Goal: Contribute content: Contribute content

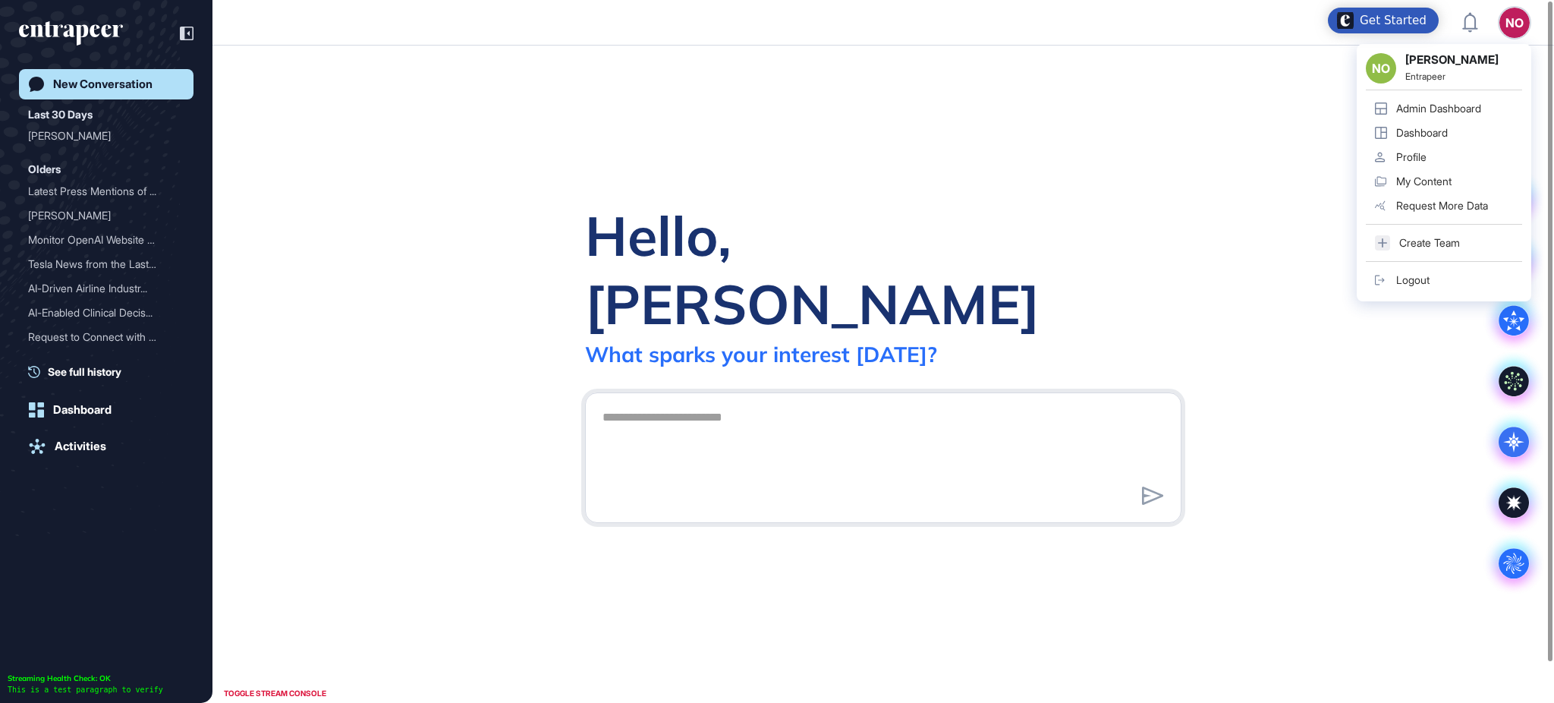
click at [1458, 100] on link "Admin Dashboard" at bounding box center [1444, 108] width 156 height 24
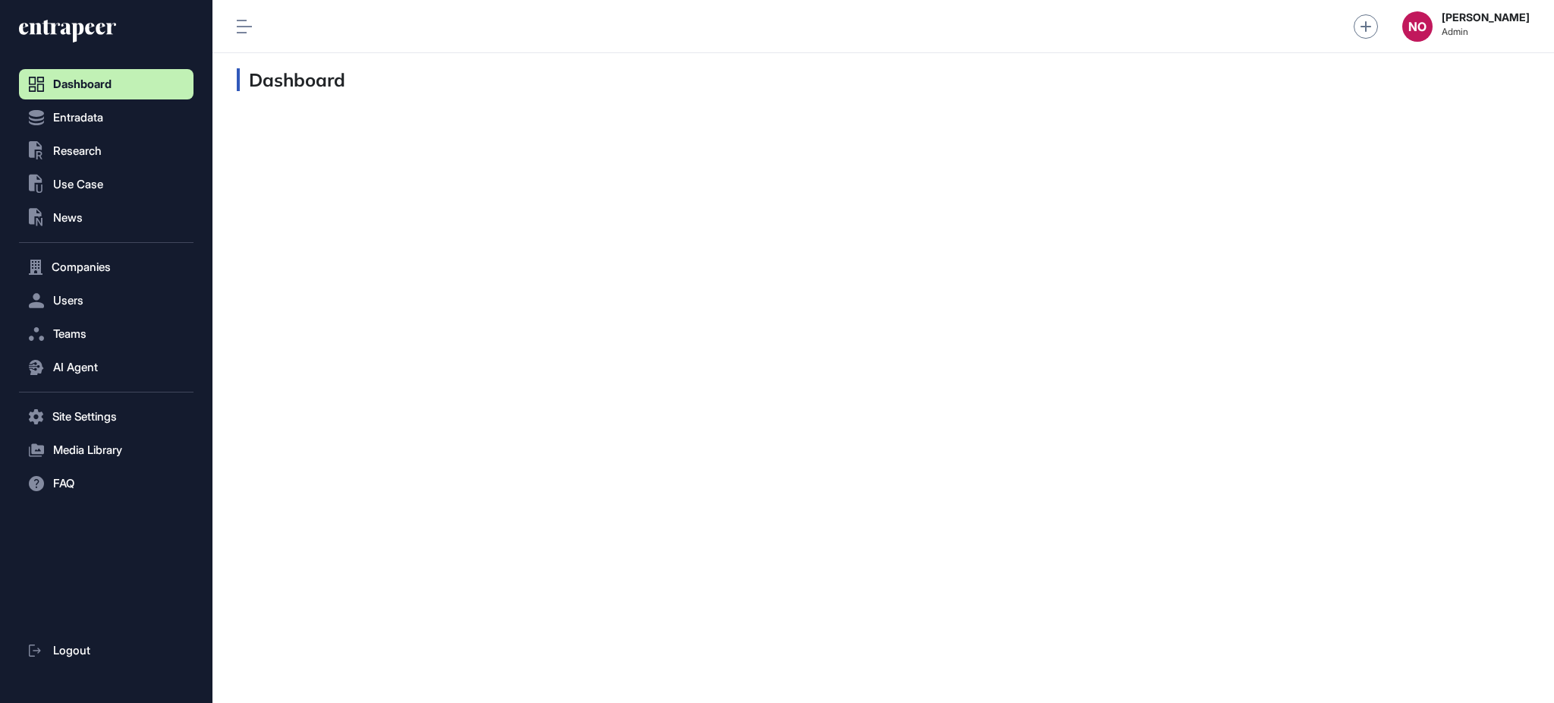
scroll to position [1, 1]
click at [131, 119] on button "Entradata" at bounding box center [106, 117] width 175 height 30
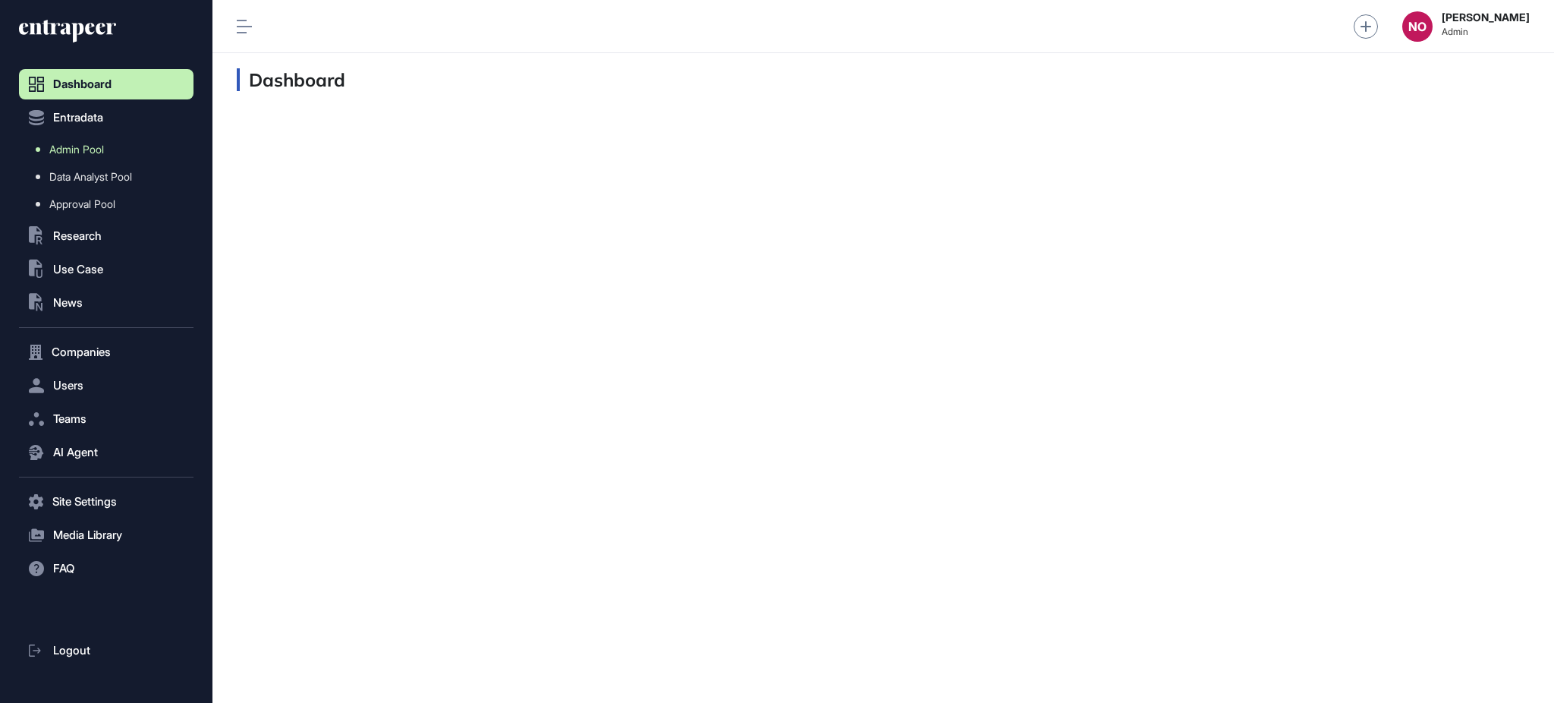
click at [112, 139] on link "Admin Pool" at bounding box center [110, 149] width 167 height 27
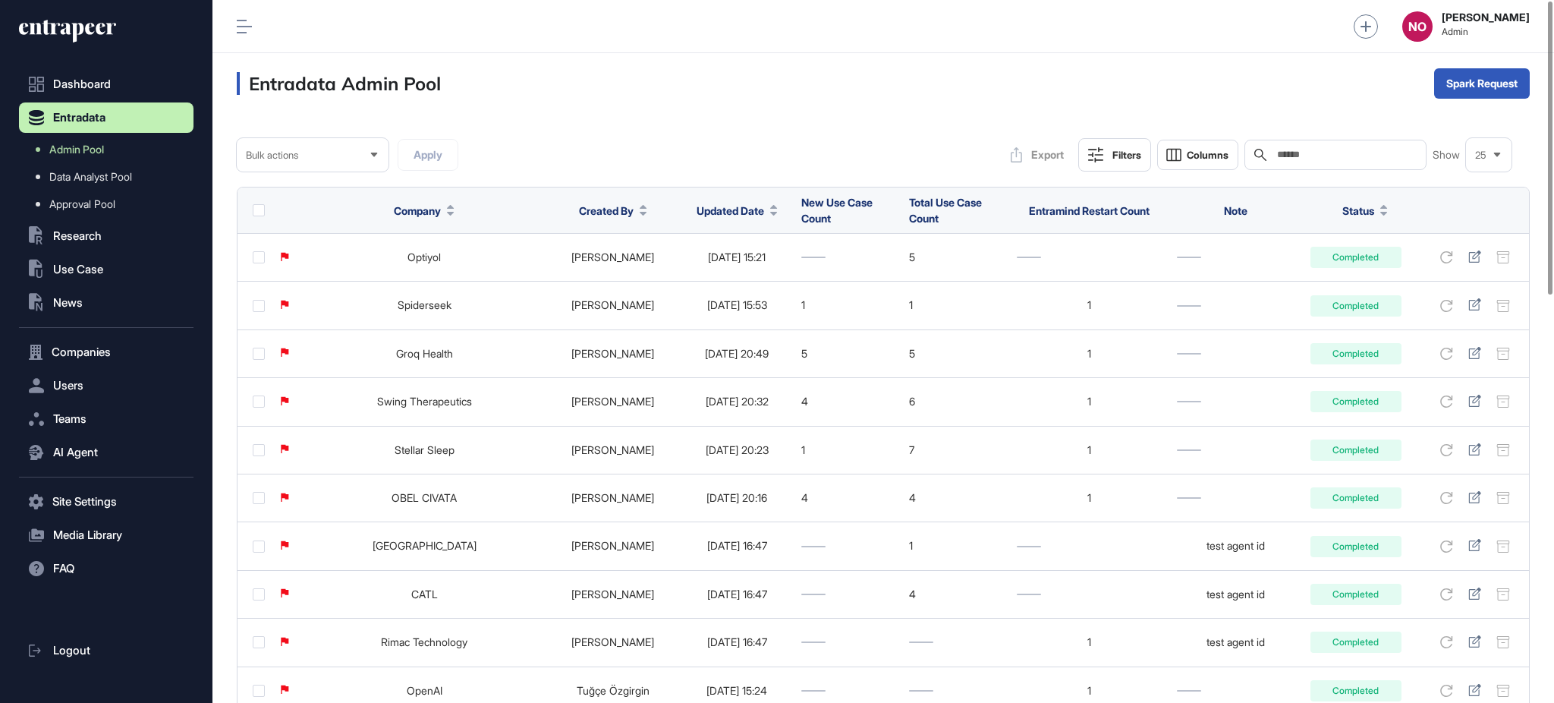
click at [1365, 162] on div "Search" at bounding box center [1336, 155] width 182 height 30
paste input "**********"
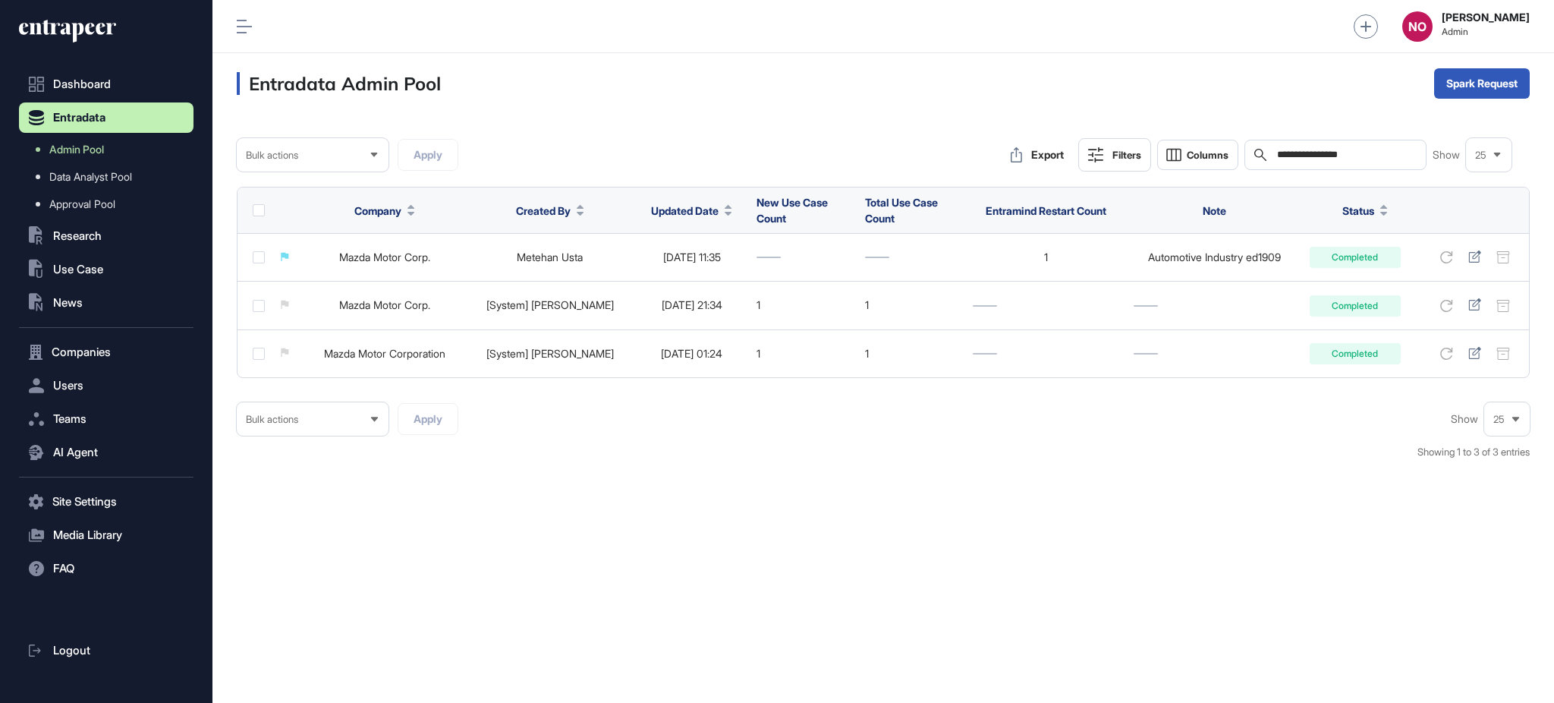
click at [1301, 154] on input "**********" at bounding box center [1346, 155] width 141 height 12
paste input "text"
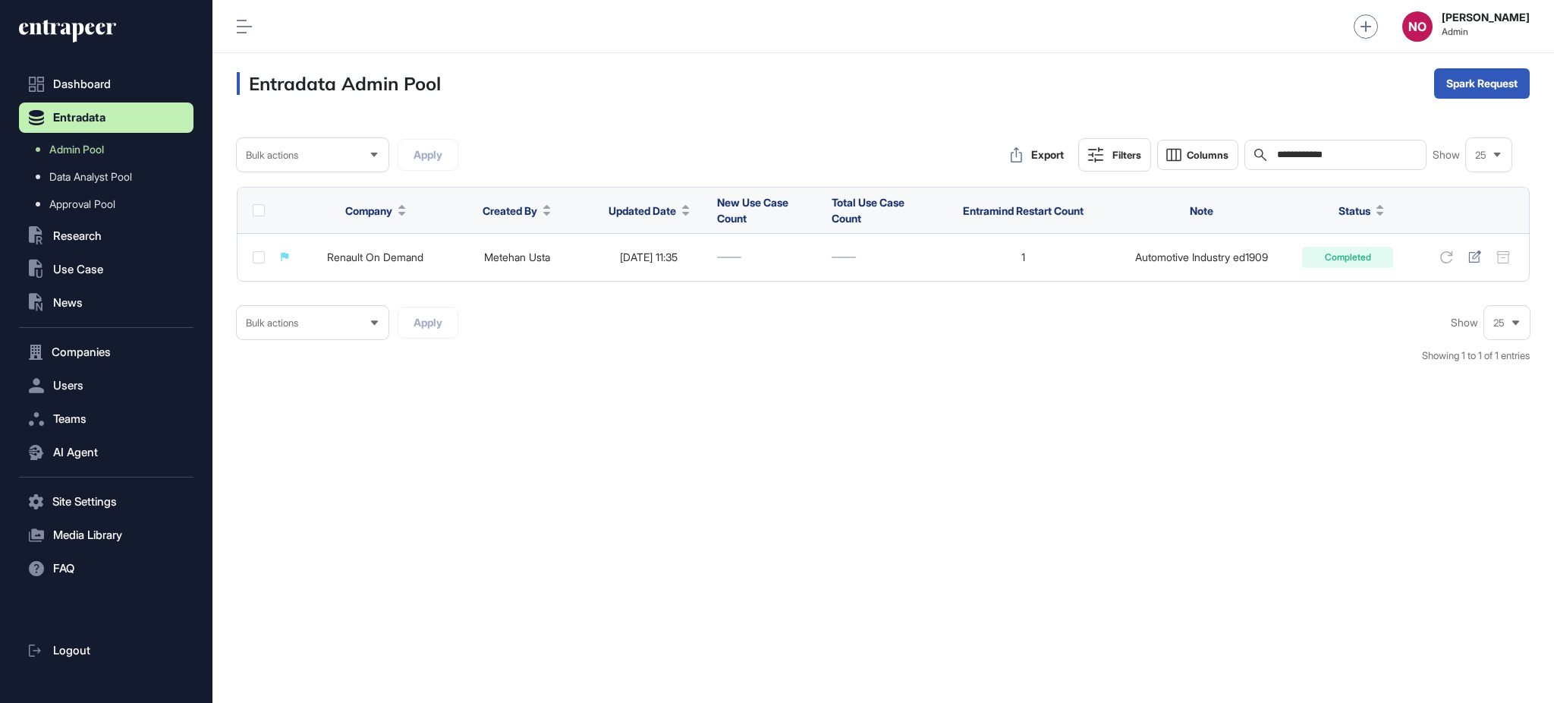
click at [1273, 161] on div "**********" at bounding box center [1336, 155] width 182 height 30
click at [1279, 161] on div "**********" at bounding box center [1336, 155] width 182 height 30
click at [1297, 156] on input "**********" at bounding box center [1346, 155] width 141 height 12
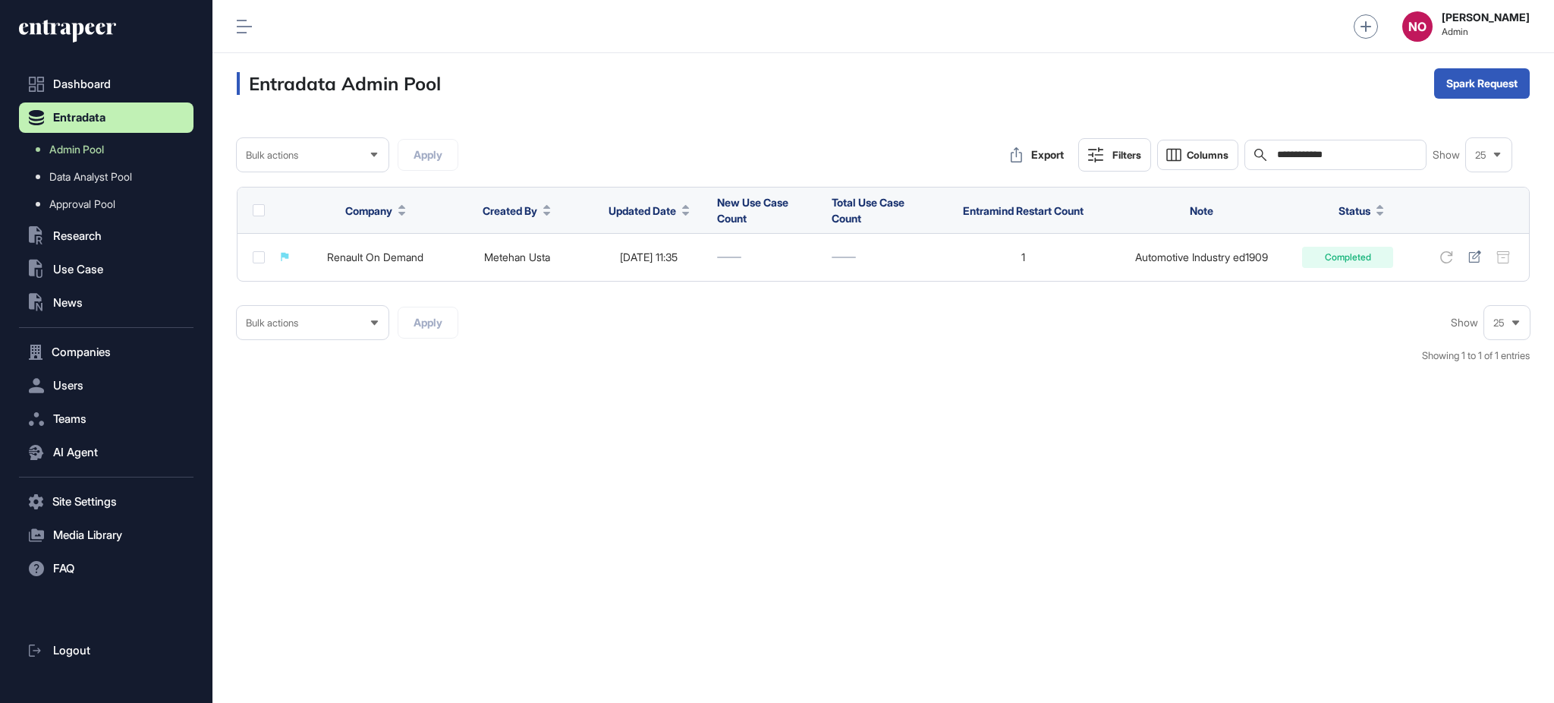
paste input "text"
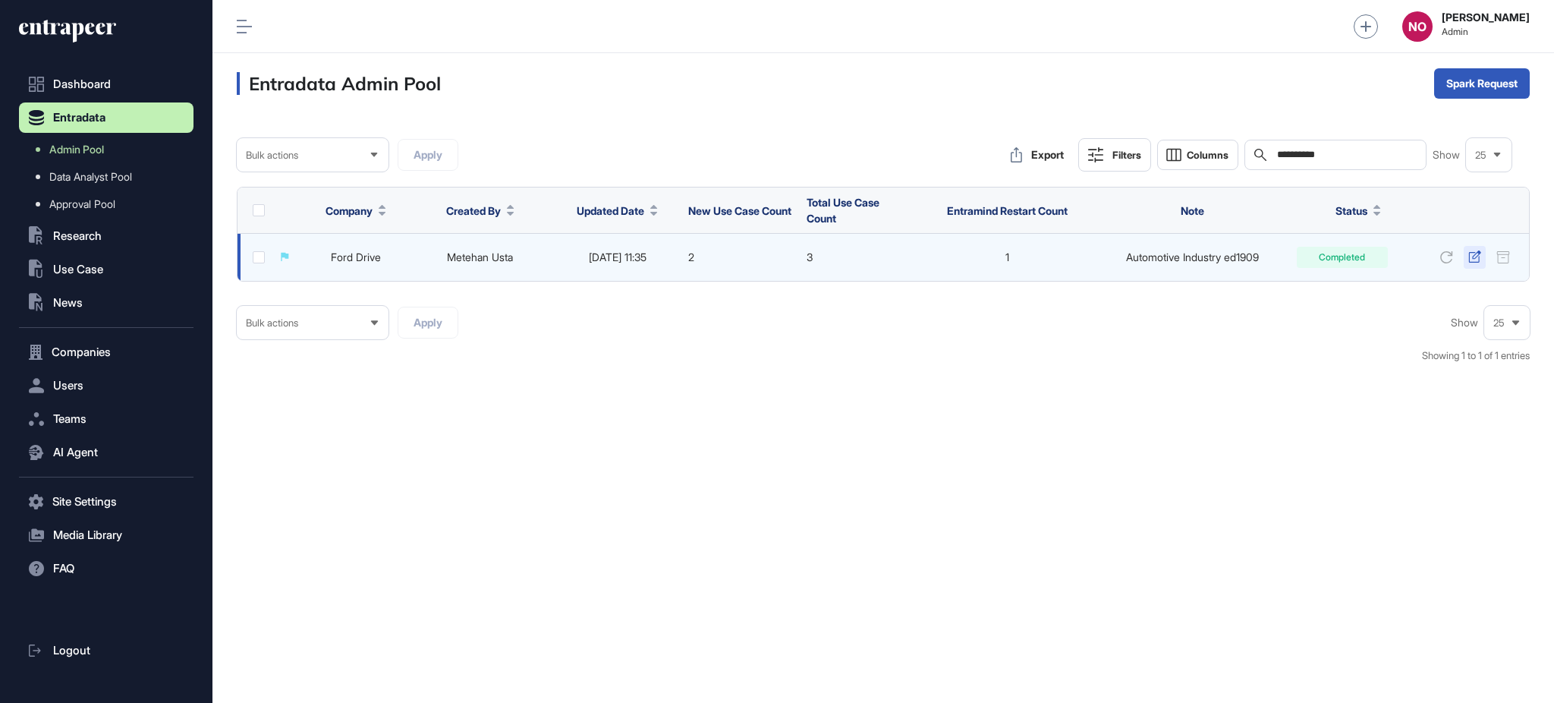
type input "**********"
click at [1469, 260] on icon at bounding box center [1475, 256] width 13 height 12
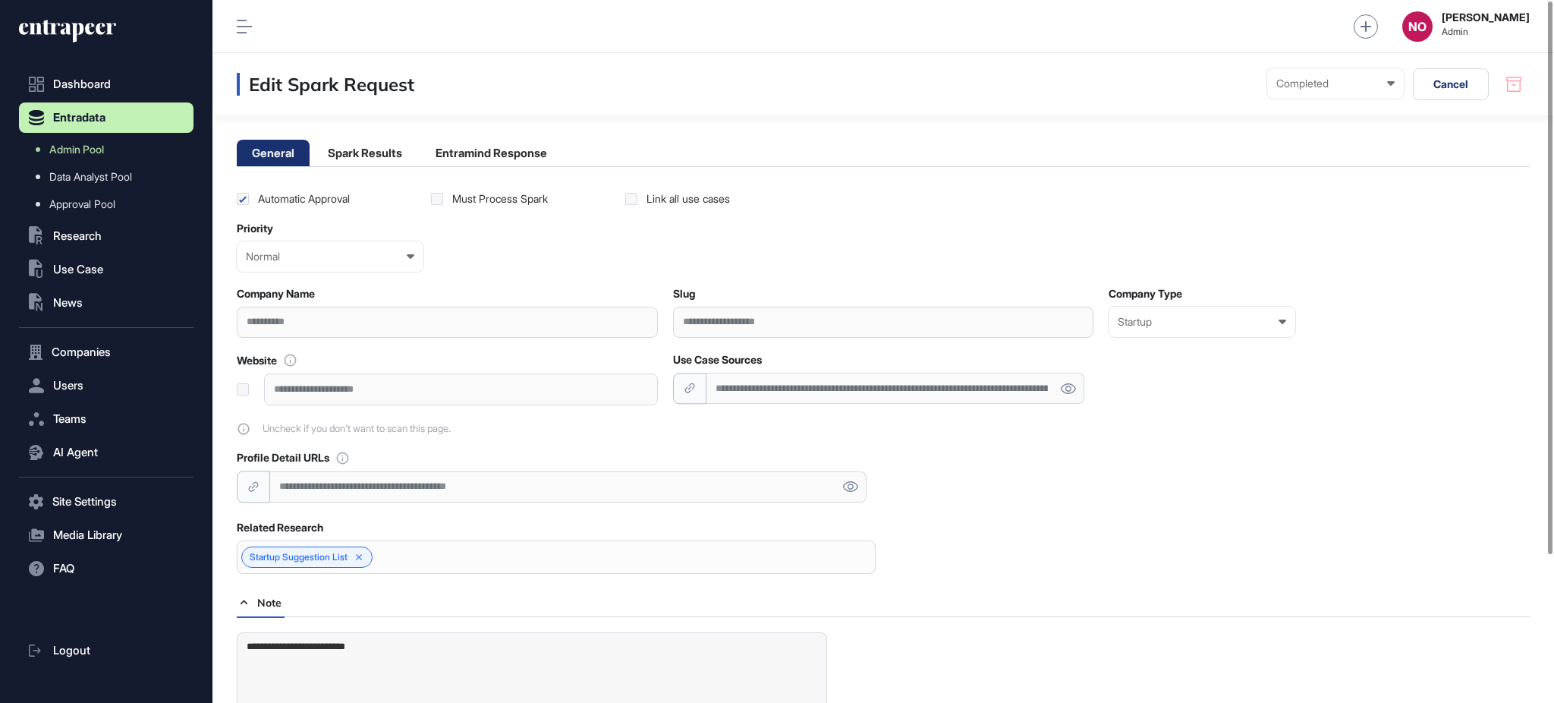
click at [792, 389] on div "**********" at bounding box center [896, 388] width 379 height 31
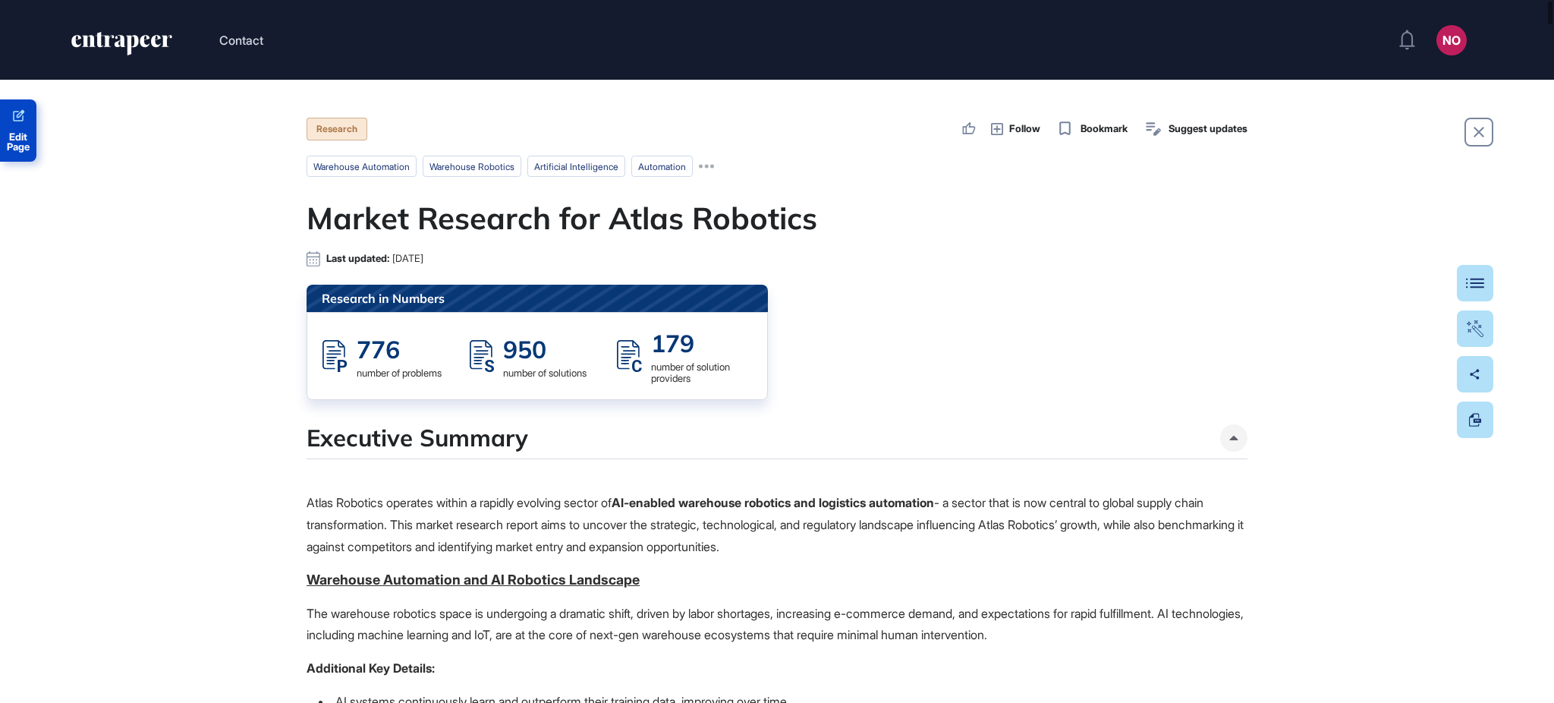
click at [13, 138] on span "Edit Page" at bounding box center [18, 142] width 36 height 20
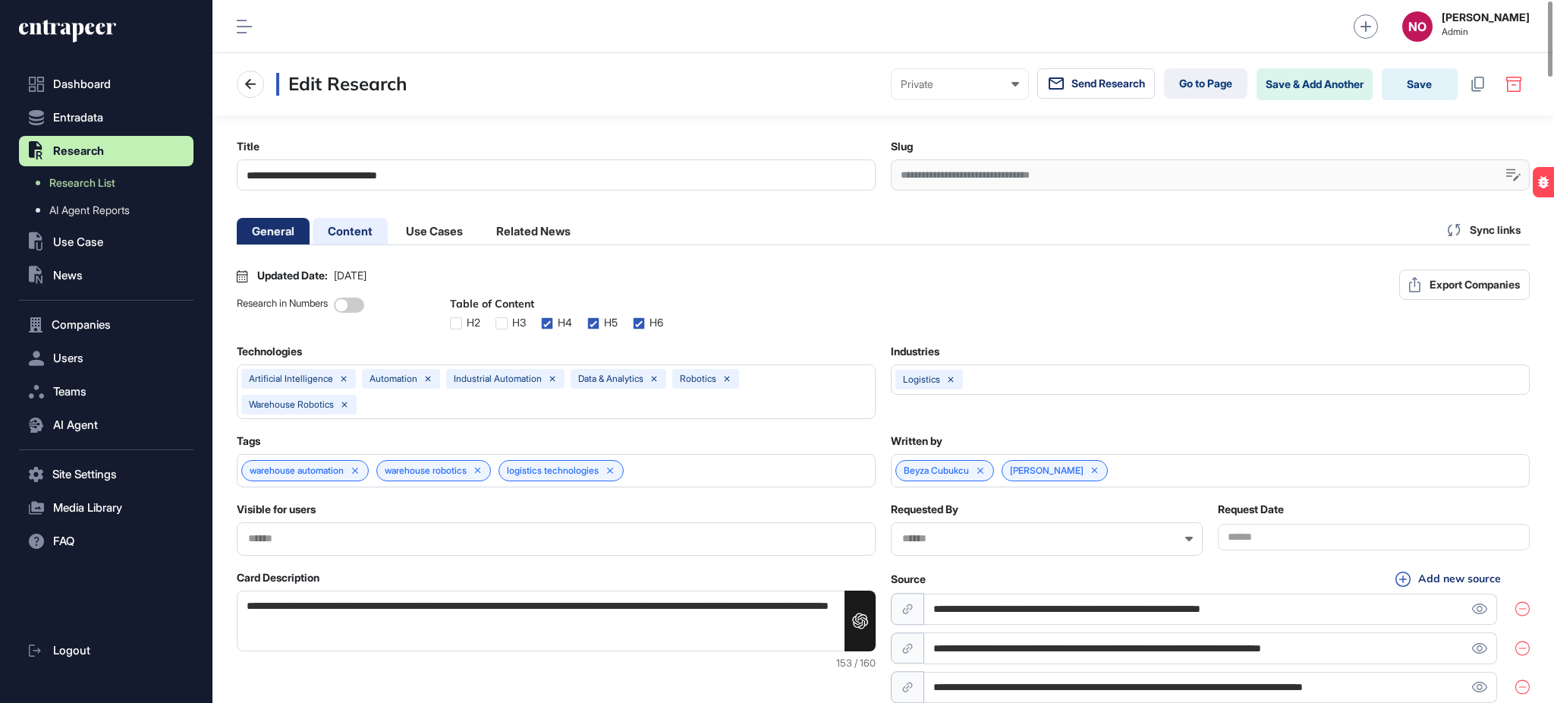
click at [372, 225] on li "Content" at bounding box center [350, 231] width 75 height 27
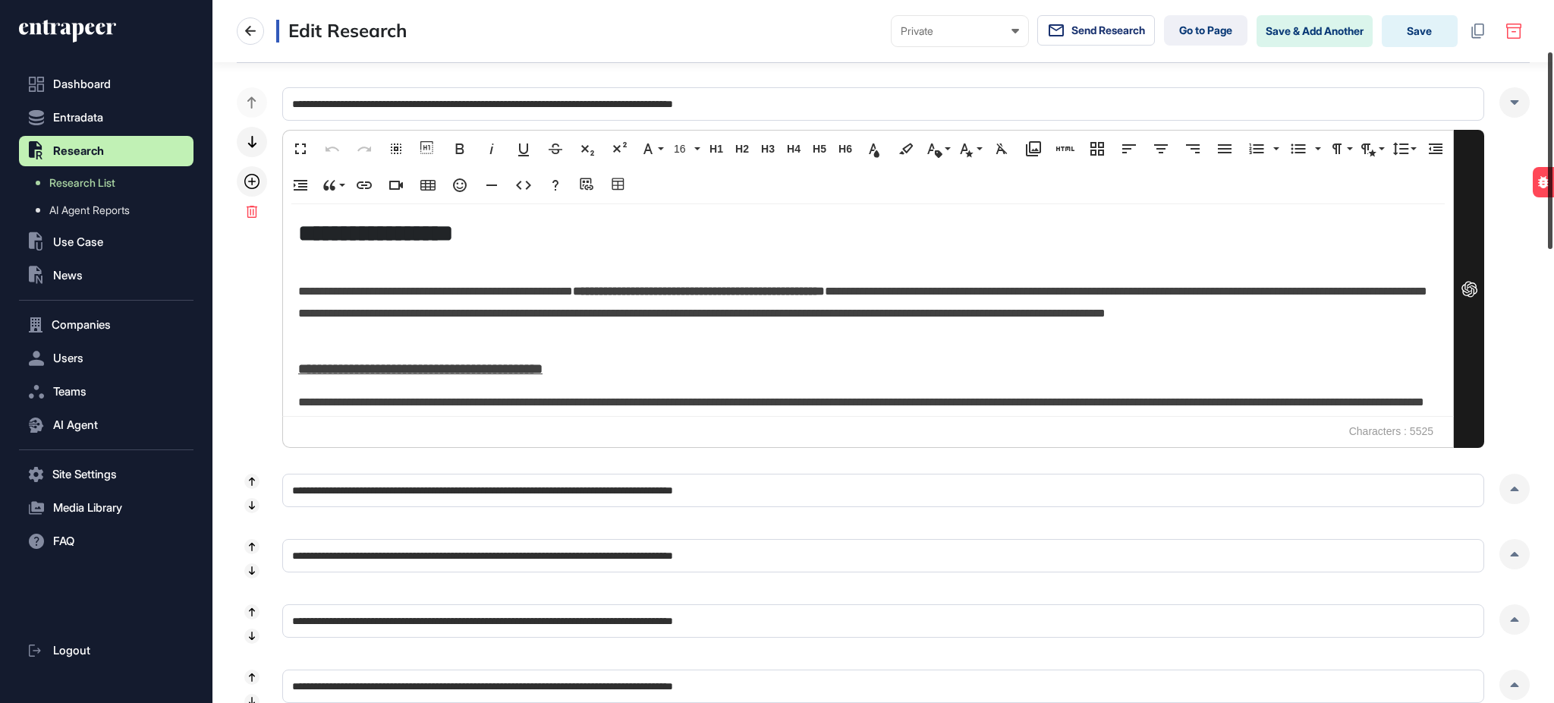
scroll to position [187, 0]
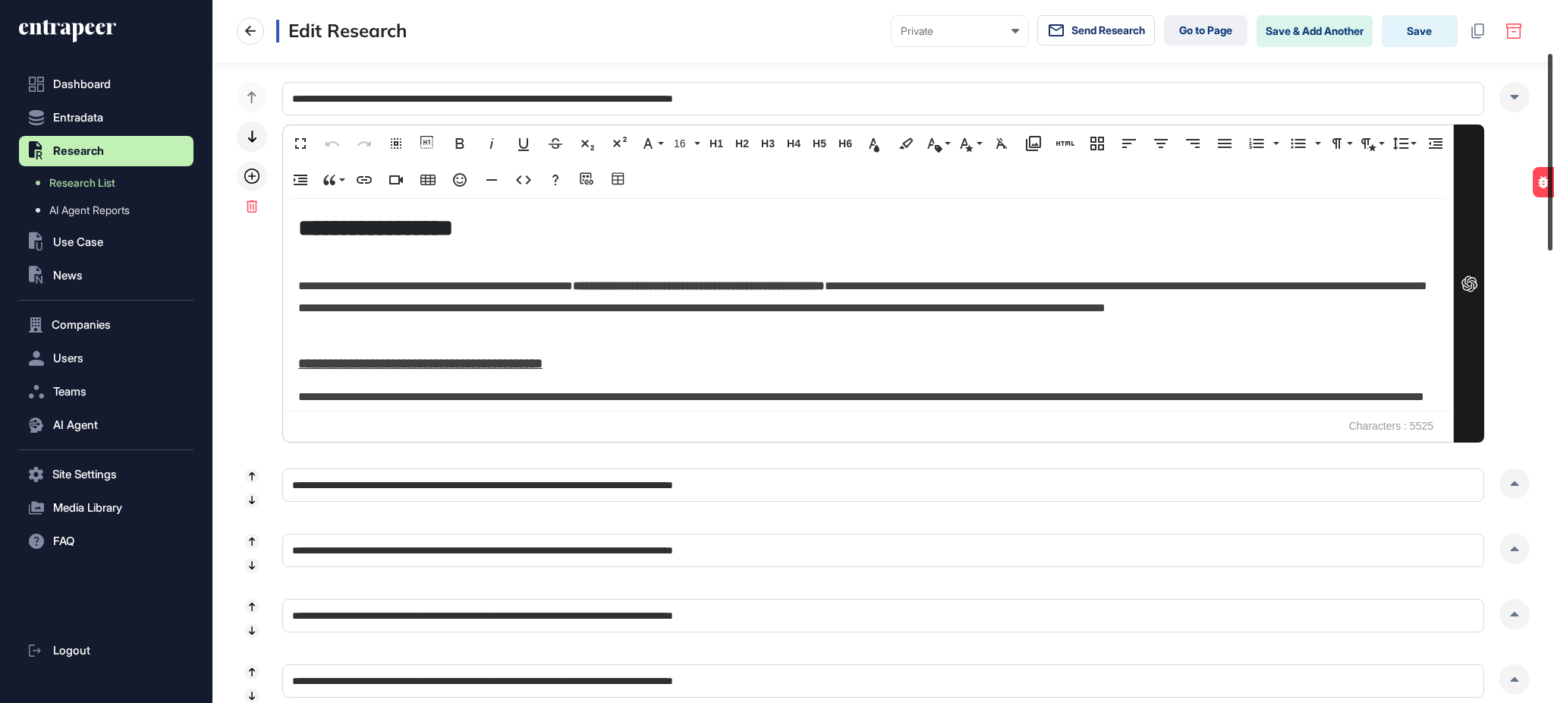
drag, startPoint x: 1553, startPoint y: 101, endPoint x: 1553, endPoint y: 153, distance: 52.4
click at [1553, 153] on div at bounding box center [1550, 152] width 5 height 197
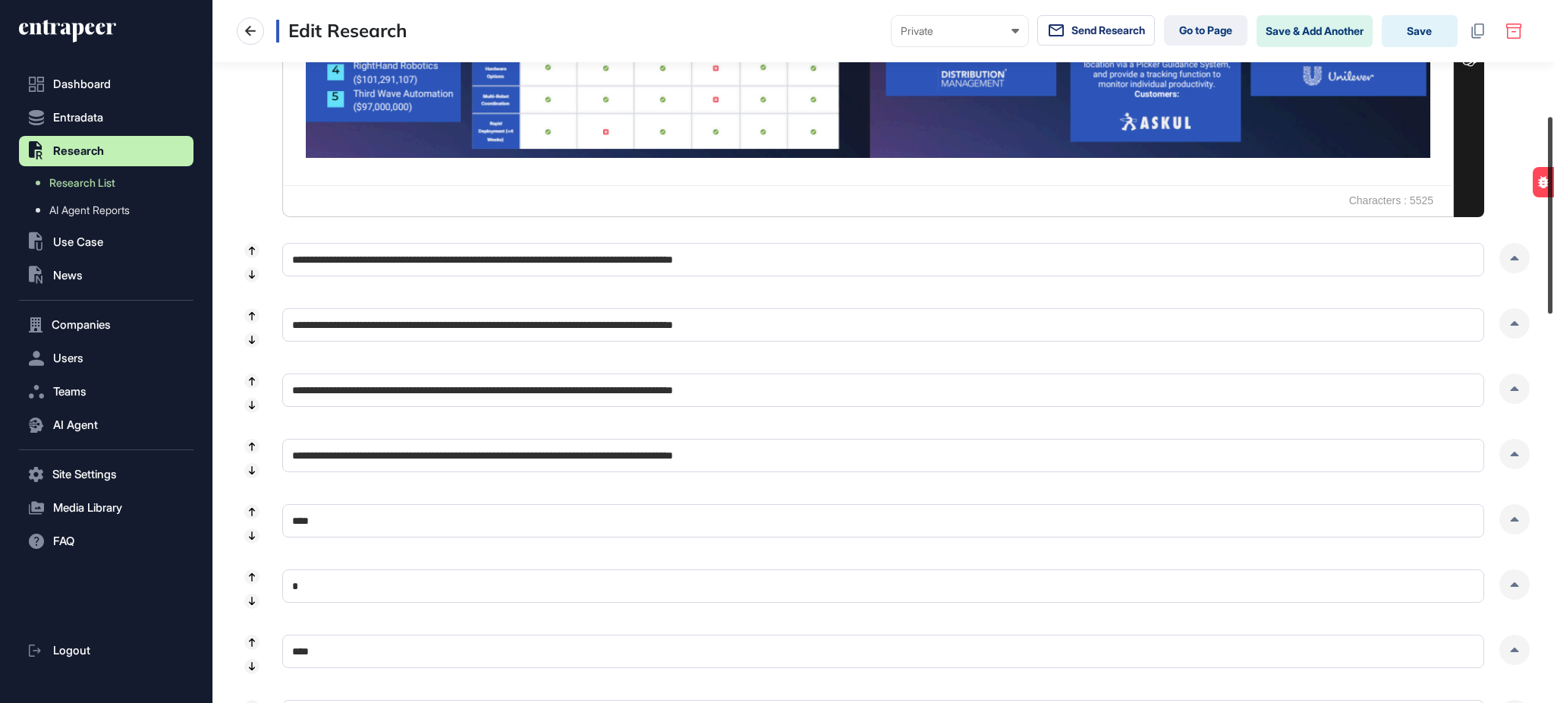
scroll to position [456, 0]
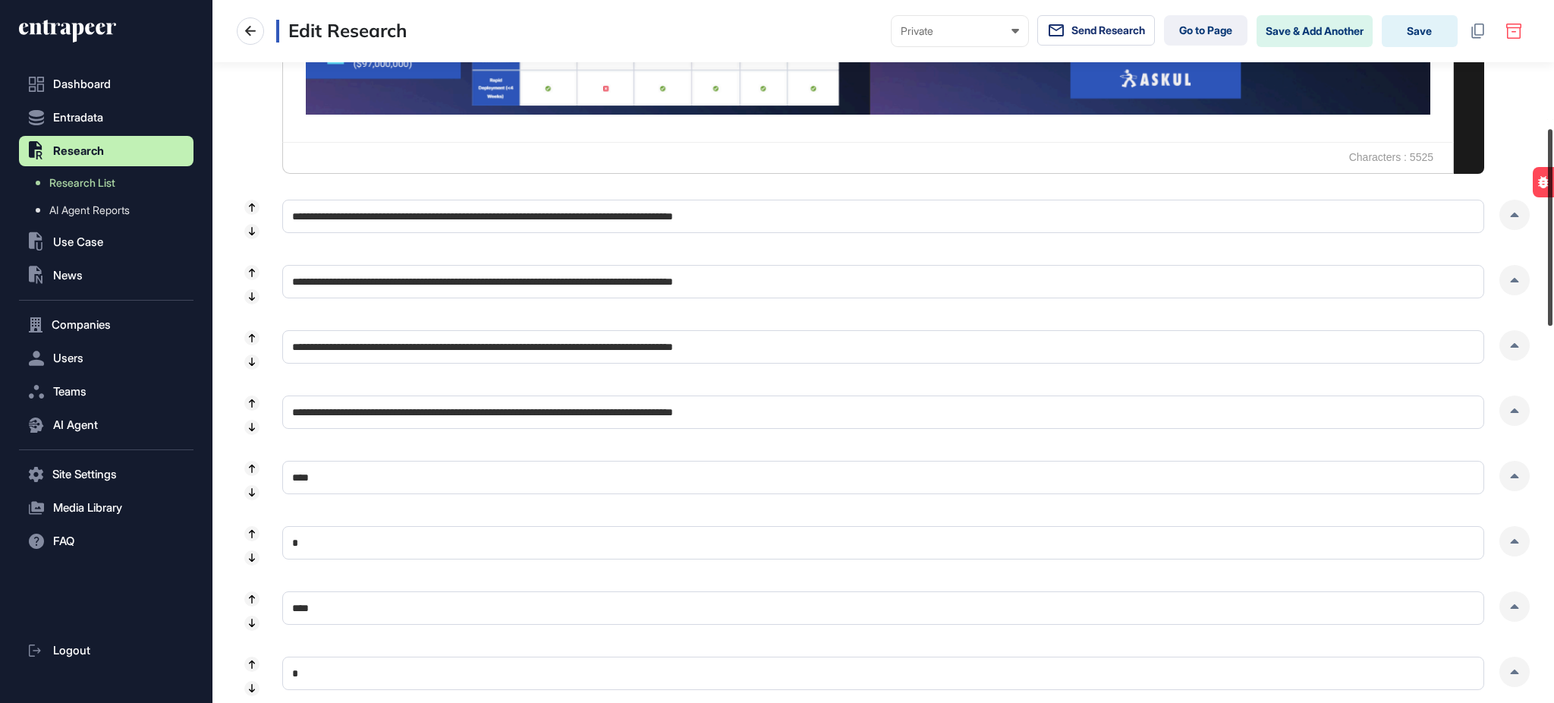
drag, startPoint x: 1553, startPoint y: 214, endPoint x: 1545, endPoint y: 289, distance: 75.5
click at [1548, 289] on div at bounding box center [1550, 227] width 5 height 197
click at [1513, 214] on icon at bounding box center [1515, 215] width 8 height 5
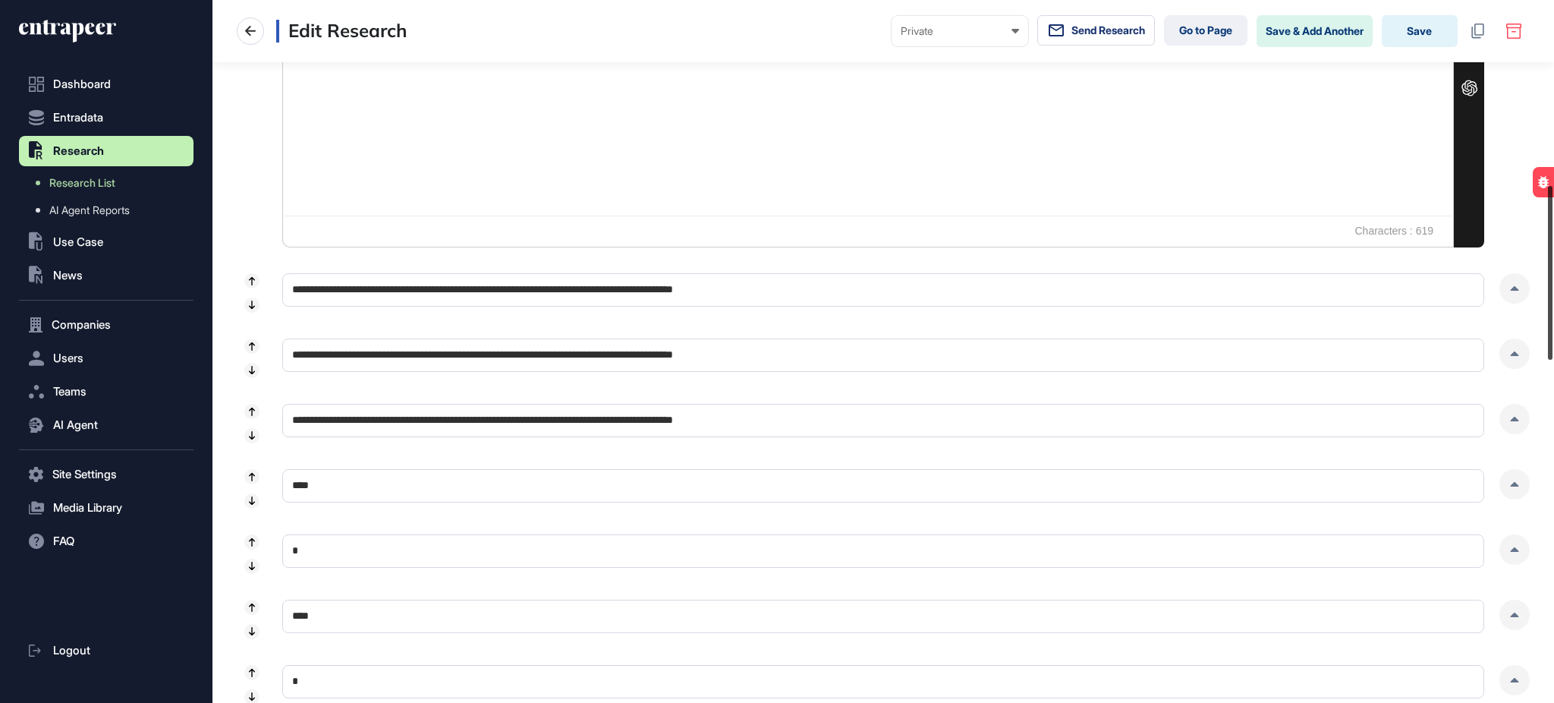
scroll to position [820, 0]
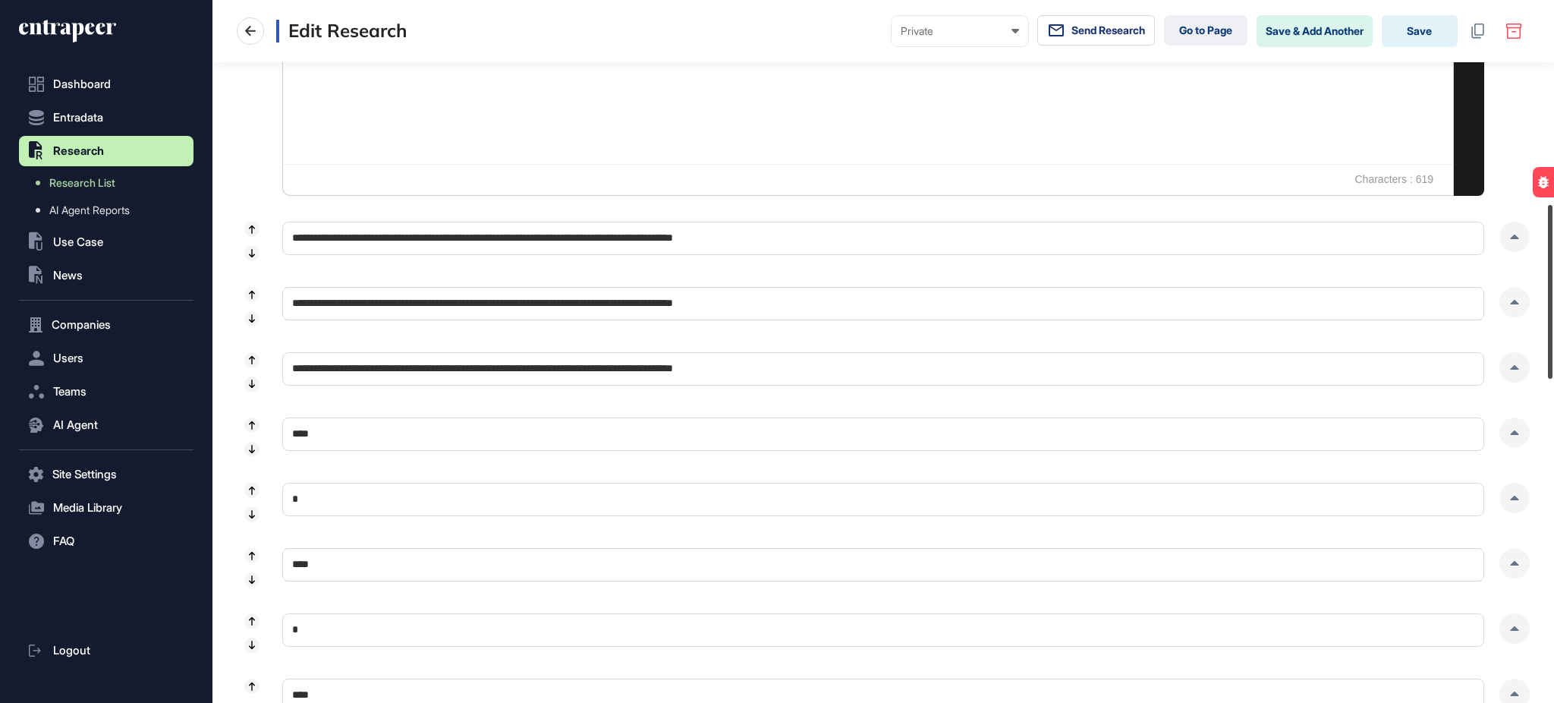
drag, startPoint x: 1547, startPoint y: 272, endPoint x: 1544, endPoint y: 334, distance: 62.3
click at [1548, 334] on div at bounding box center [1550, 292] width 5 height 174
click at [1514, 230] on div at bounding box center [1515, 237] width 30 height 30
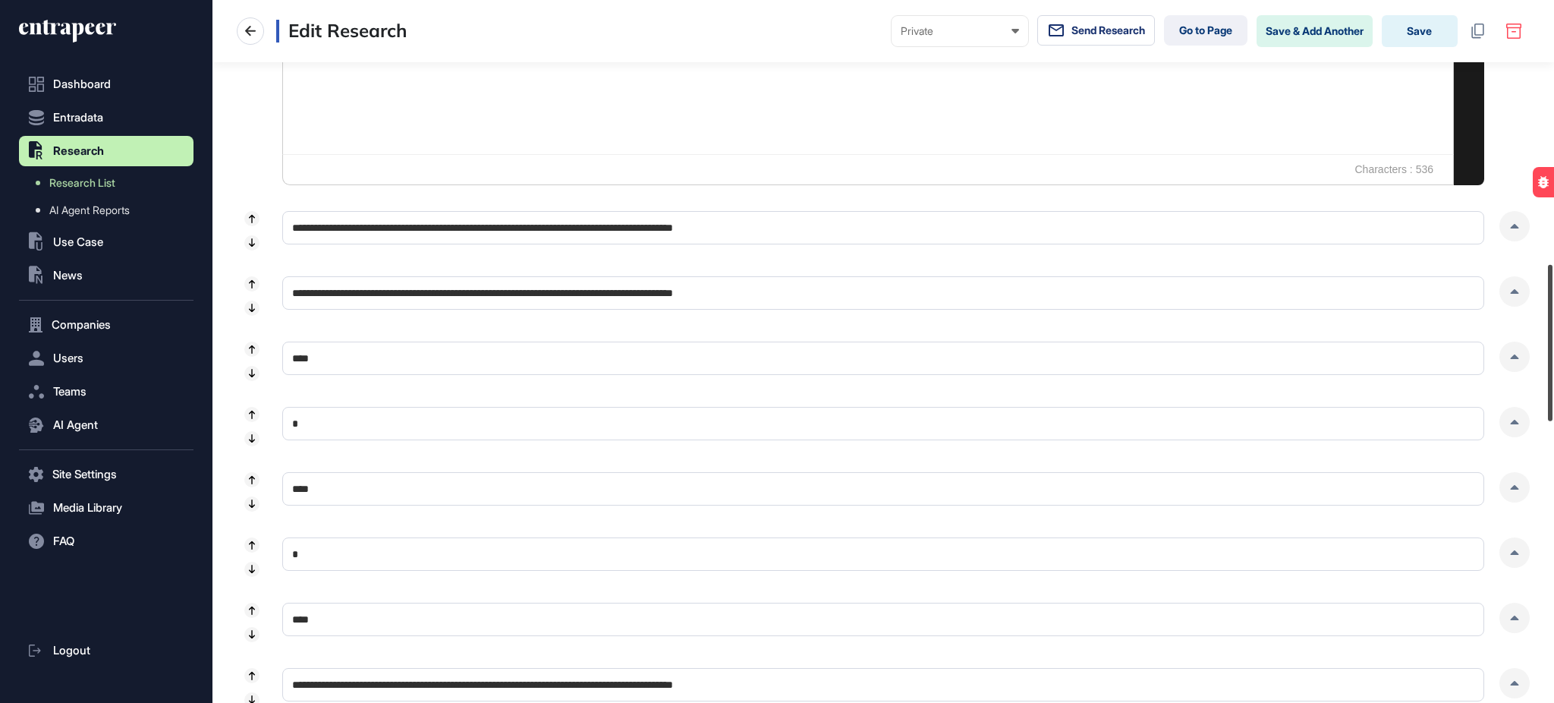
scroll to position [1236, 0]
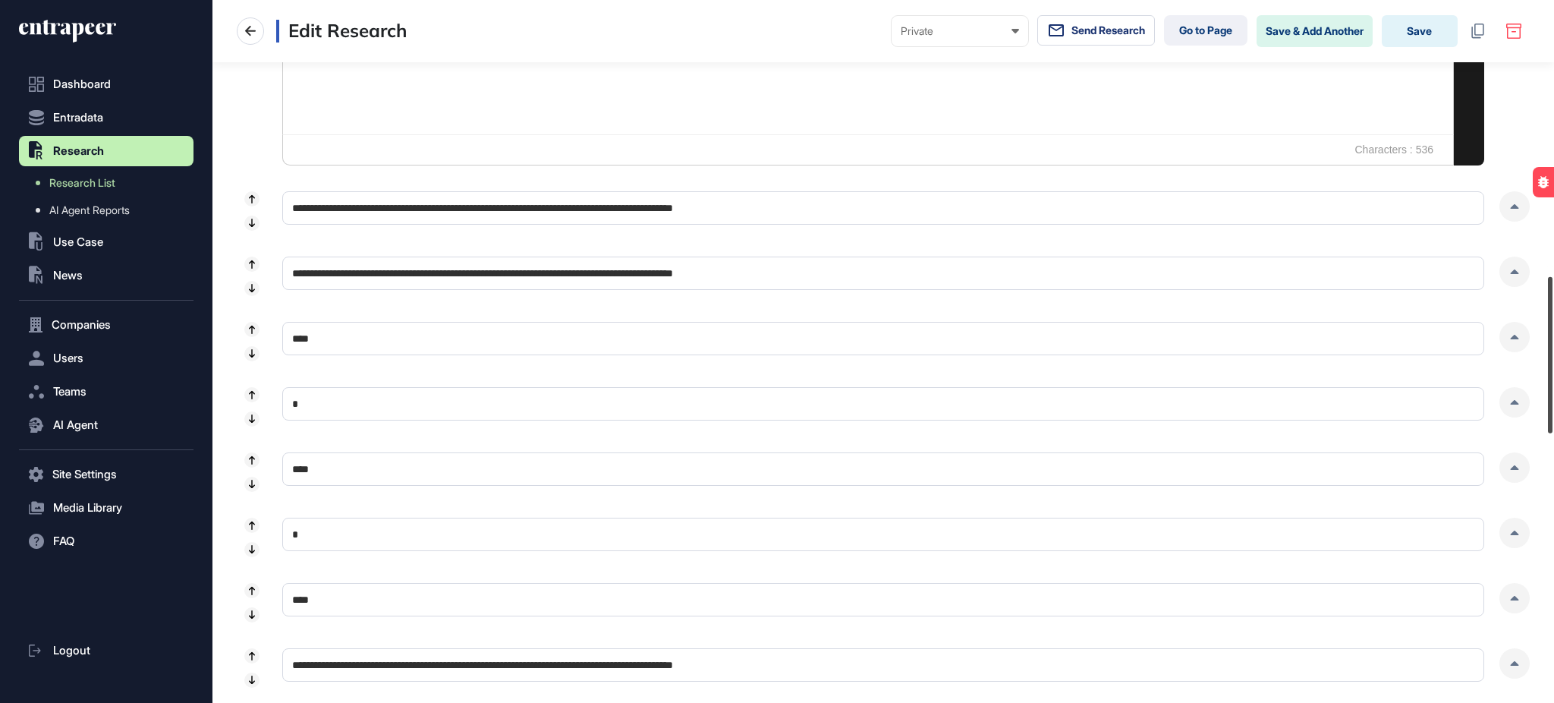
drag, startPoint x: 1553, startPoint y: 304, endPoint x: 1543, endPoint y: 390, distance: 86.3
click at [1548, 390] on div at bounding box center [1550, 355] width 5 height 156
click at [1512, 206] on icon at bounding box center [1515, 206] width 8 height 5
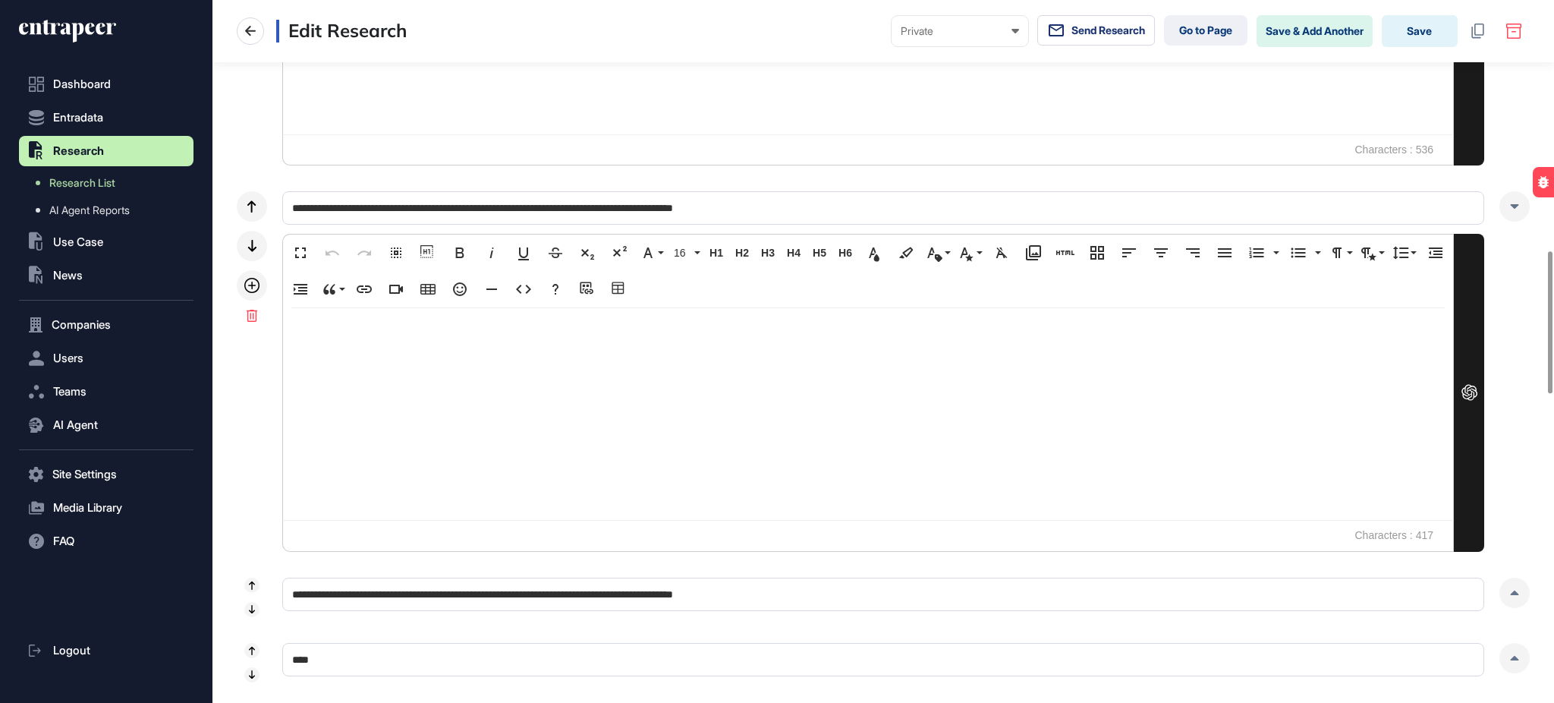
scroll to position [577, 0]
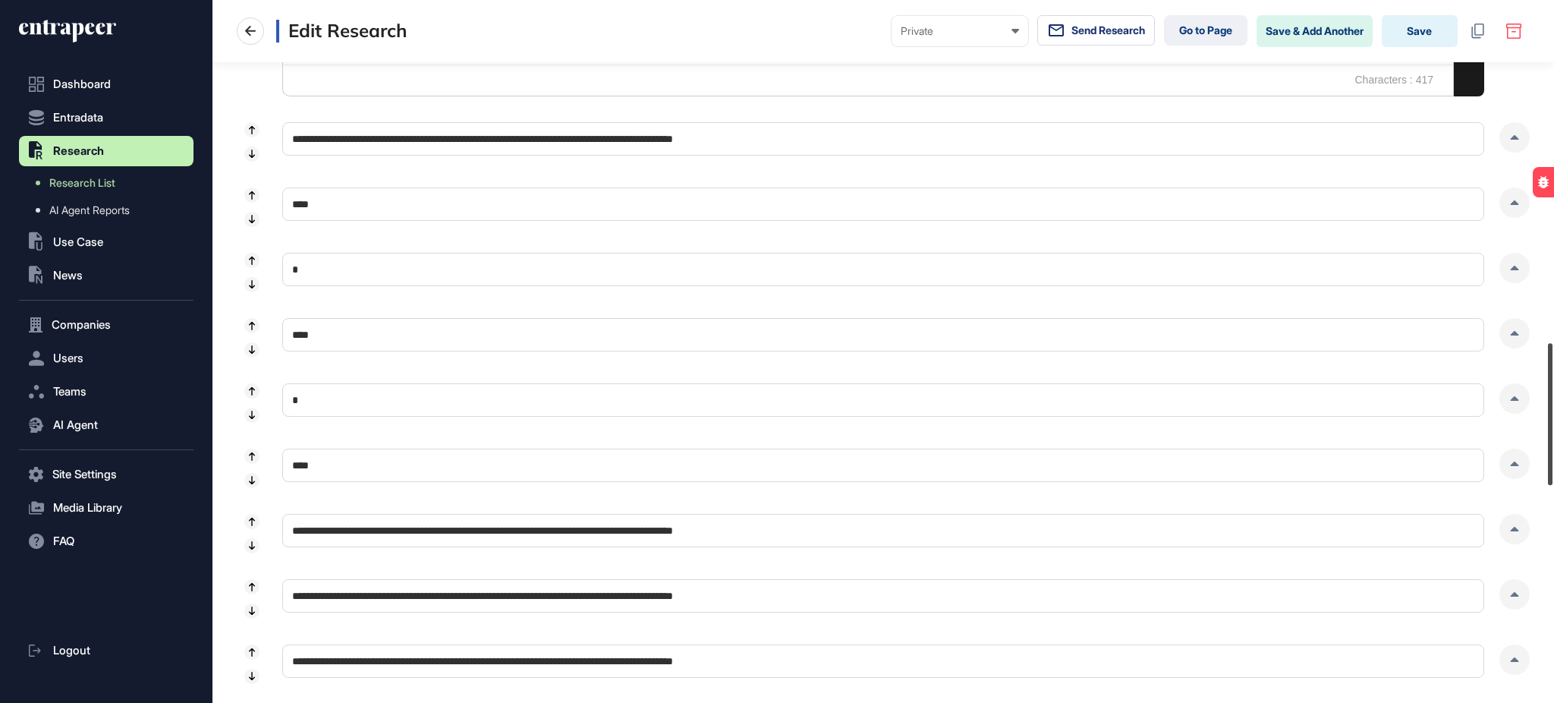
drag, startPoint x: 1553, startPoint y: 292, endPoint x: 1535, endPoint y: 150, distance: 143.1
click at [1540, 377] on div "**********" at bounding box center [884, 351] width 1342 height 703
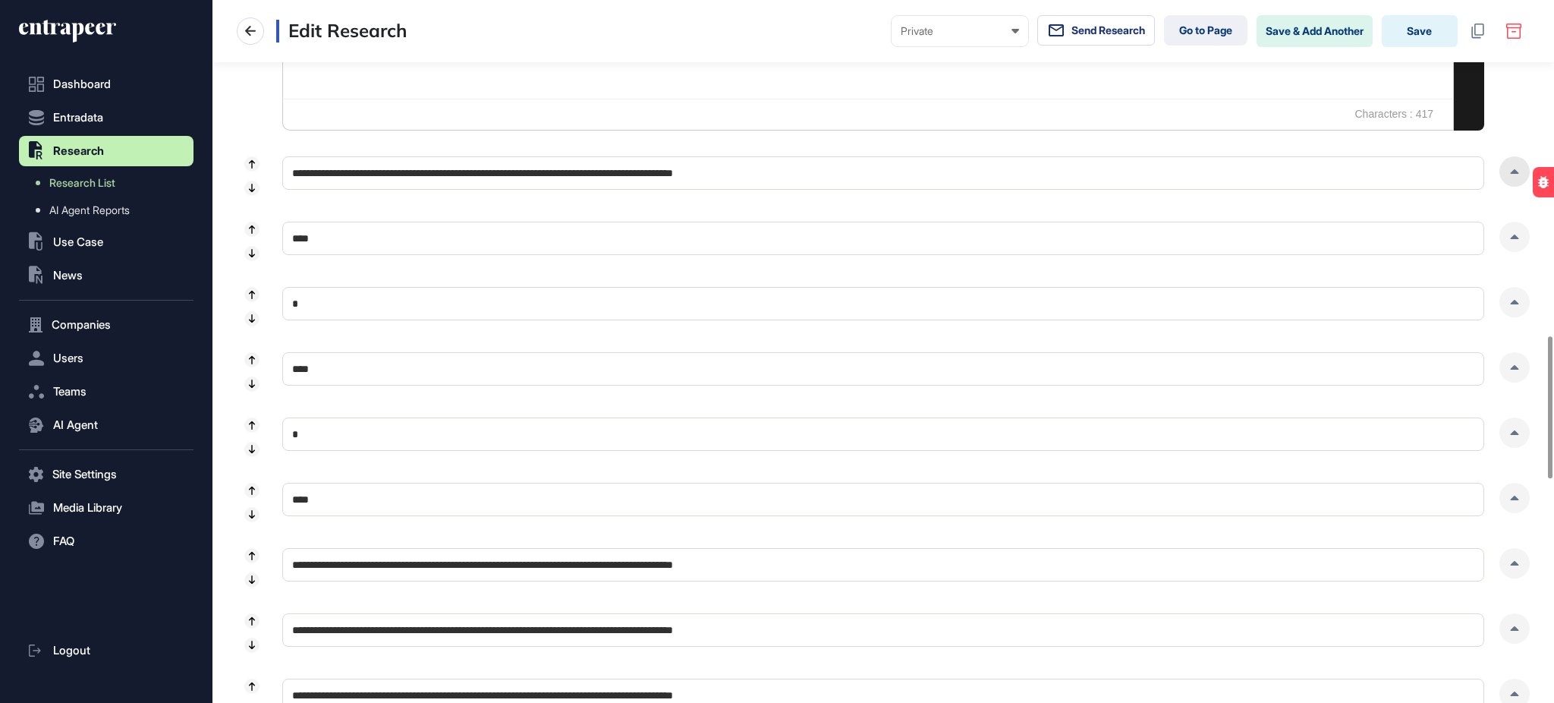
click at [1519, 173] on div at bounding box center [1515, 171] width 30 height 30
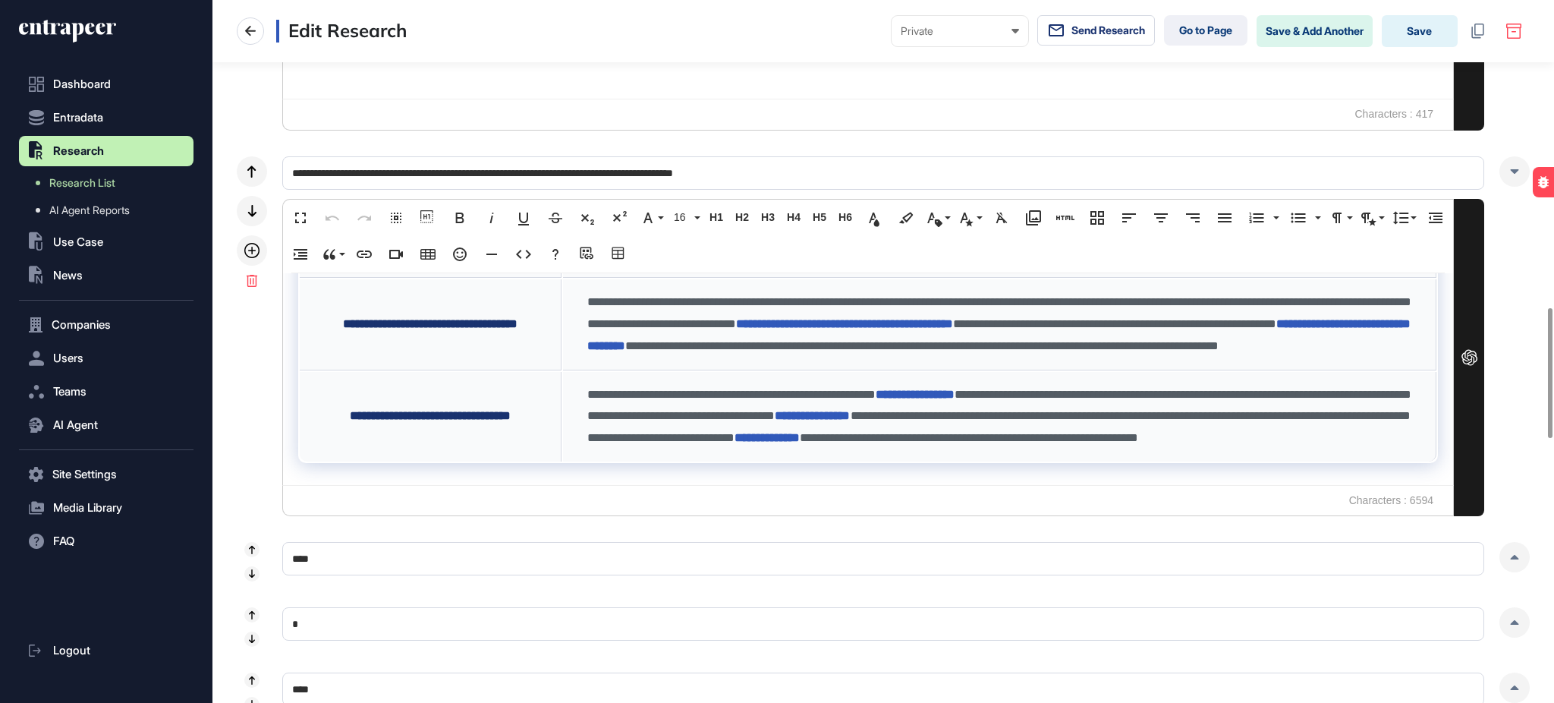
scroll to position [2087, 0]
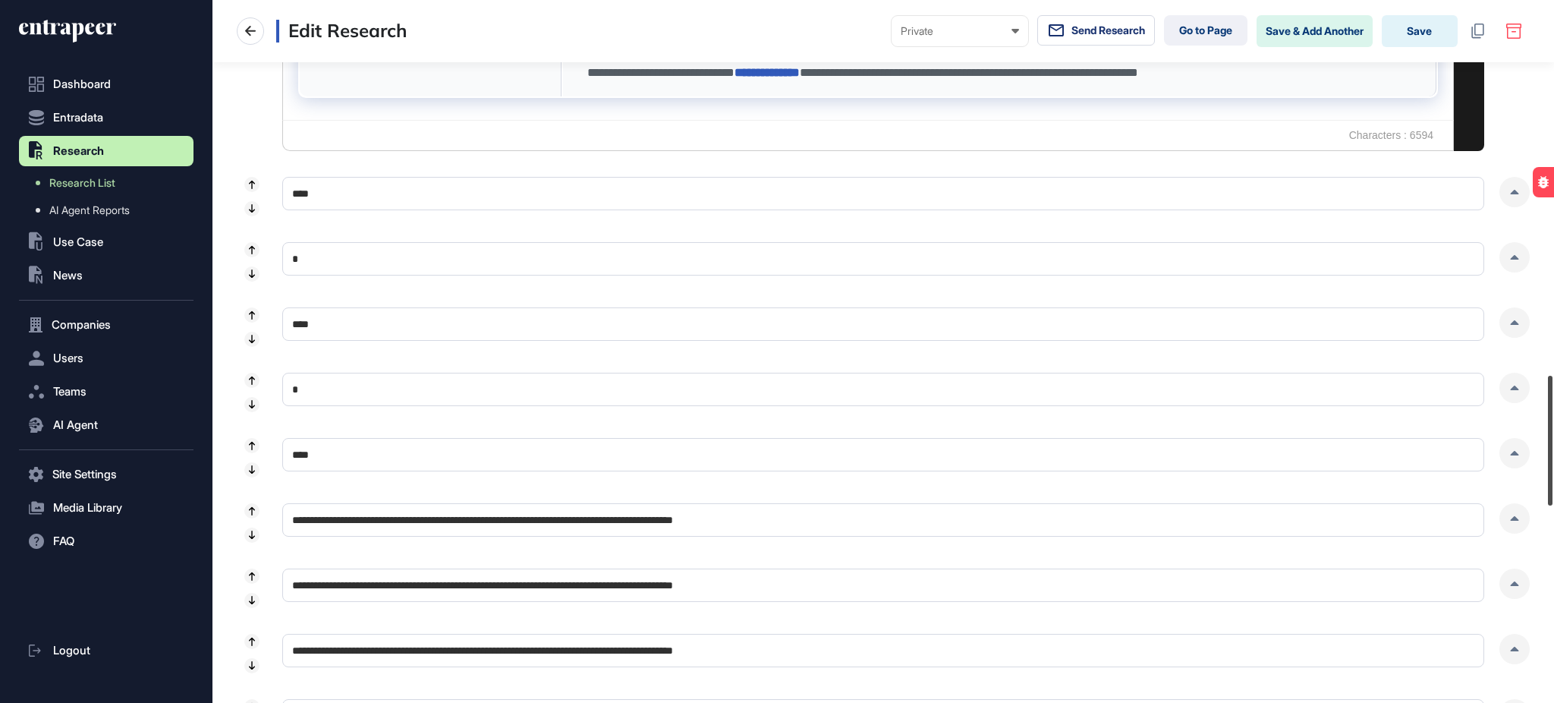
drag, startPoint x: 1553, startPoint y: 373, endPoint x: 1552, endPoint y: 232, distance: 140.4
click at [1540, 437] on div "**********" at bounding box center [884, 351] width 1342 height 703
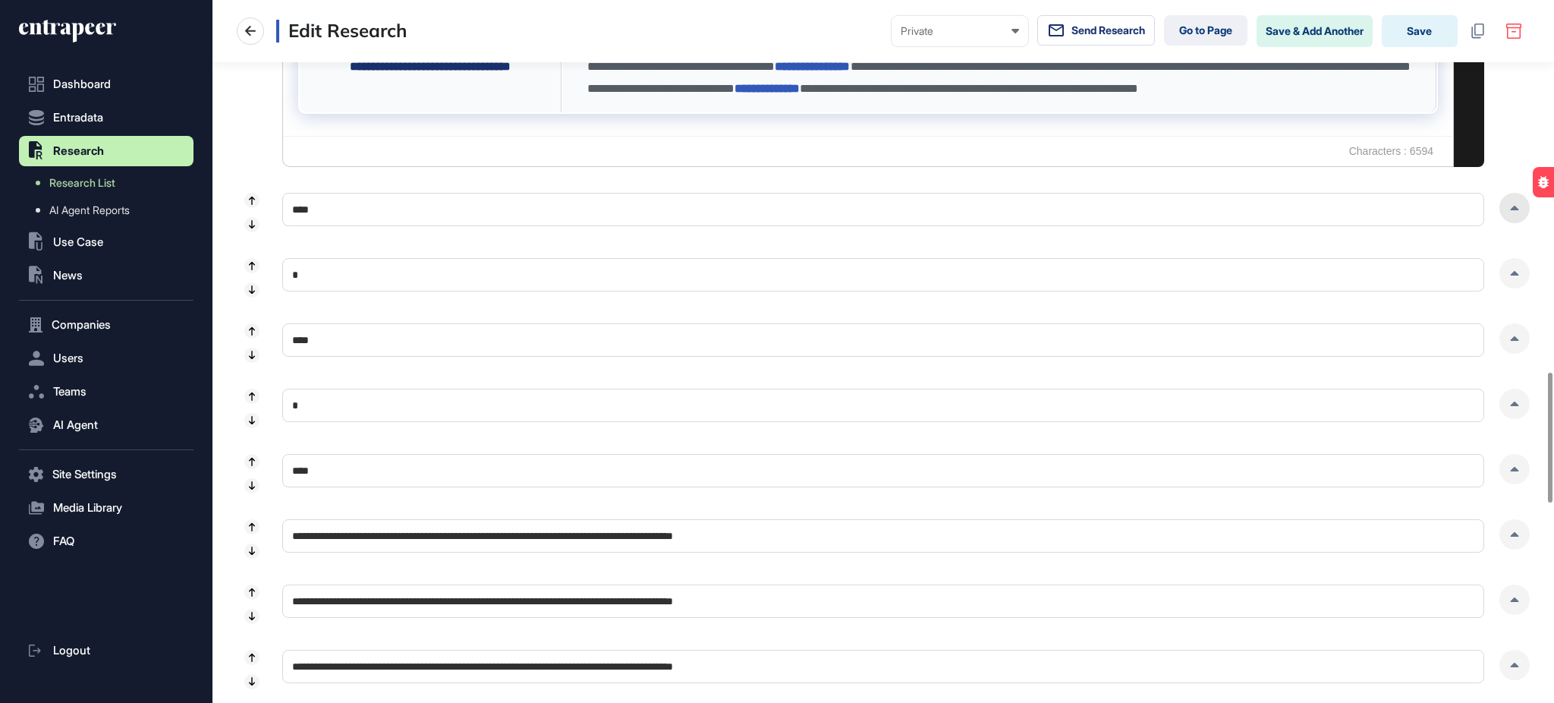
click at [1516, 206] on icon at bounding box center [1514, 208] width 9 height 5
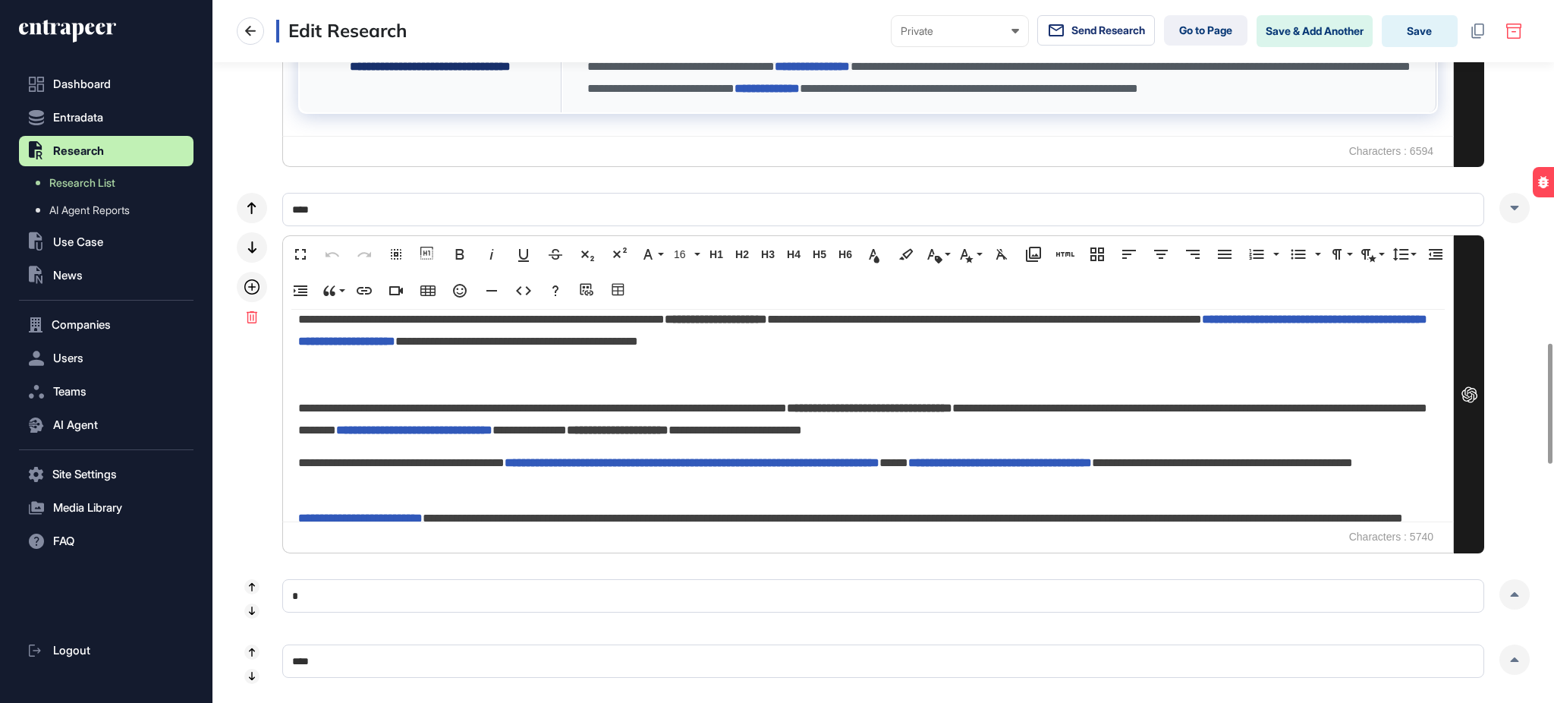
scroll to position [1490, 0]
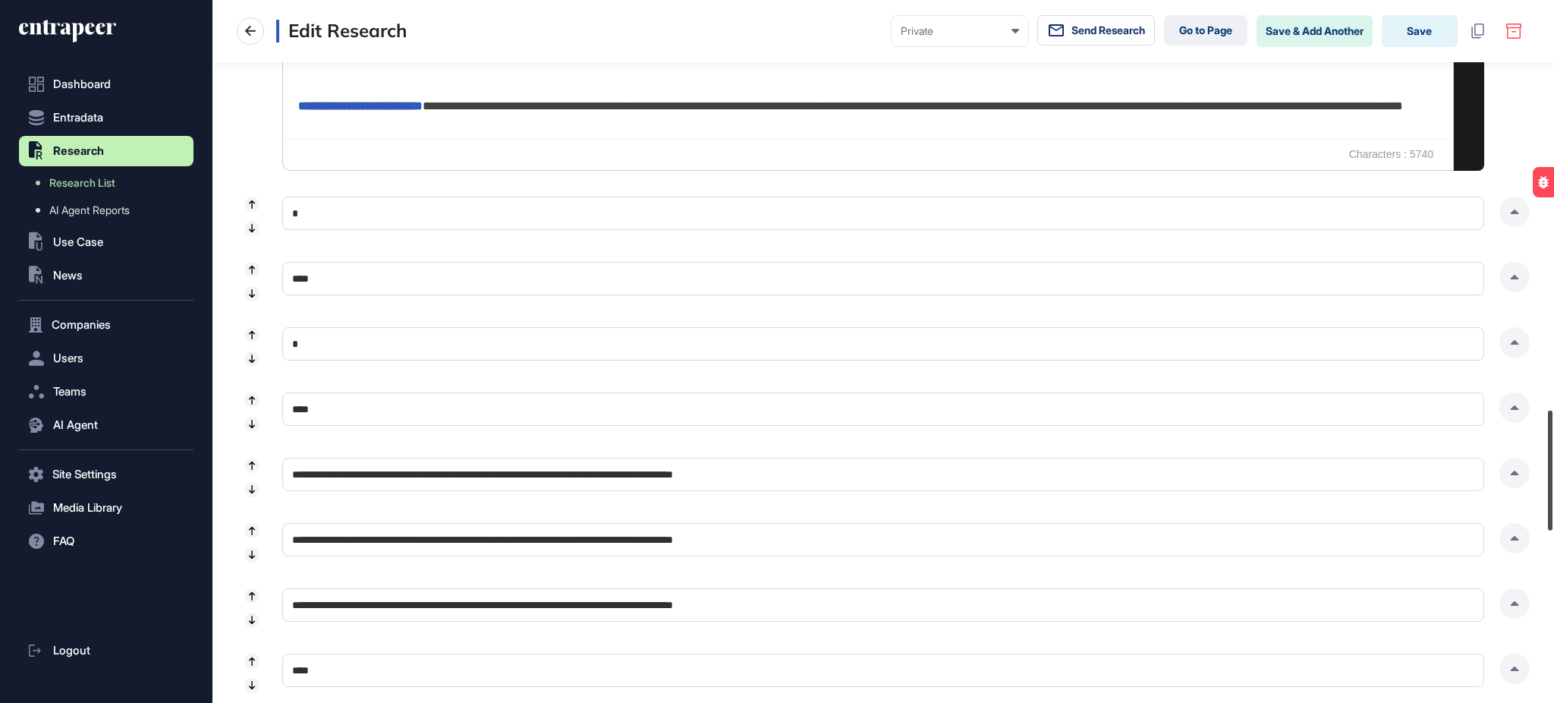
drag, startPoint x: 1553, startPoint y: 406, endPoint x: 1513, endPoint y: 288, distance: 125.0
click at [1549, 467] on div at bounding box center [1550, 471] width 5 height 120
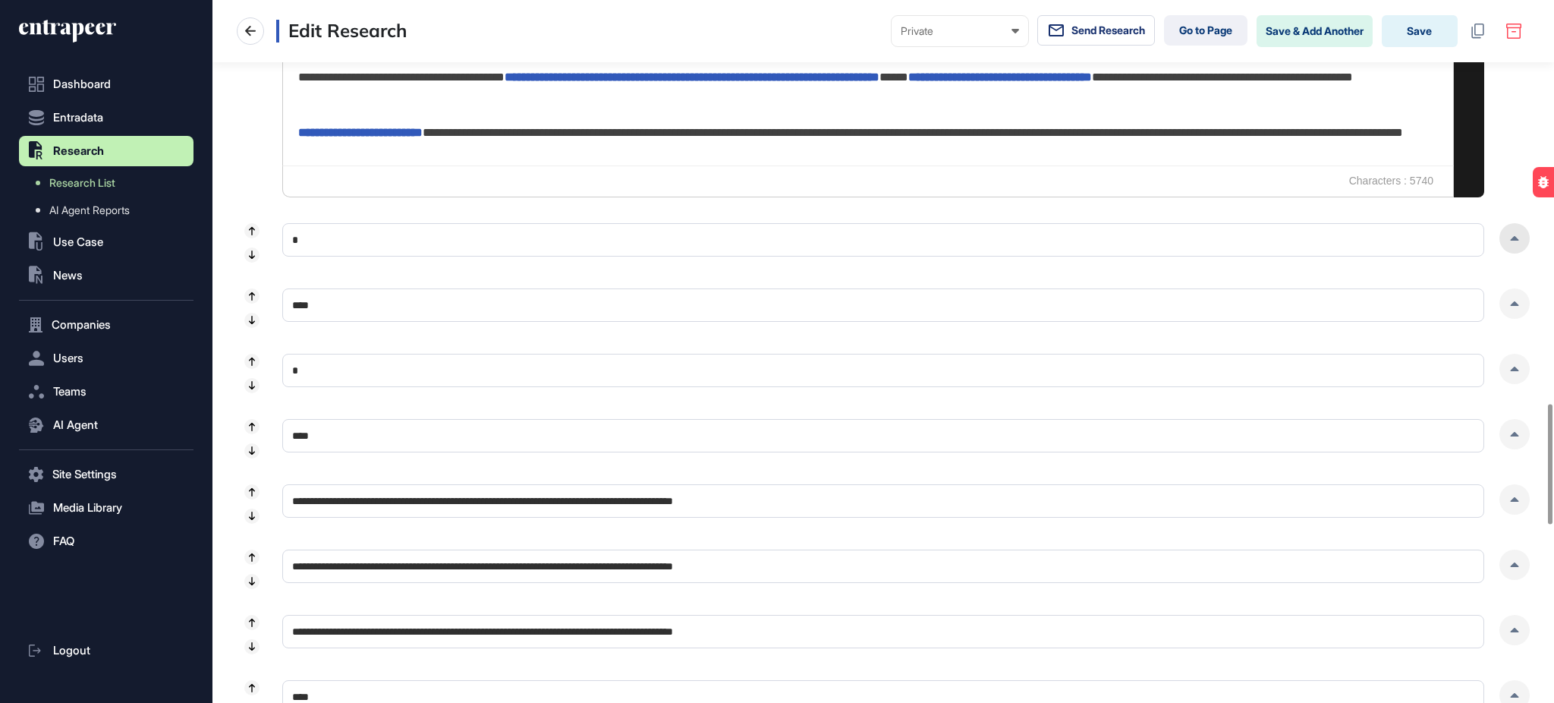
click at [1509, 241] on div at bounding box center [1515, 238] width 30 height 30
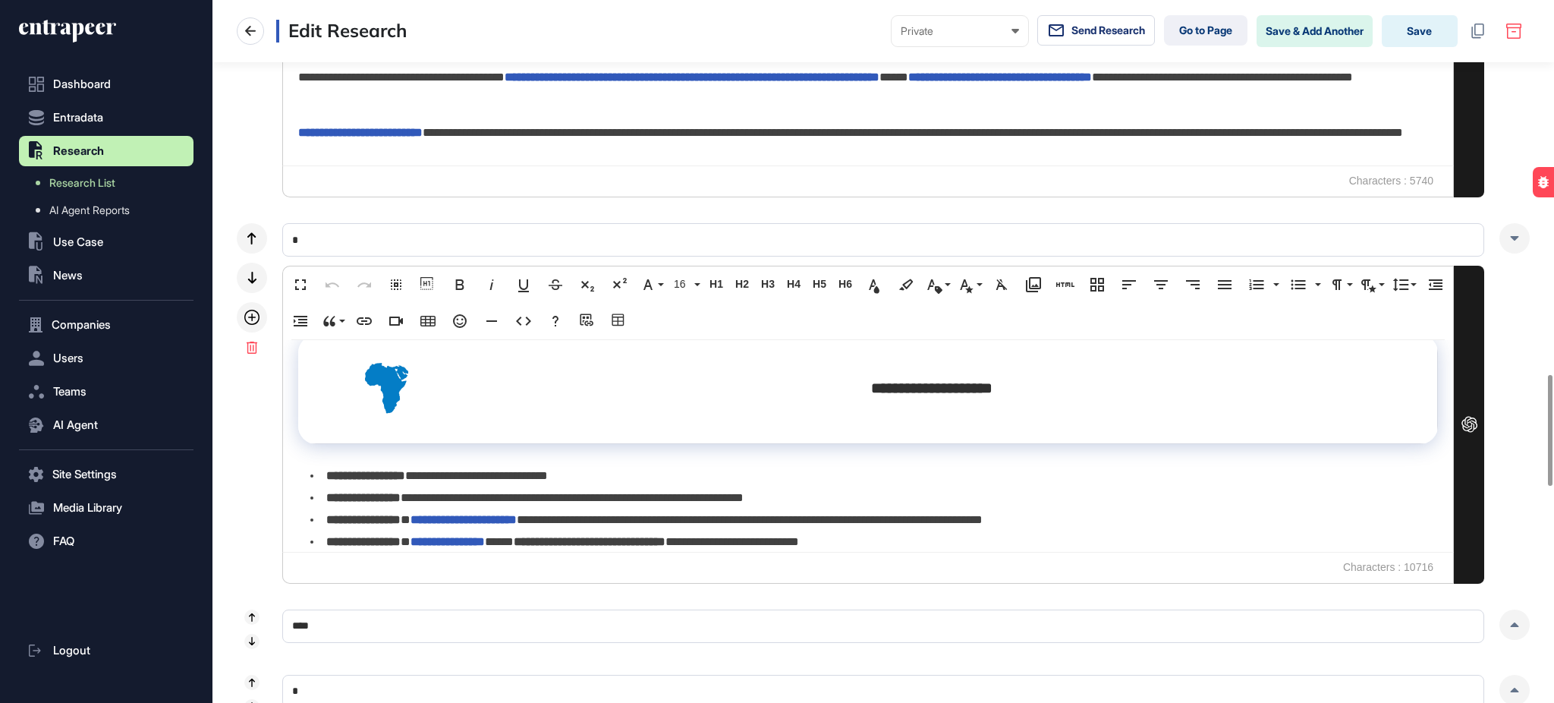
scroll to position [3966, 0]
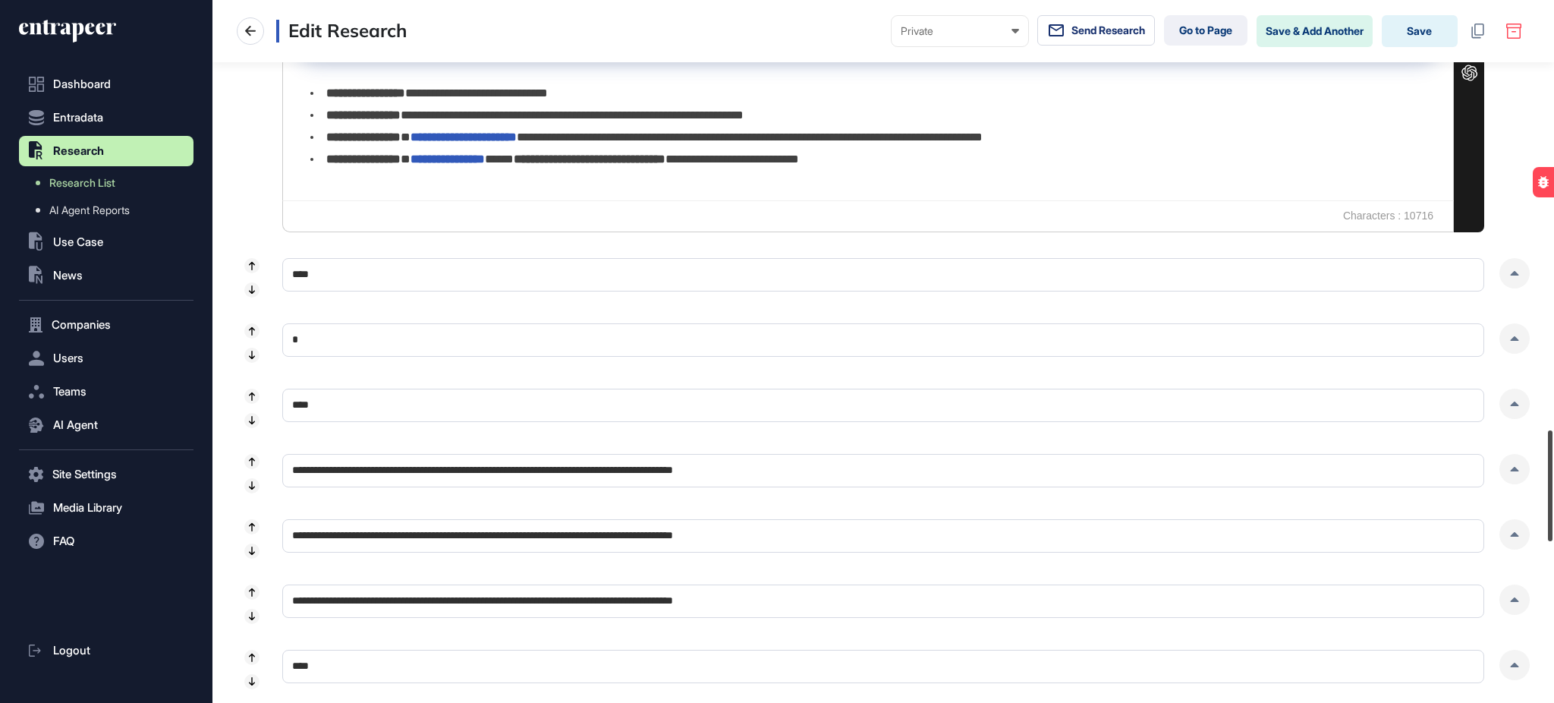
drag, startPoint x: 1553, startPoint y: 443, endPoint x: 1534, endPoint y: 332, distance: 112.4
click at [1550, 497] on div at bounding box center [1550, 485] width 5 height 111
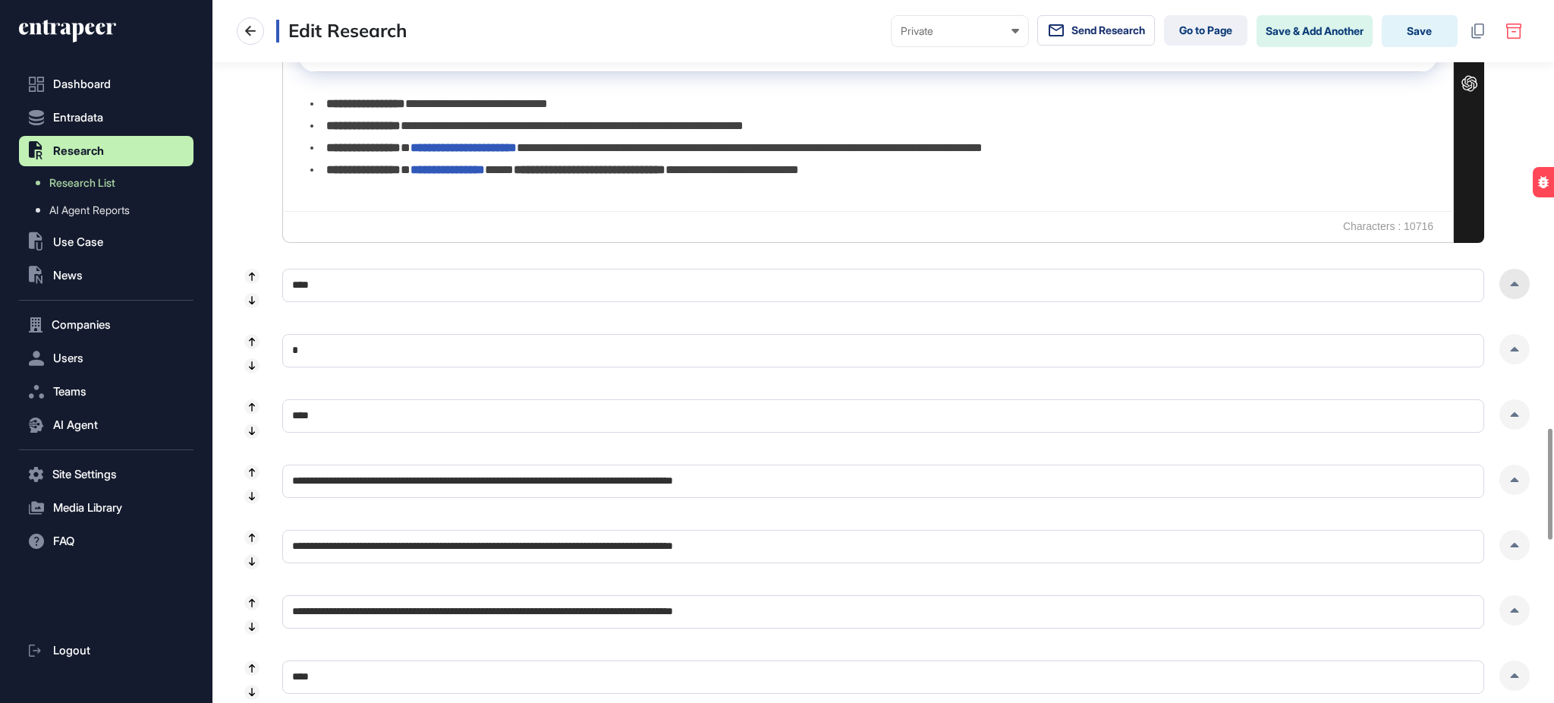
click at [1520, 285] on div at bounding box center [1515, 284] width 30 height 30
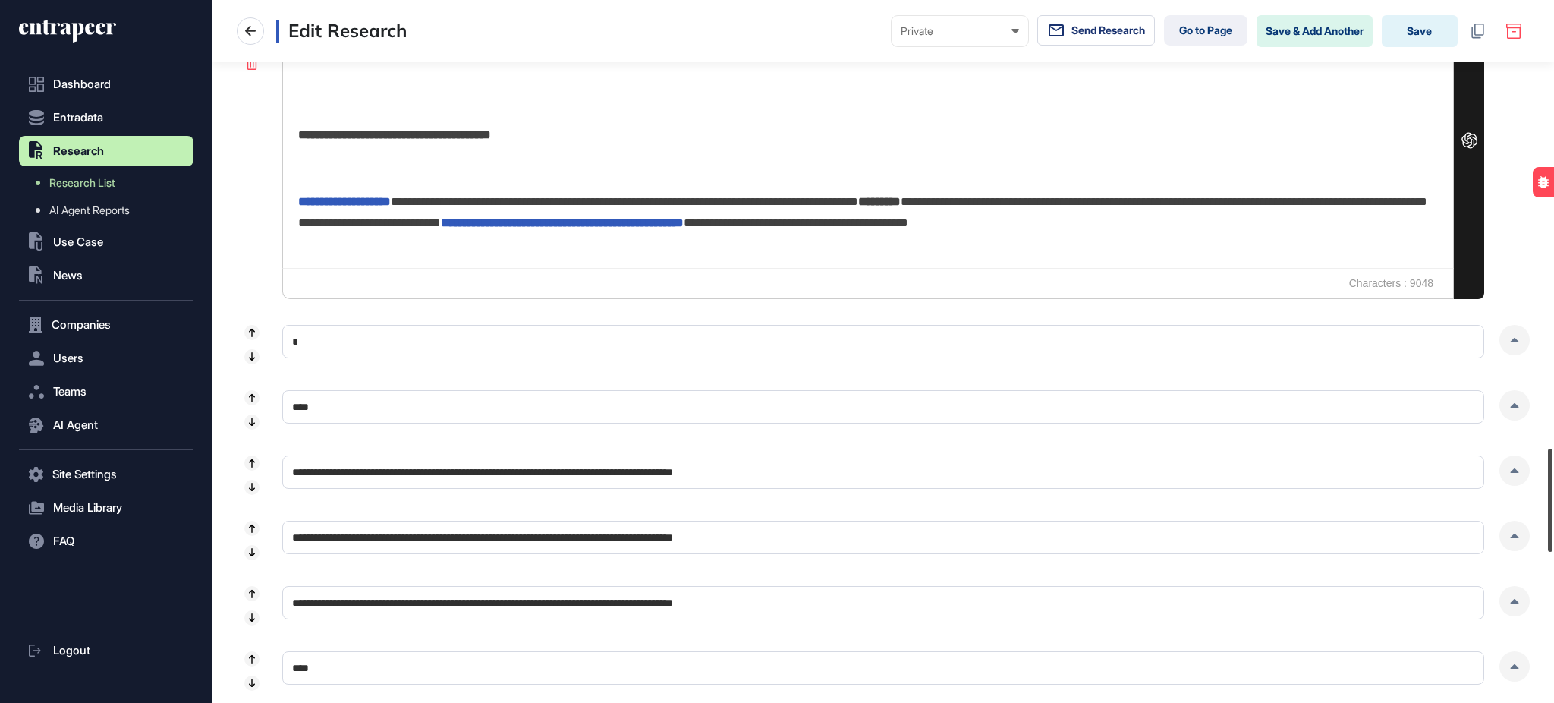
scroll to position [3069, 0]
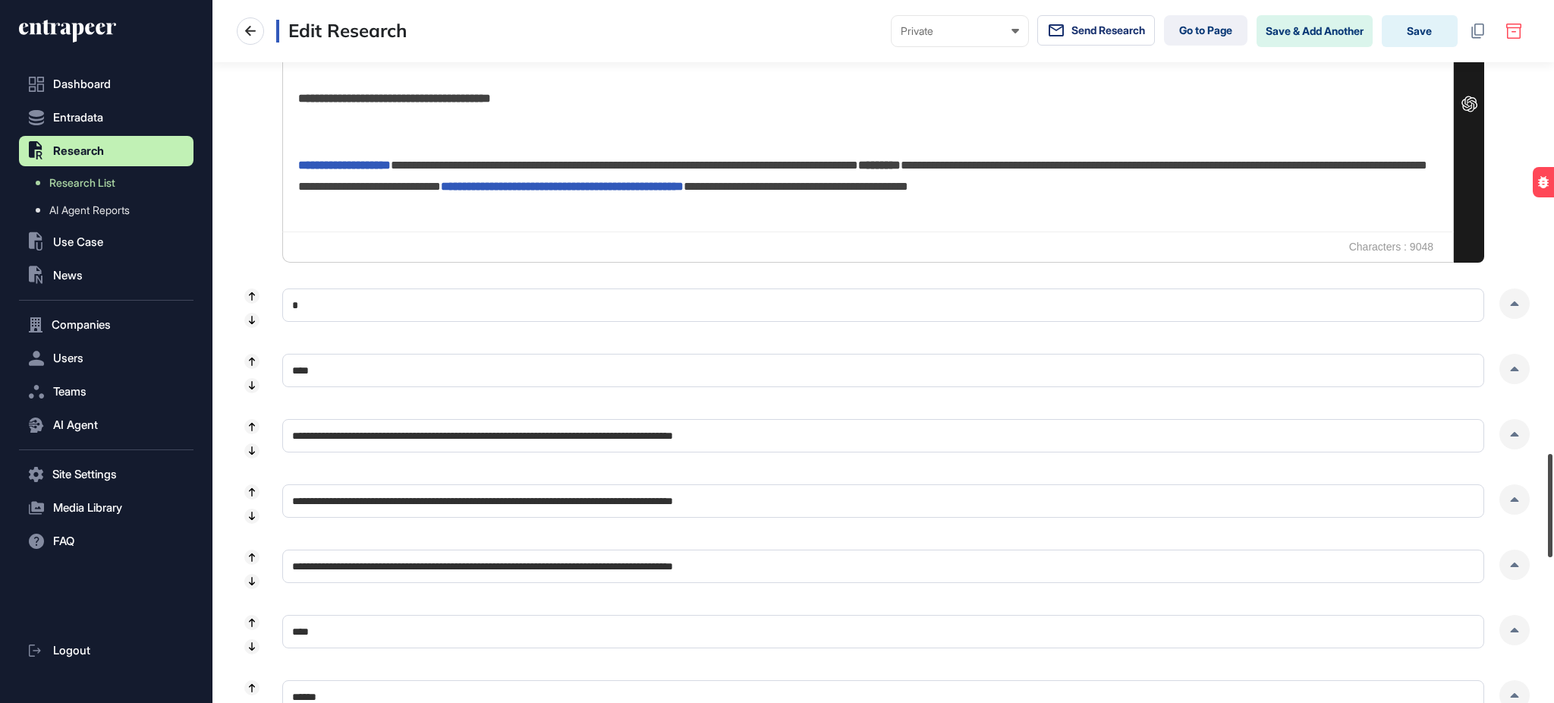
drag, startPoint x: 1553, startPoint y: 468, endPoint x: 1544, endPoint y: 521, distance: 54.5
click at [1548, 521] on div at bounding box center [1550, 505] width 5 height 103
click at [1520, 304] on div at bounding box center [1515, 303] width 30 height 30
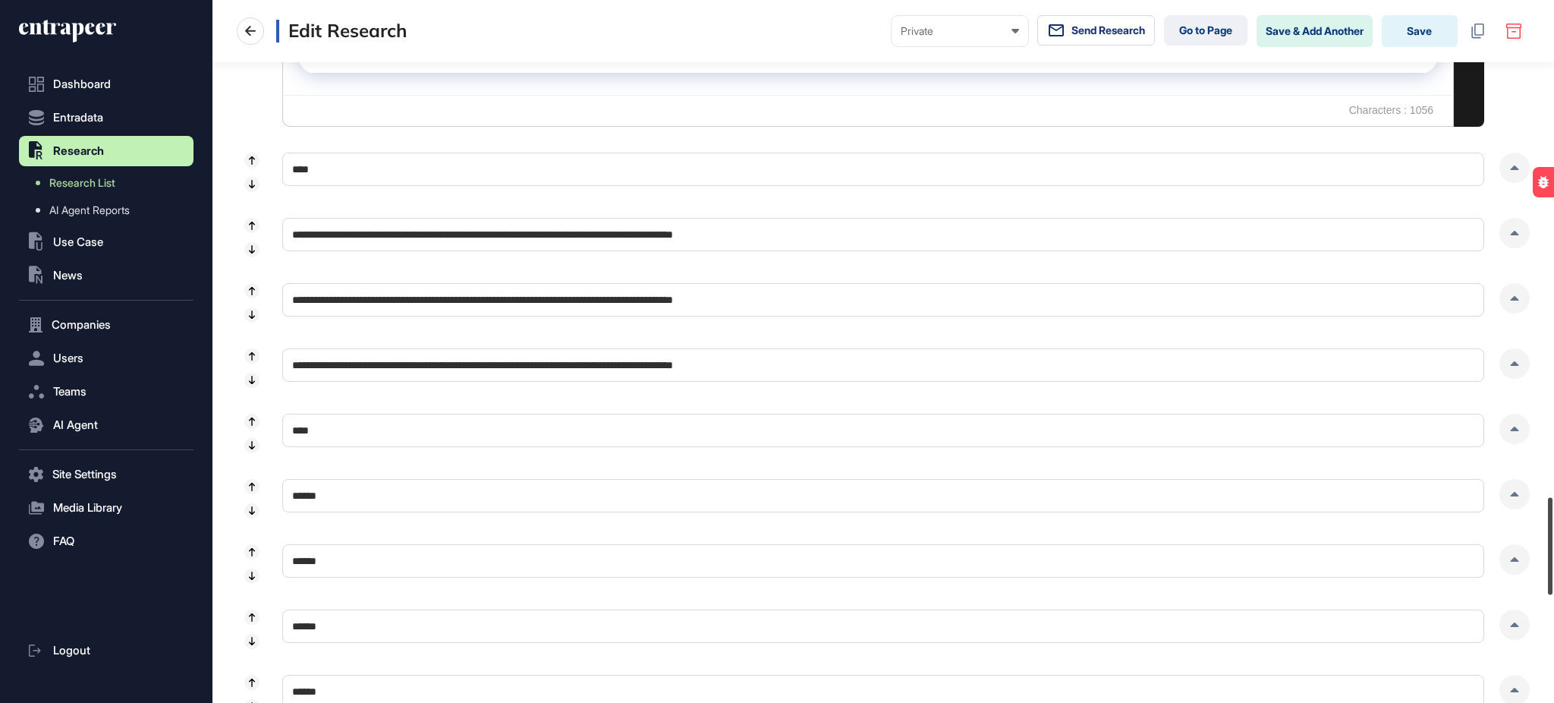
scroll to position [3597, 0]
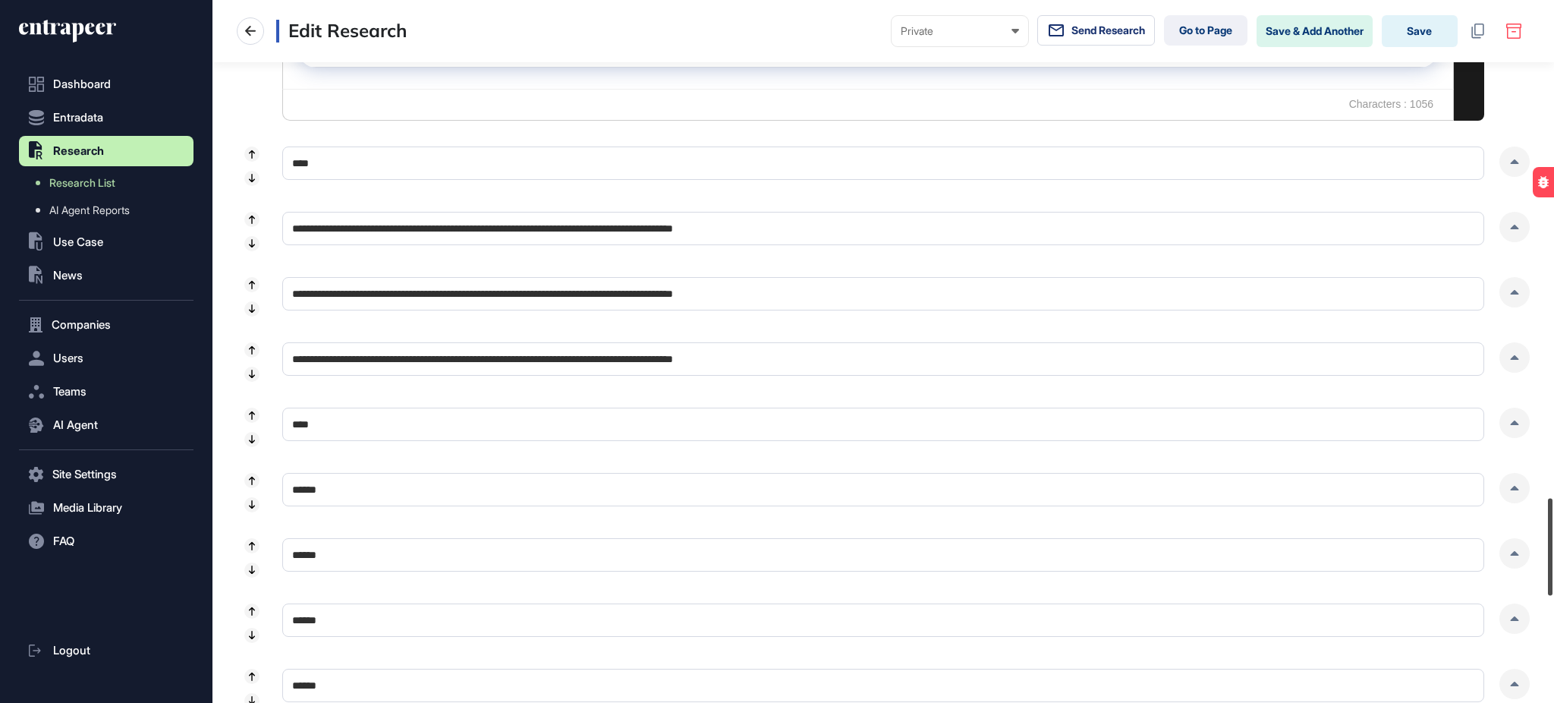
drag, startPoint x: 1553, startPoint y: 475, endPoint x: 1547, endPoint y: 548, distance: 73.1
click at [1548, 548] on div at bounding box center [1550, 547] width 5 height 97
click at [1510, 163] on icon at bounding box center [1514, 161] width 9 height 5
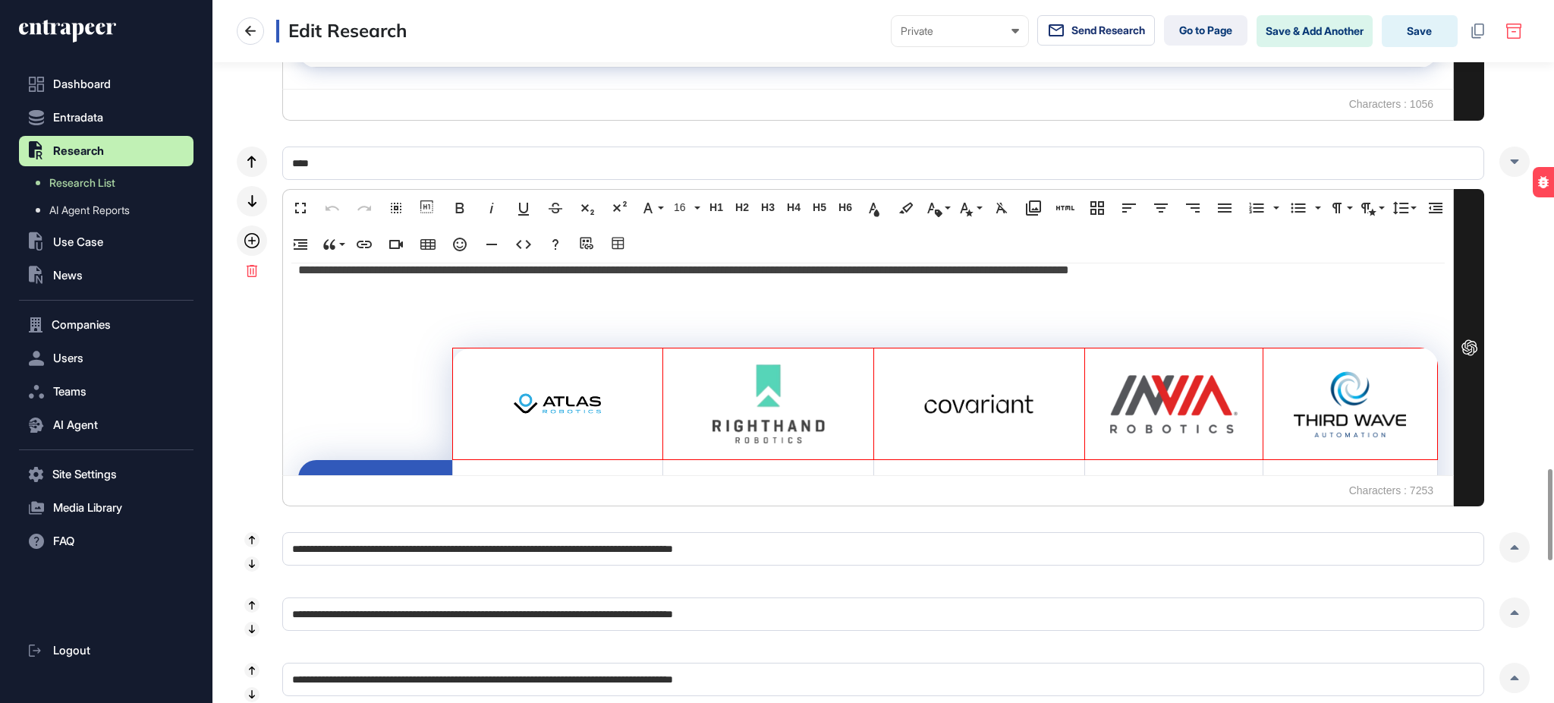
scroll to position [896, 0]
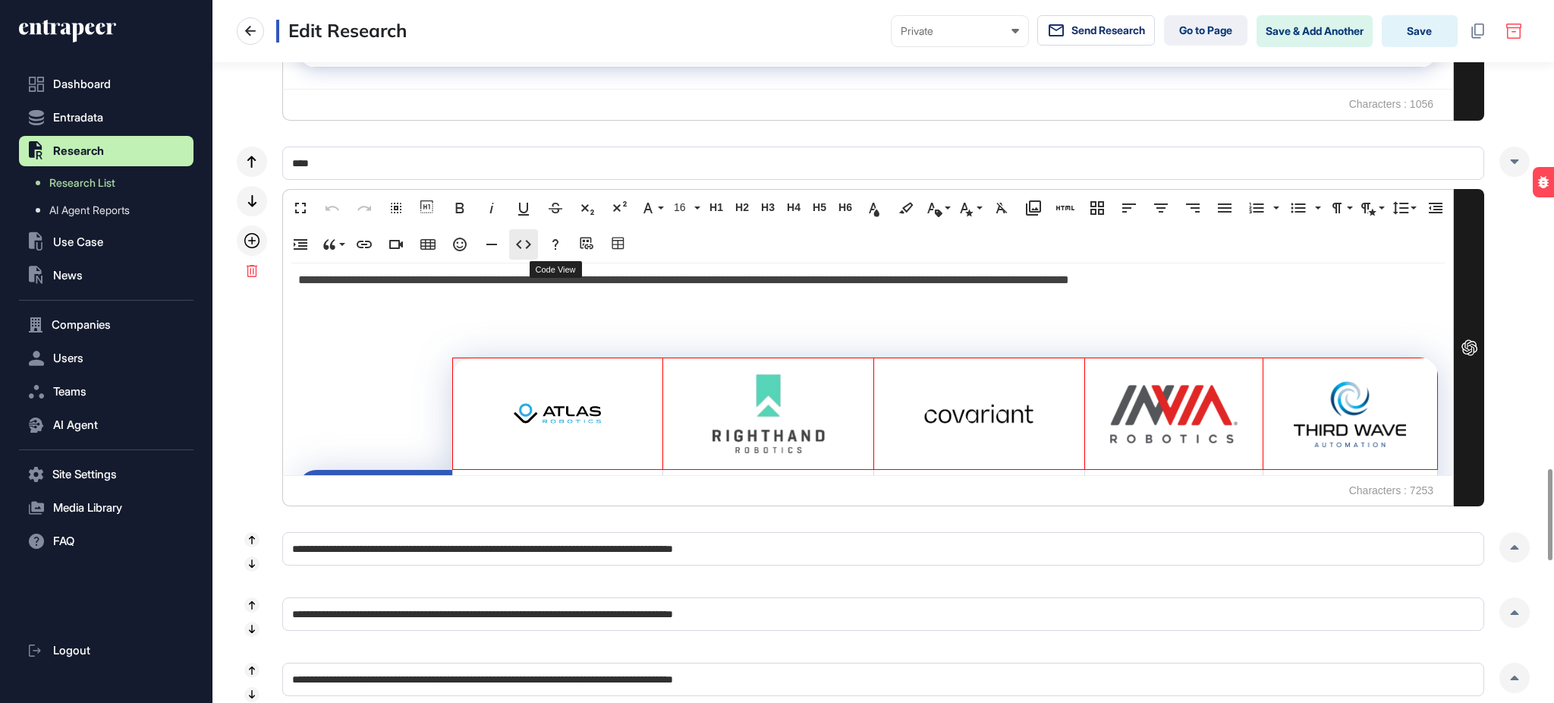
click at [533, 248] on icon "button" at bounding box center [524, 244] width 18 height 18
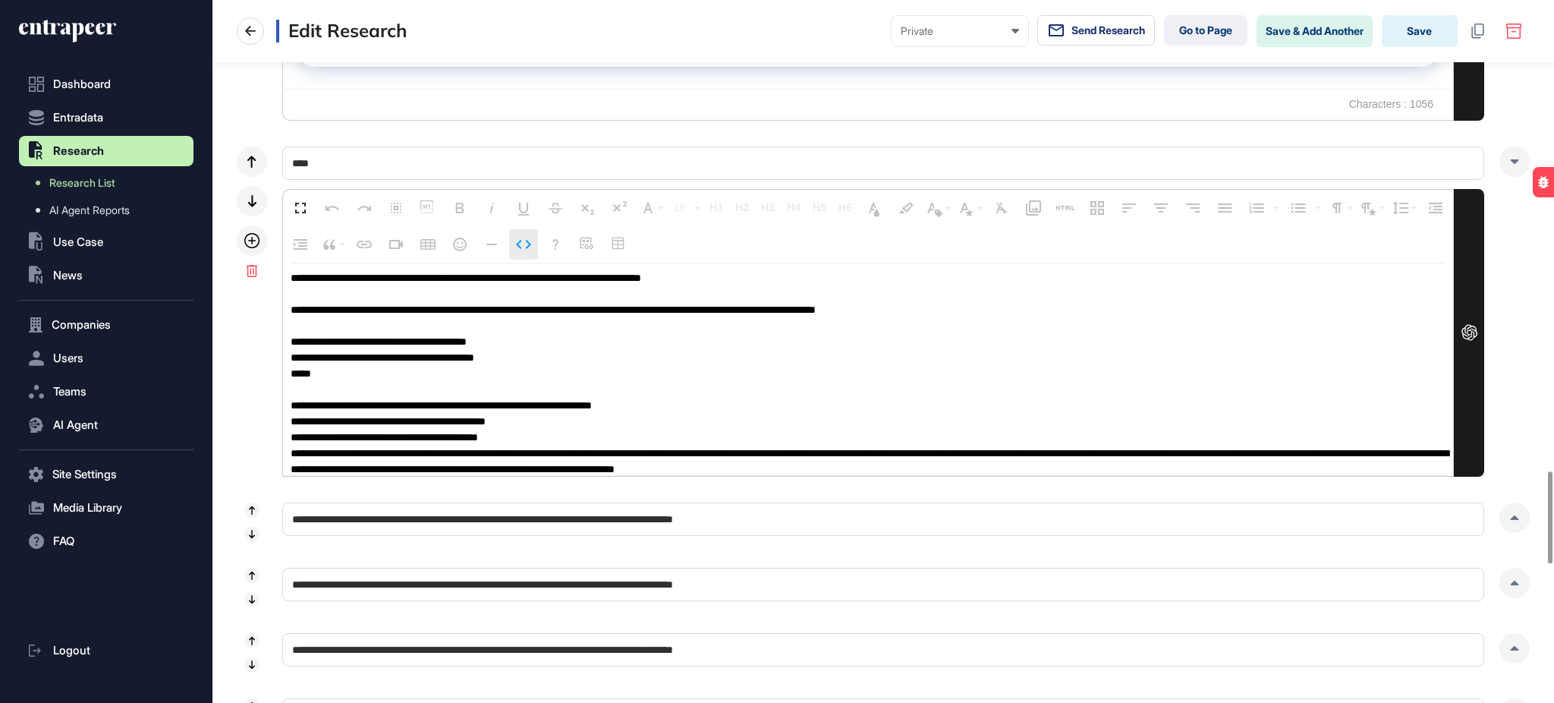
scroll to position [7994, 0]
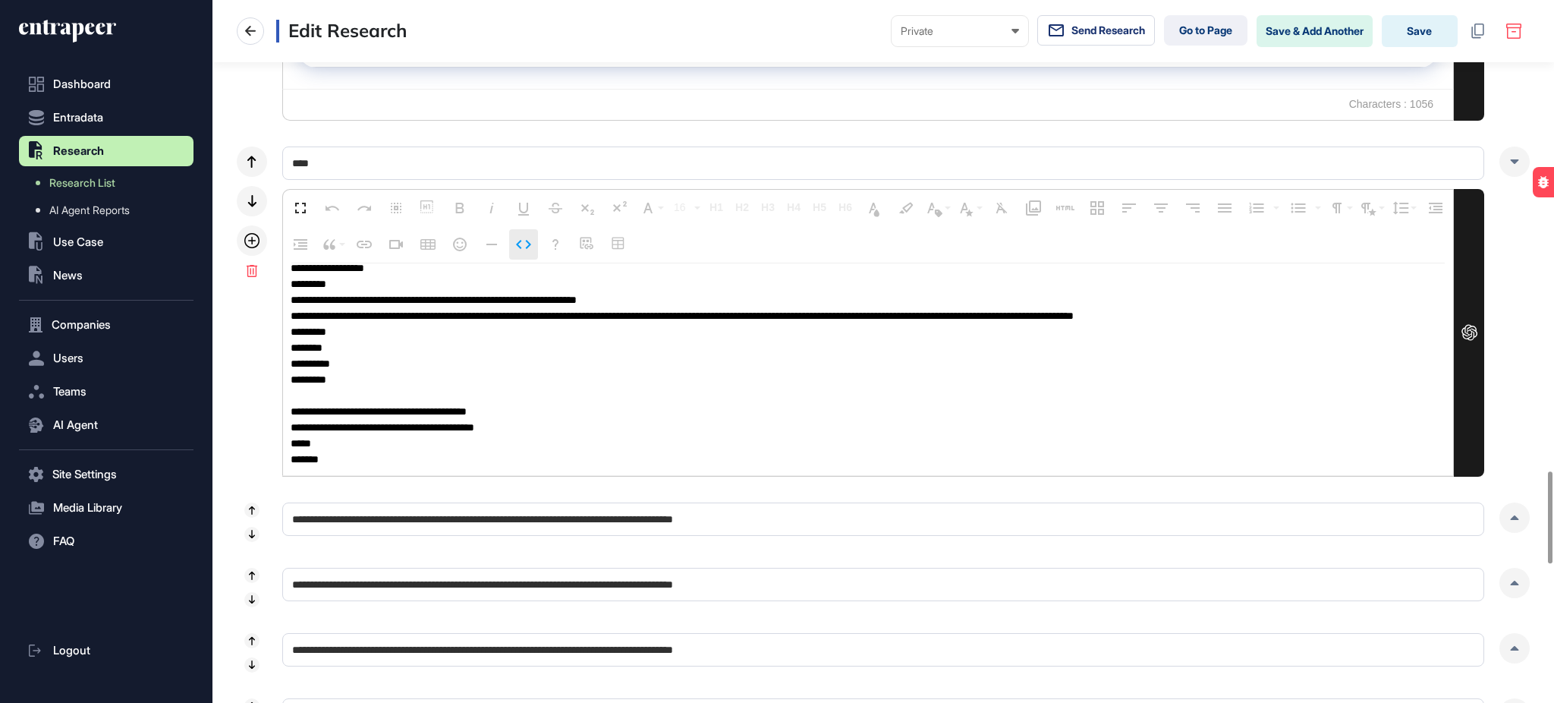
click at [531, 241] on icon "button" at bounding box center [523, 244] width 15 height 9
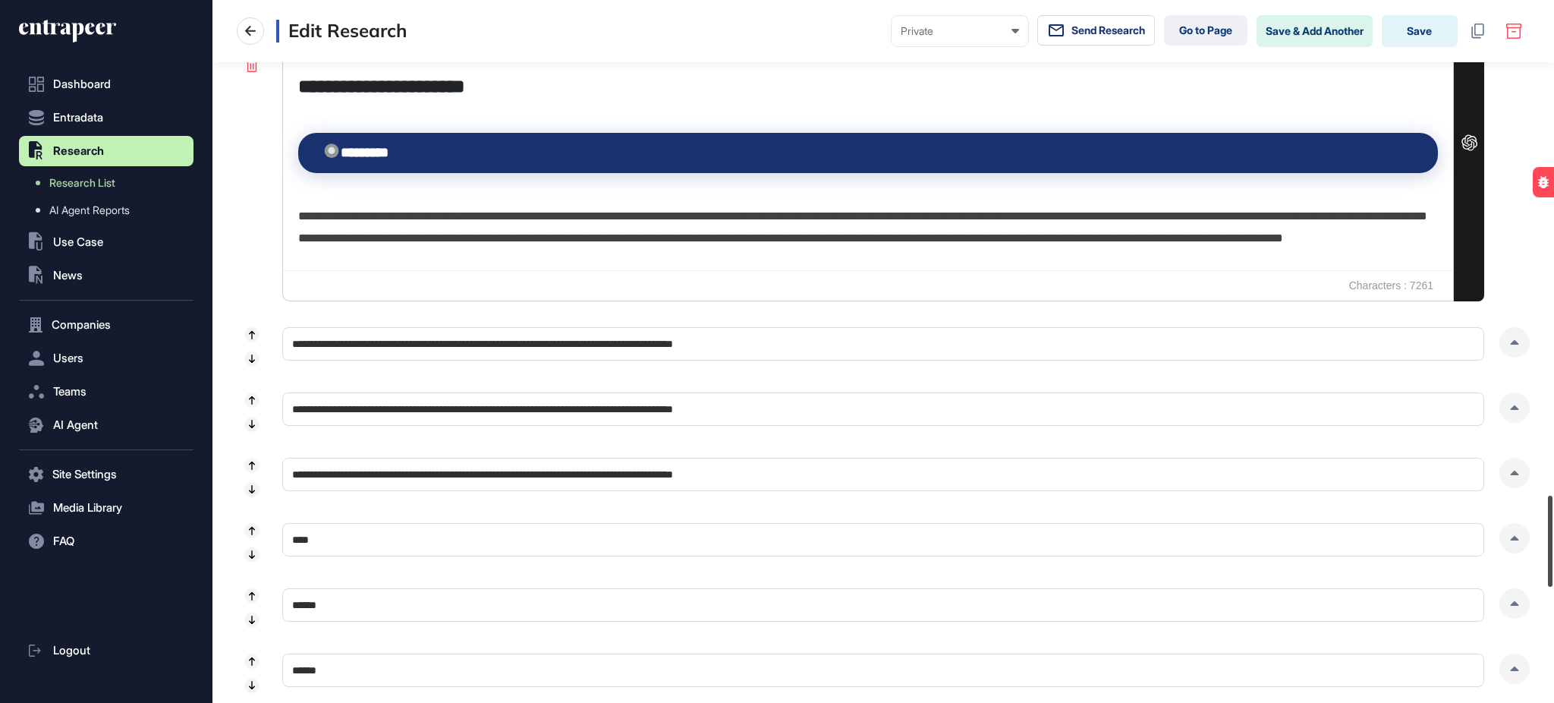
scroll to position [3831, 0]
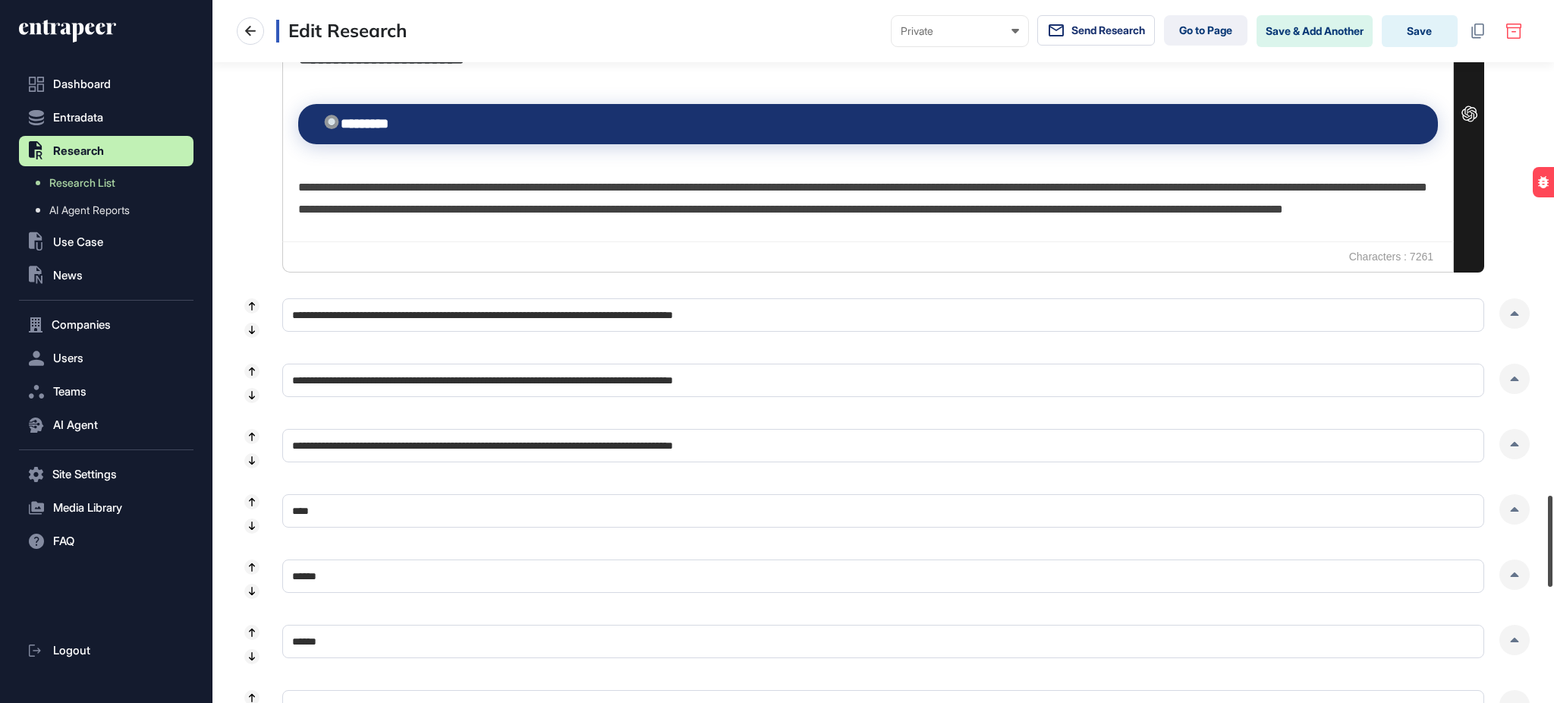
drag, startPoint x: 1553, startPoint y: 515, endPoint x: 1553, endPoint y: 546, distance: 30.4
click at [1553, 546] on div at bounding box center [1550, 541] width 5 height 91
click at [1524, 310] on div at bounding box center [1515, 313] width 30 height 30
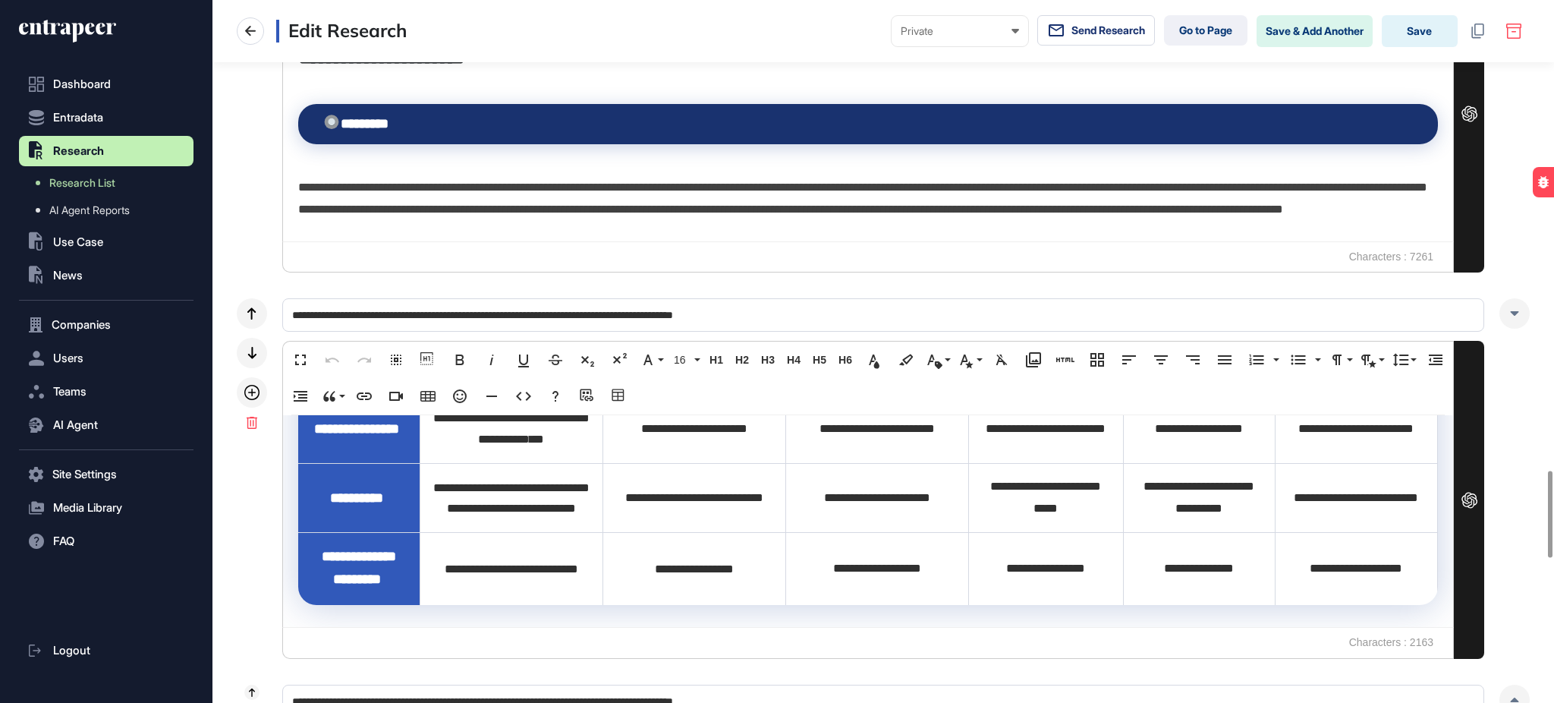
scroll to position [1053, 0]
click at [531, 394] on icon "button" at bounding box center [523, 396] width 15 height 9
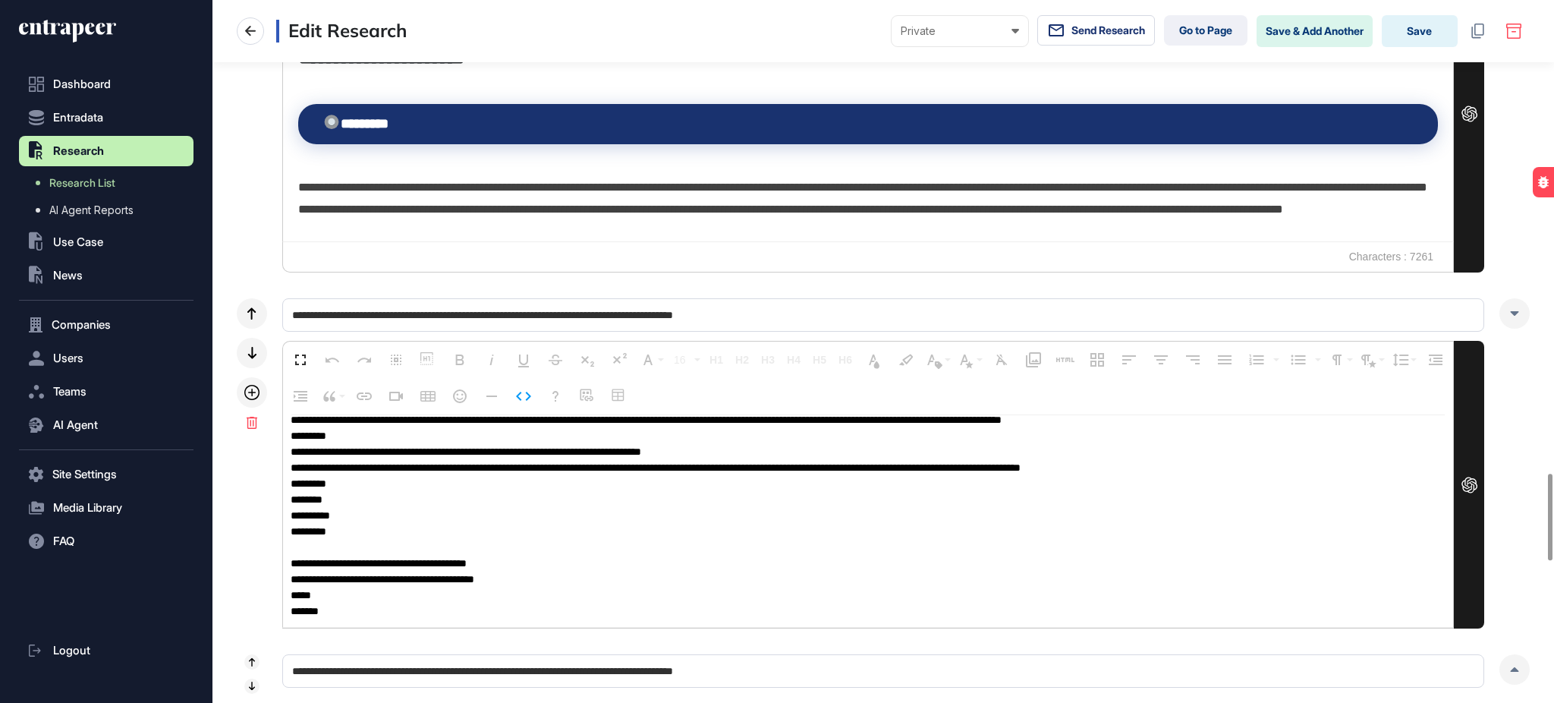
scroll to position [2393, 0]
click at [531, 395] on icon "button" at bounding box center [523, 396] width 15 height 9
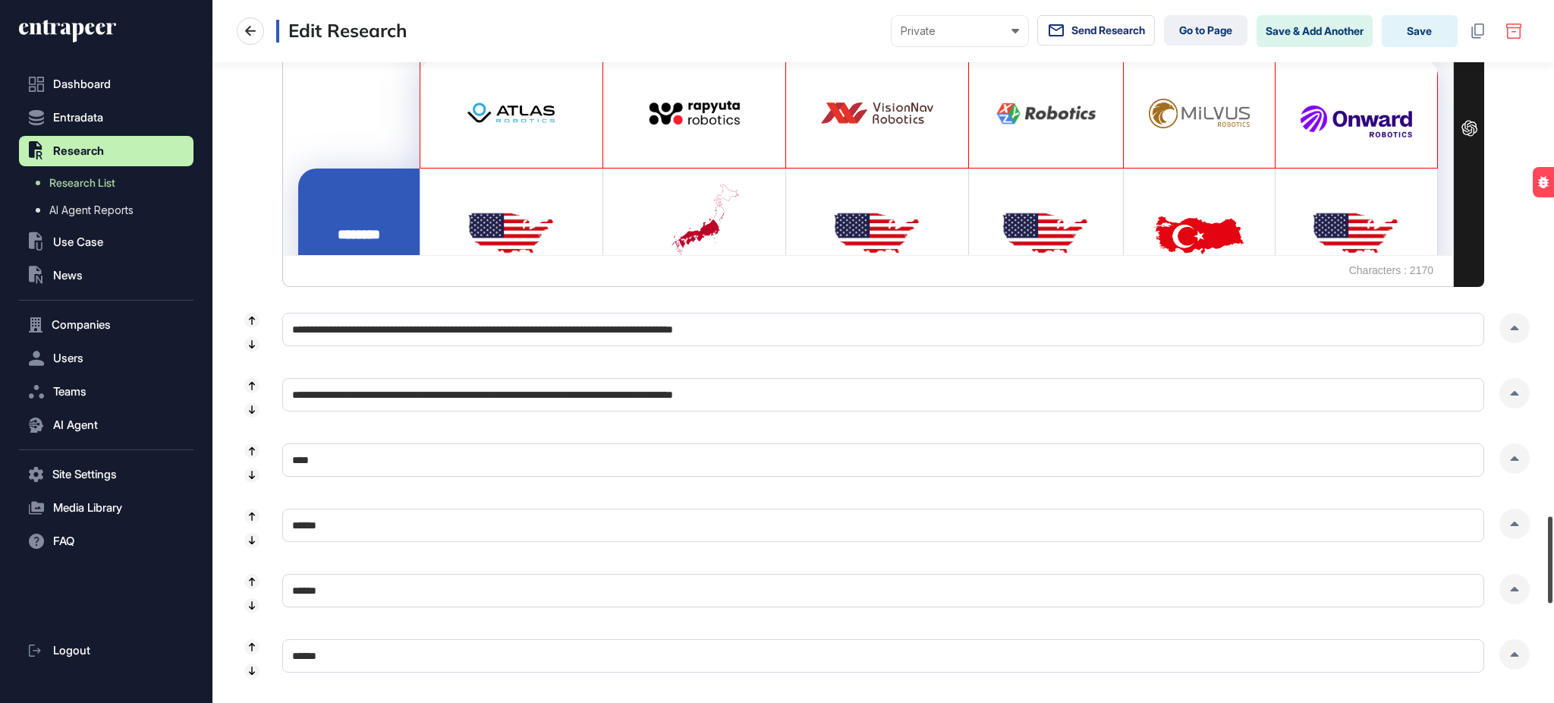
scroll to position [4245, 0]
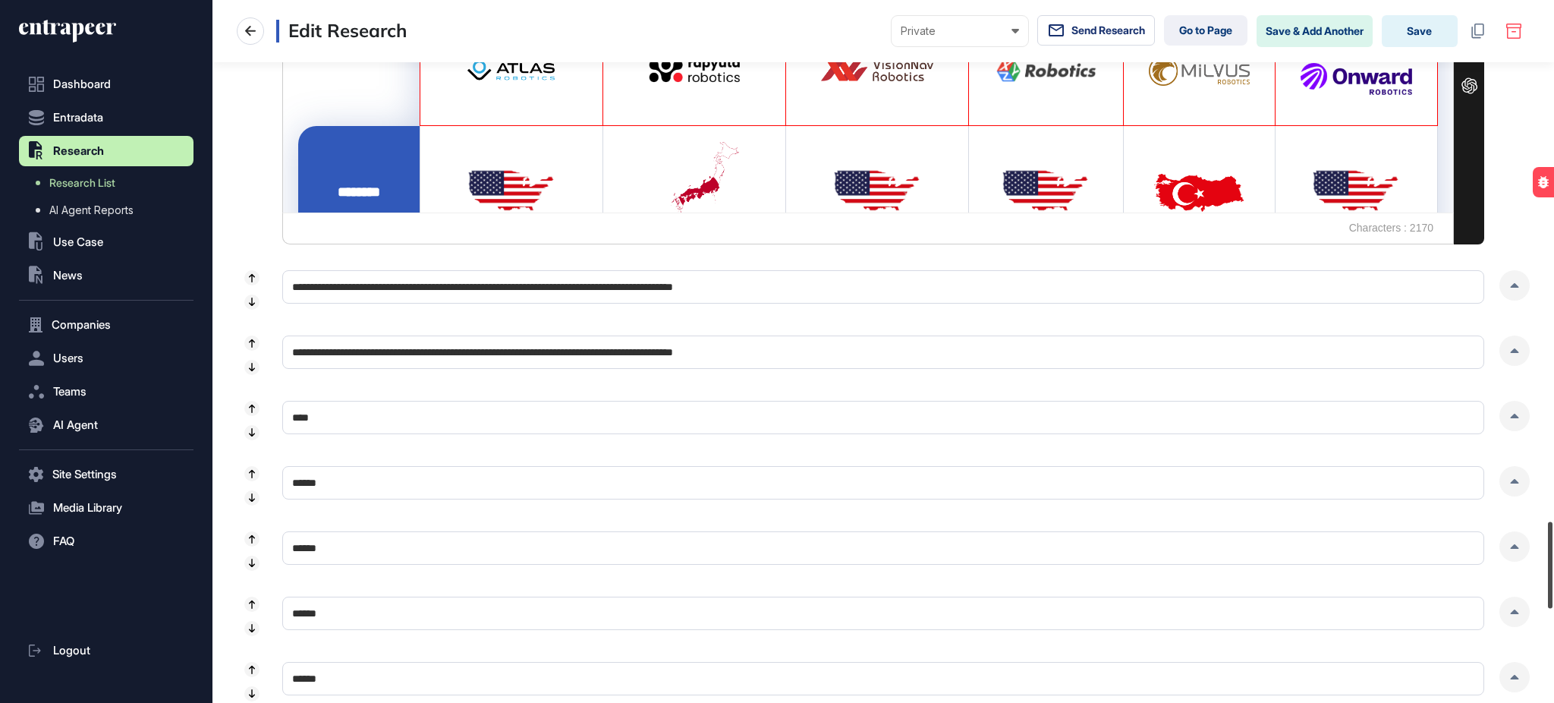
click at [1553, 543] on div at bounding box center [1550, 565] width 5 height 87
click at [1512, 290] on div at bounding box center [1515, 285] width 30 height 30
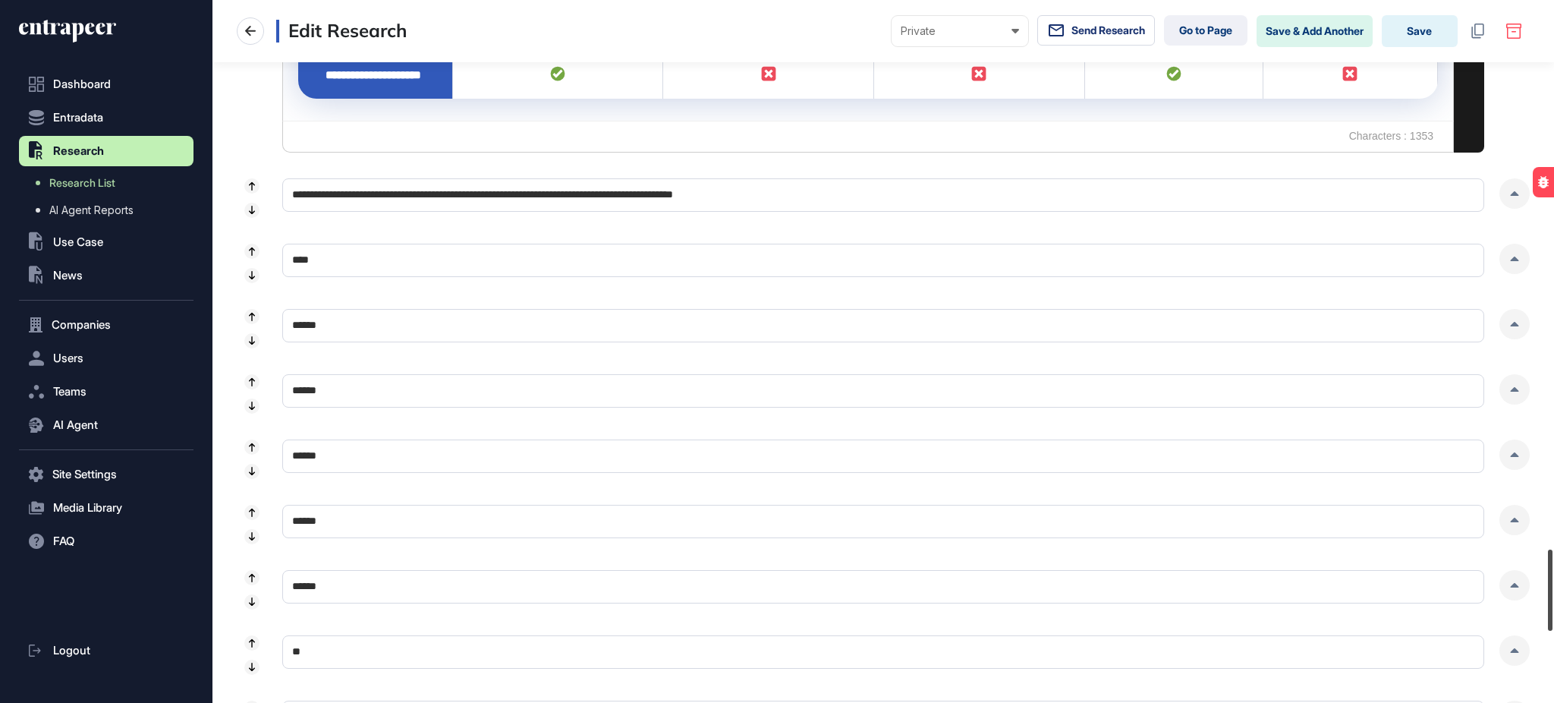
scroll to position [4730, 0]
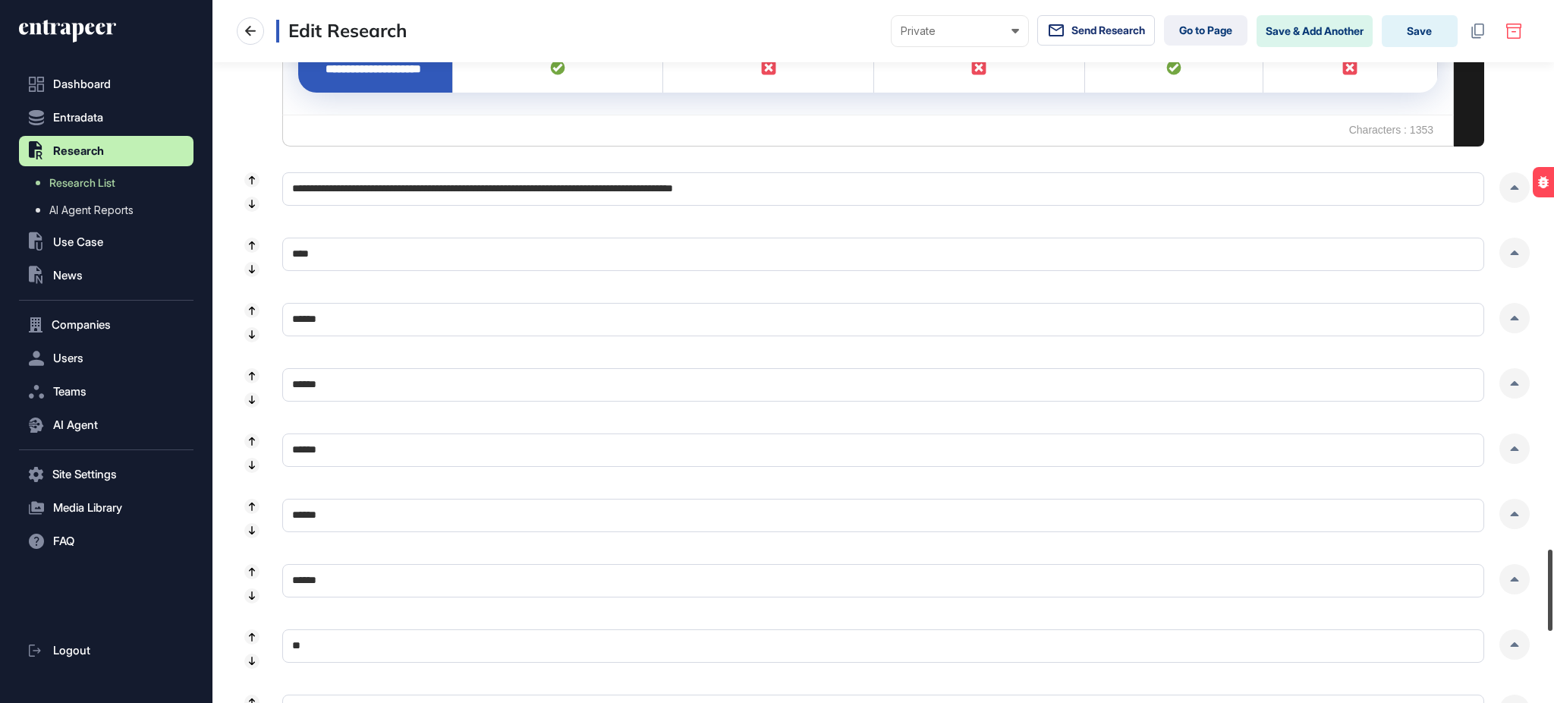
drag, startPoint x: 1553, startPoint y: 521, endPoint x: 1553, endPoint y: 577, distance: 55.4
click at [1553, 577] on div at bounding box center [1550, 589] width 5 height 81
click at [1516, 194] on div at bounding box center [1515, 187] width 30 height 30
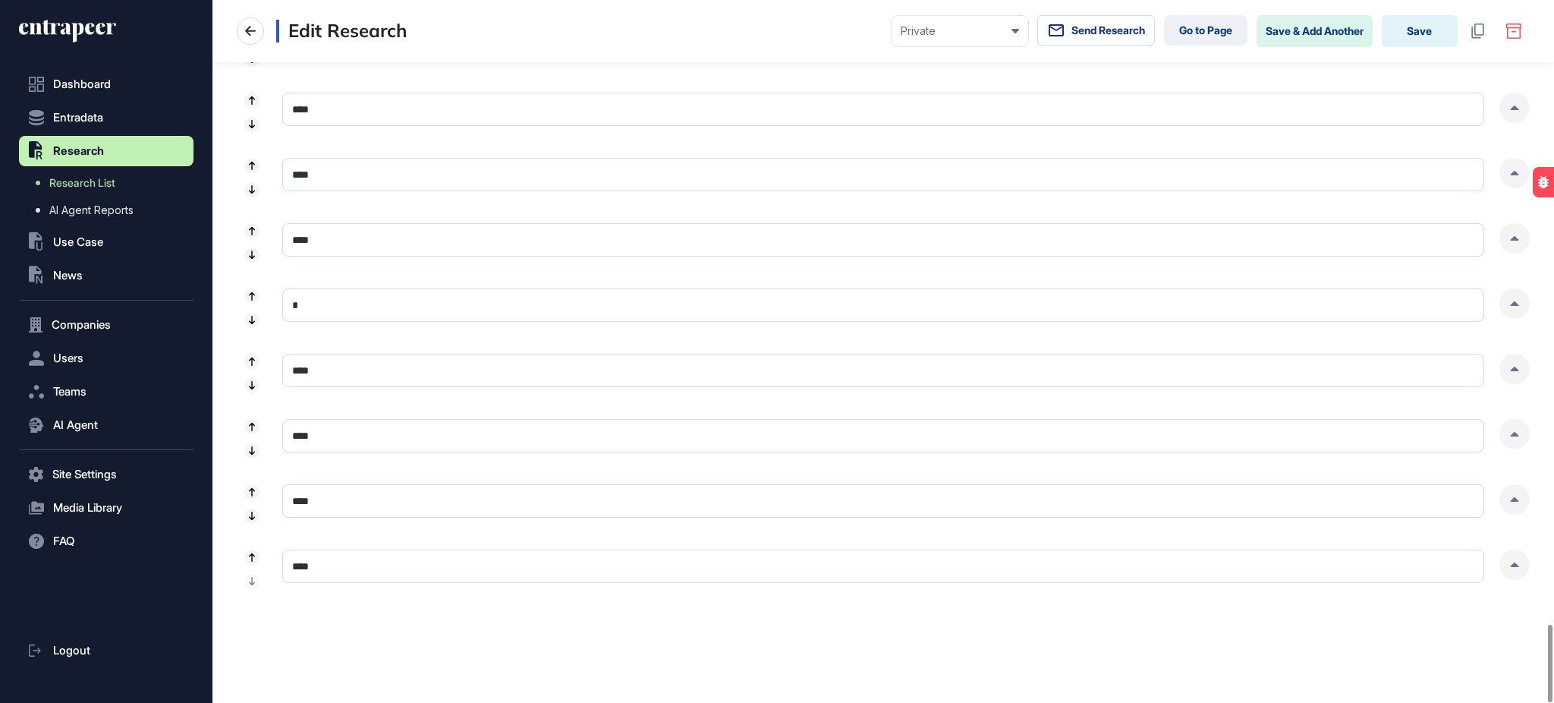
scroll to position [5037, 0]
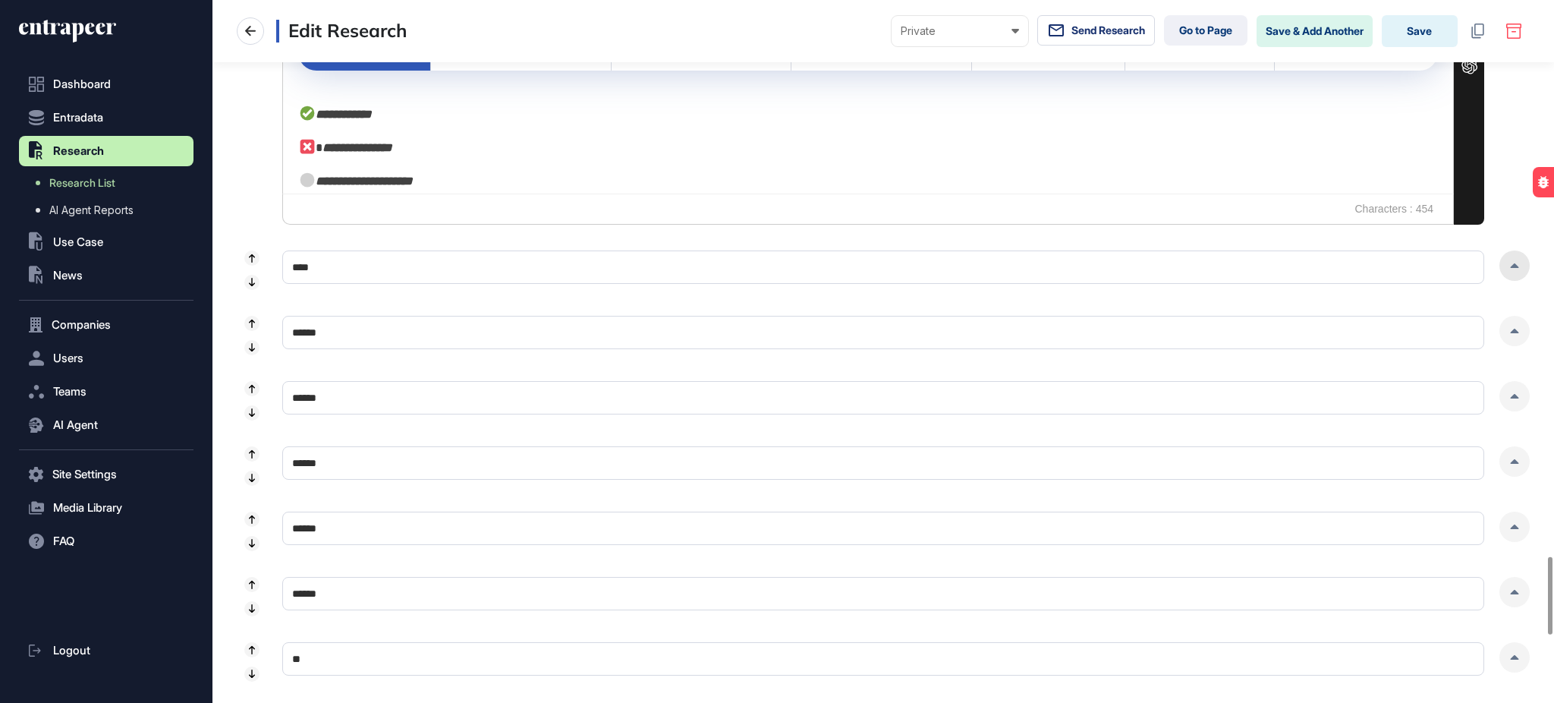
click at [1513, 266] on icon at bounding box center [1515, 265] width 8 height 5
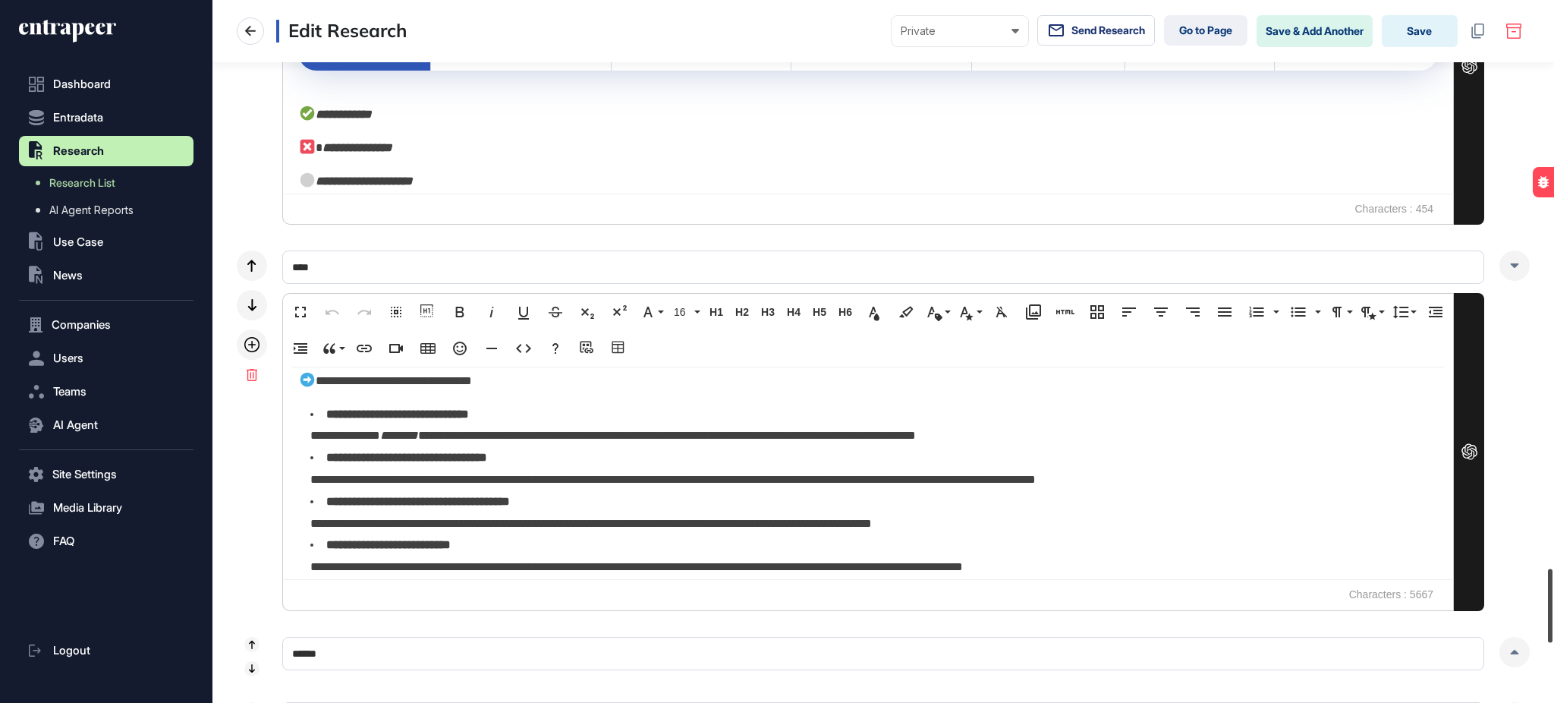
scroll to position [5407, 0]
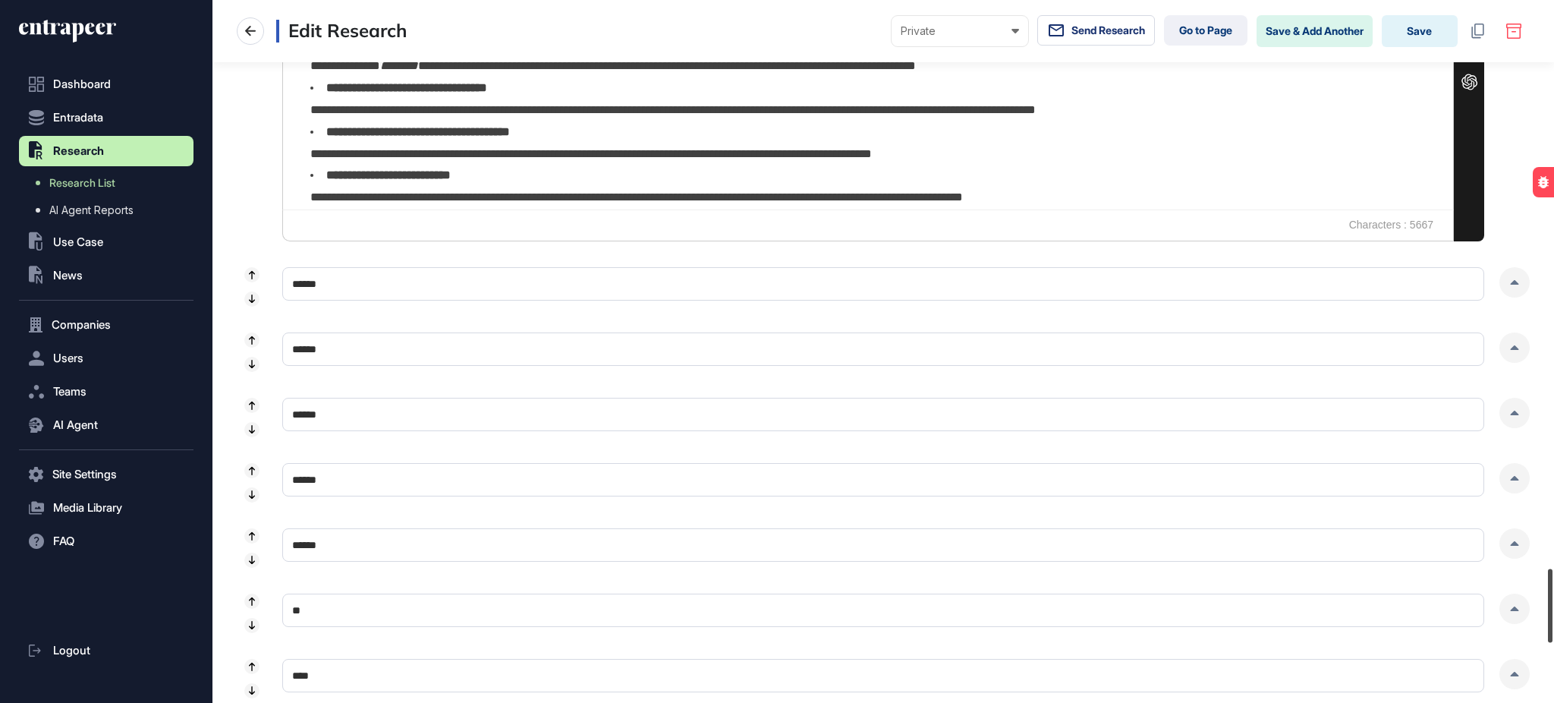
click at [1553, 602] on div at bounding box center [1550, 606] width 5 height 74
click at [1520, 285] on div at bounding box center [1515, 282] width 30 height 30
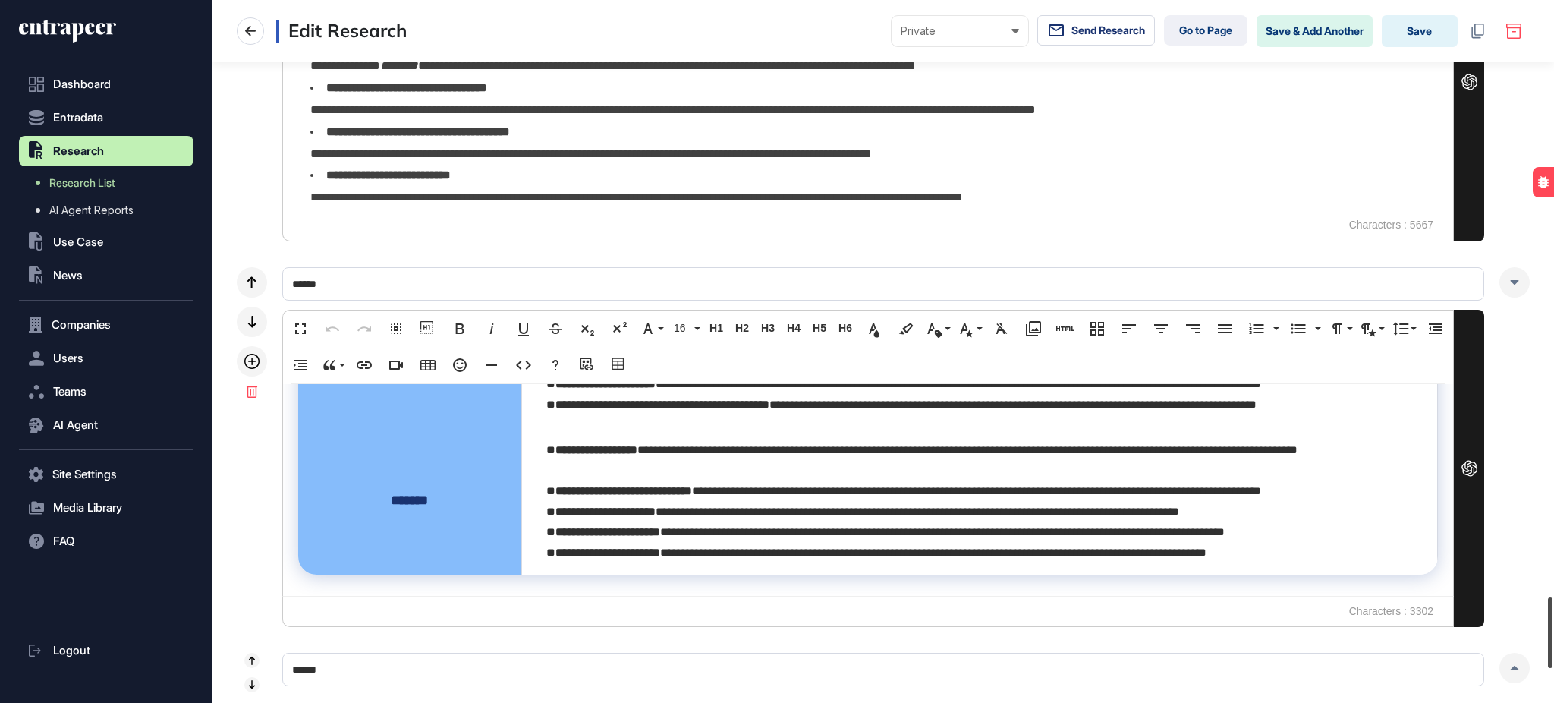
scroll to position [5953, 0]
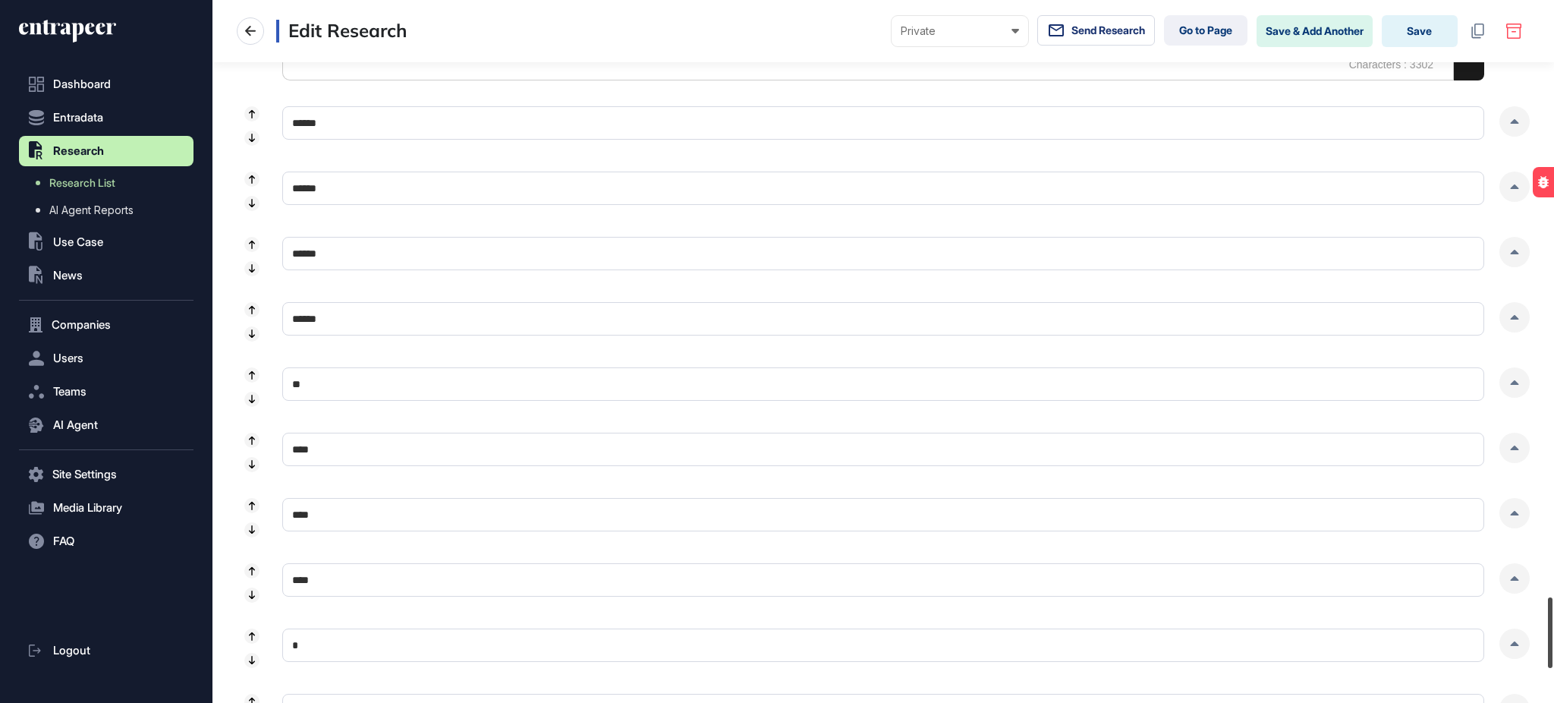
drag, startPoint x: 1553, startPoint y: 569, endPoint x: 1553, endPoint y: 625, distance: 55.4
click at [1553, 625] on div at bounding box center [1550, 632] width 5 height 71
click at [1512, 123] on icon at bounding box center [1515, 121] width 8 height 5
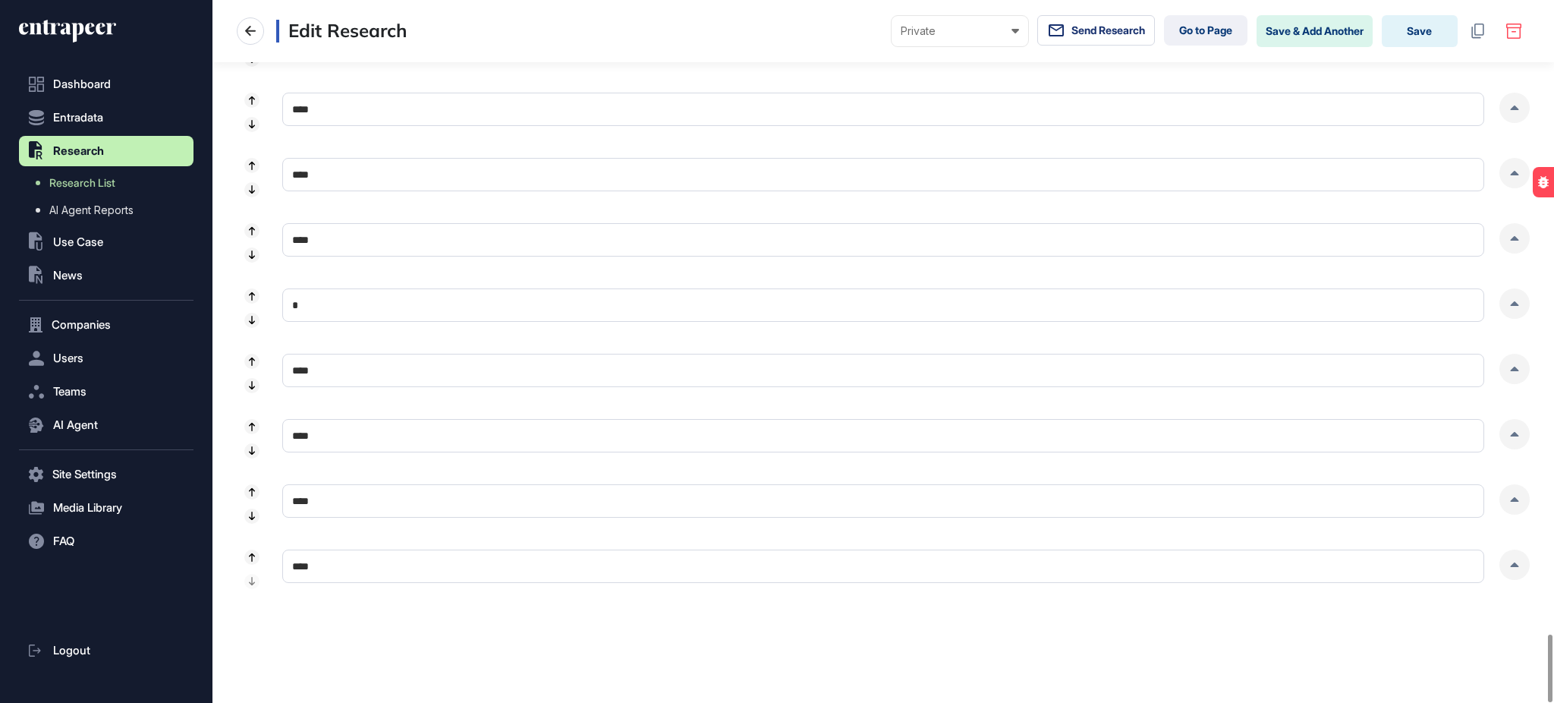
scroll to position [6000, 0]
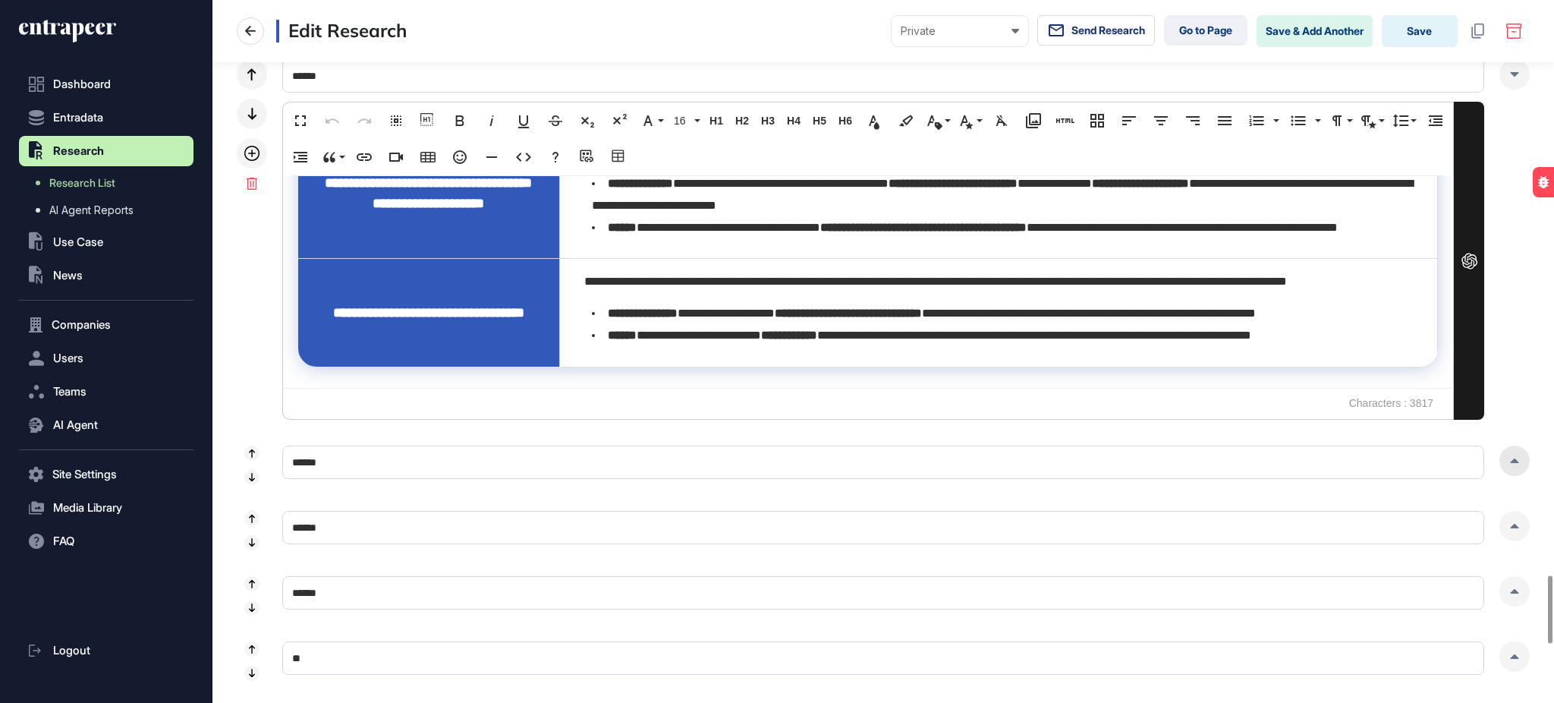
click at [1520, 457] on div at bounding box center [1515, 460] width 30 height 30
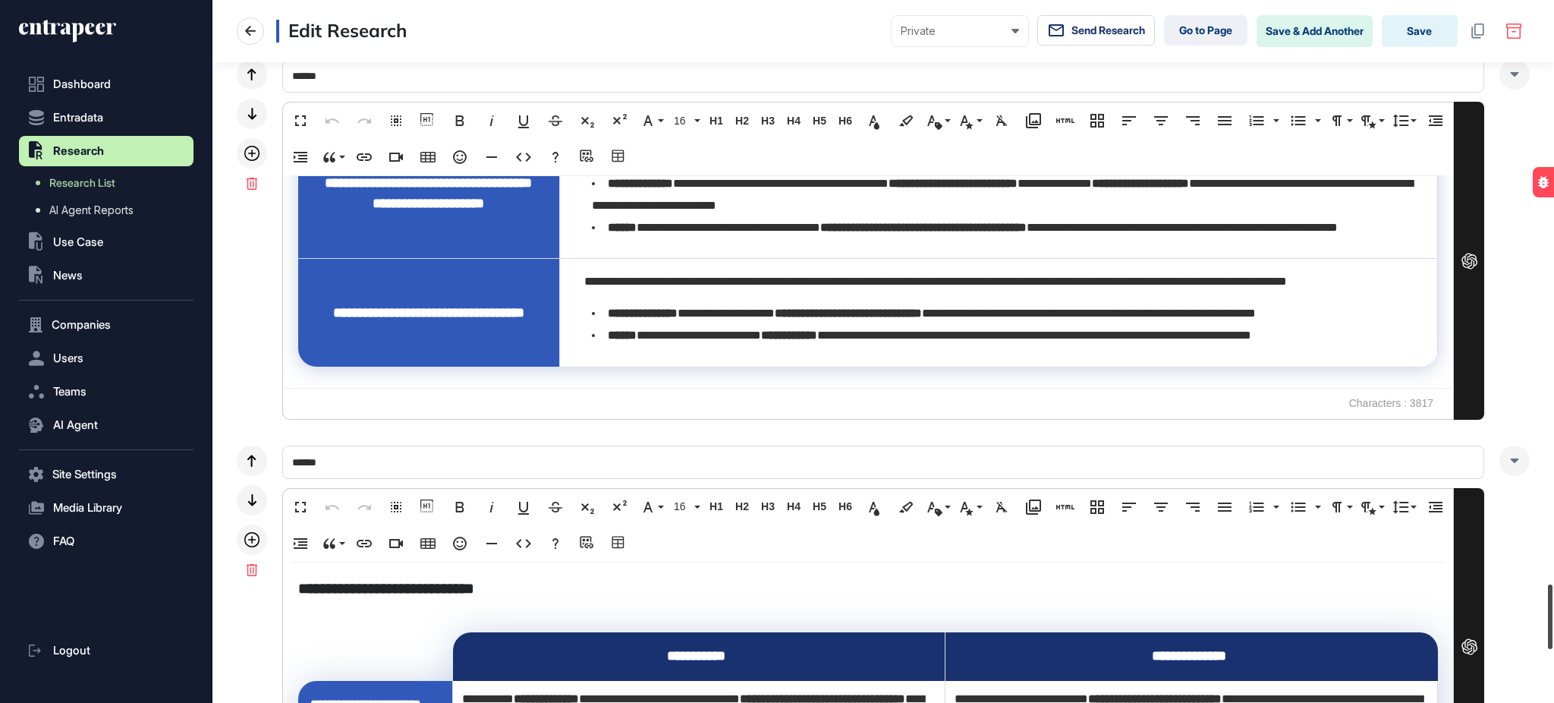
scroll to position [6356, 0]
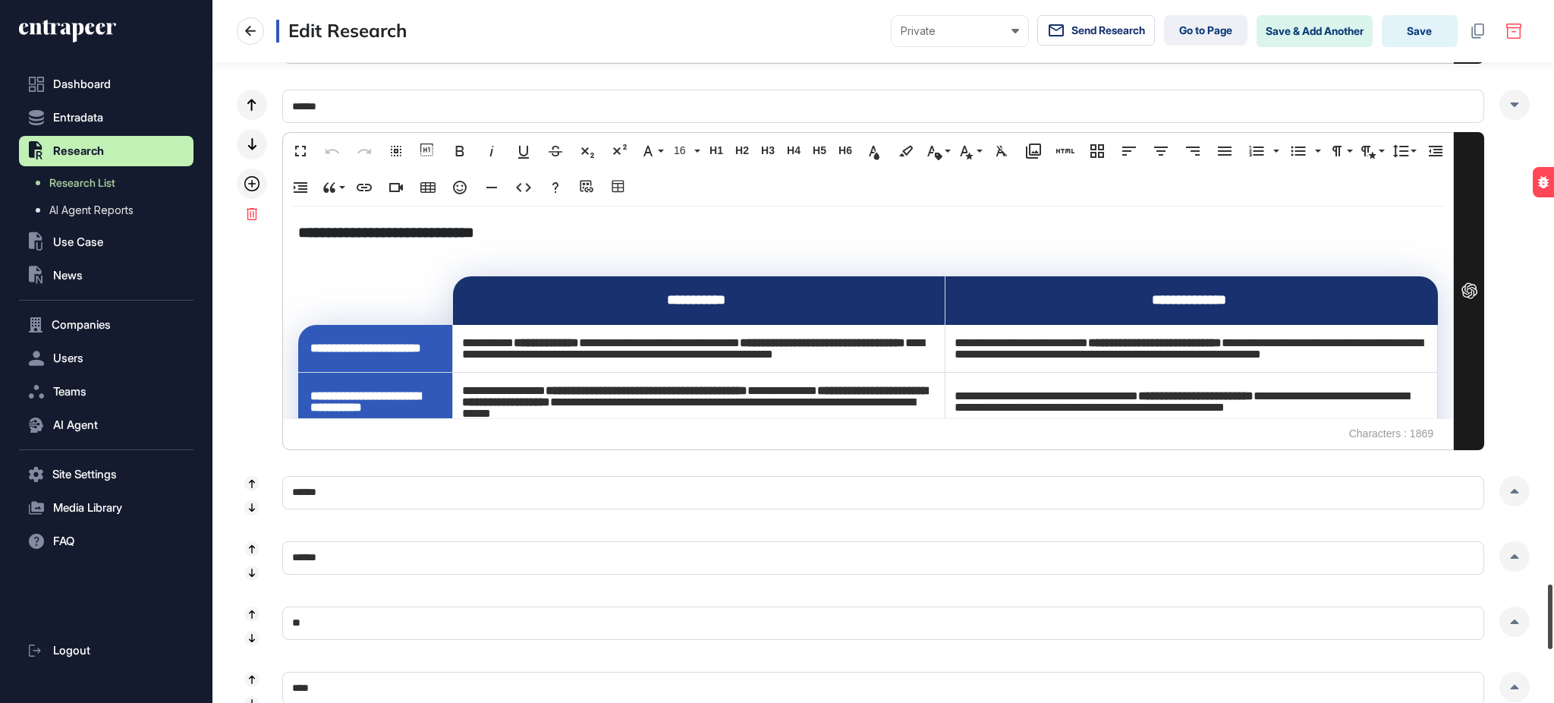
click at [1553, 601] on div at bounding box center [1550, 616] width 5 height 65
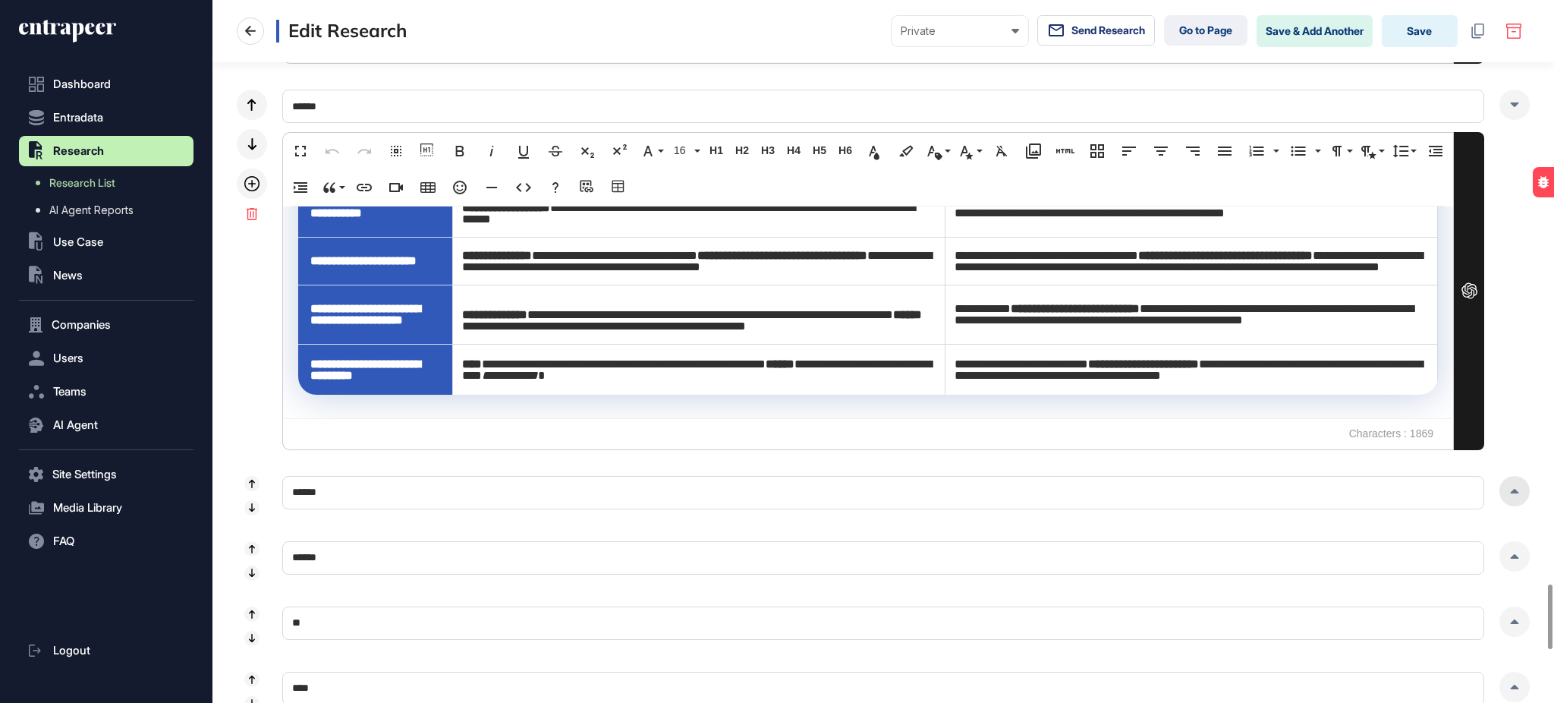
click at [1516, 499] on div at bounding box center [1515, 491] width 30 height 30
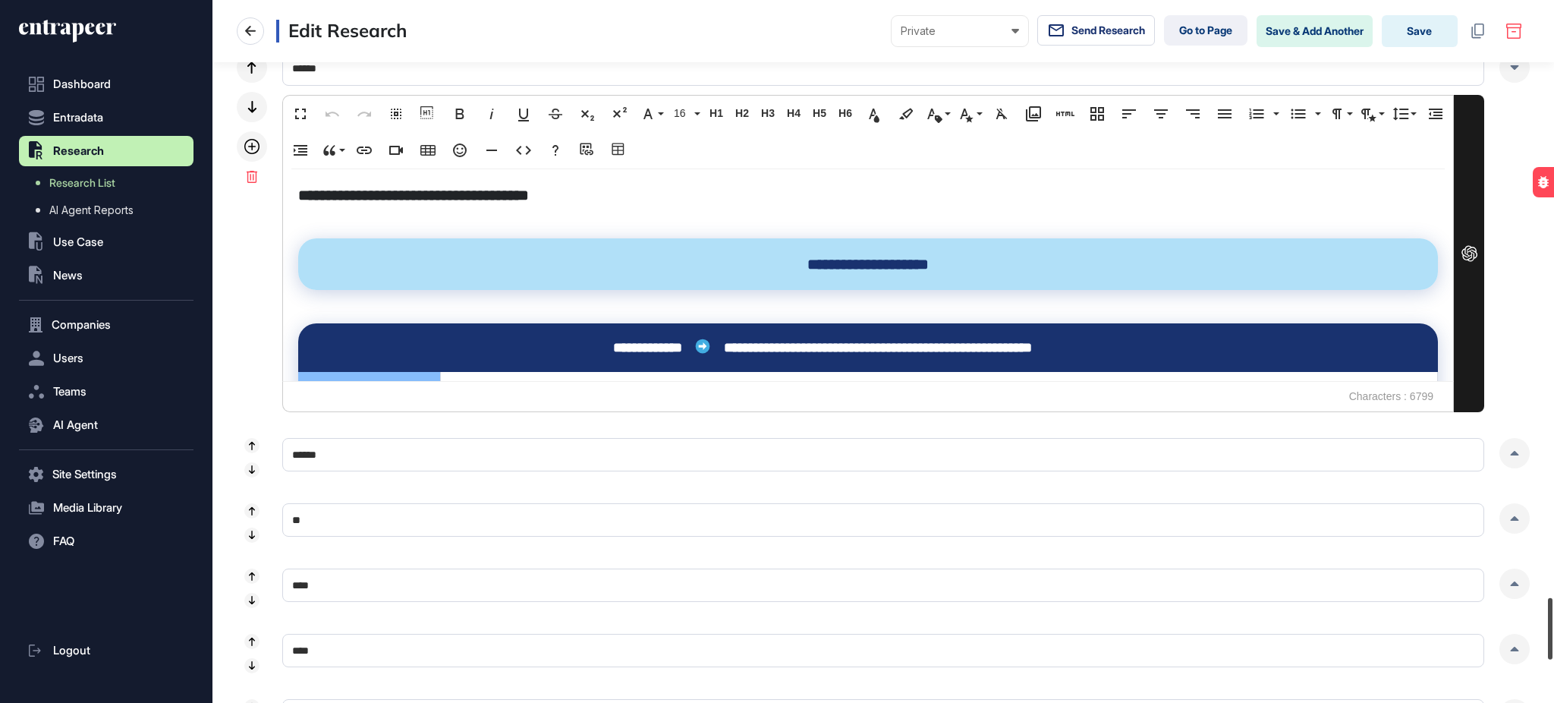
scroll to position [6624, 0]
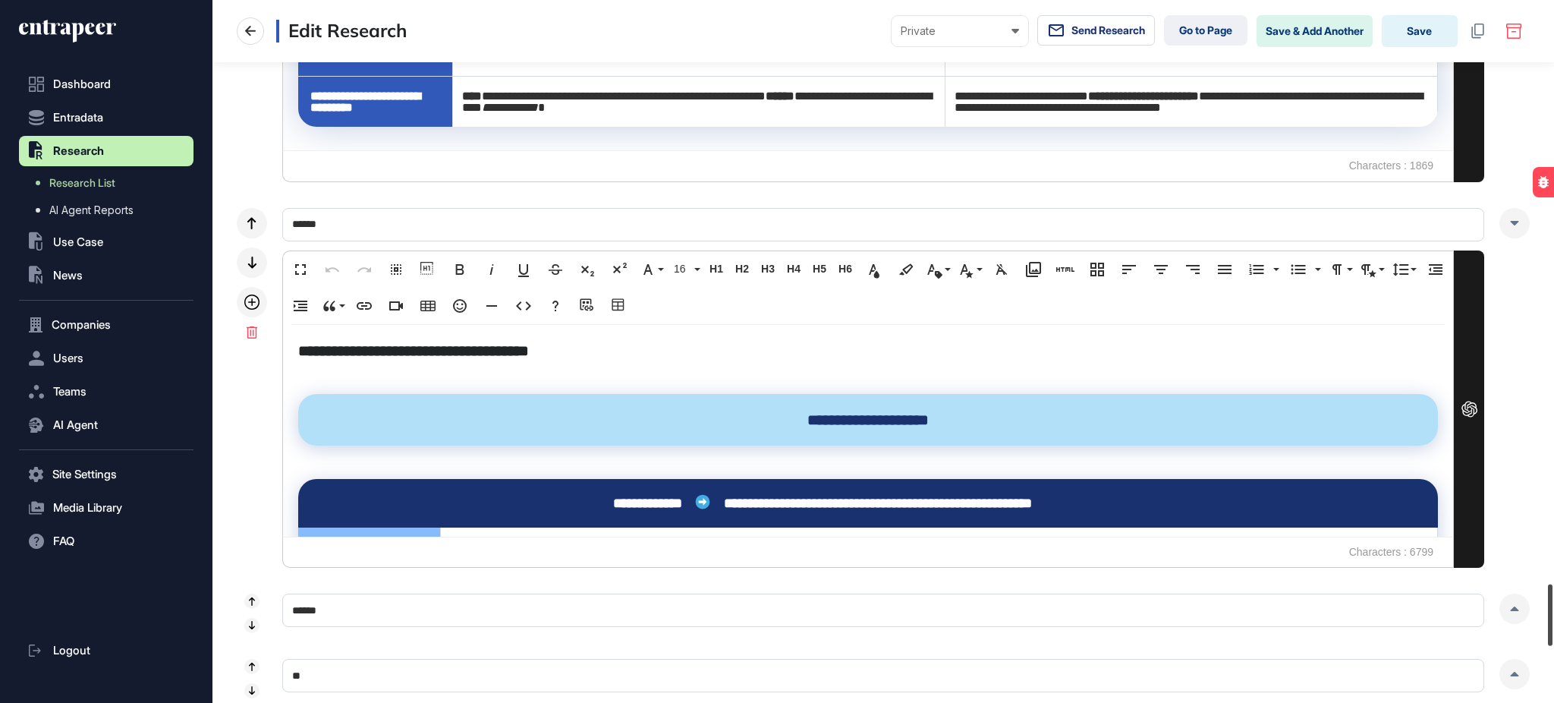
drag, startPoint x: 1553, startPoint y: 631, endPoint x: 1553, endPoint y: 617, distance: 13.7
click at [1553, 617] on div at bounding box center [1550, 614] width 5 height 61
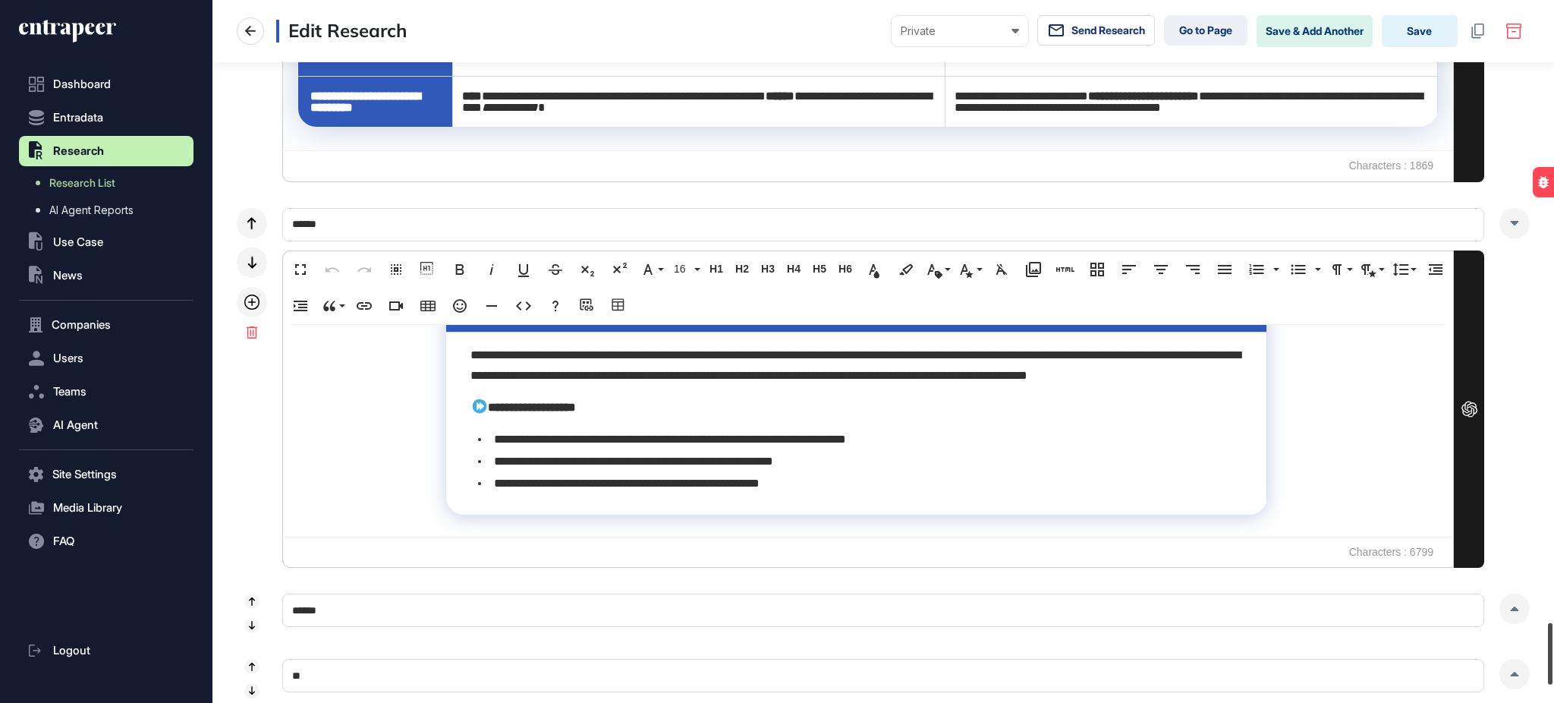
scroll to position [7063, 0]
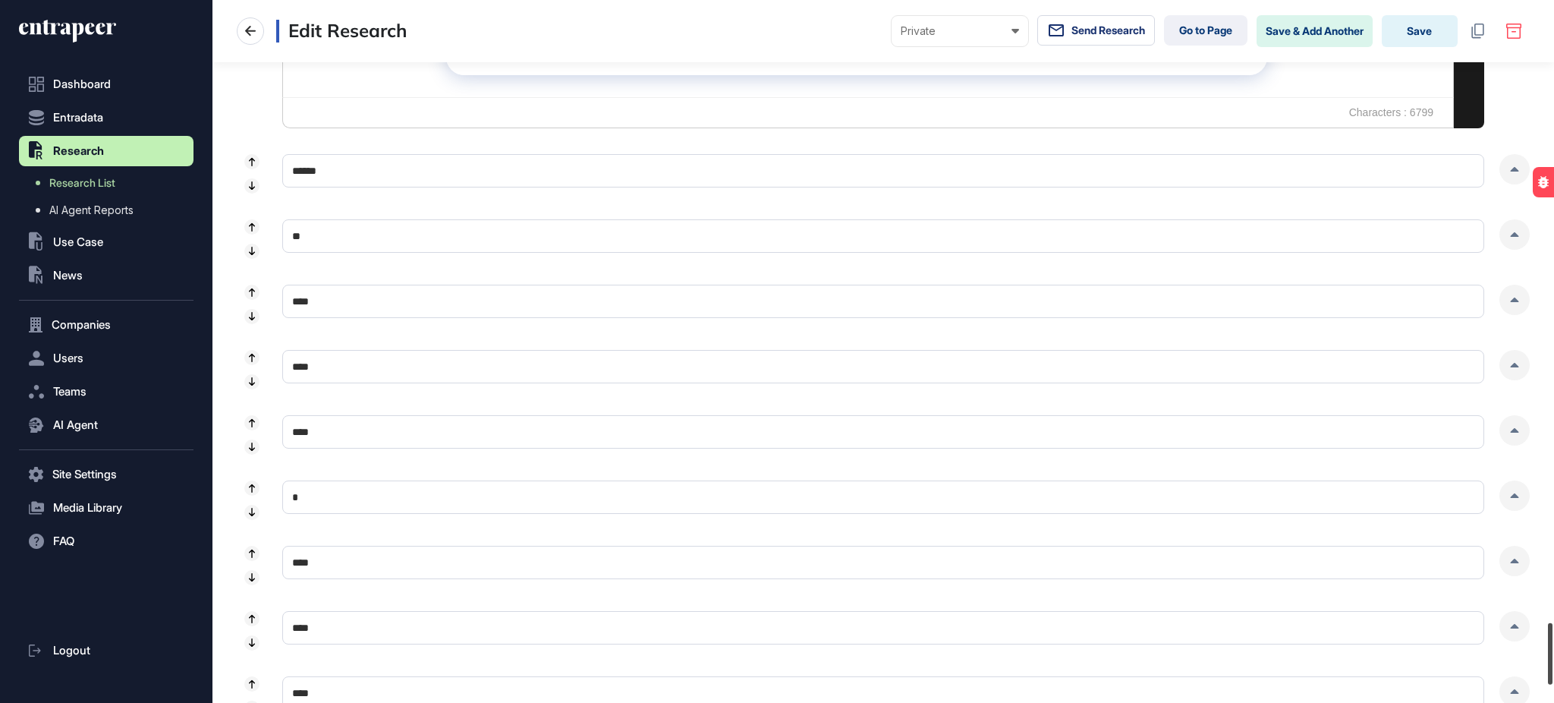
click at [1553, 650] on div at bounding box center [1550, 653] width 5 height 61
click at [1516, 176] on div at bounding box center [1515, 169] width 30 height 30
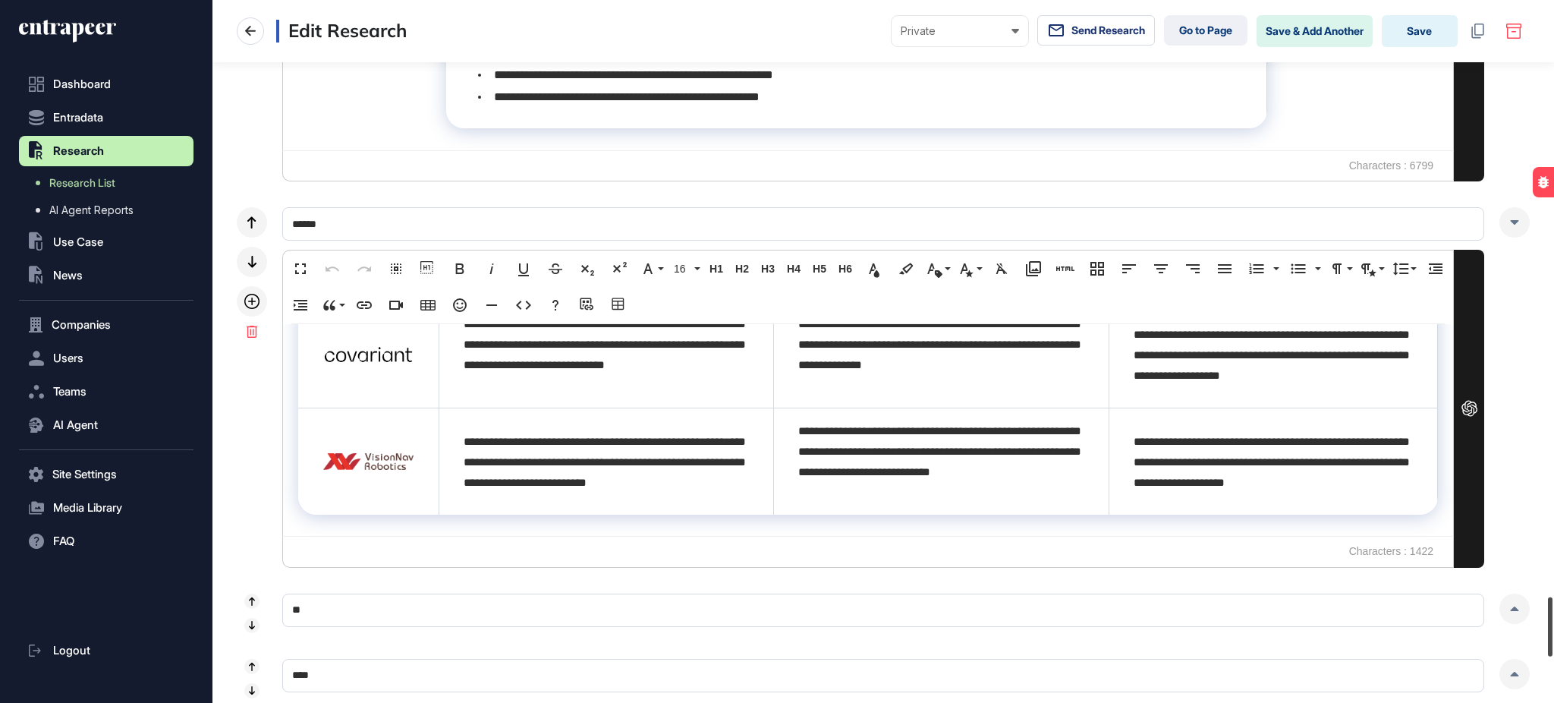
scroll to position [7037, 0]
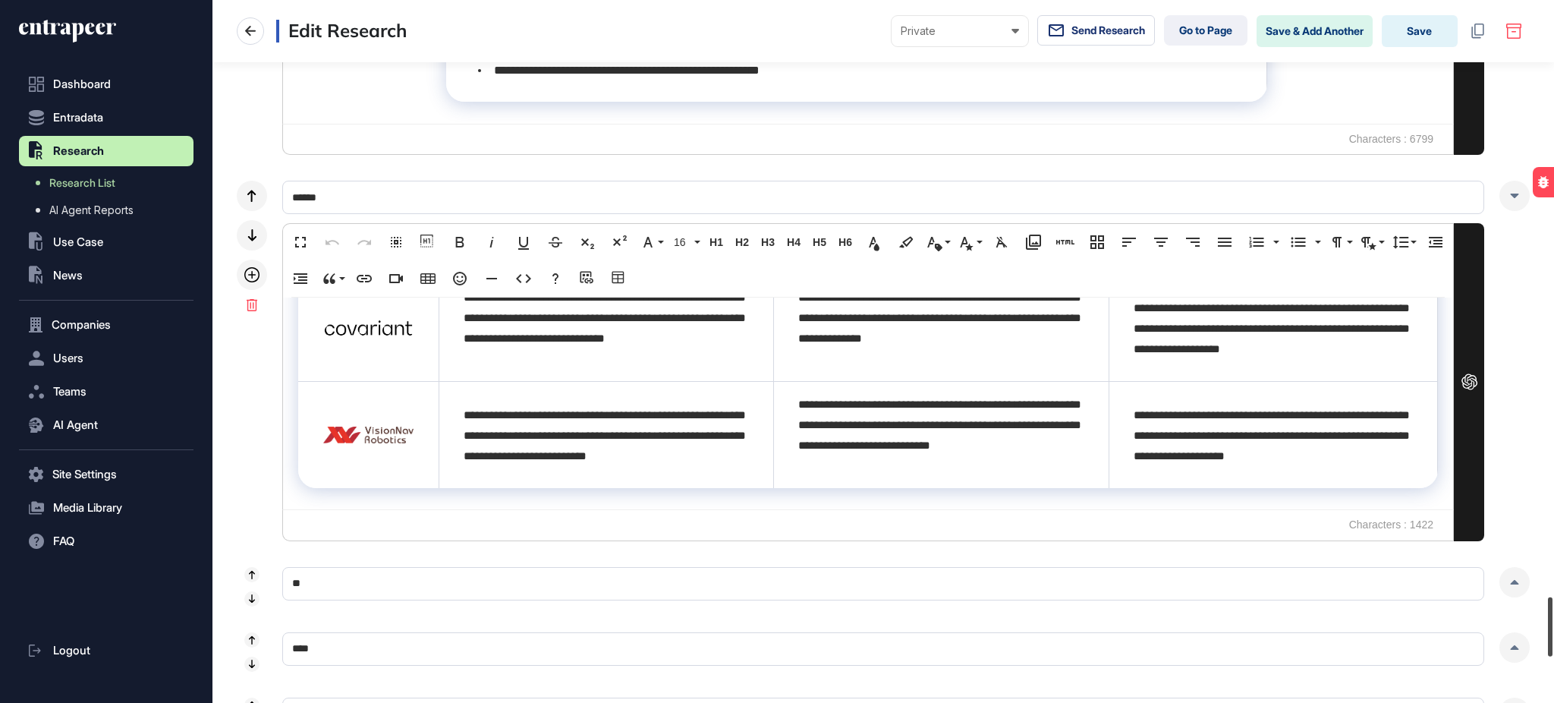
drag, startPoint x: 1553, startPoint y: 596, endPoint x: 1553, endPoint y: 612, distance: 16.7
click at [1553, 612] on div at bounding box center [1550, 626] width 5 height 59
click at [538, 279] on button "Code View" at bounding box center [523, 278] width 29 height 30
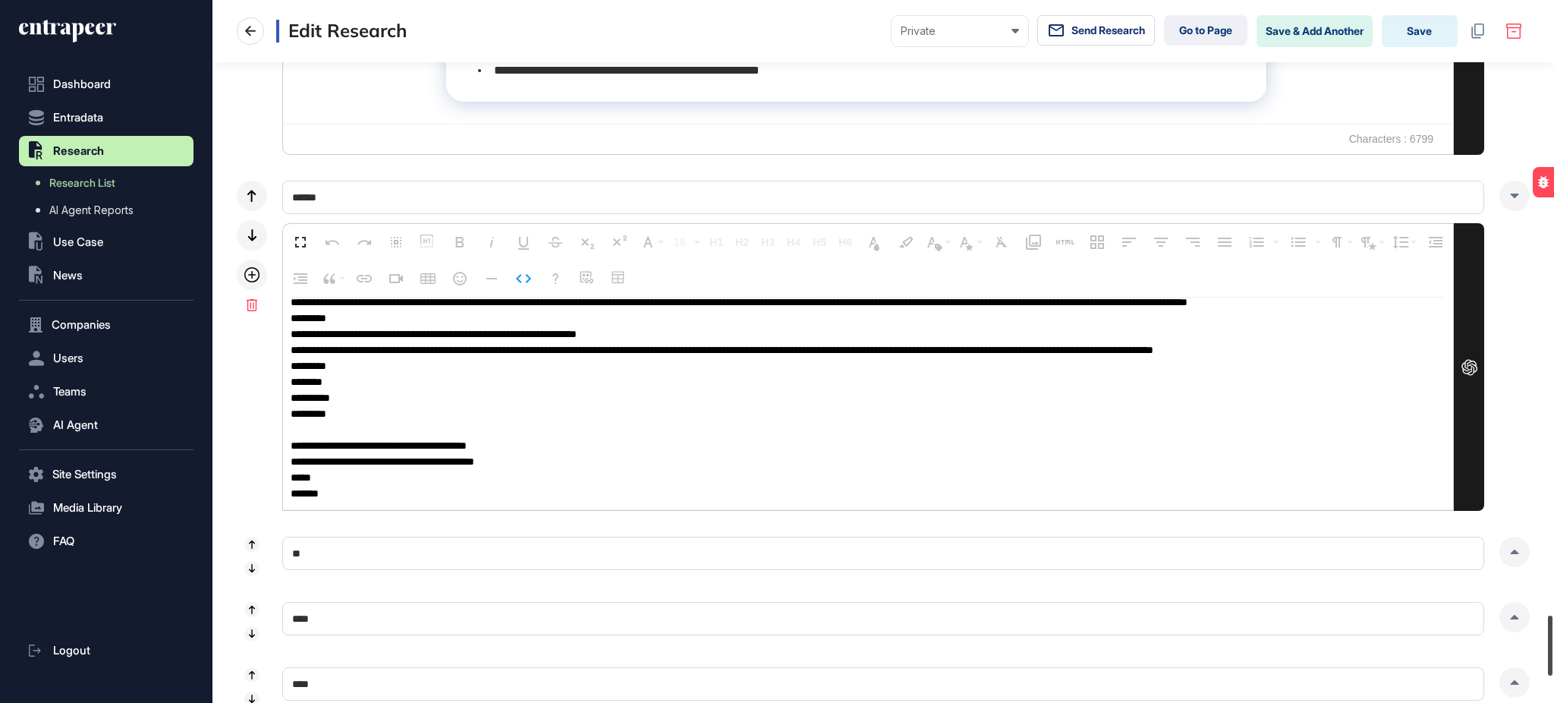
scroll to position [7233, 0]
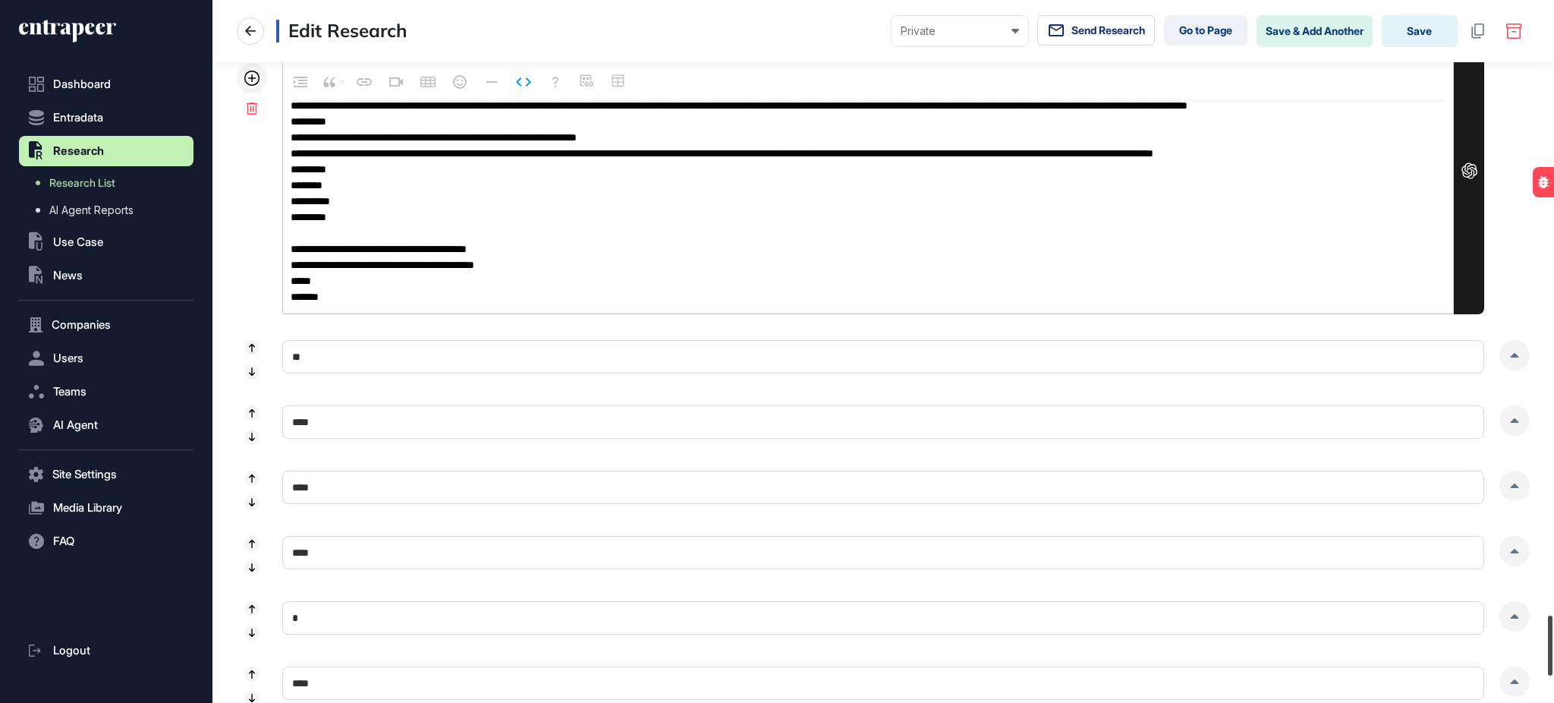
click at [1553, 634] on div at bounding box center [1550, 645] width 5 height 60
click at [1510, 353] on div at bounding box center [1515, 355] width 30 height 30
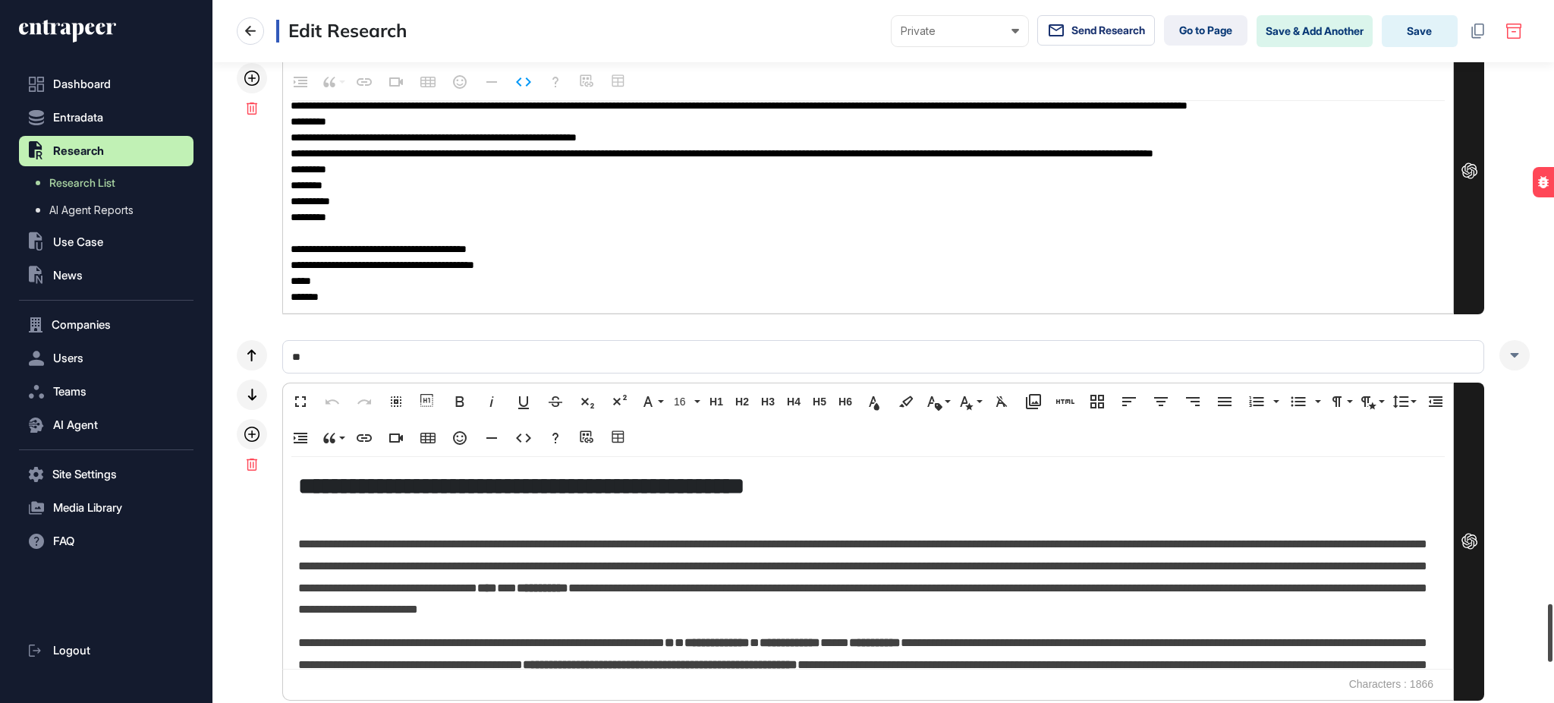
drag, startPoint x: 1553, startPoint y: 615, endPoint x: 1553, endPoint y: 626, distance: 11.4
click at [1553, 626] on div at bounding box center [1550, 633] width 5 height 58
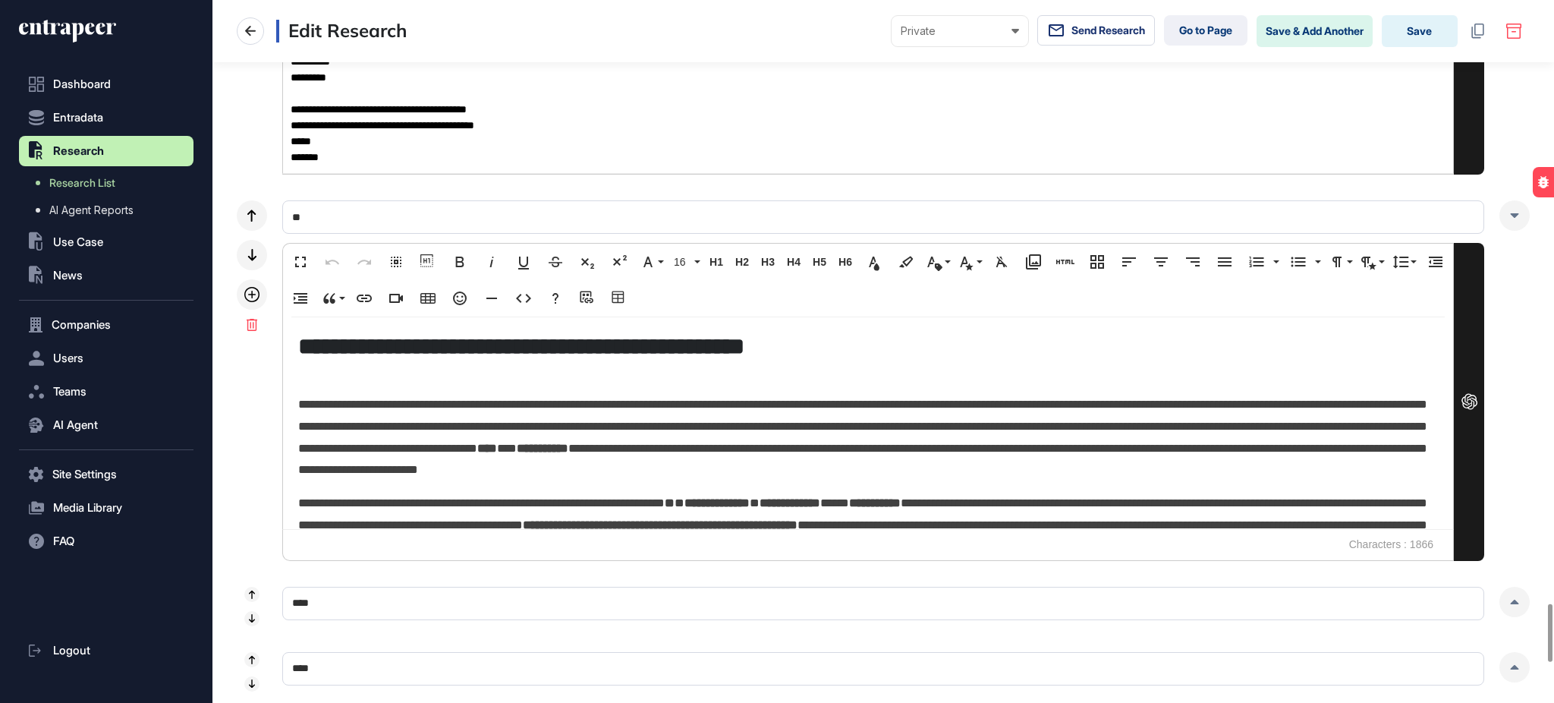
scroll to position [105, 0]
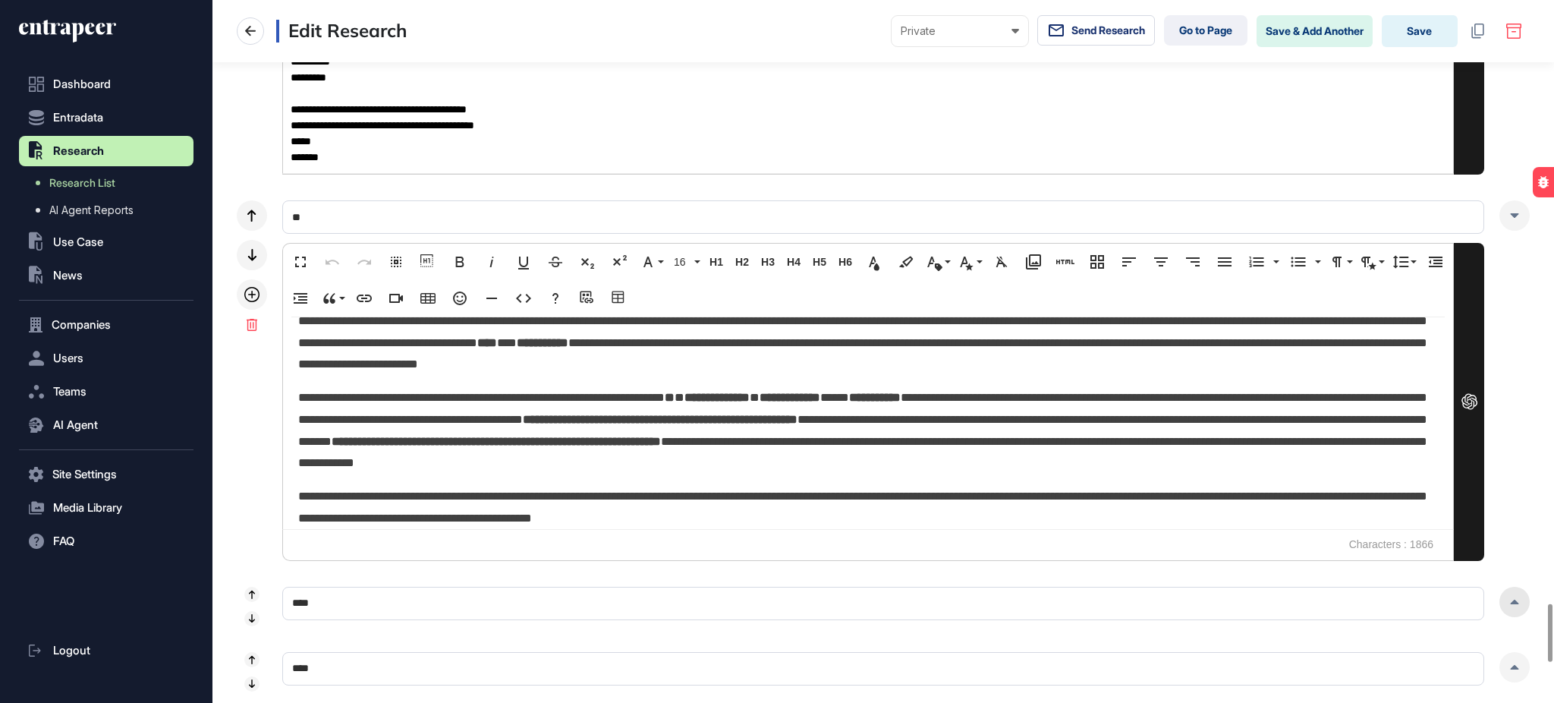
click at [1508, 603] on div at bounding box center [1515, 602] width 30 height 30
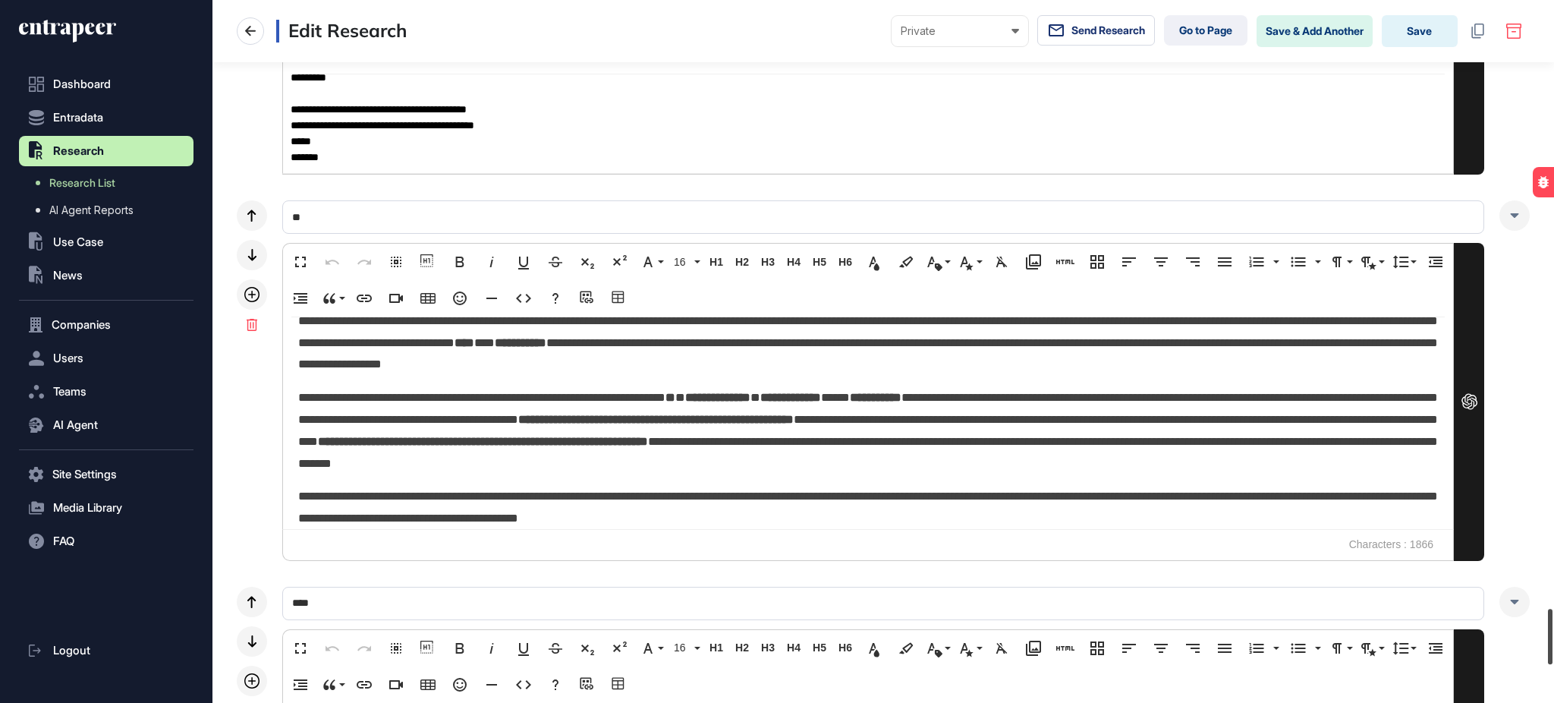
click at [1553, 660] on div at bounding box center [1550, 636] width 5 height 55
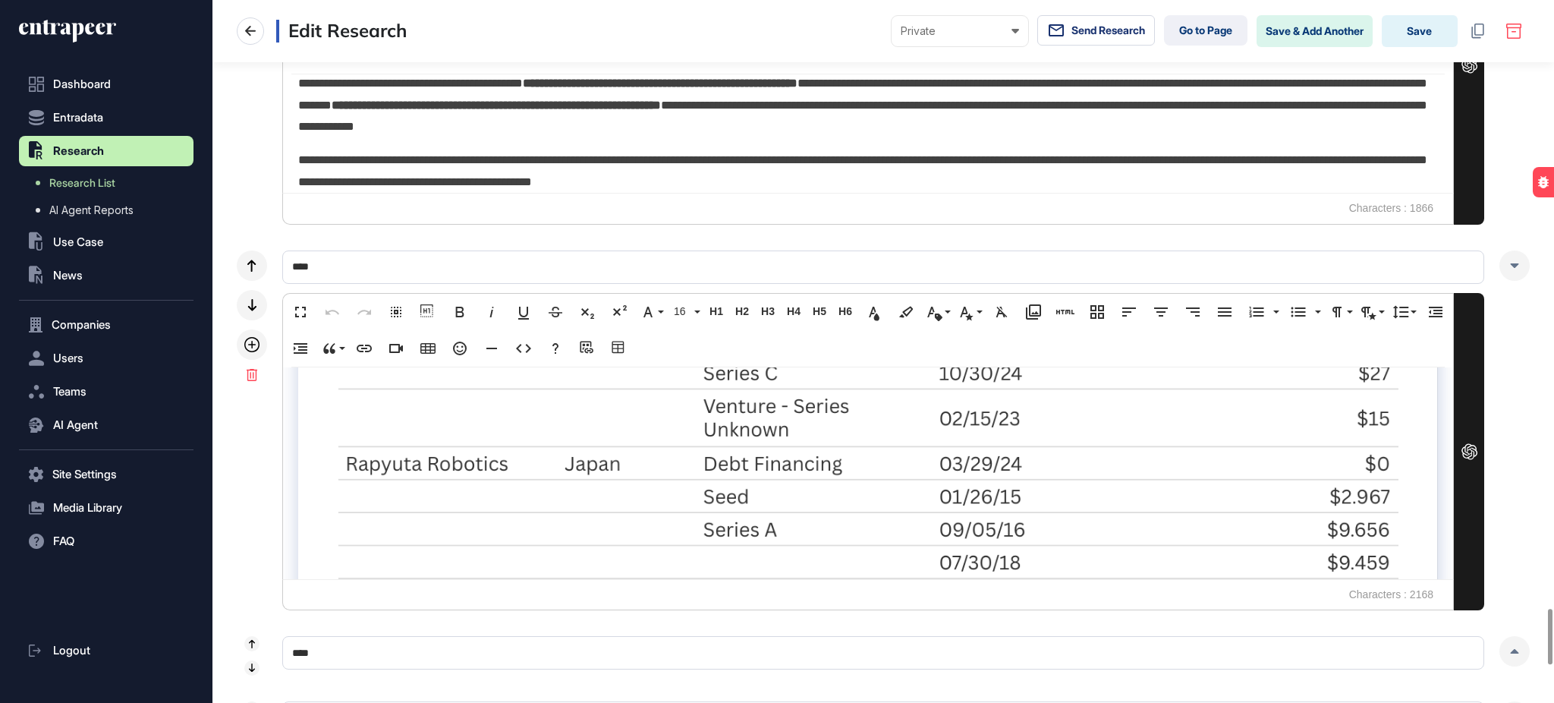
scroll to position [4605, 0]
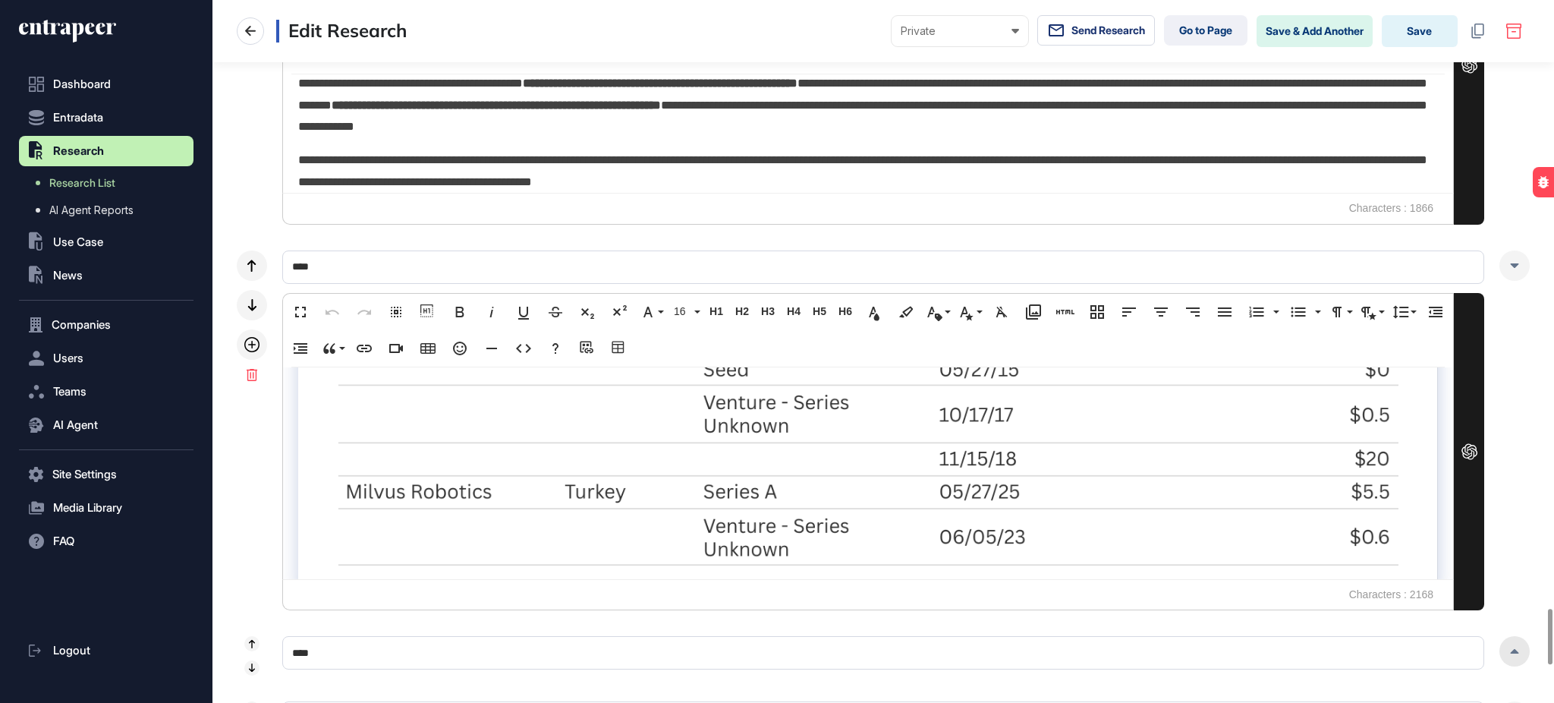
click at [1515, 655] on div at bounding box center [1515, 651] width 30 height 30
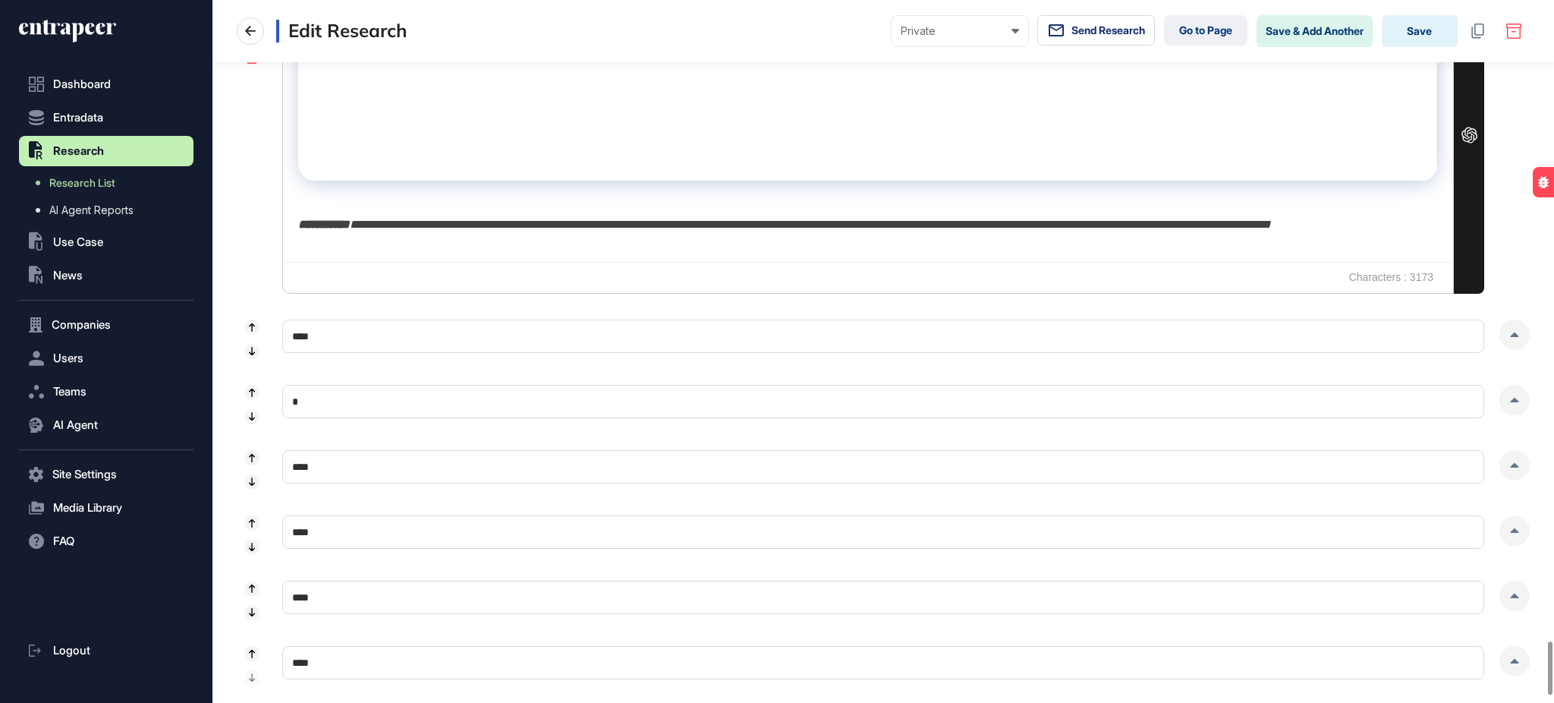
scroll to position [5209, 0]
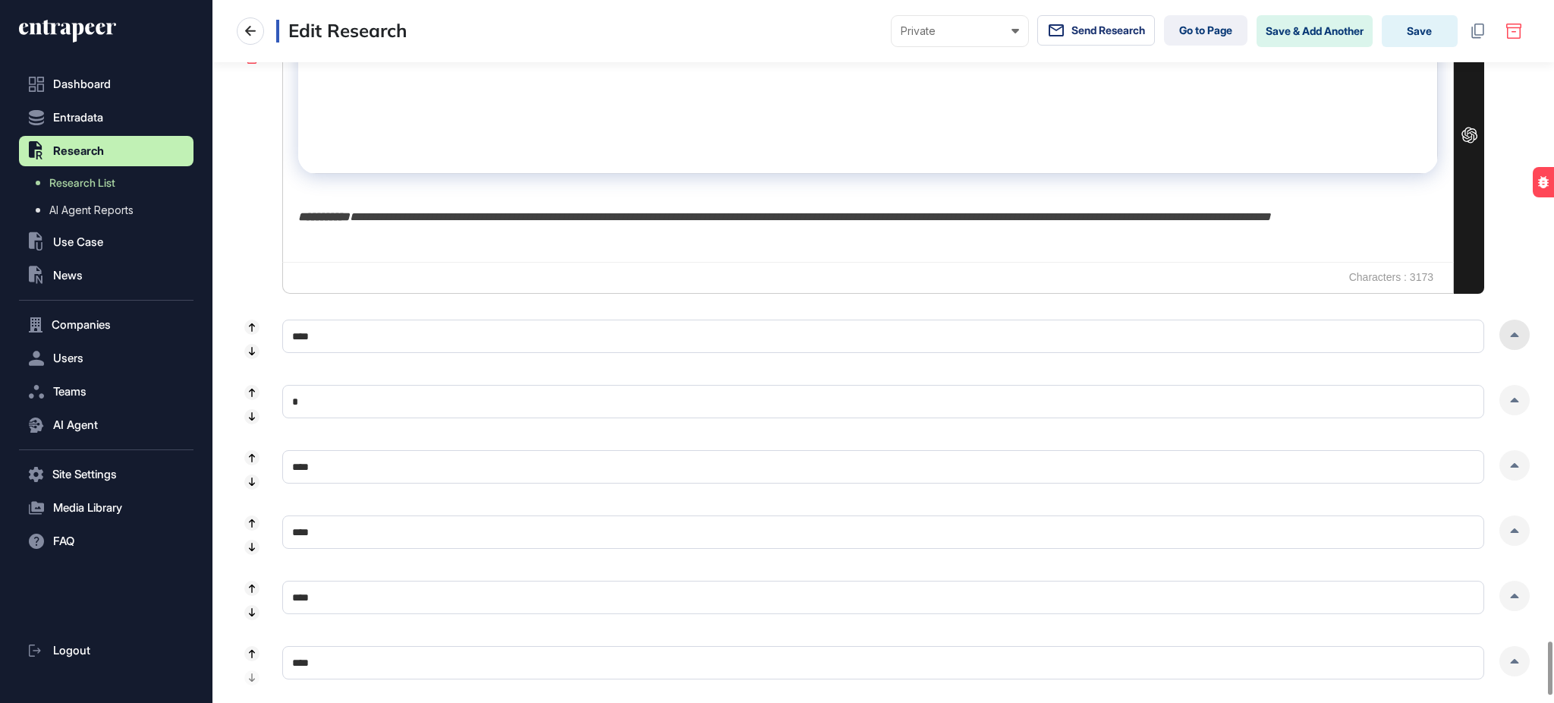
click at [1518, 332] on div at bounding box center [1515, 335] width 30 height 30
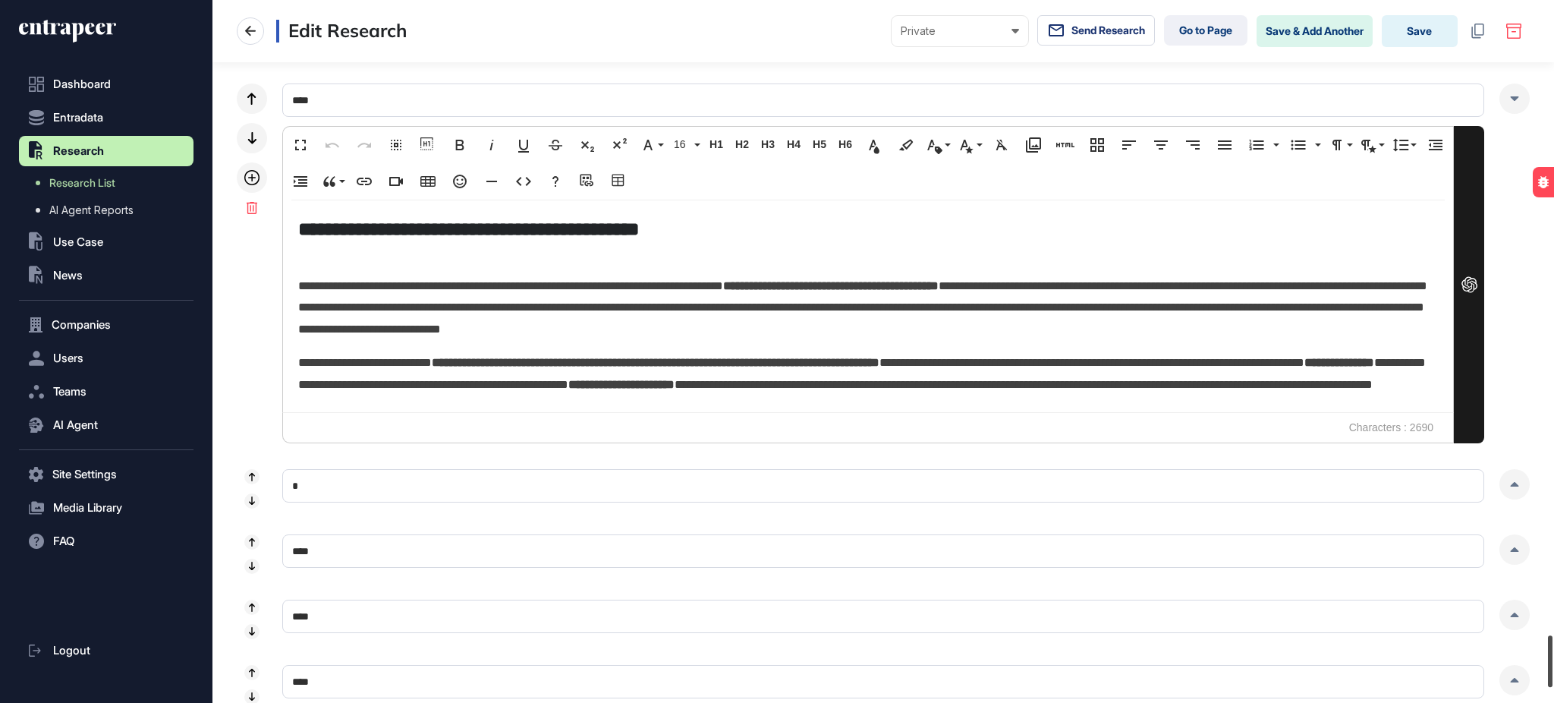
scroll to position [8668, 0]
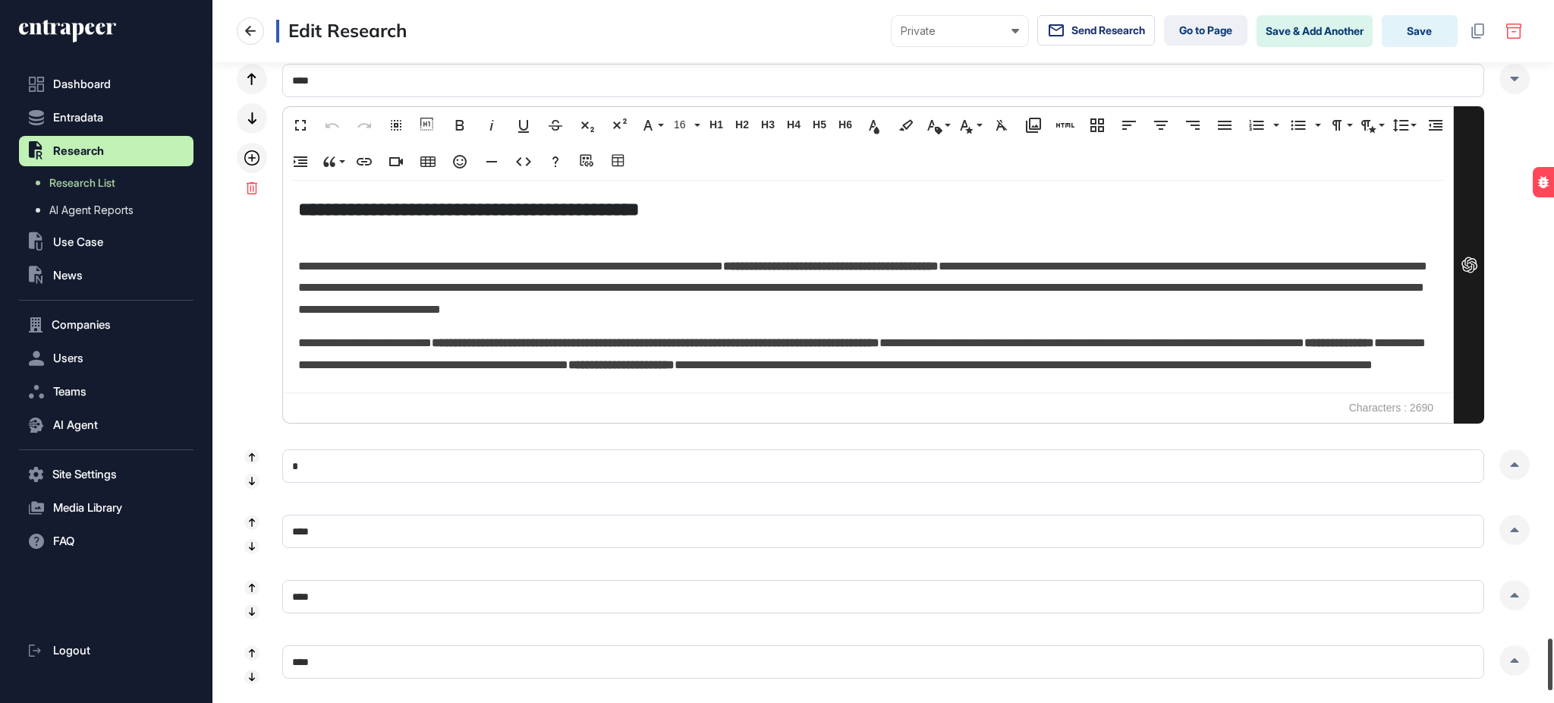
drag, startPoint x: 1553, startPoint y: 599, endPoint x: 1553, endPoint y: 653, distance: 53.9
click at [1553, 653] on div at bounding box center [1550, 664] width 5 height 52
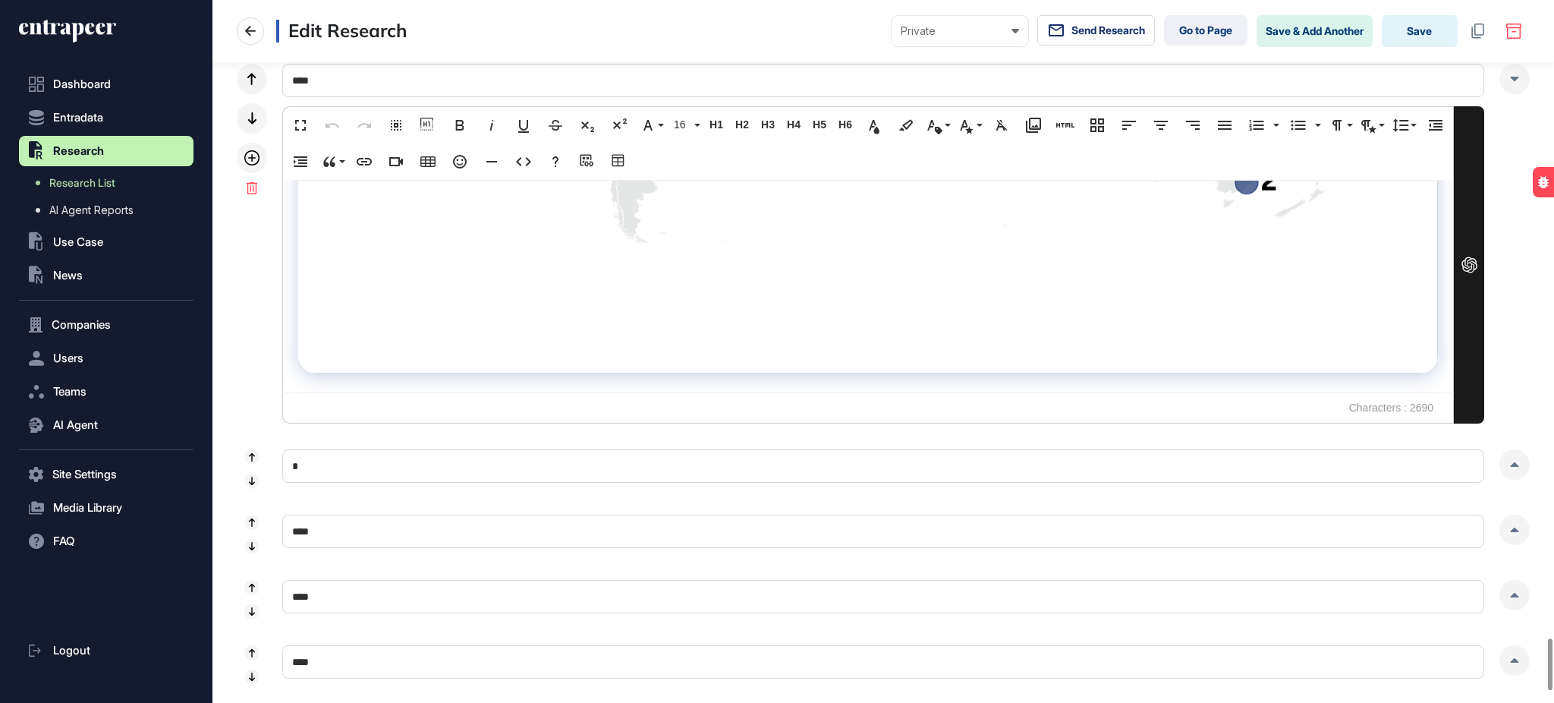
scroll to position [5146, 0]
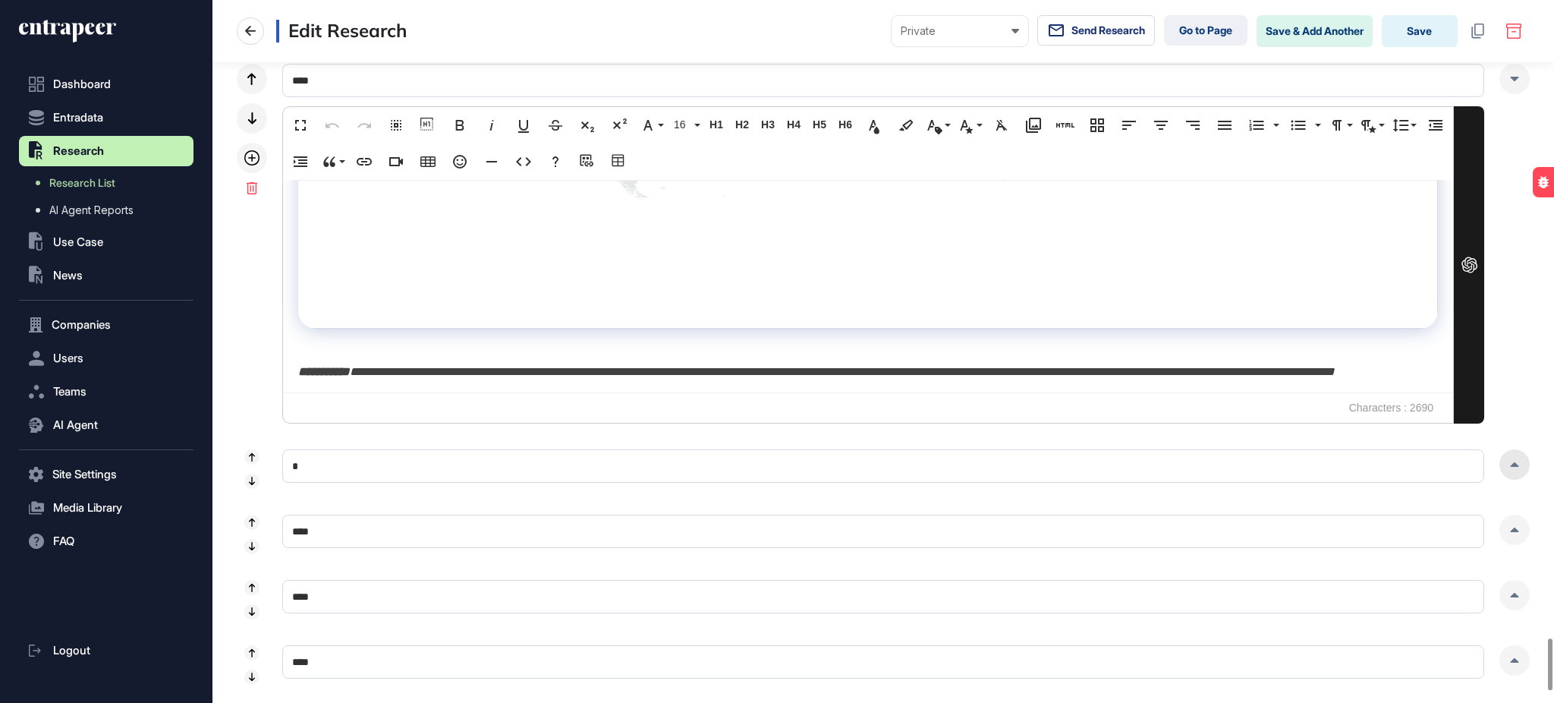
click at [1521, 468] on div at bounding box center [1515, 464] width 30 height 30
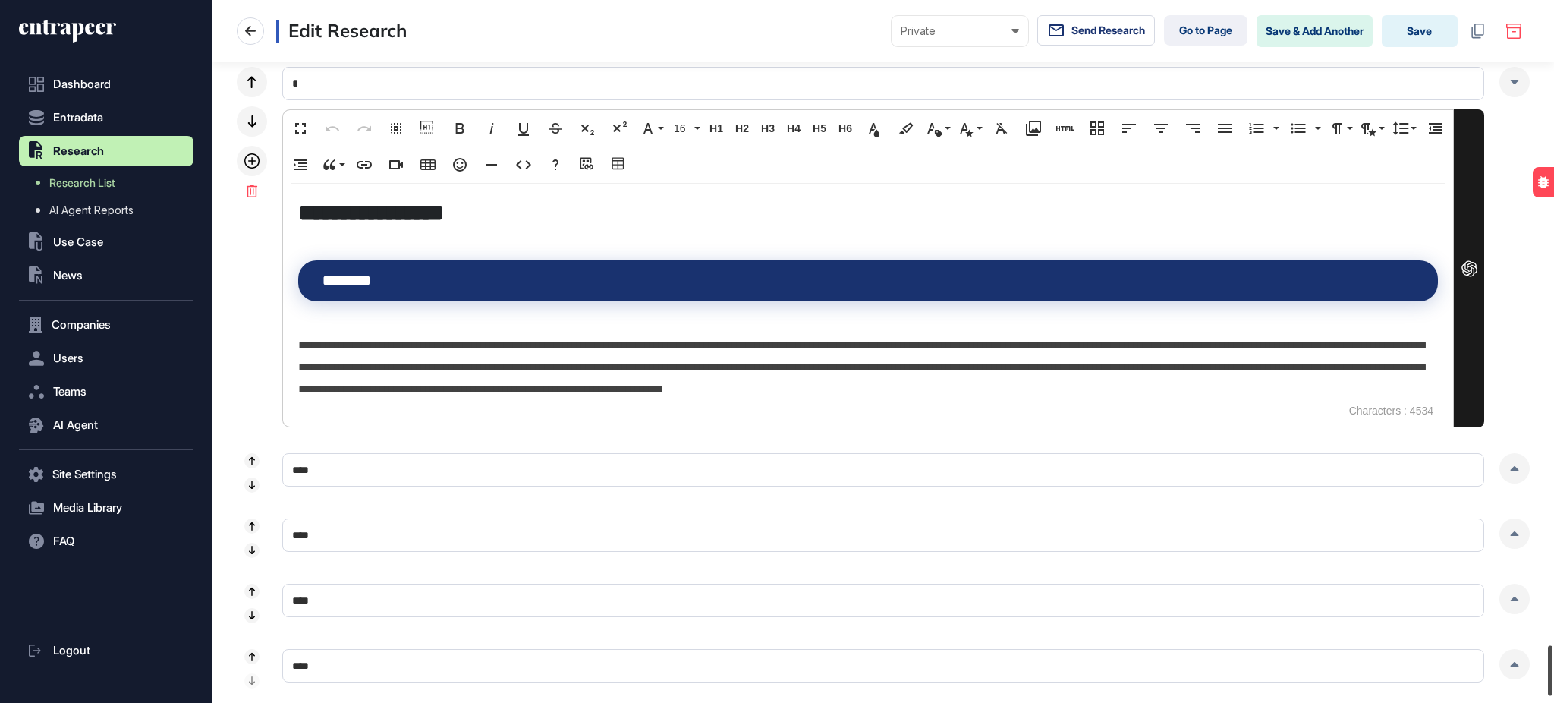
scroll to position [9092, 0]
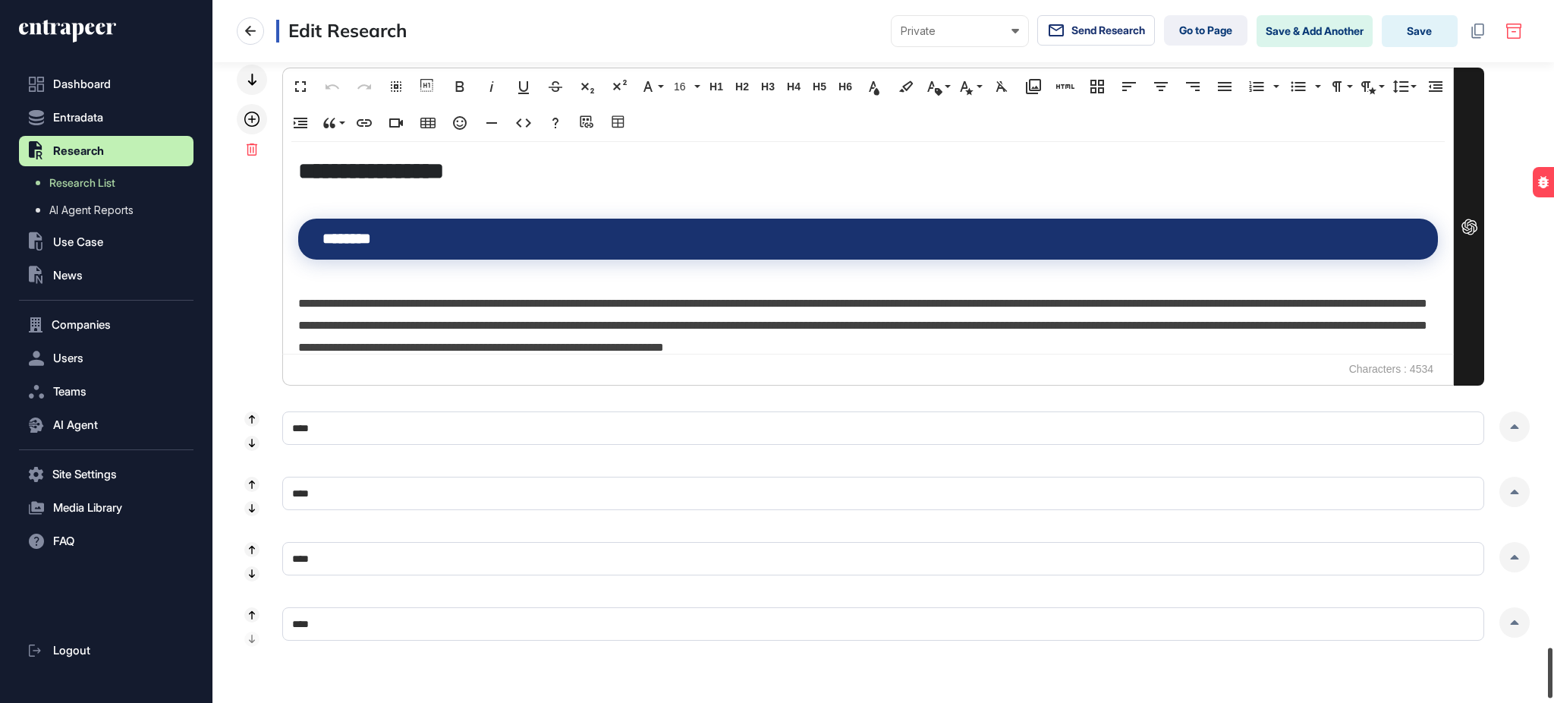
drag, startPoint x: 1553, startPoint y: 544, endPoint x: 1553, endPoint y: 680, distance: 135.8
click at [1553, 680] on div at bounding box center [1550, 672] width 5 height 50
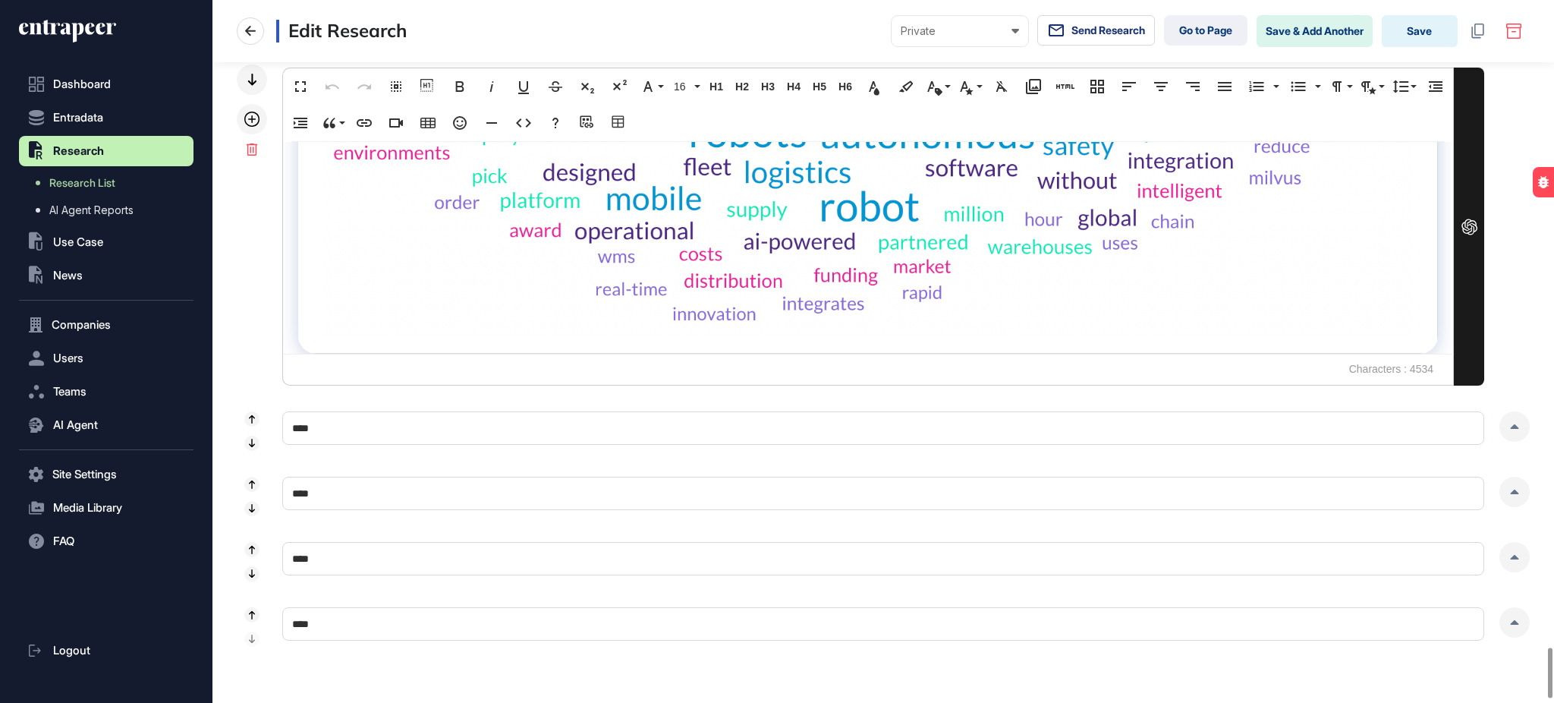
scroll to position [2233, 0]
click at [1520, 426] on div at bounding box center [1515, 426] width 30 height 30
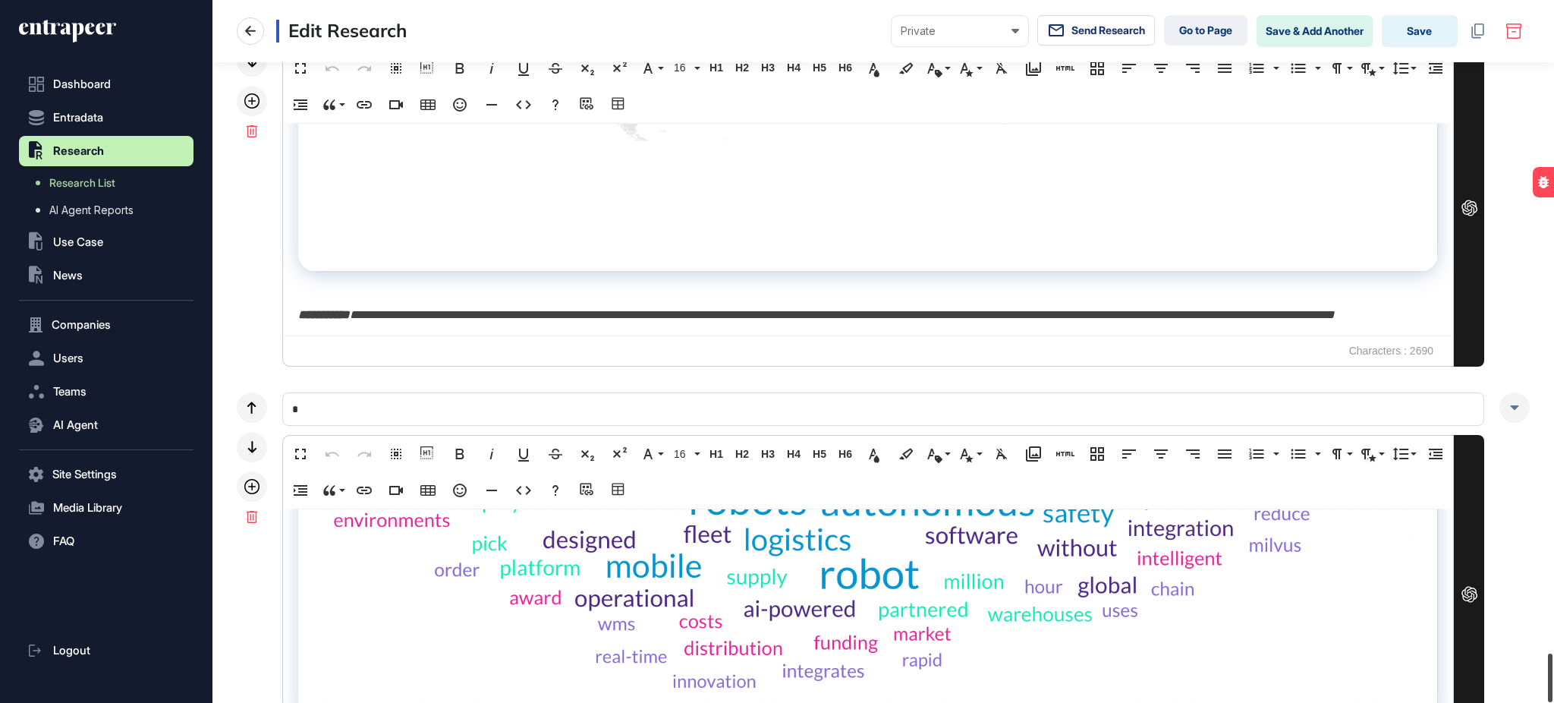
scroll to position [9472, 0]
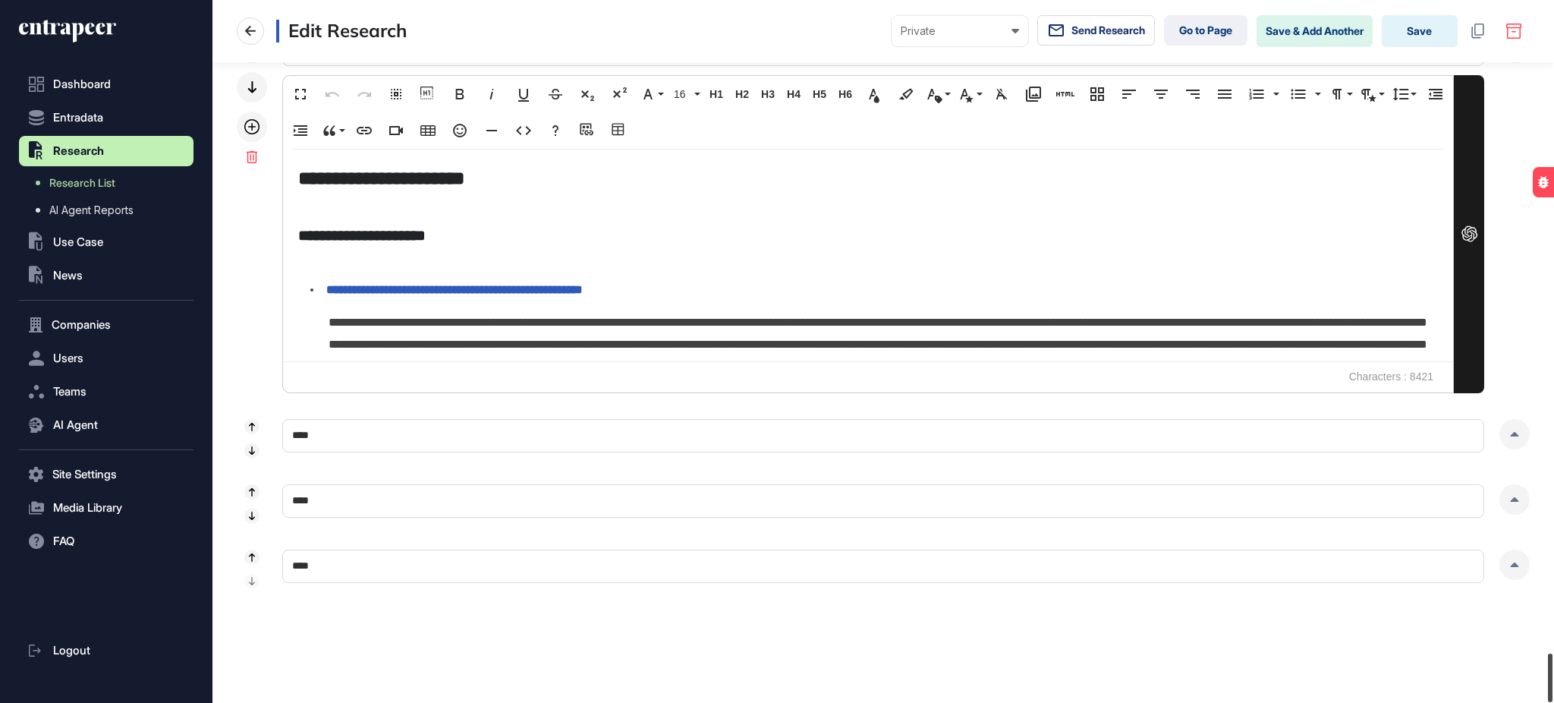
drag, startPoint x: 1551, startPoint y: 639, endPoint x: 1553, endPoint y: 700, distance: 60.7
click at [1553, 700] on div at bounding box center [1550, 677] width 5 height 49
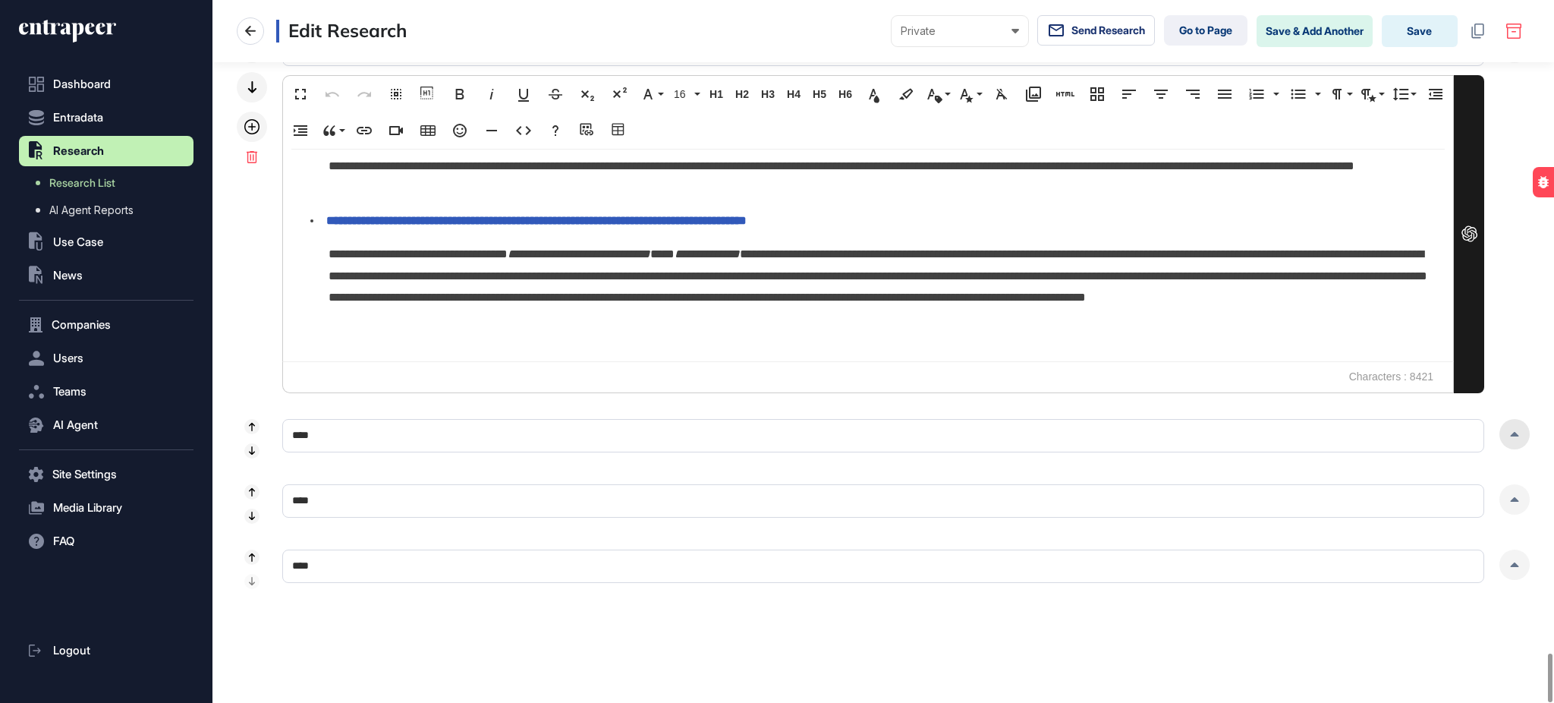
scroll to position [1325, 0]
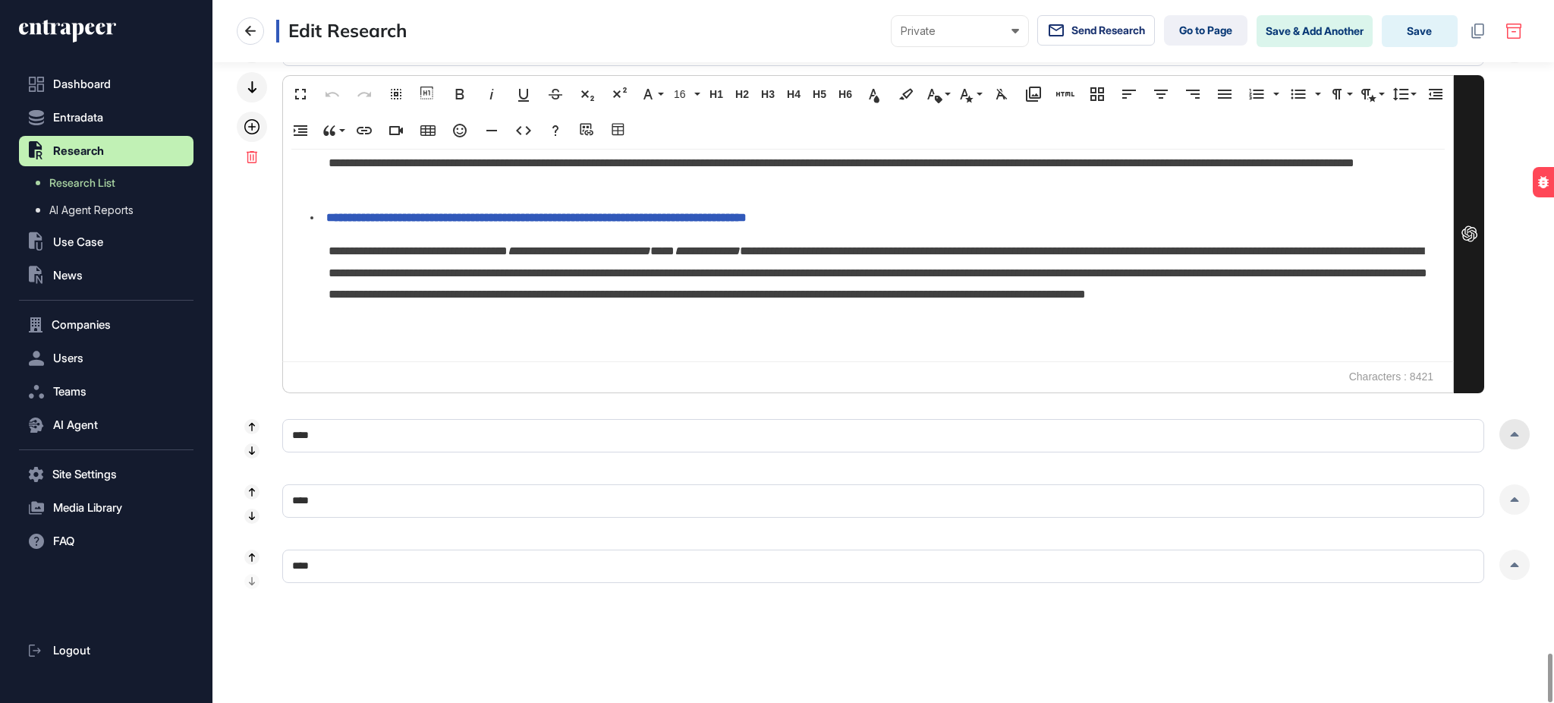
click at [1516, 435] on icon at bounding box center [1515, 434] width 8 height 5
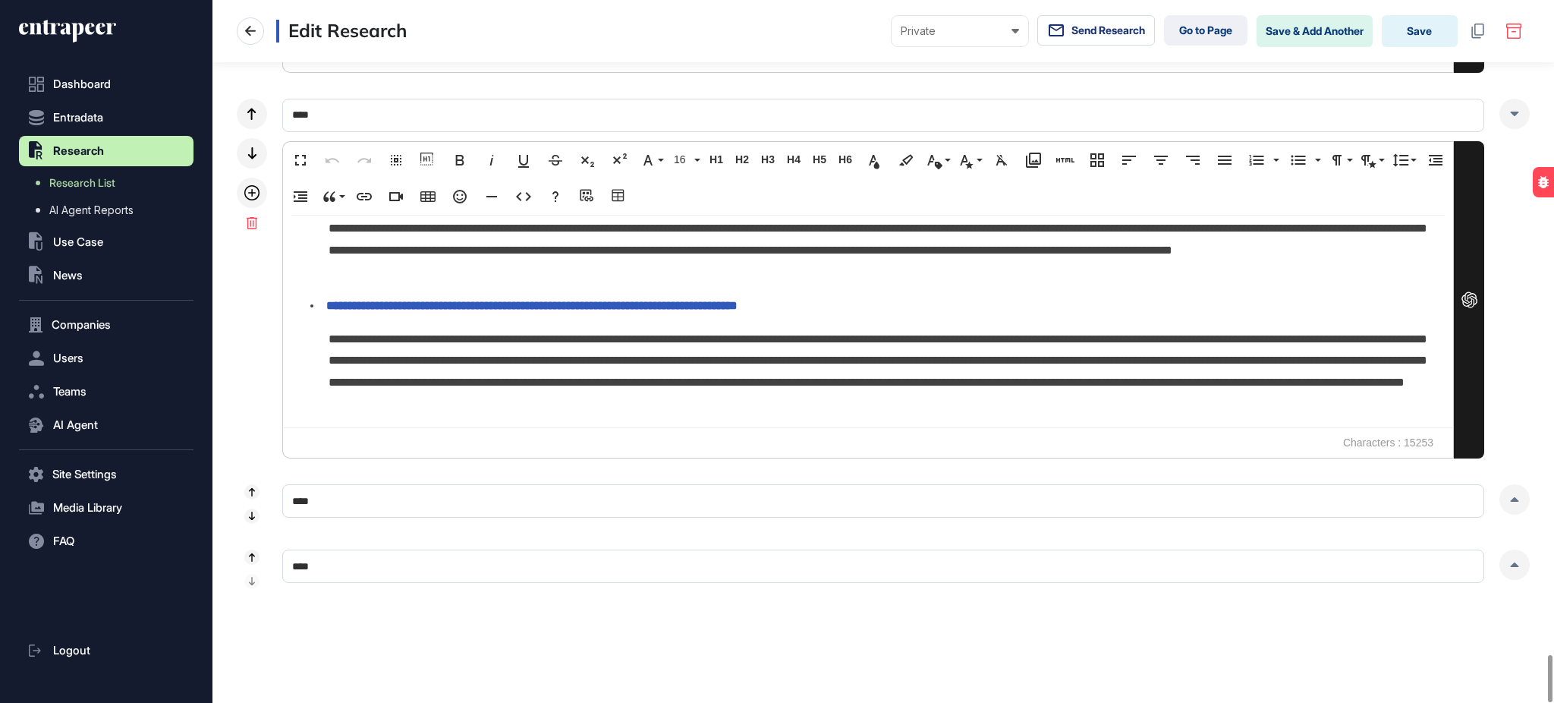
scroll to position [2519, 0]
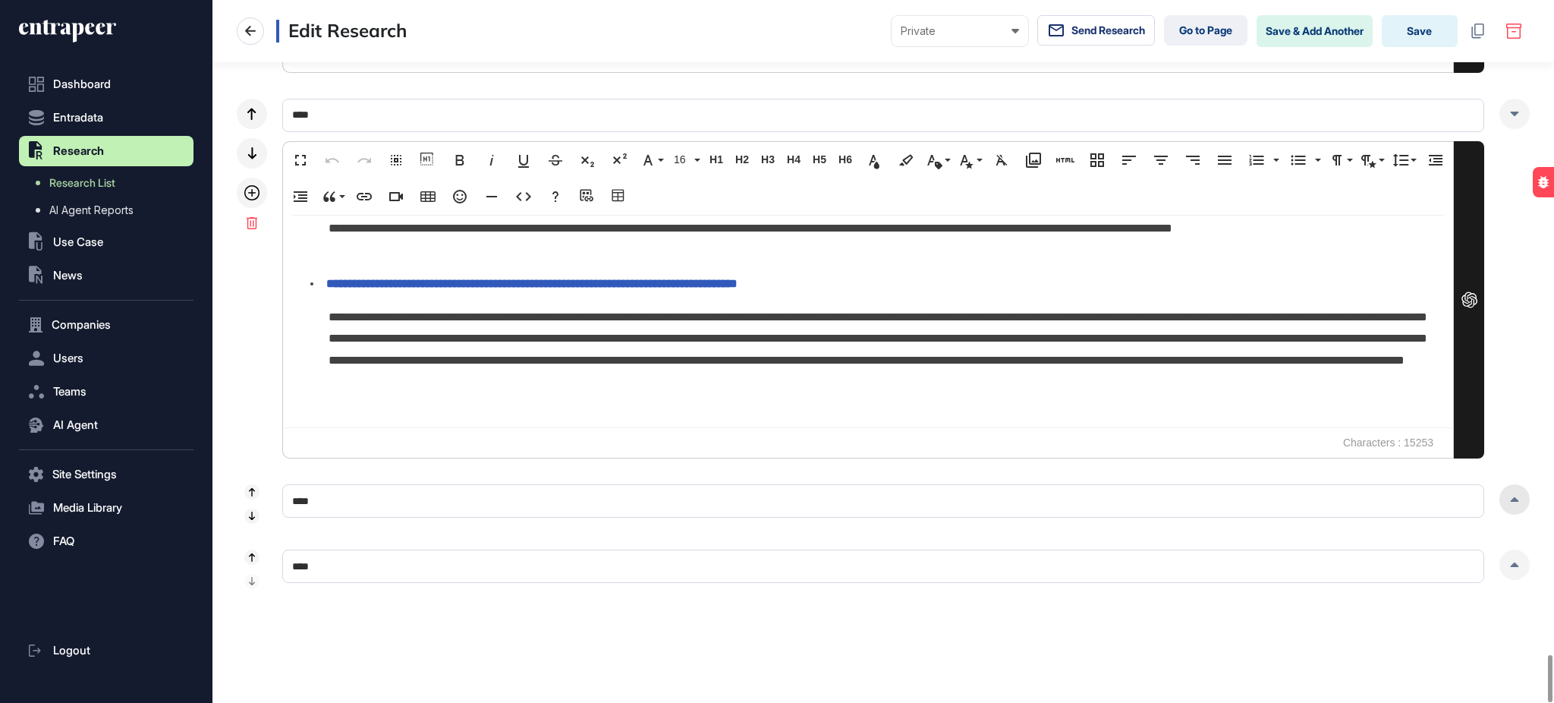
click at [1525, 494] on div at bounding box center [1515, 499] width 30 height 30
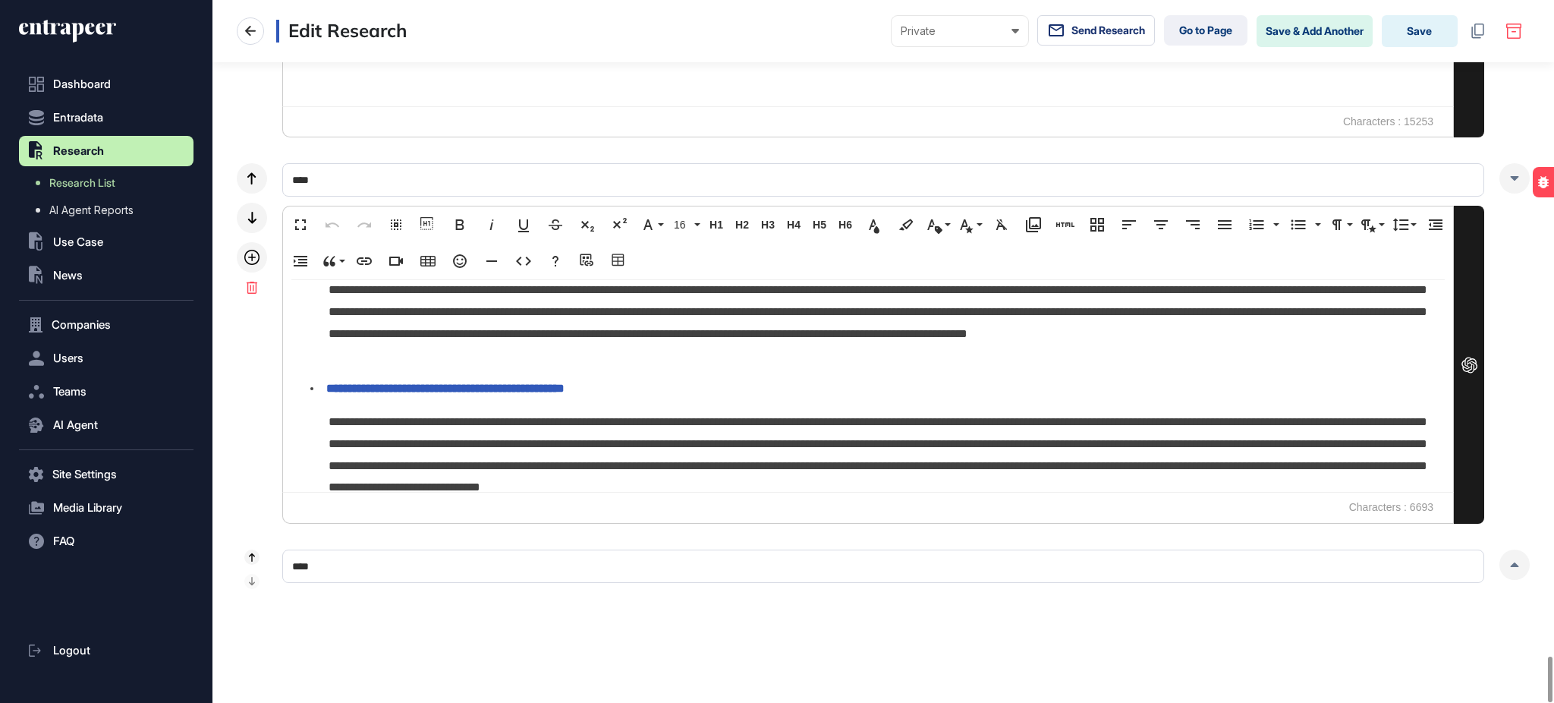
scroll to position [1012, 0]
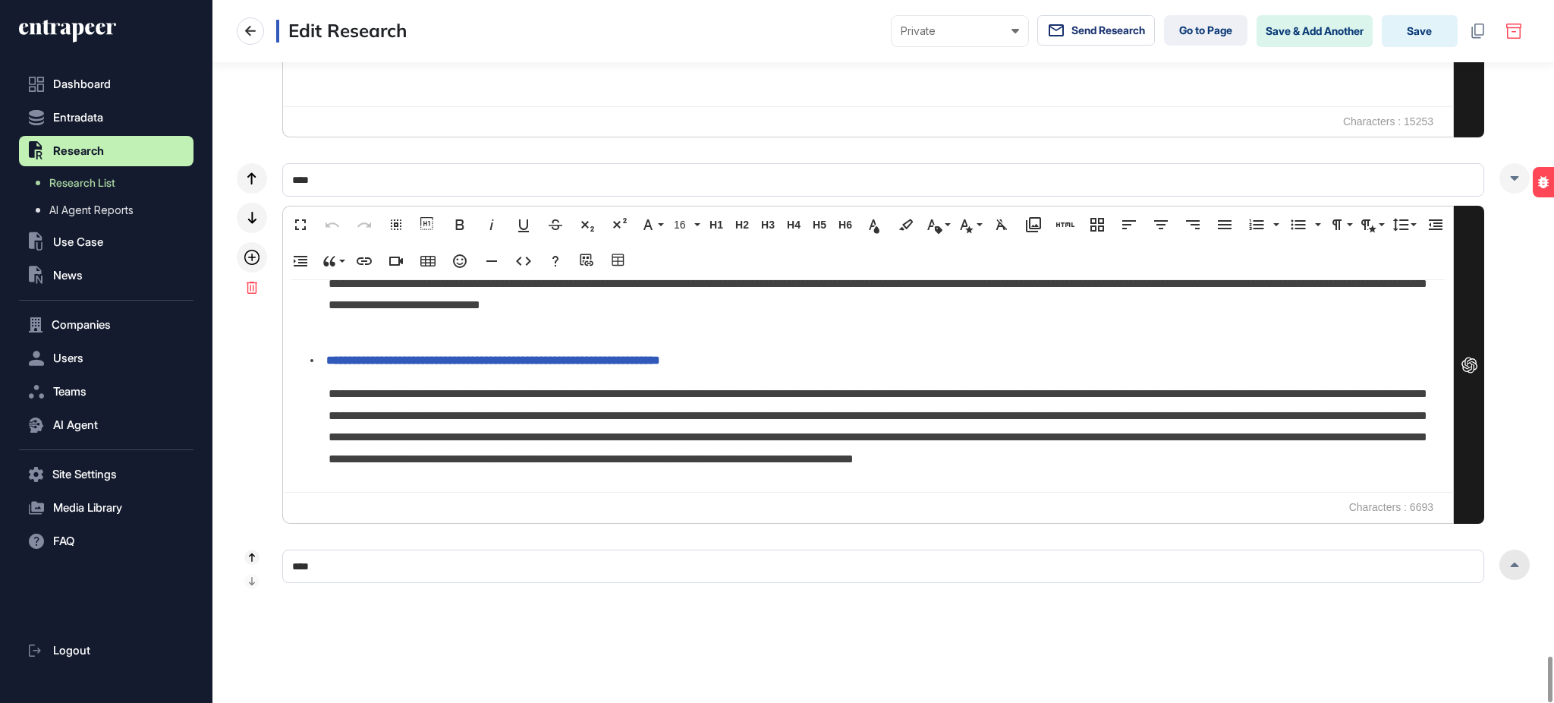
click at [1511, 562] on icon at bounding box center [1514, 564] width 9 height 5
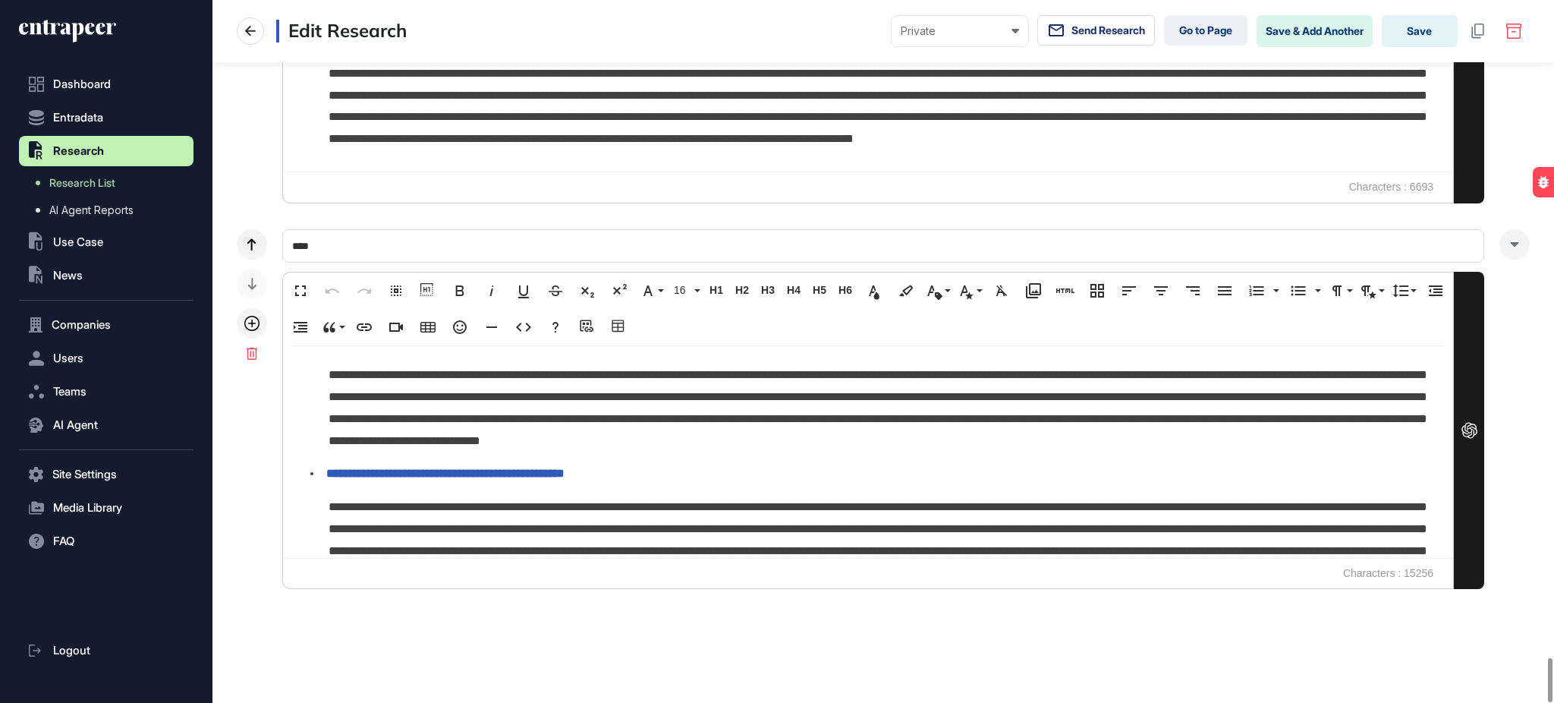
scroll to position [2497, 0]
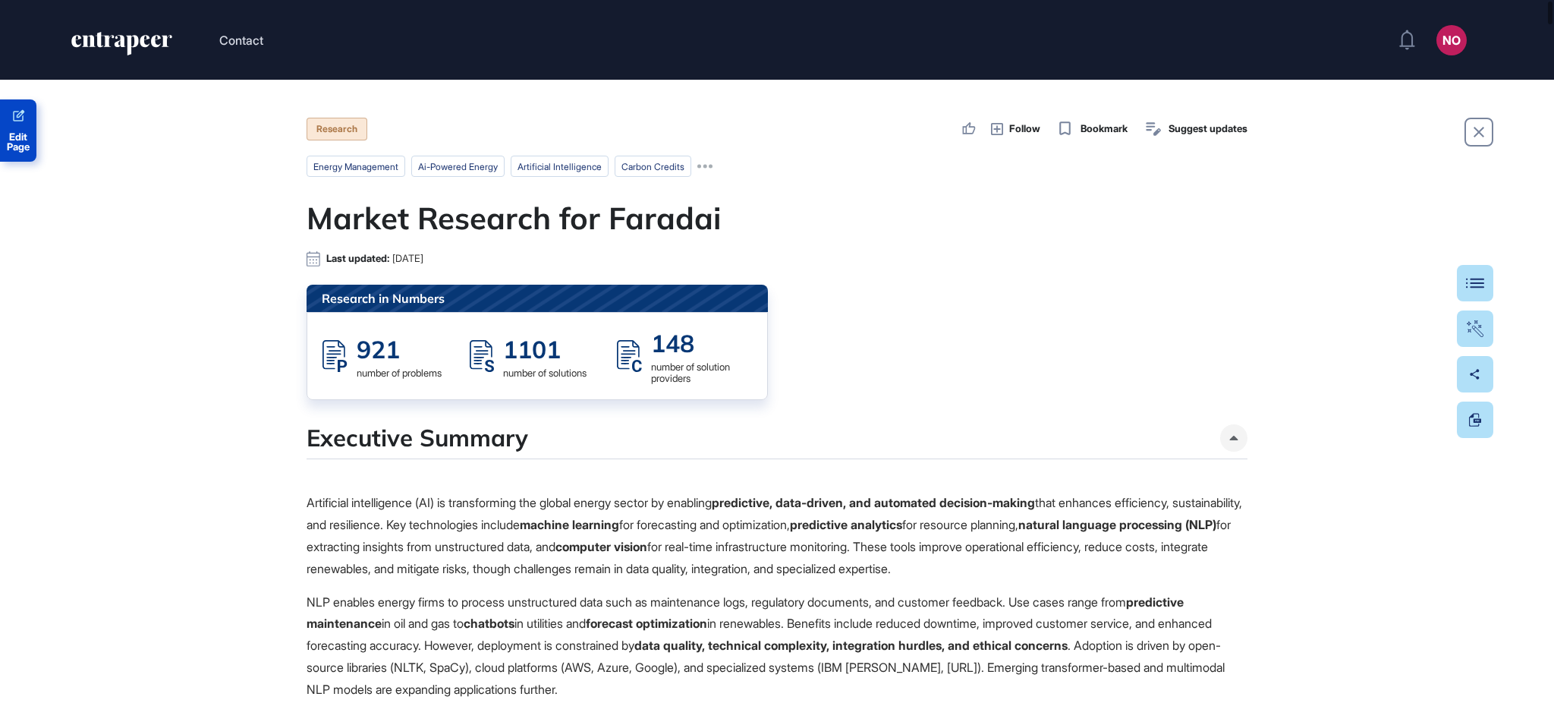
click at [22, 139] on span "Edit Page" at bounding box center [18, 142] width 36 height 20
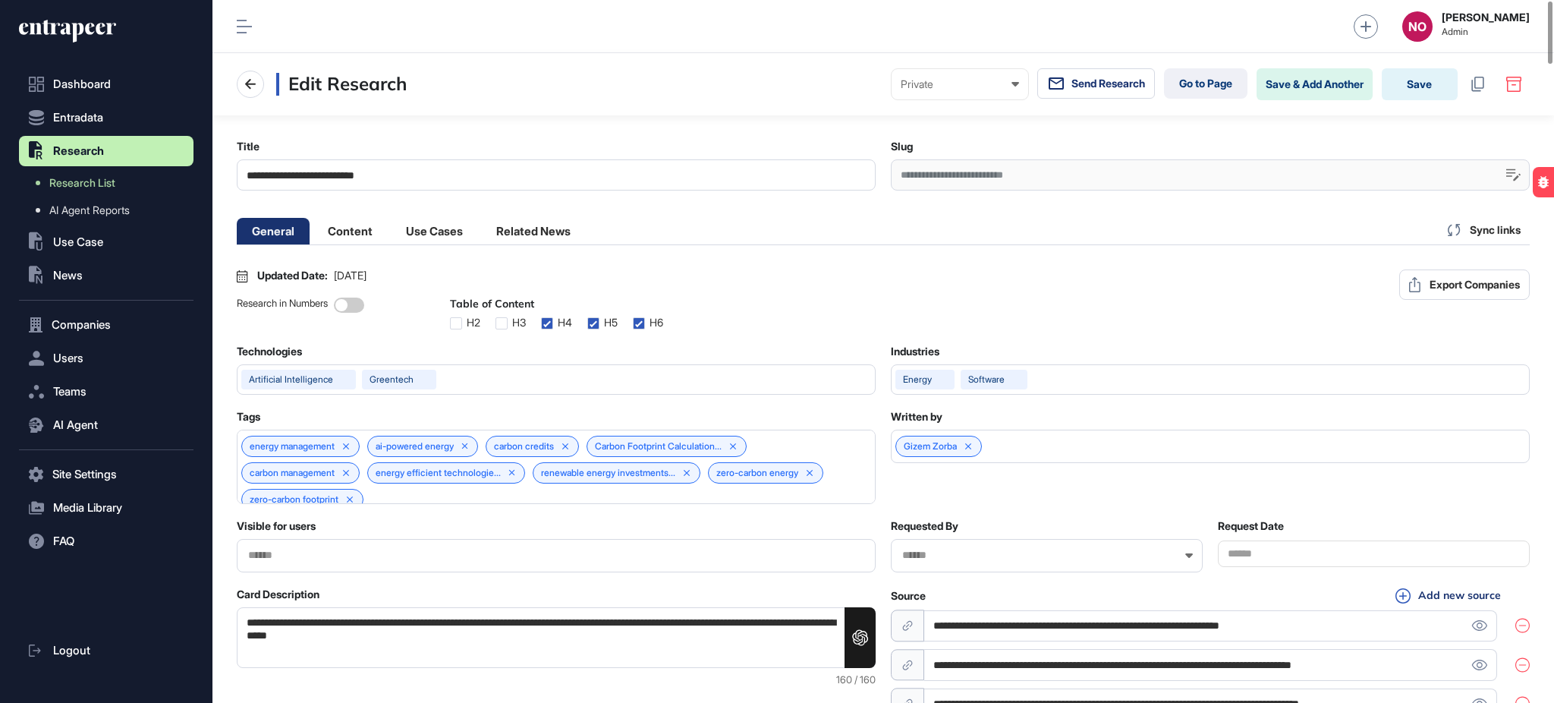
scroll to position [1, 6]
click at [330, 241] on li "Content" at bounding box center [350, 231] width 75 height 27
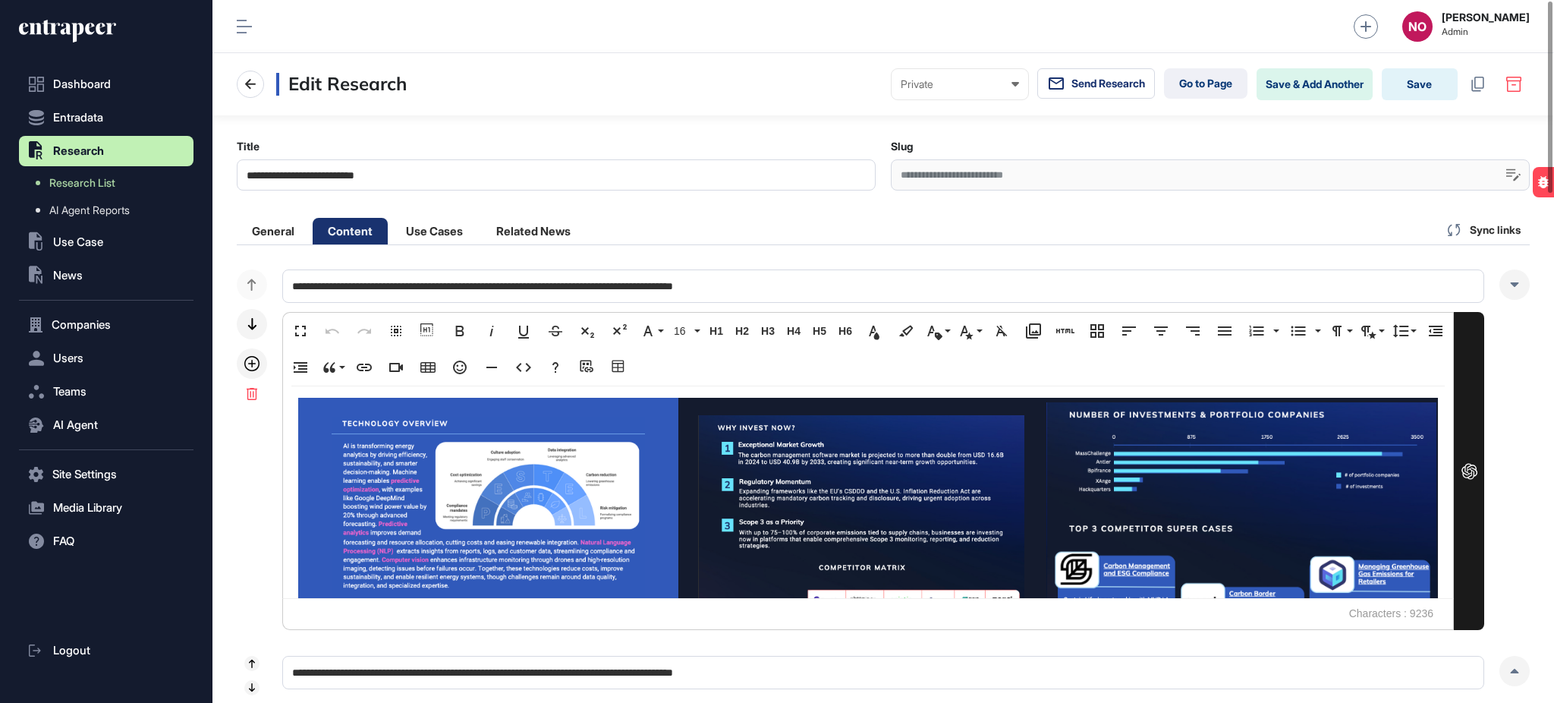
scroll to position [2016, 0]
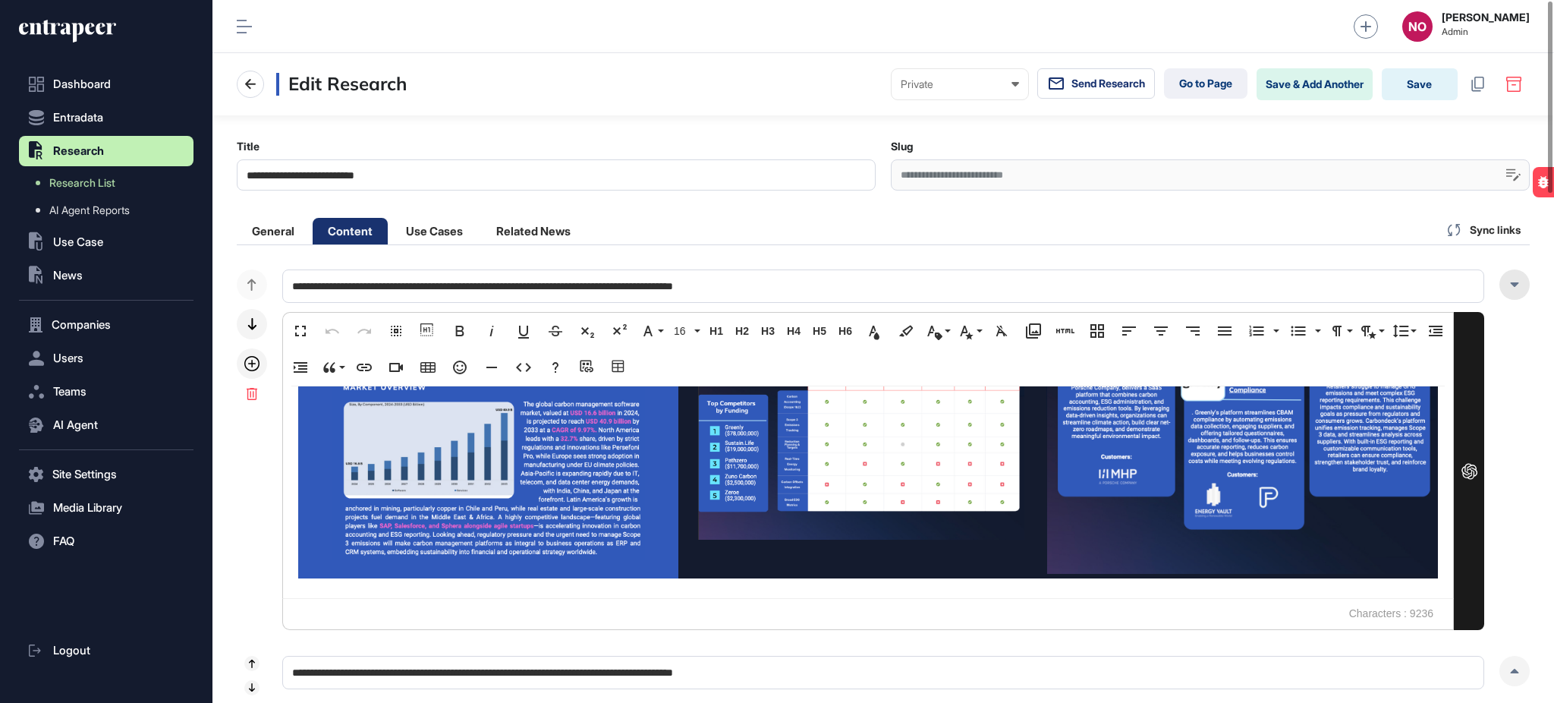
click at [1510, 285] on icon at bounding box center [1514, 284] width 9 height 5
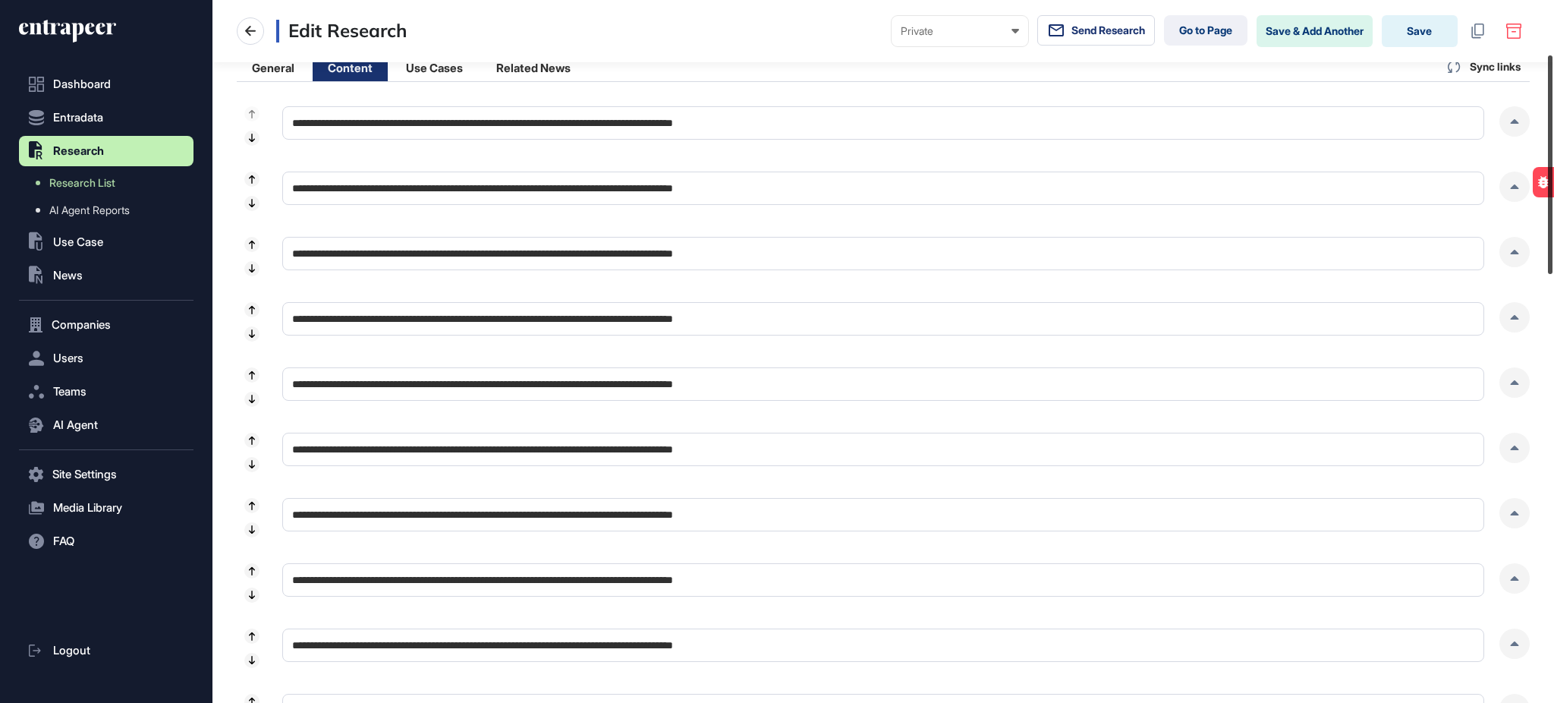
scroll to position [173, 0]
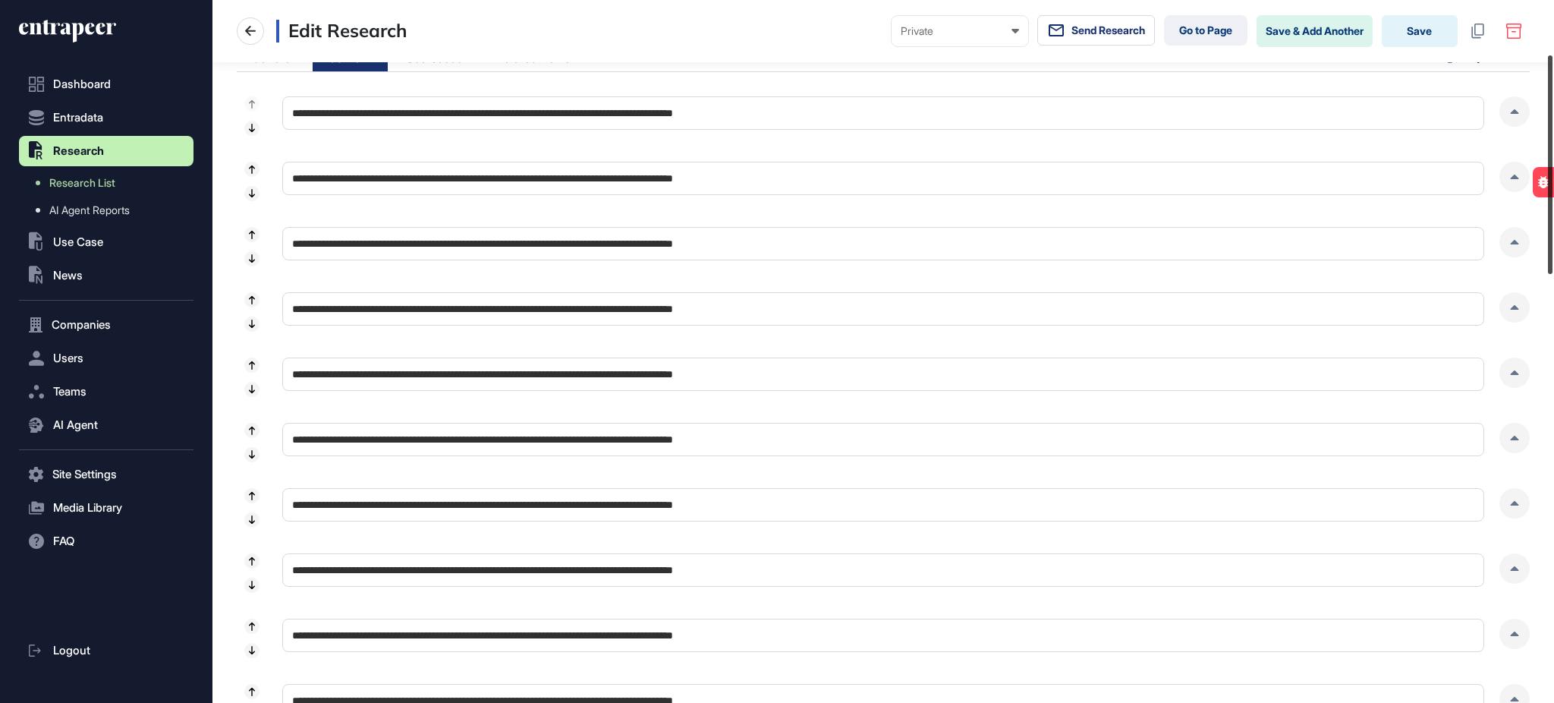
drag, startPoint x: 1553, startPoint y: 145, endPoint x: 1553, endPoint y: 199, distance: 53.9
click at [1553, 199] on div at bounding box center [1550, 164] width 5 height 219
click at [1515, 177] on icon at bounding box center [1515, 177] width 8 height 5
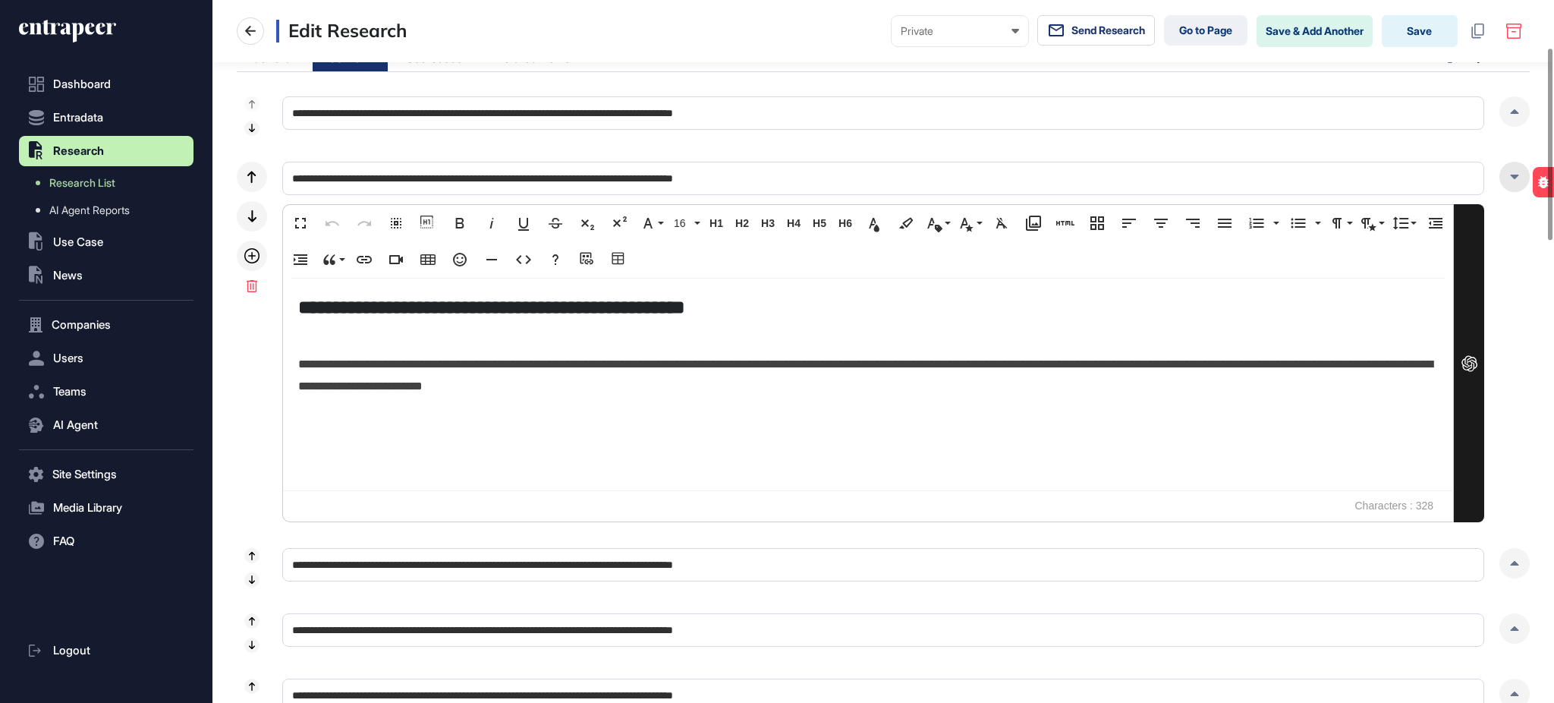
click at [1513, 179] on div at bounding box center [1515, 177] width 30 height 30
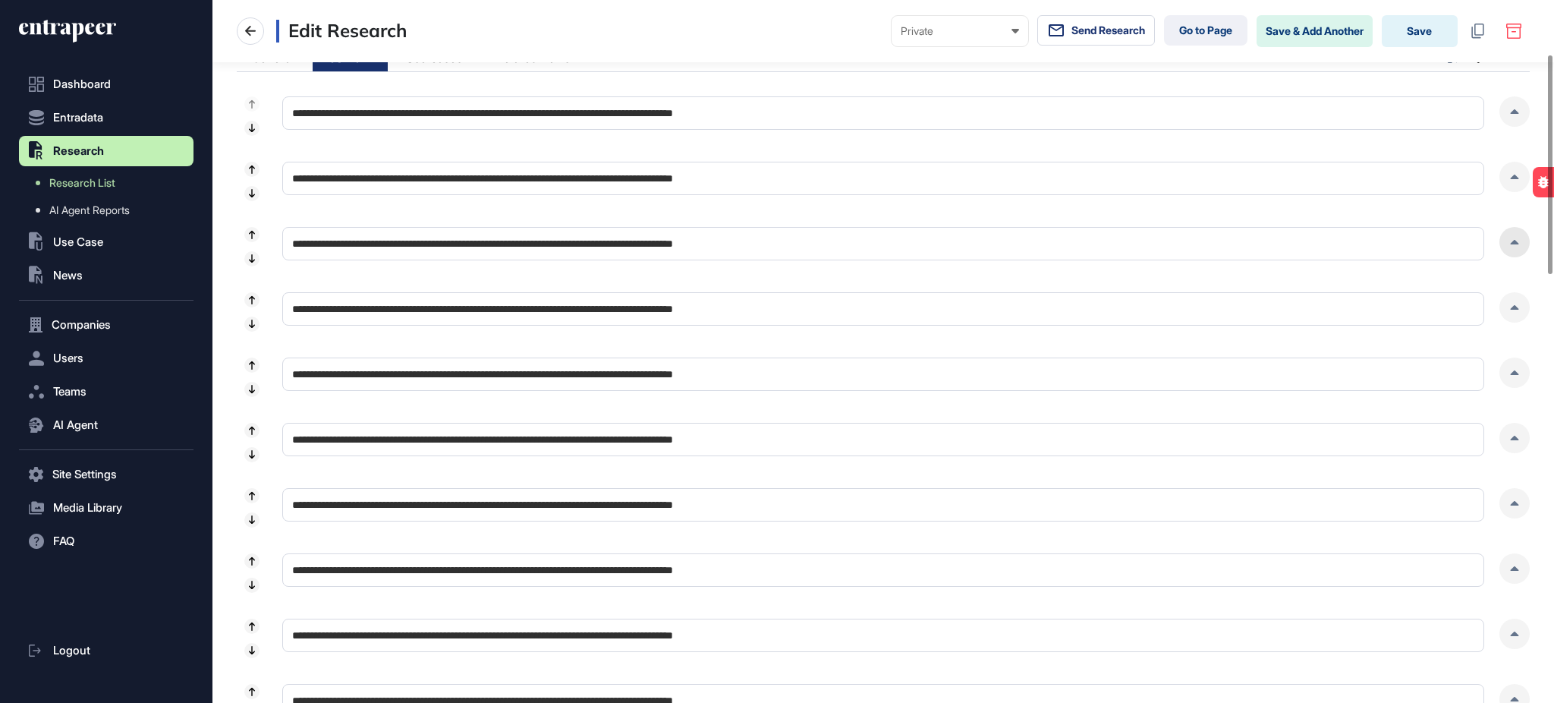
click at [1508, 242] on div at bounding box center [1515, 242] width 30 height 30
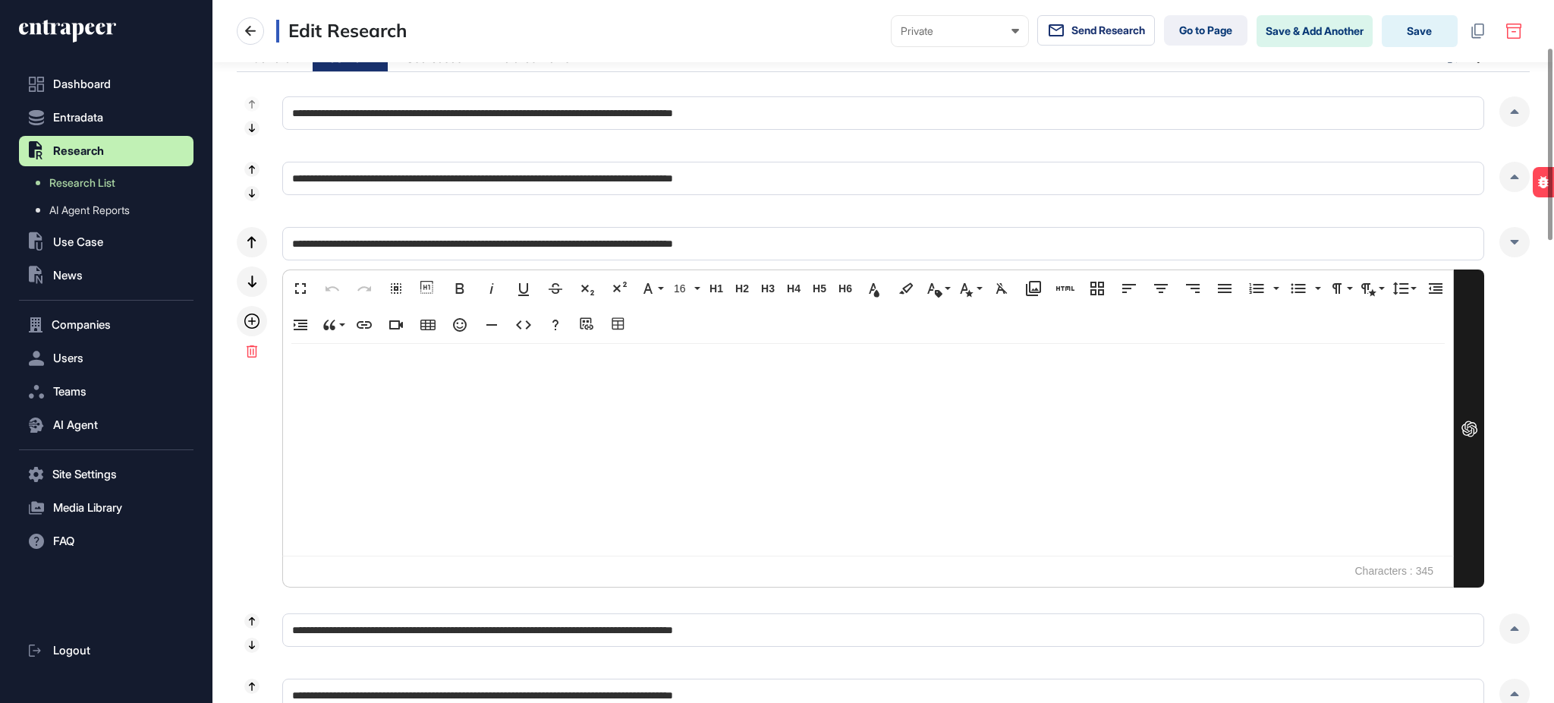
scroll to position [676, 0]
click at [1516, 238] on div at bounding box center [1515, 242] width 30 height 30
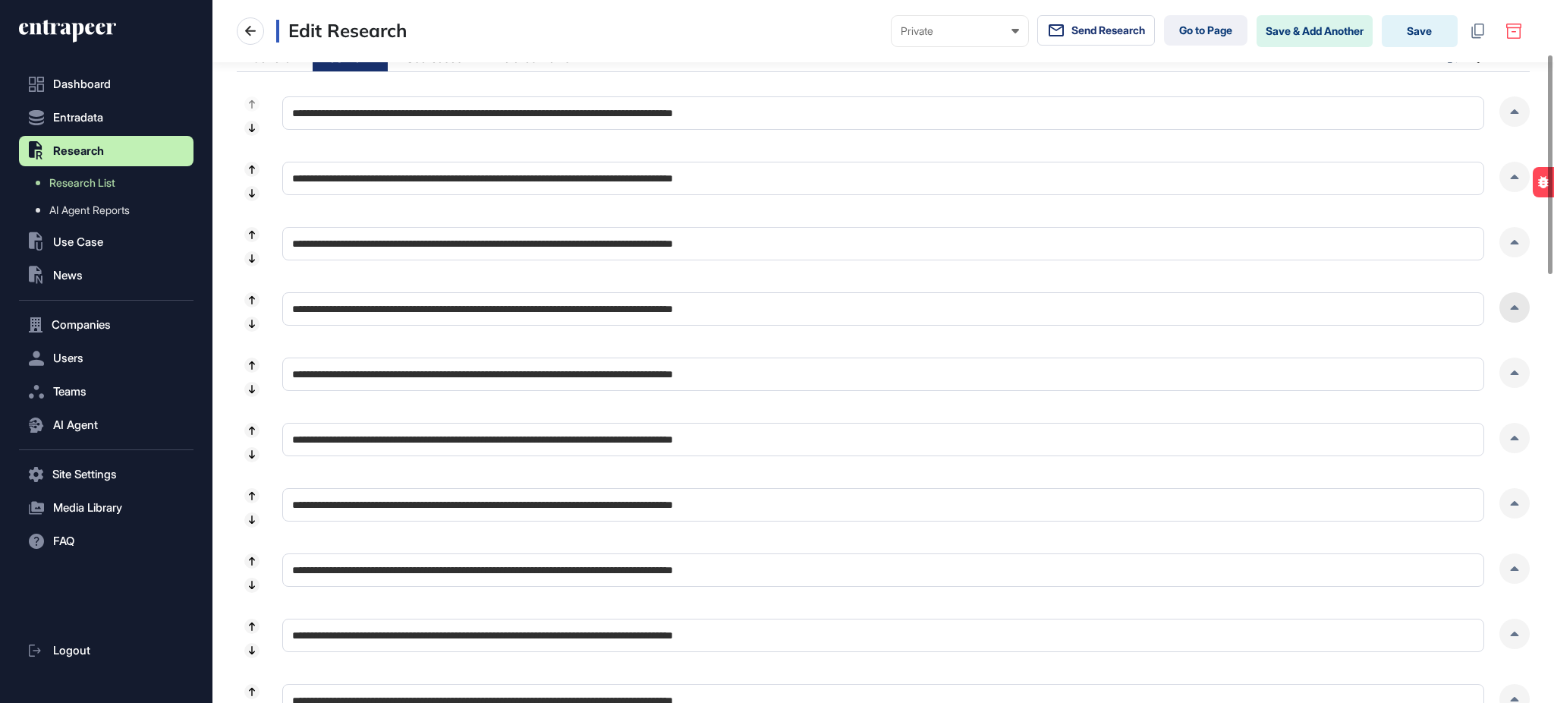
click at [1510, 311] on div at bounding box center [1515, 307] width 30 height 30
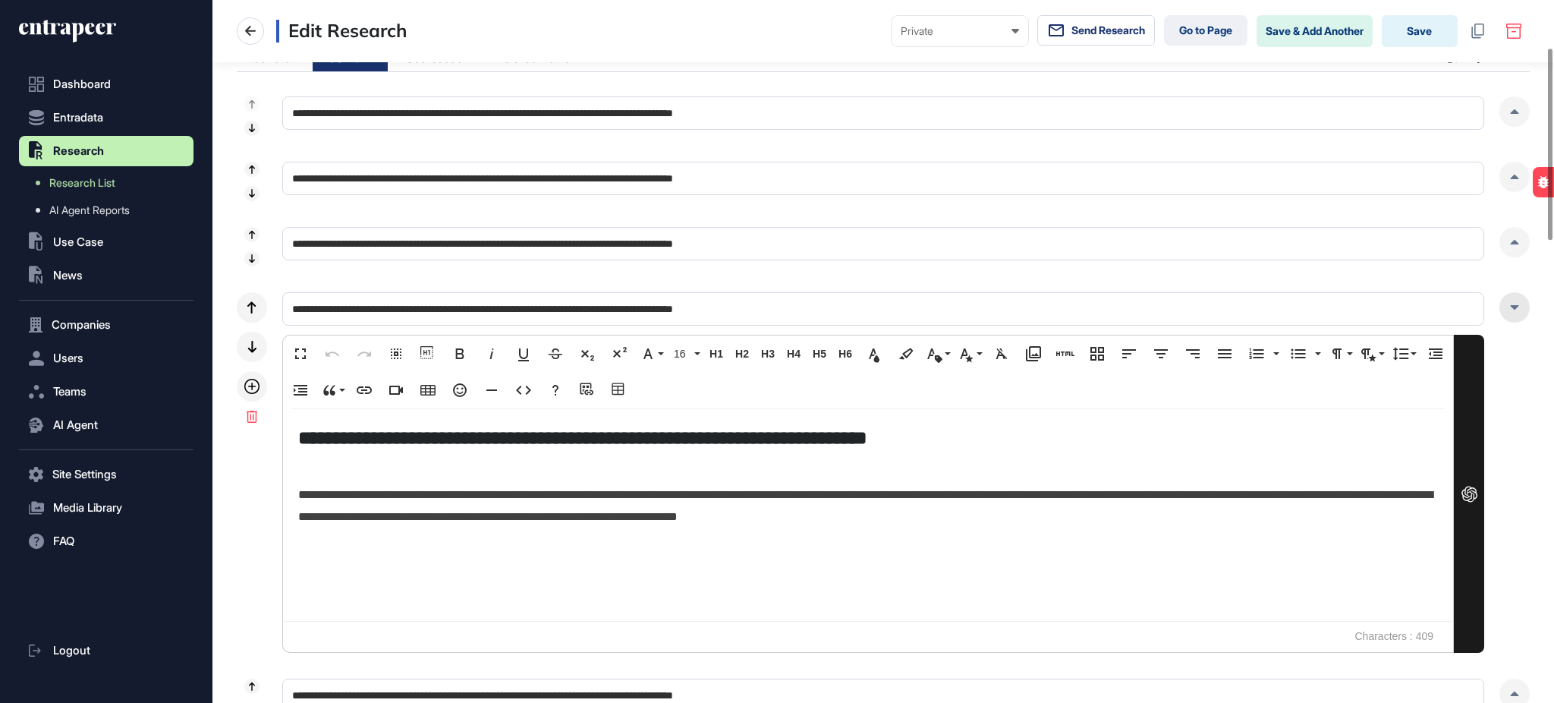
click at [1513, 309] on icon at bounding box center [1514, 307] width 9 height 5
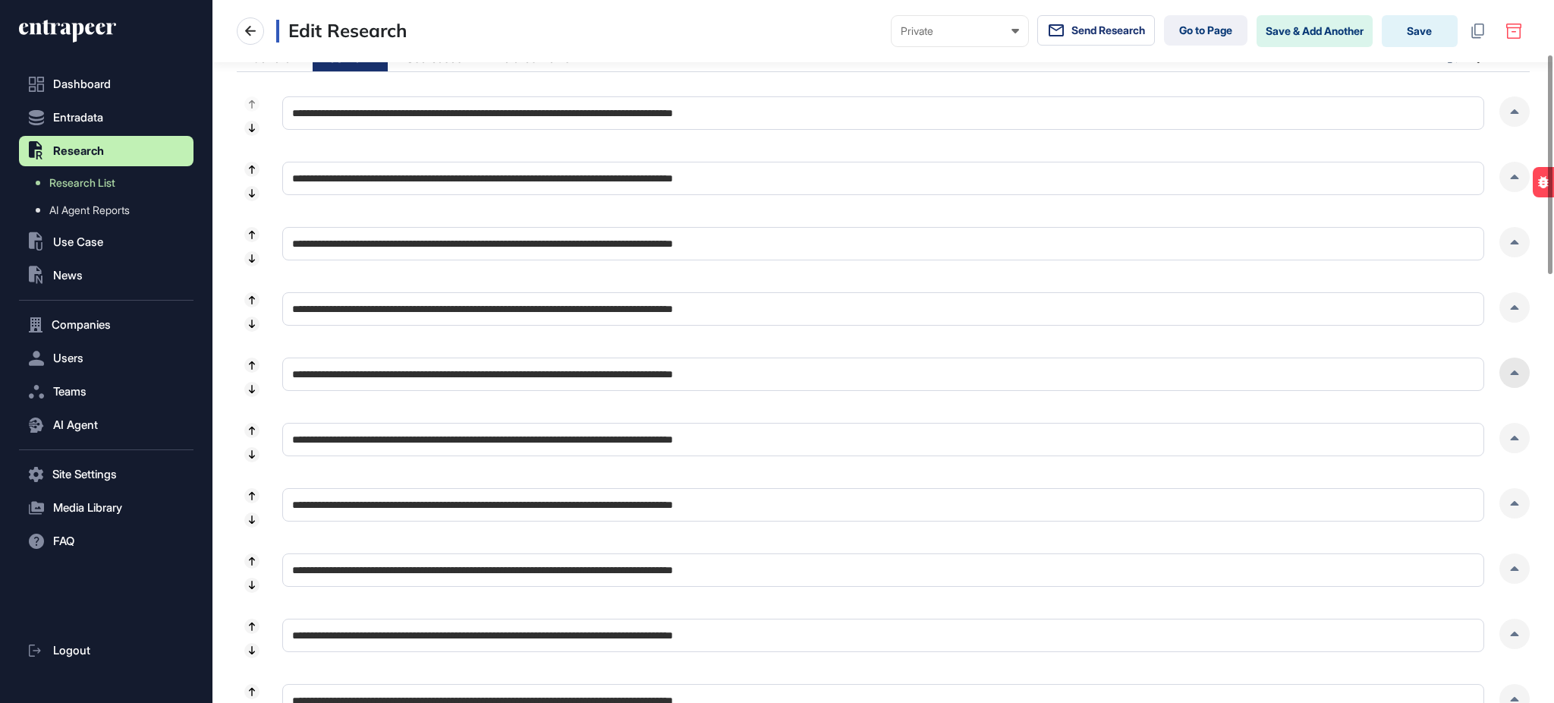
click at [1510, 367] on div at bounding box center [1515, 372] width 30 height 30
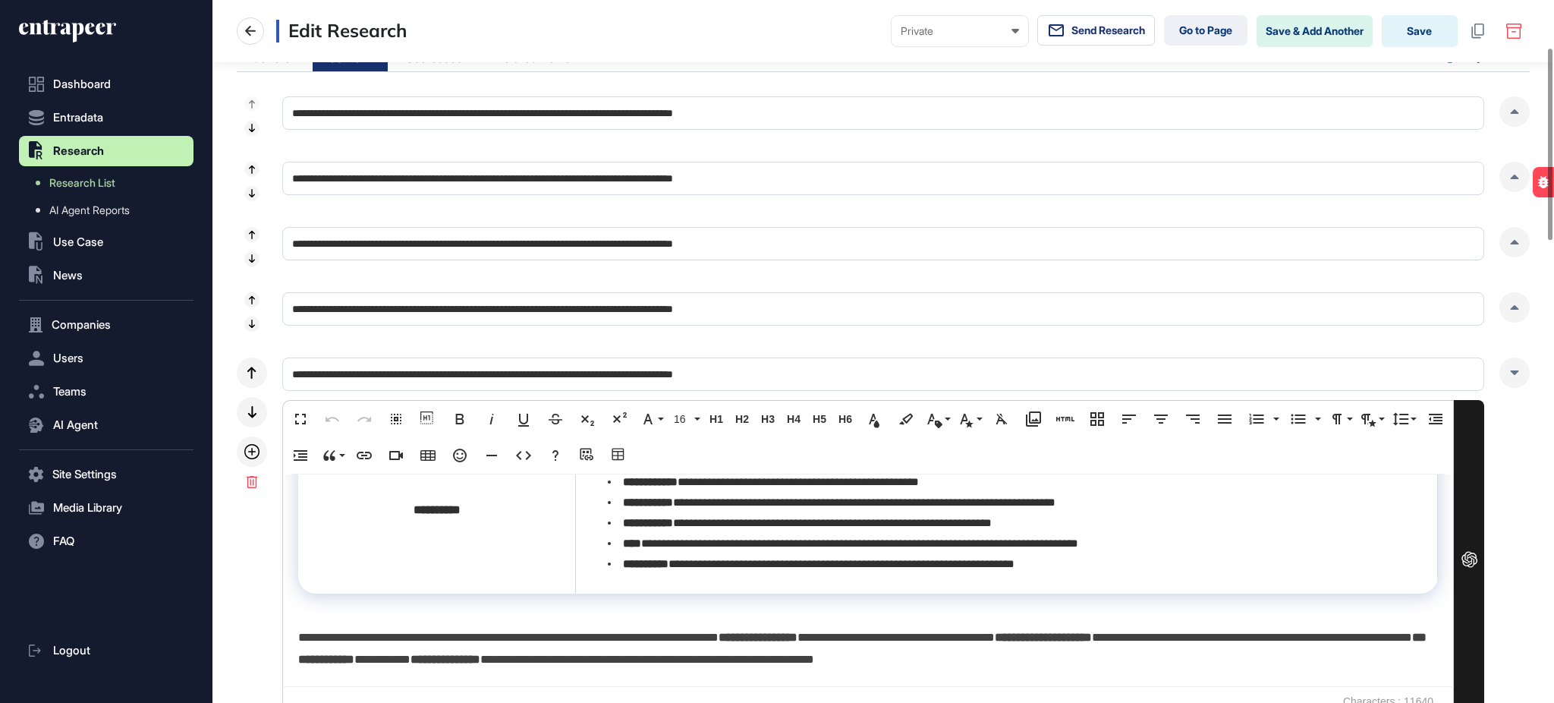
scroll to position [3567, 0]
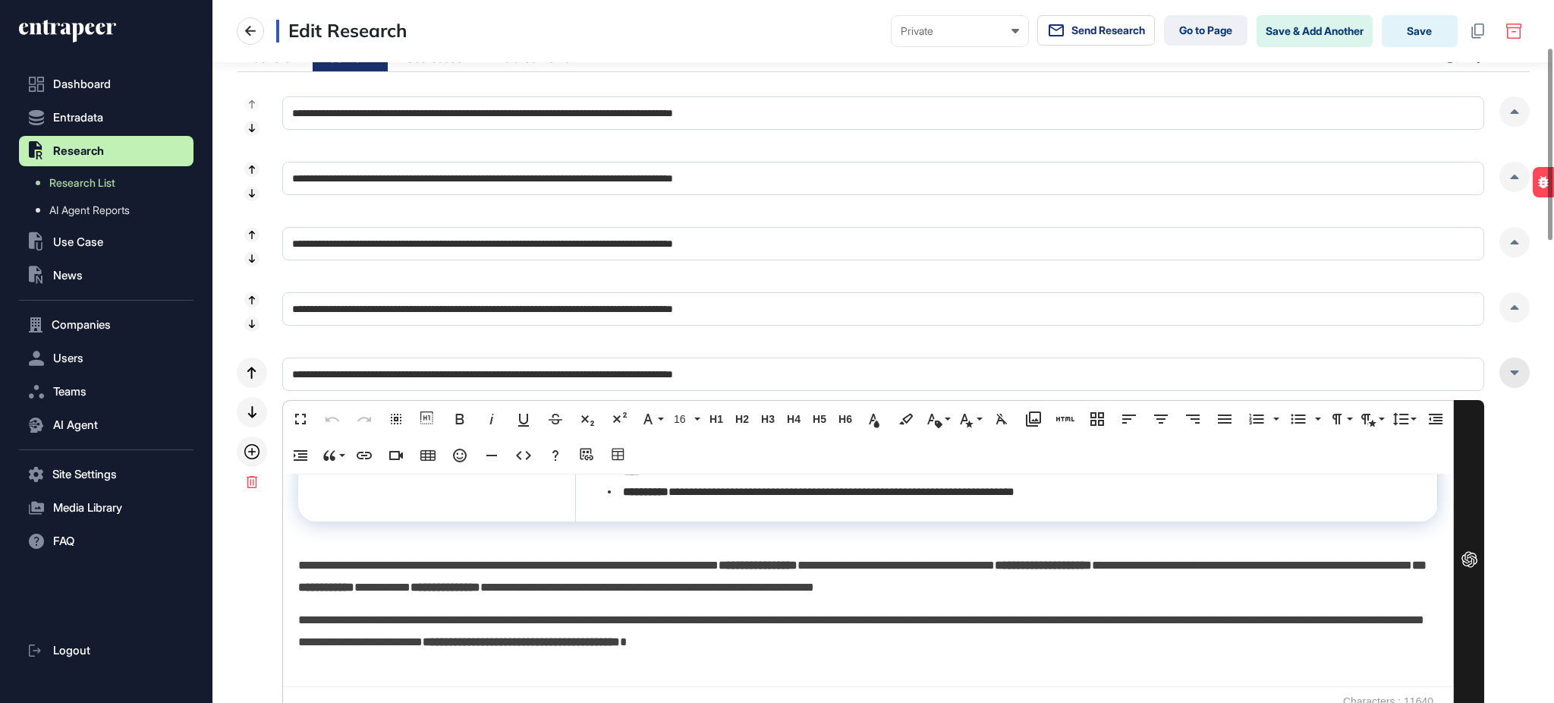
click at [1512, 376] on div at bounding box center [1515, 372] width 30 height 30
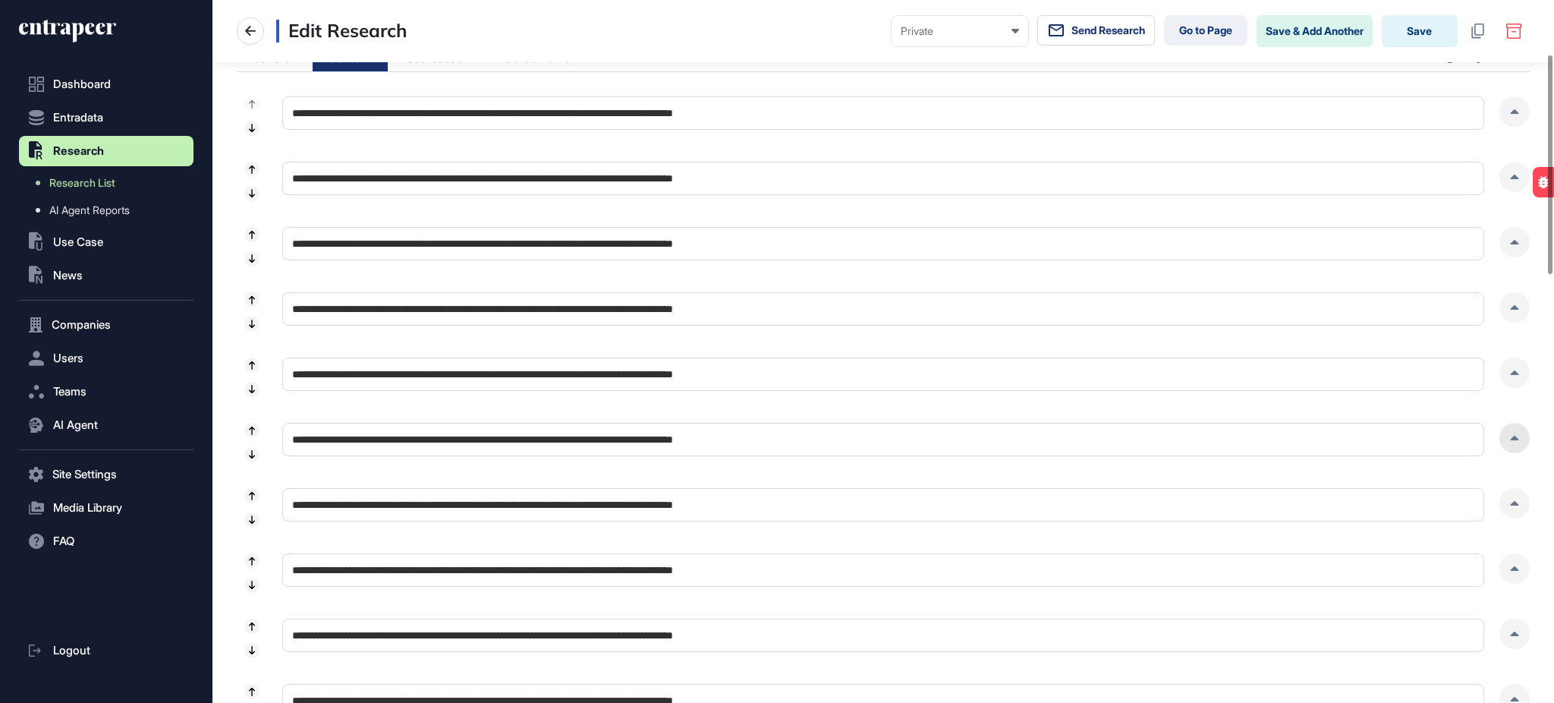
drag, startPoint x: 1519, startPoint y: 436, endPoint x: 1508, endPoint y: 436, distance: 11.4
click at [1519, 436] on div at bounding box center [1515, 438] width 30 height 30
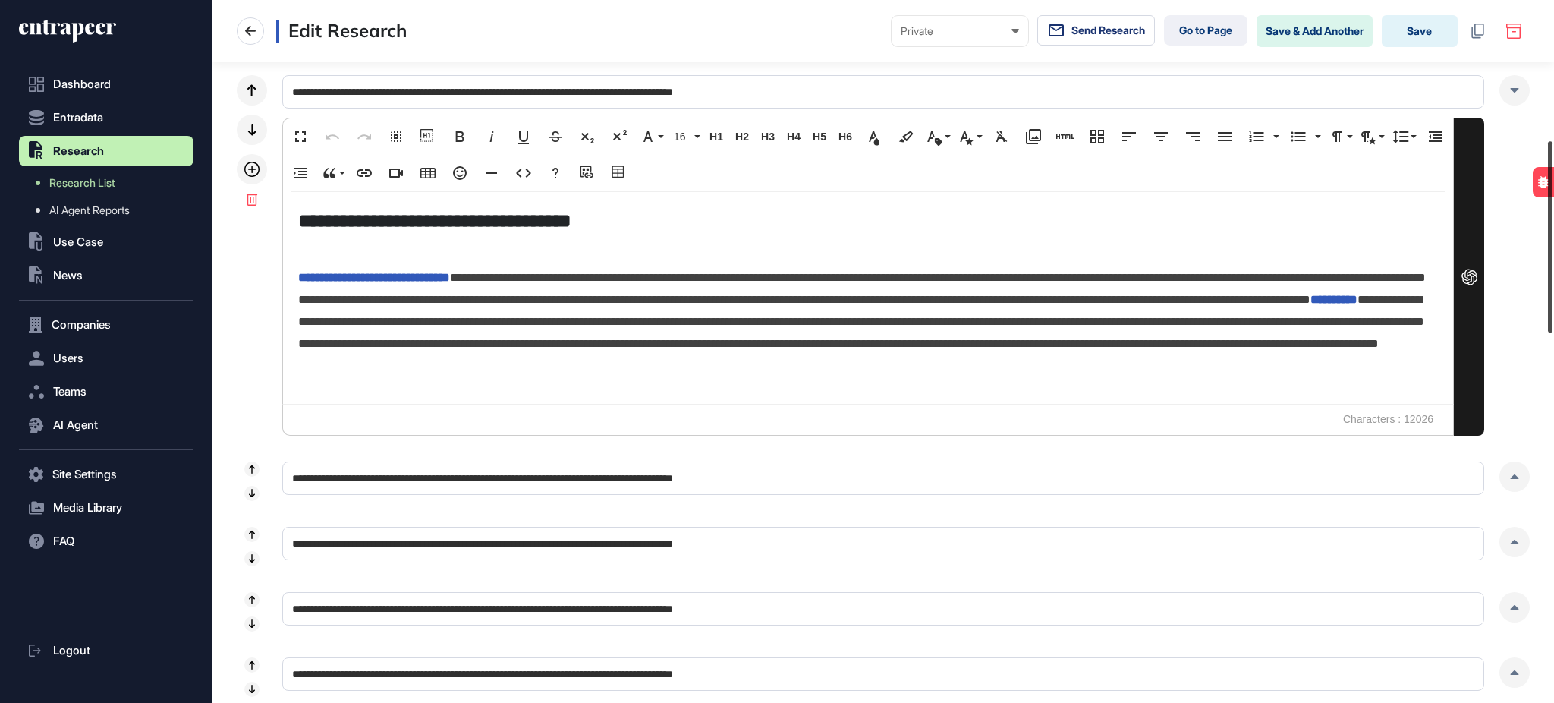
scroll to position [529, 0]
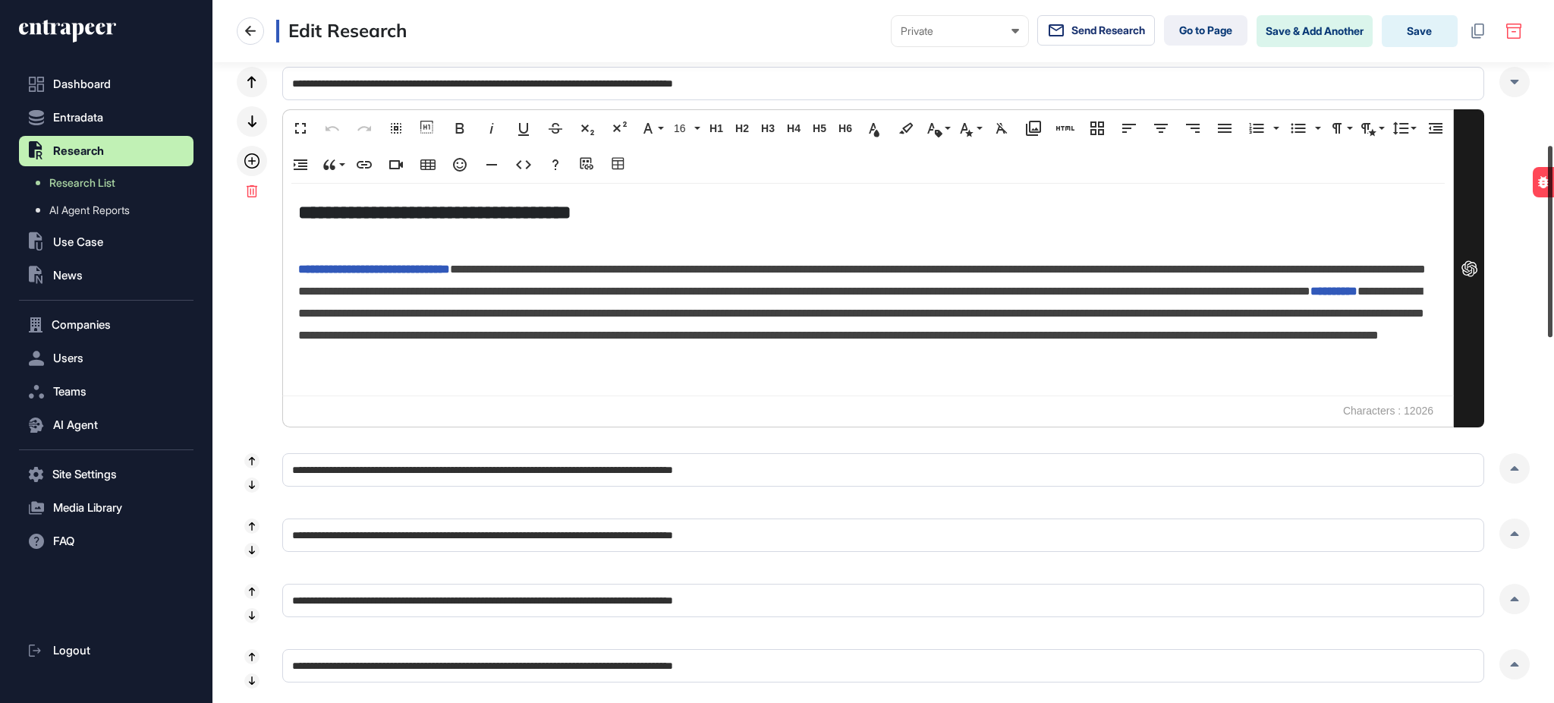
drag, startPoint x: 1553, startPoint y: 137, endPoint x: 1553, endPoint y: 235, distance: 97.1
click at [1553, 235] on div at bounding box center [1550, 241] width 5 height 191
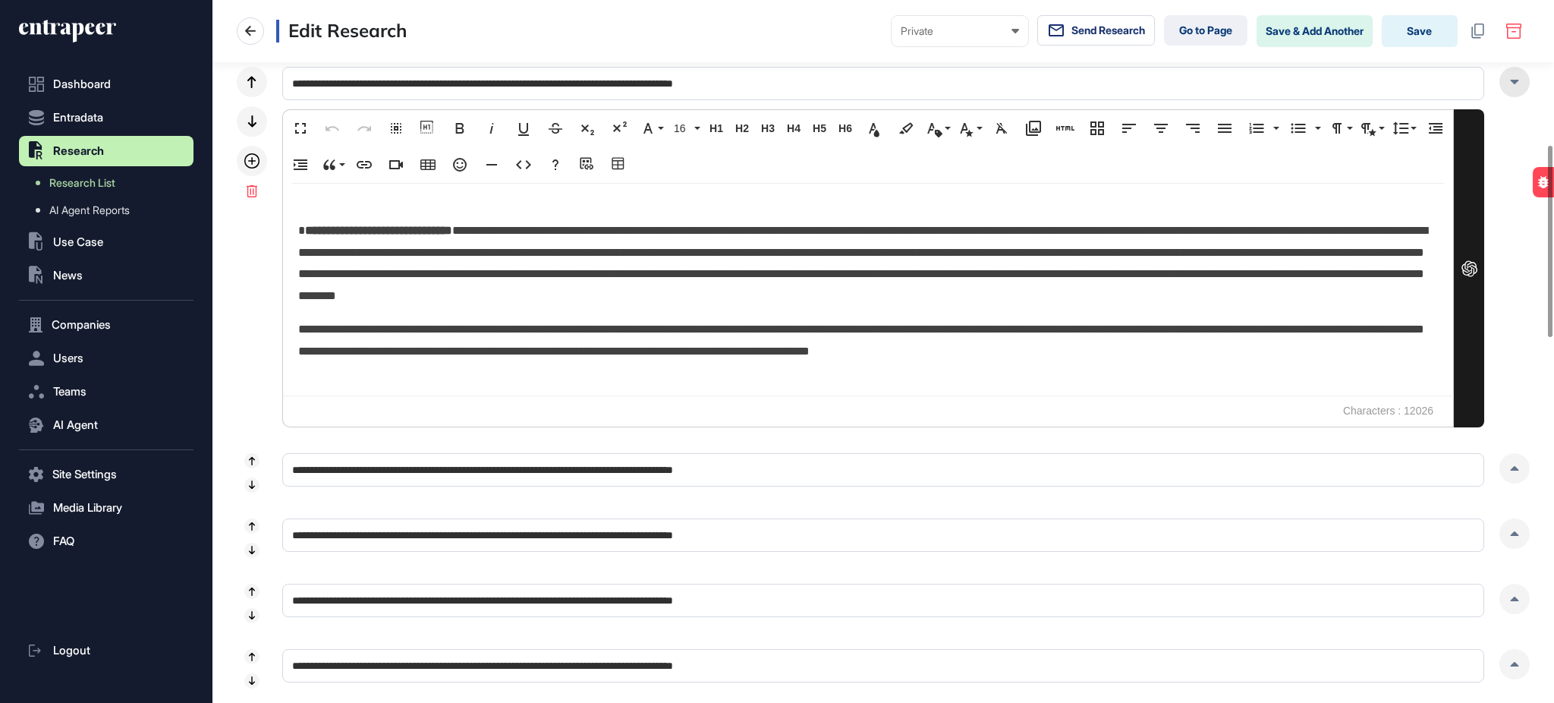
click at [1511, 84] on div at bounding box center [1515, 82] width 30 height 30
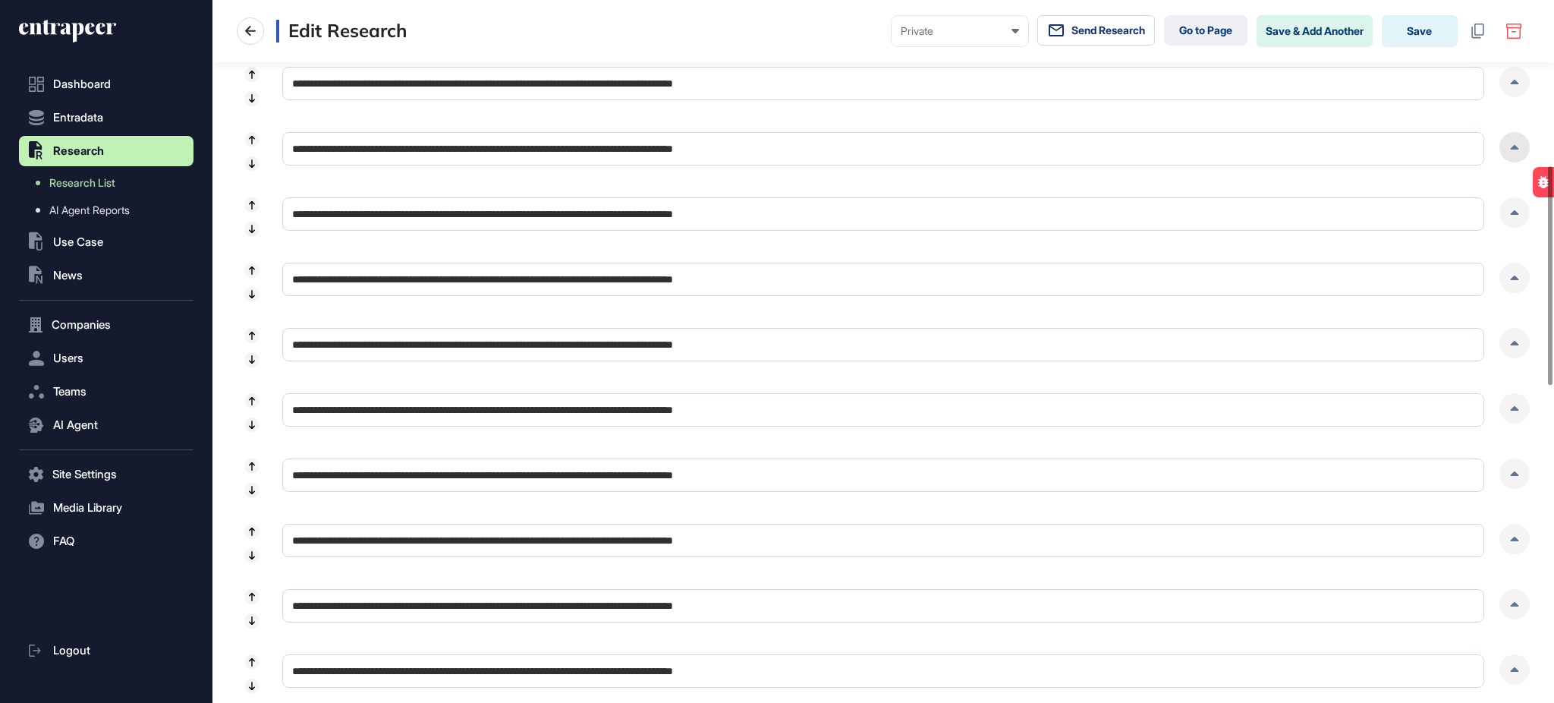
click at [1510, 150] on icon at bounding box center [1514, 147] width 9 height 5
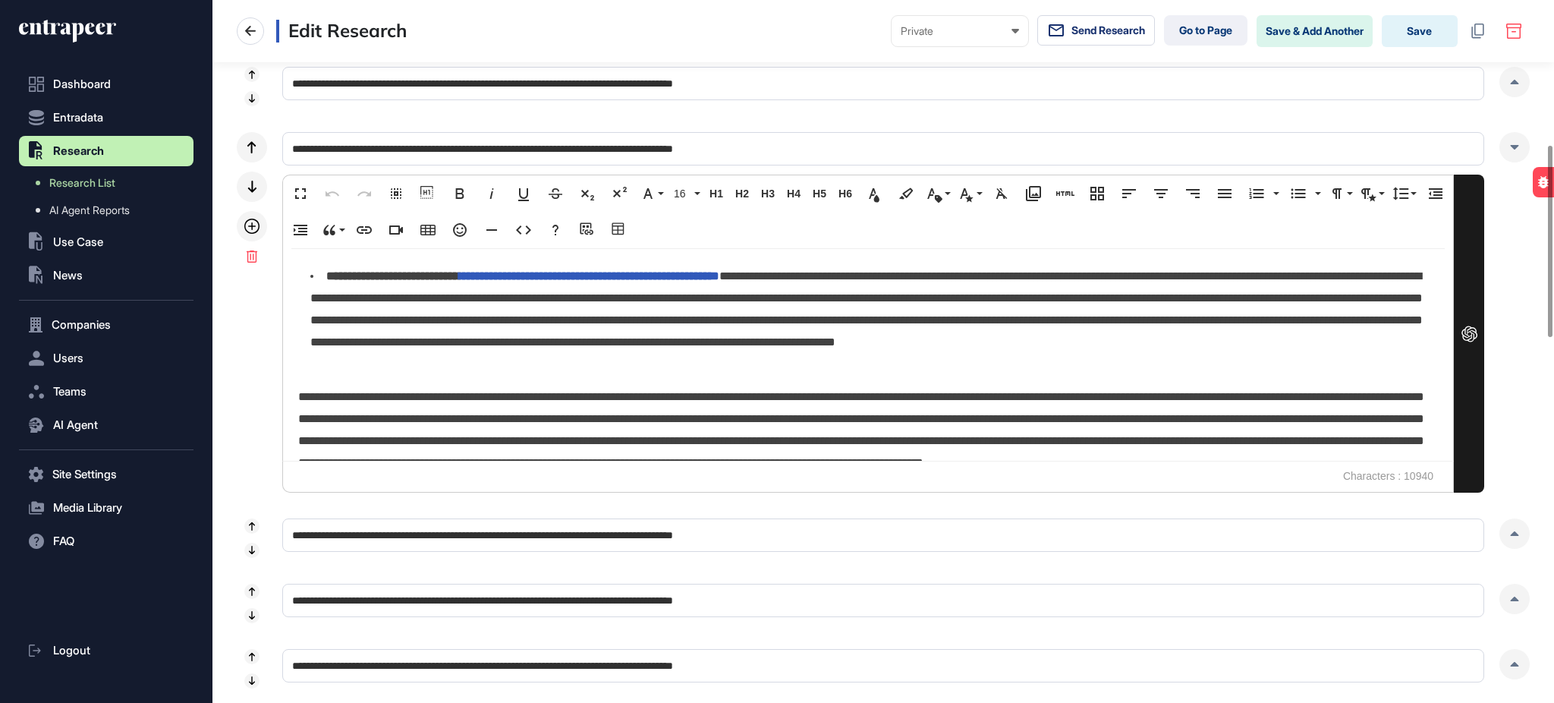
scroll to position [1795, 0]
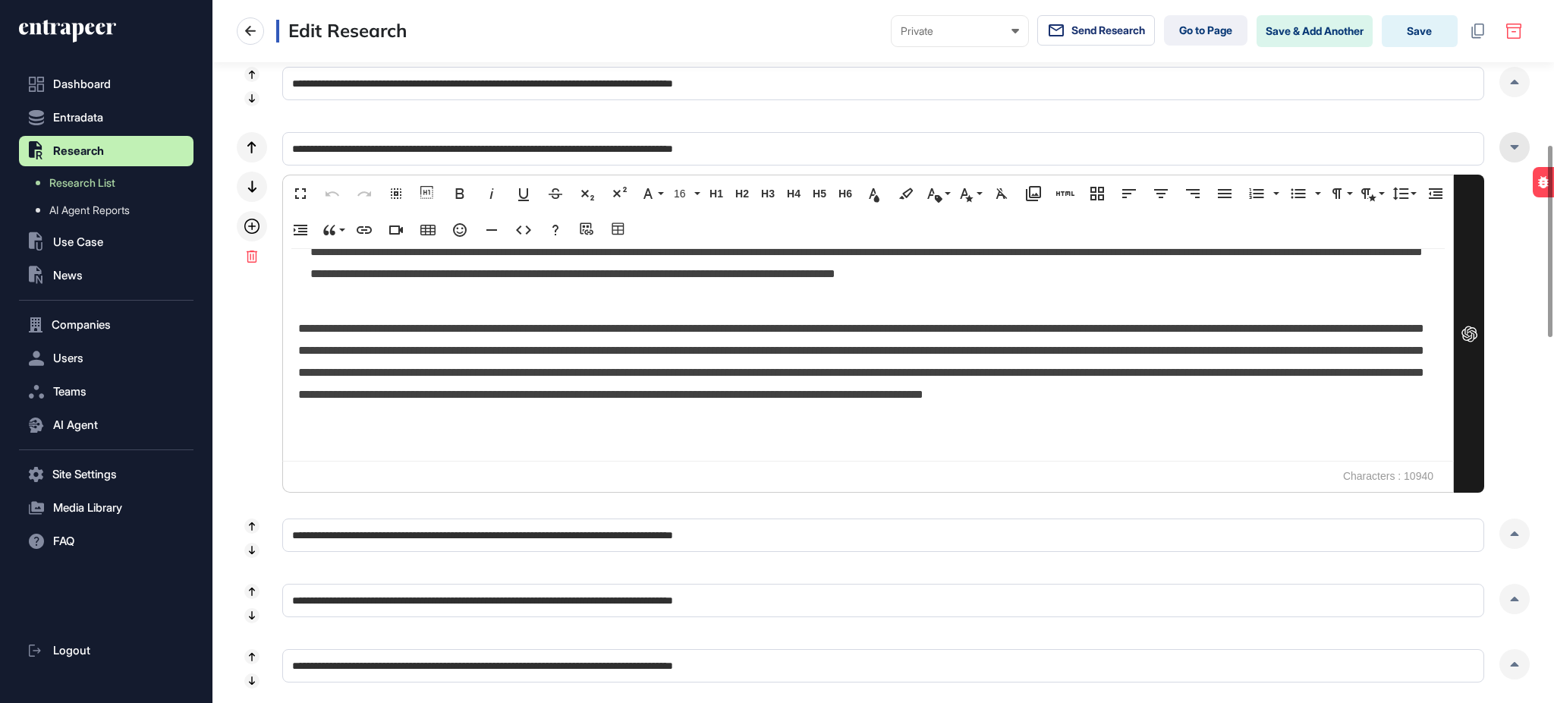
click at [1512, 145] on icon at bounding box center [1514, 147] width 9 height 5
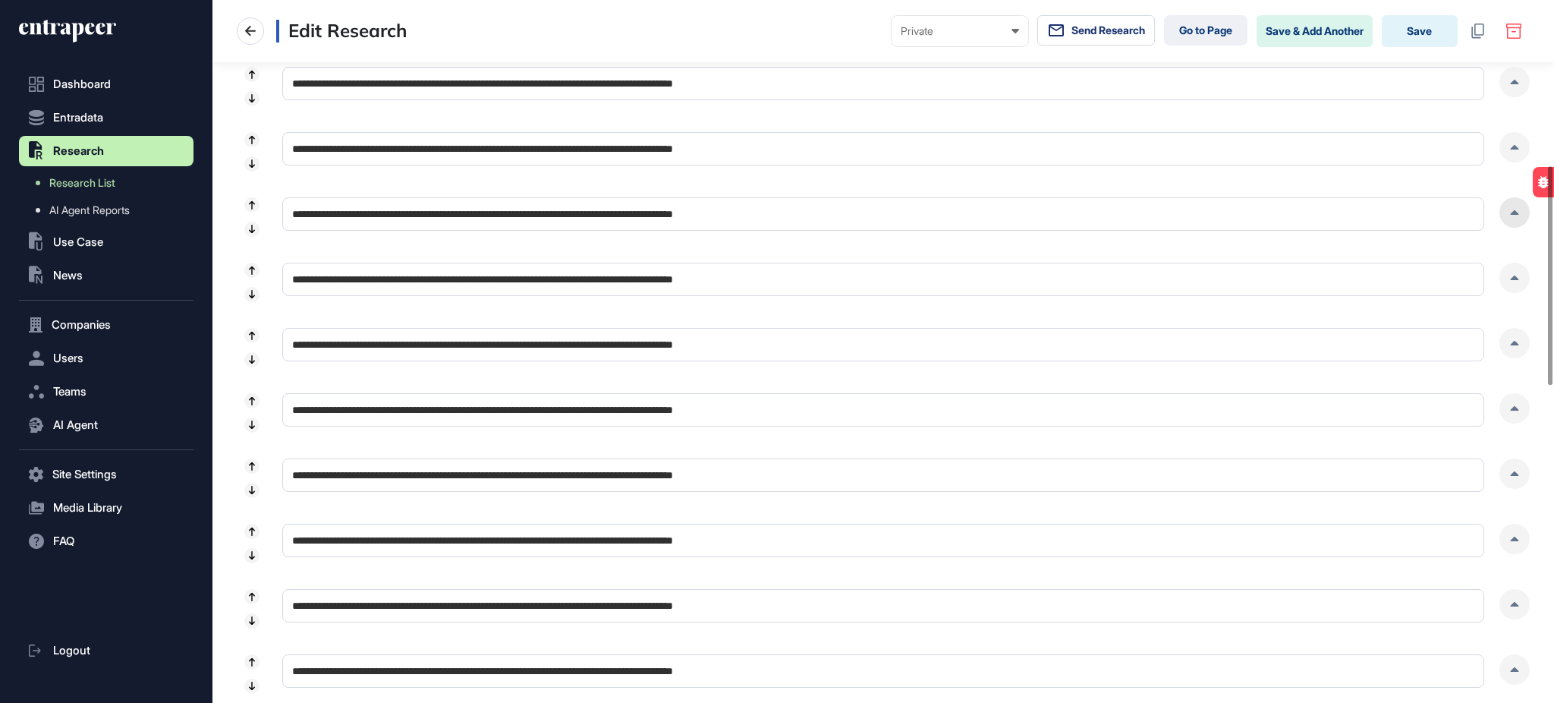
click at [1508, 208] on div at bounding box center [1515, 212] width 30 height 30
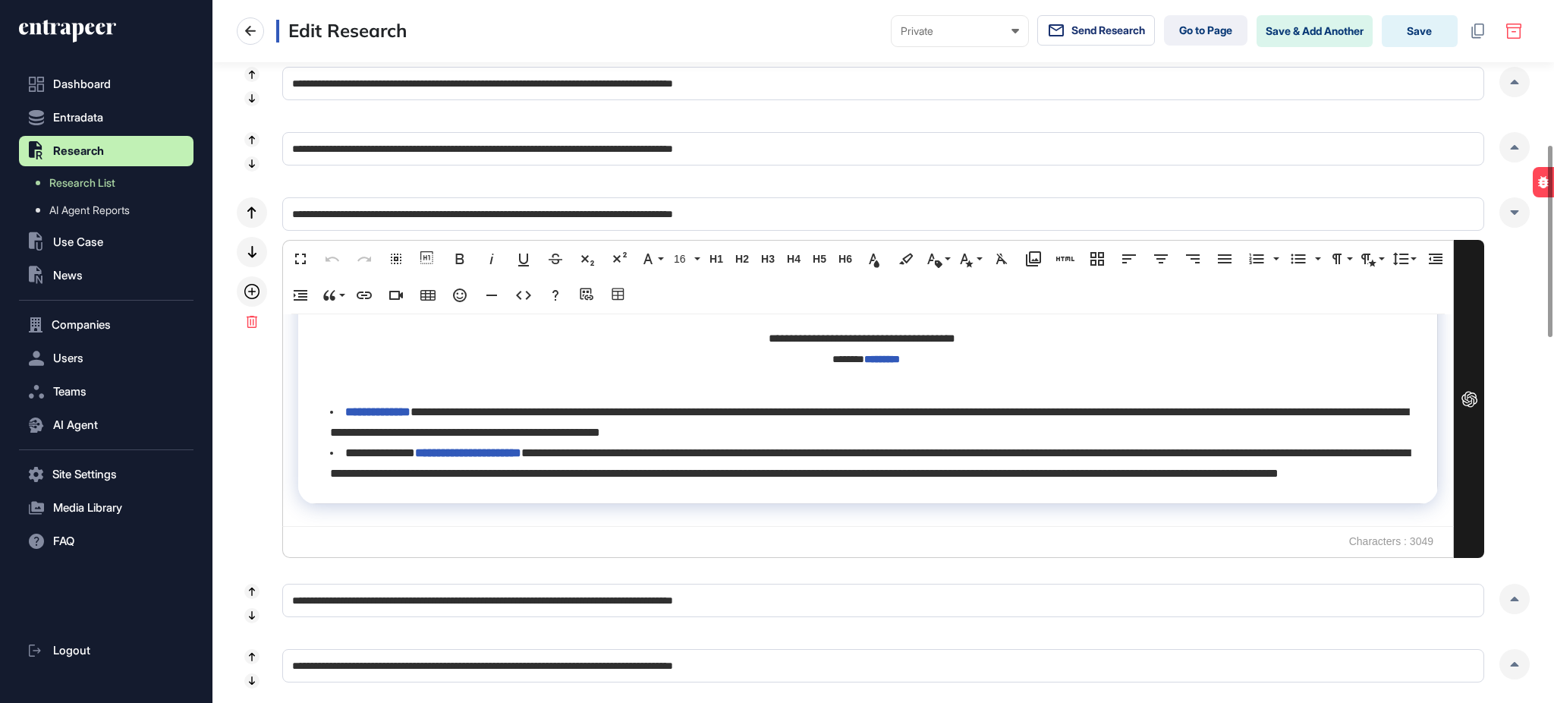
scroll to position [1418, 0]
click at [1513, 212] on icon at bounding box center [1515, 212] width 8 height 5
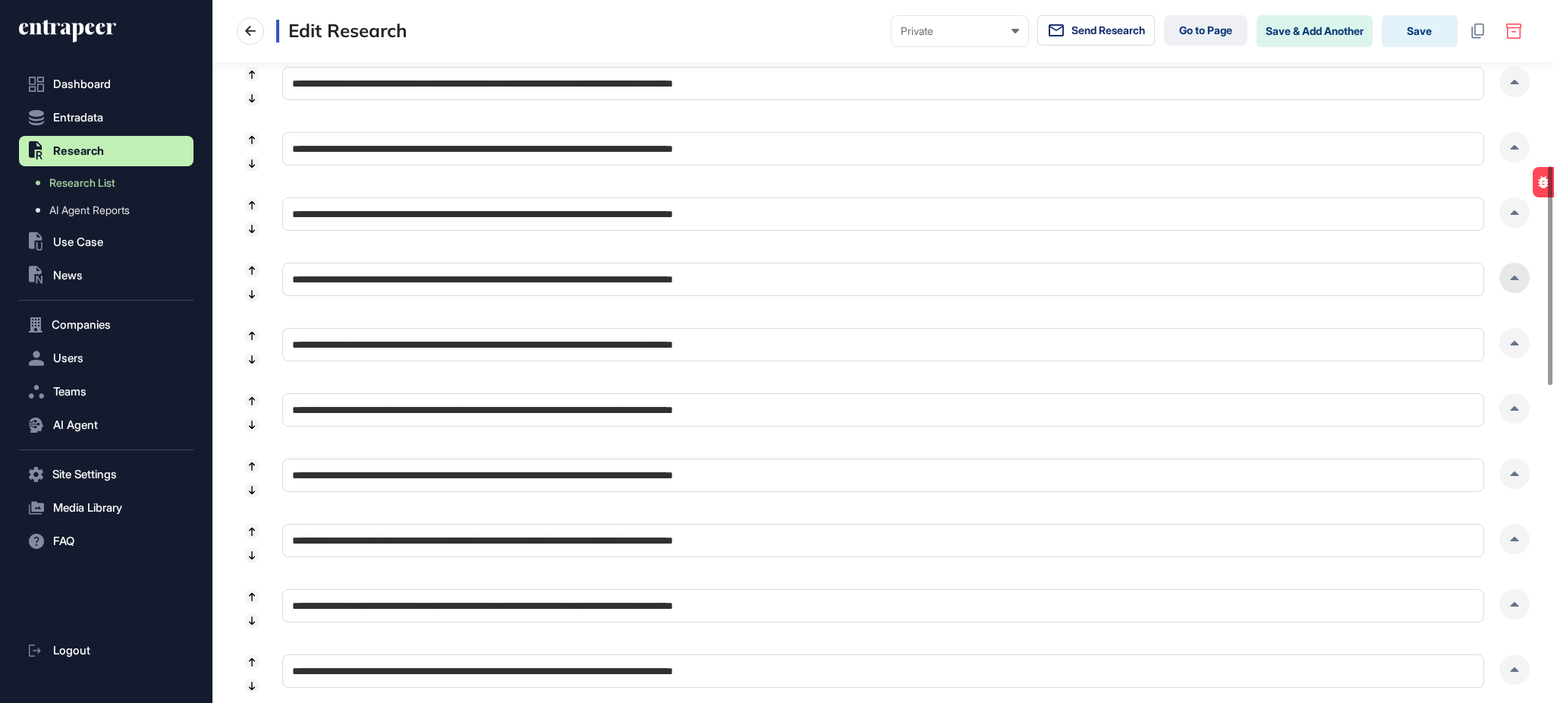
click at [1510, 288] on div at bounding box center [1515, 278] width 30 height 30
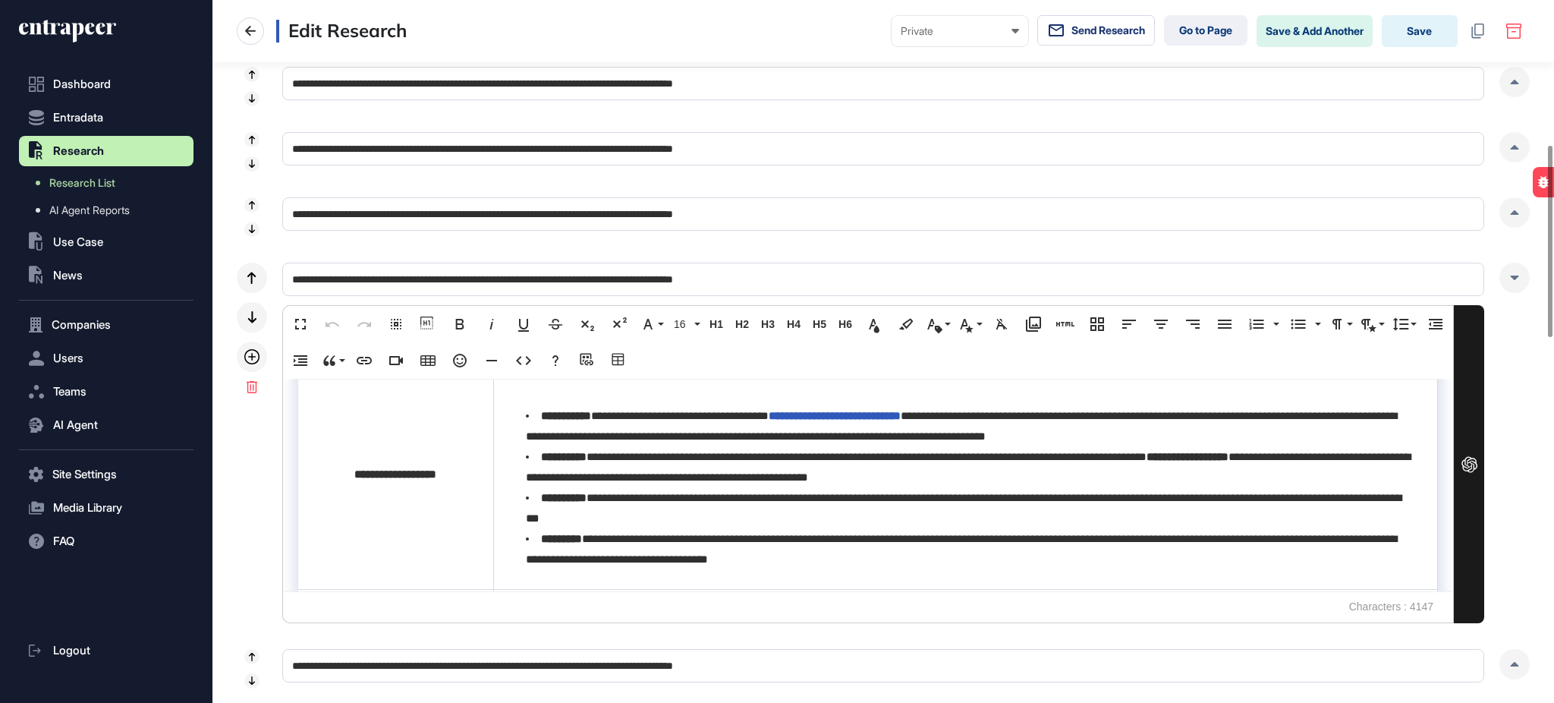
scroll to position [2205, 0]
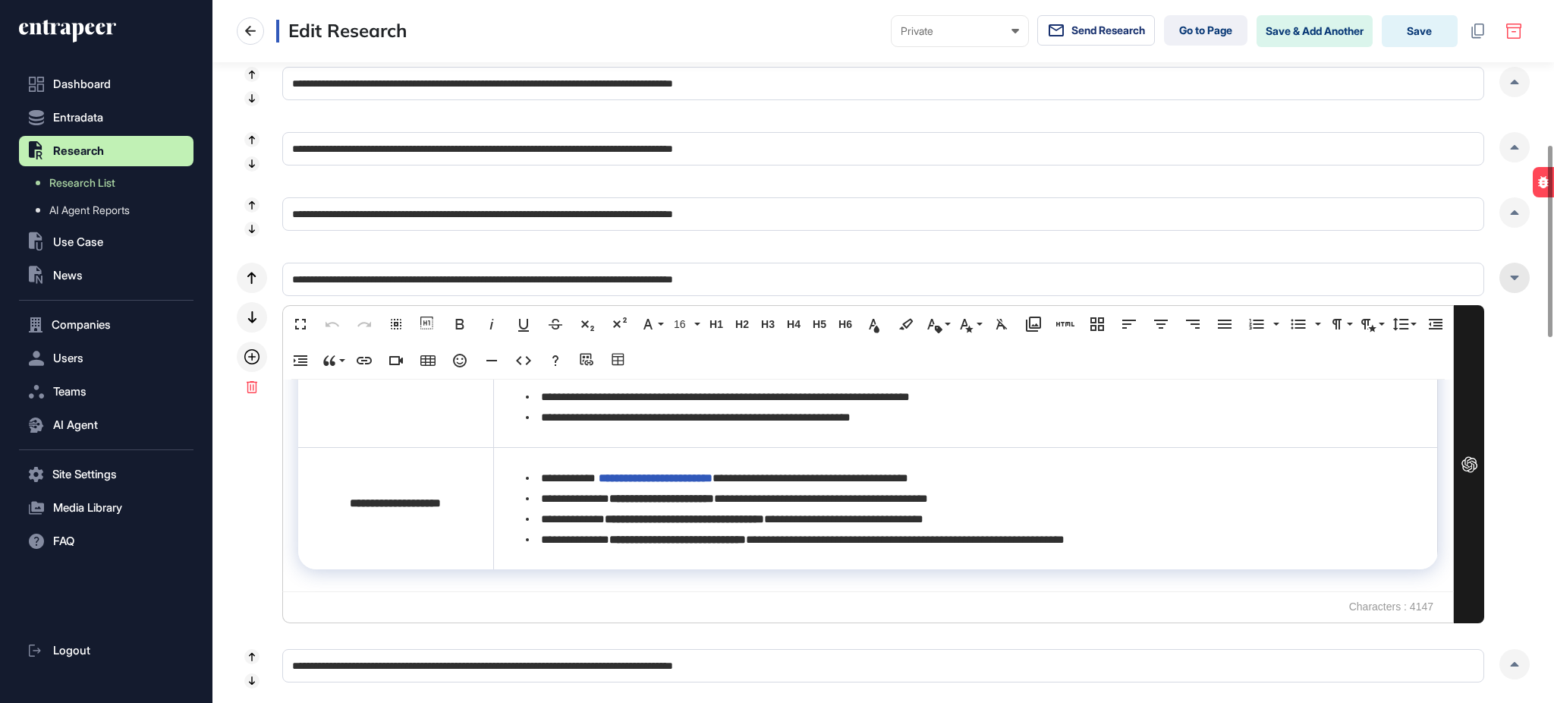
click at [1510, 285] on div at bounding box center [1515, 278] width 30 height 30
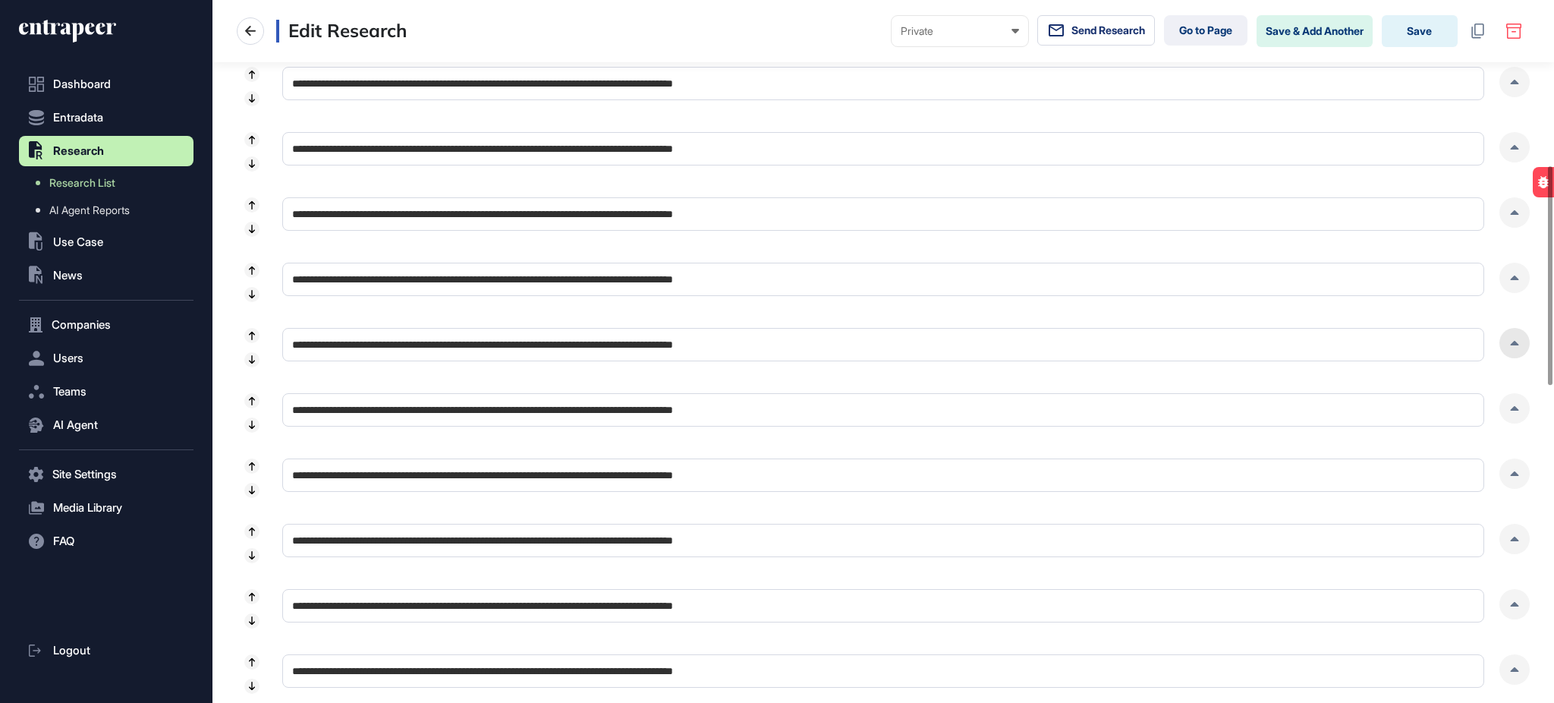
click at [1511, 338] on div at bounding box center [1515, 343] width 30 height 30
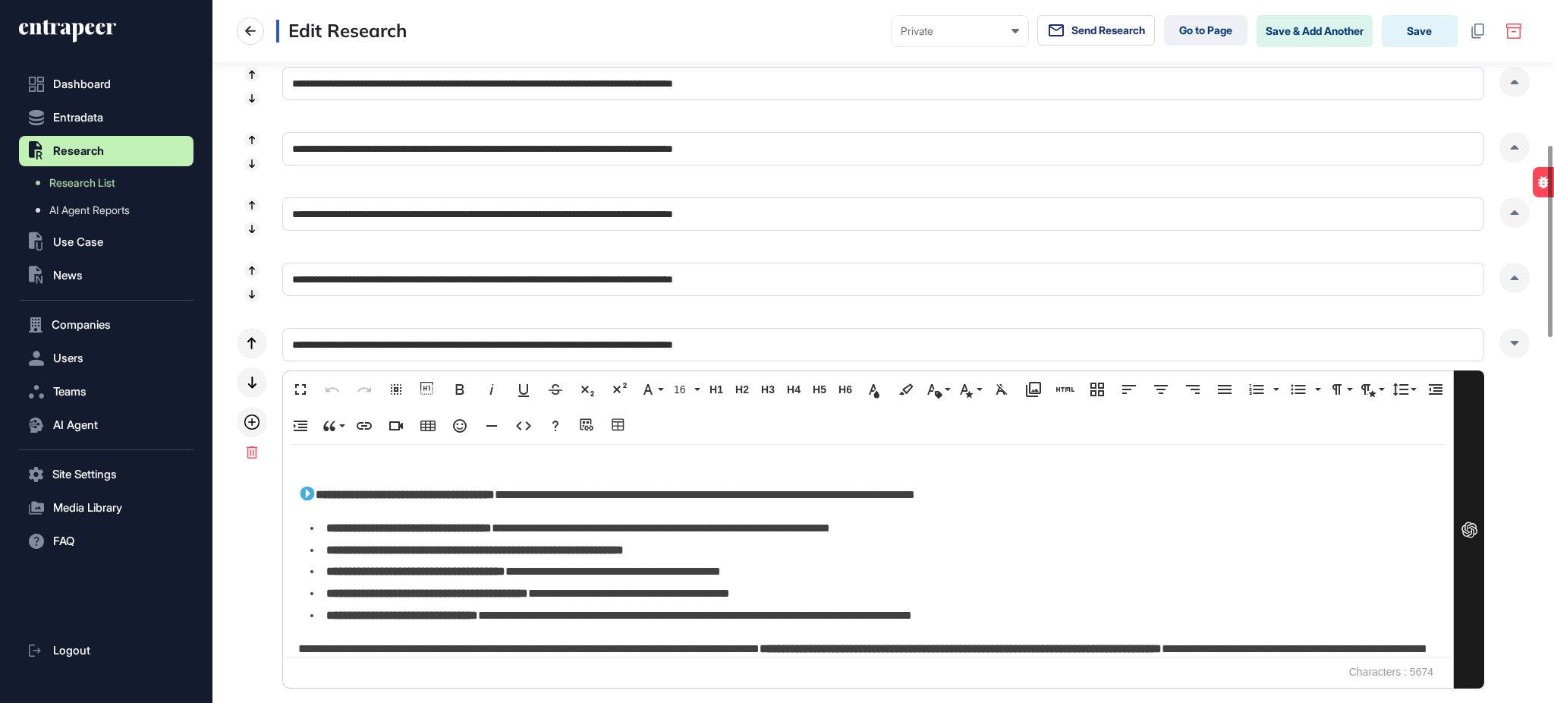
scroll to position [1570, 0]
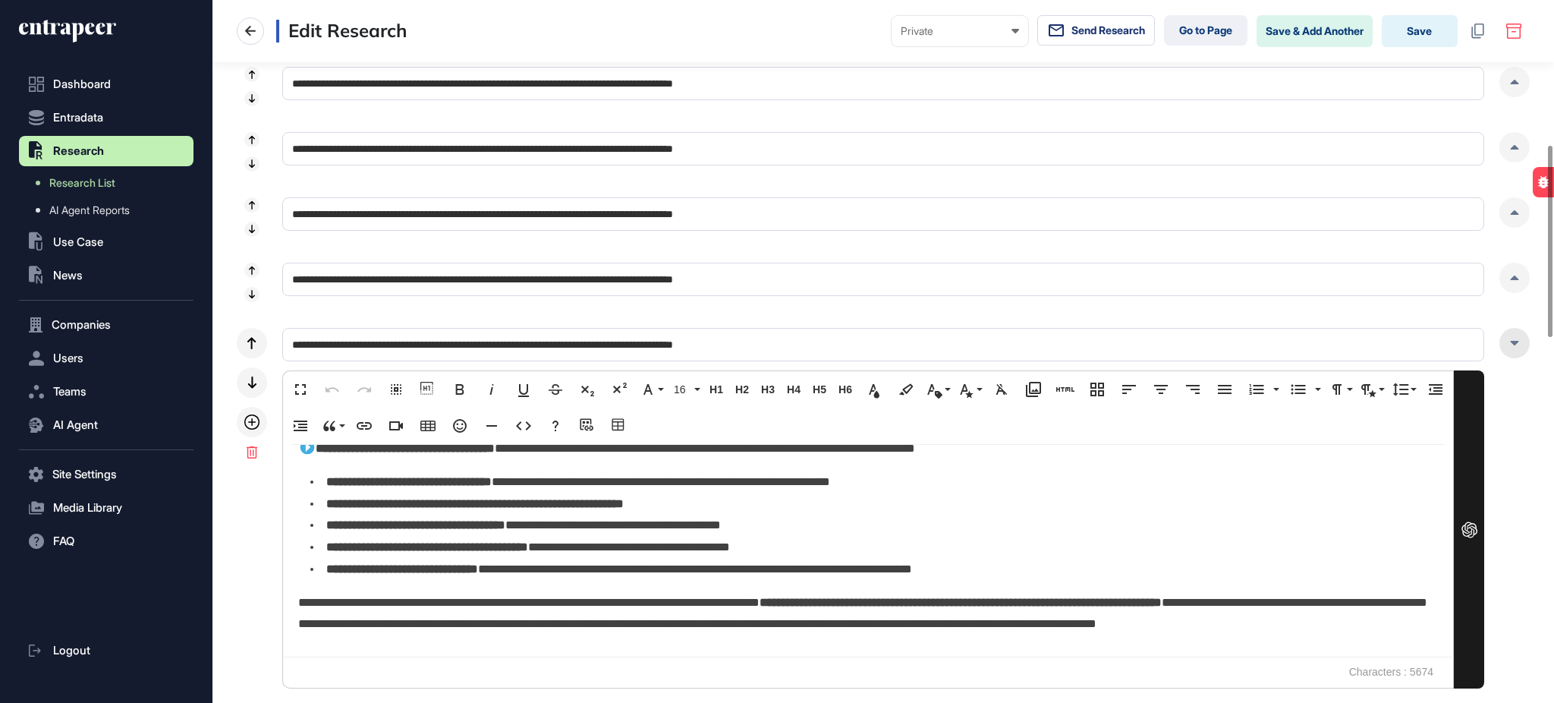
click at [1519, 345] on div at bounding box center [1515, 343] width 30 height 30
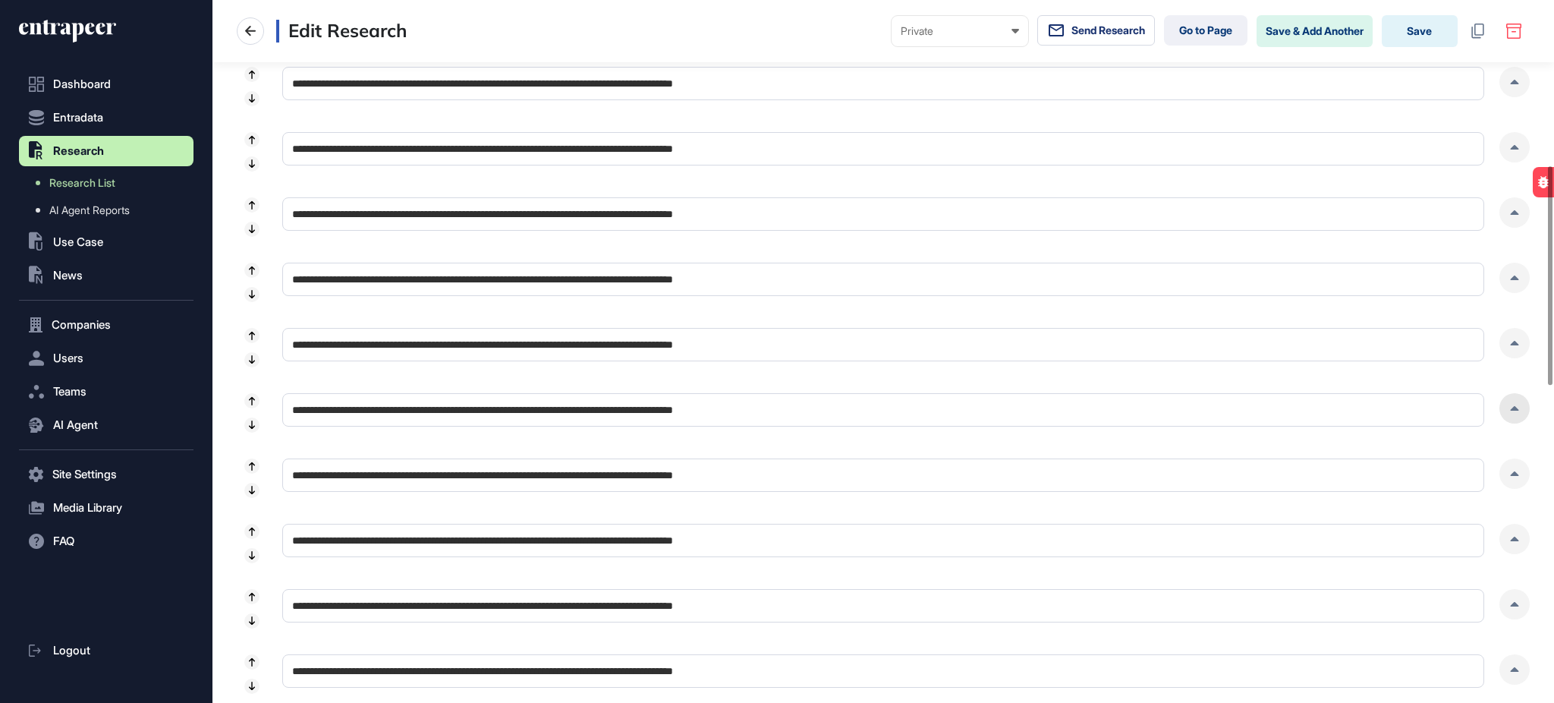
drag, startPoint x: 1509, startPoint y: 411, endPoint x: 1511, endPoint y: 418, distance: 7.9
click at [1510, 411] on div at bounding box center [1515, 408] width 30 height 30
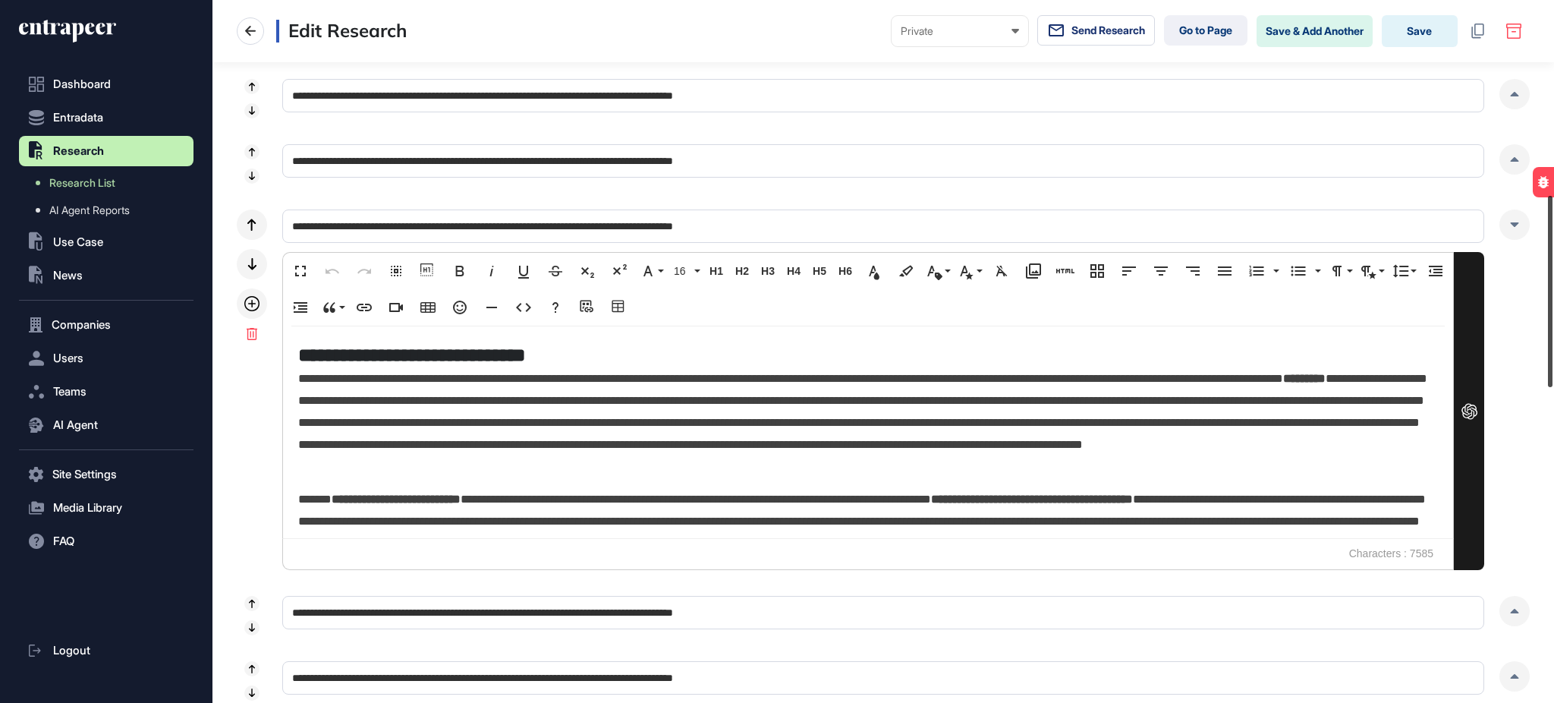
scroll to position [716, 0]
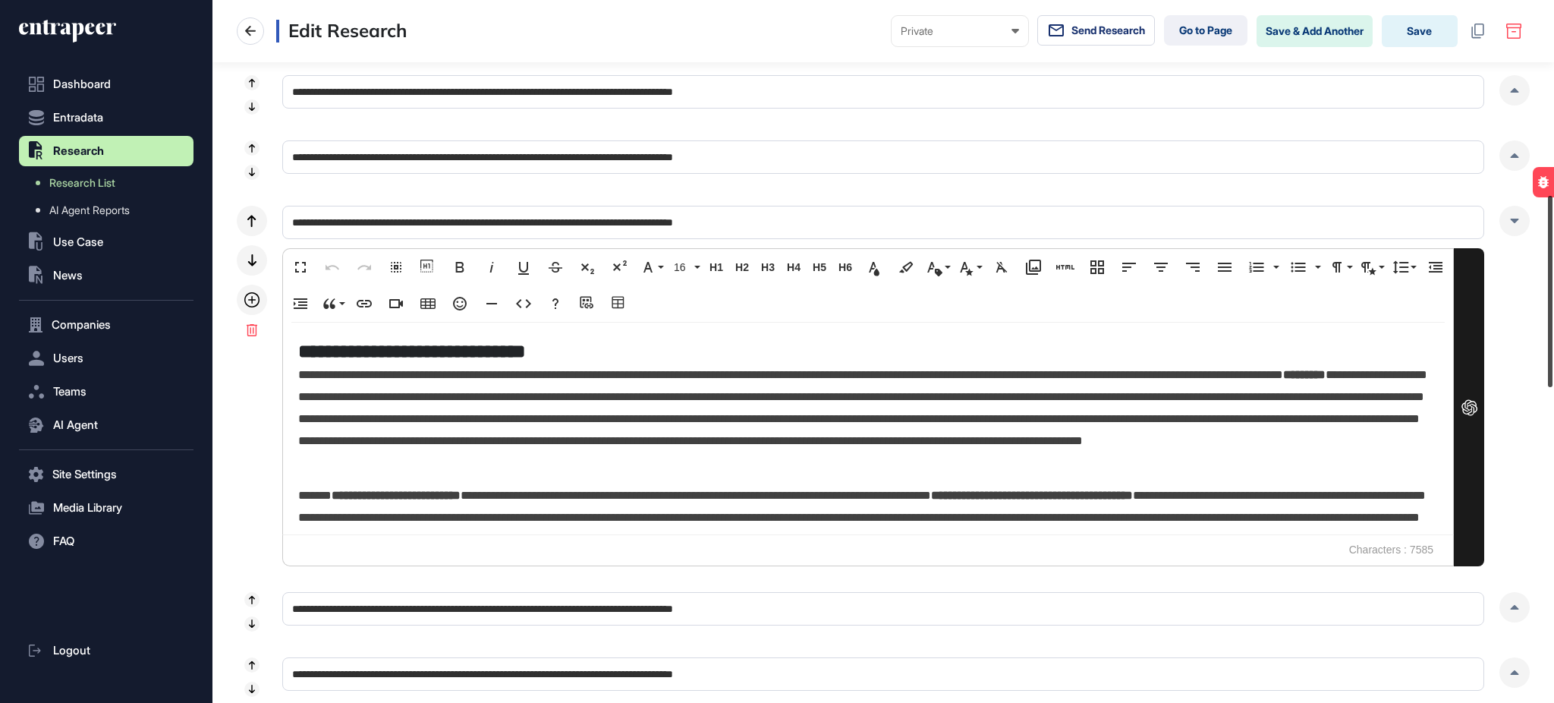
drag, startPoint x: 1553, startPoint y: 294, endPoint x: 1553, endPoint y: 345, distance: 50.8
click at [1553, 345] on div at bounding box center [1550, 291] width 5 height 191
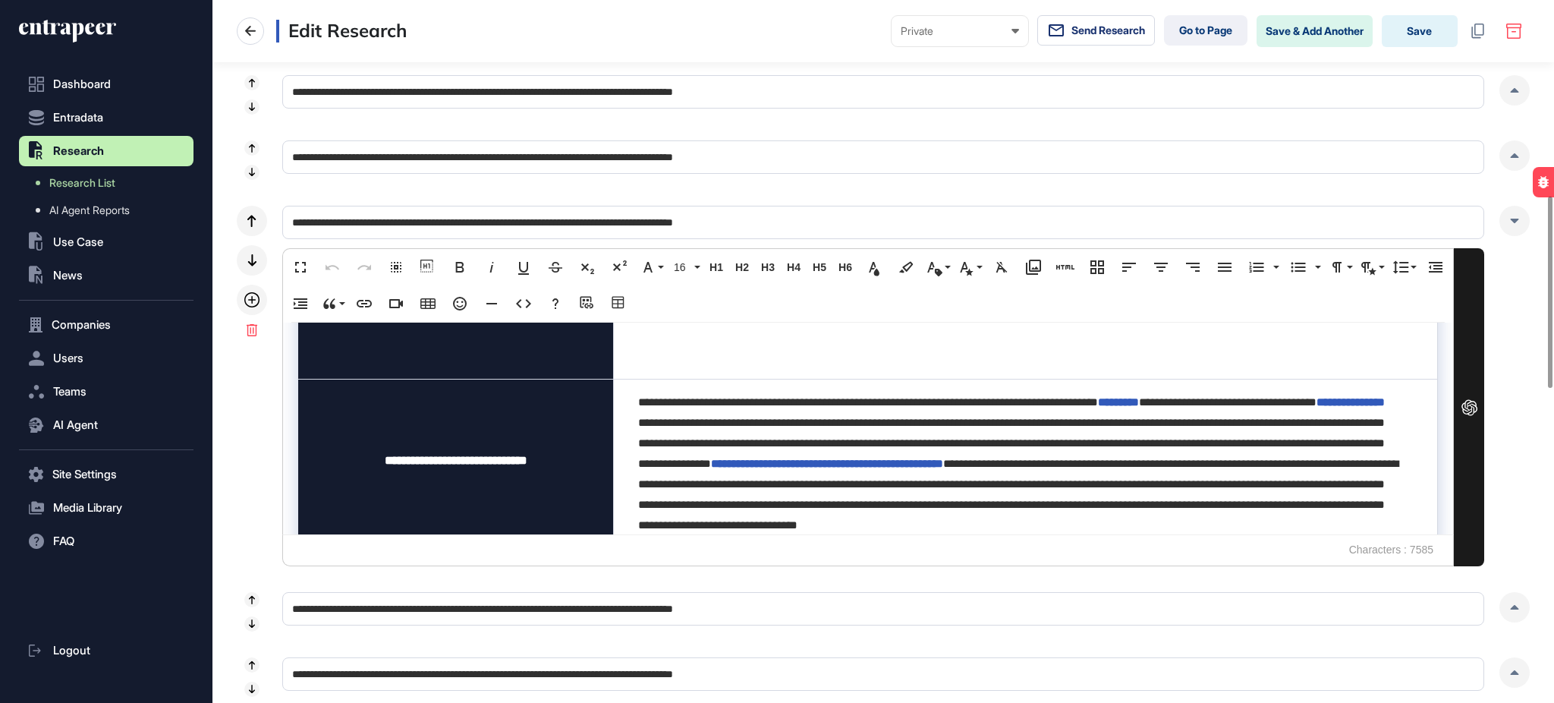
scroll to position [1183, 0]
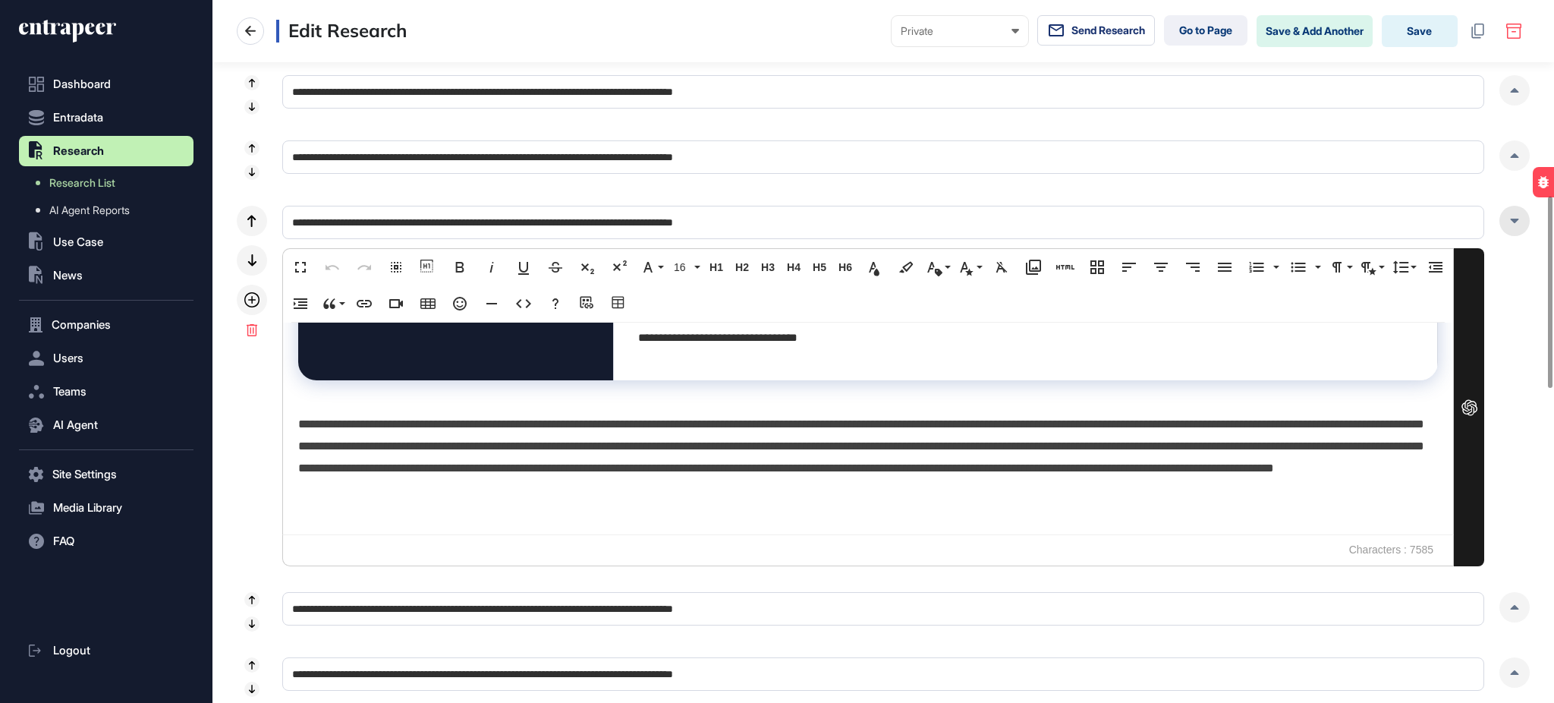
click at [1513, 231] on div at bounding box center [1515, 221] width 30 height 30
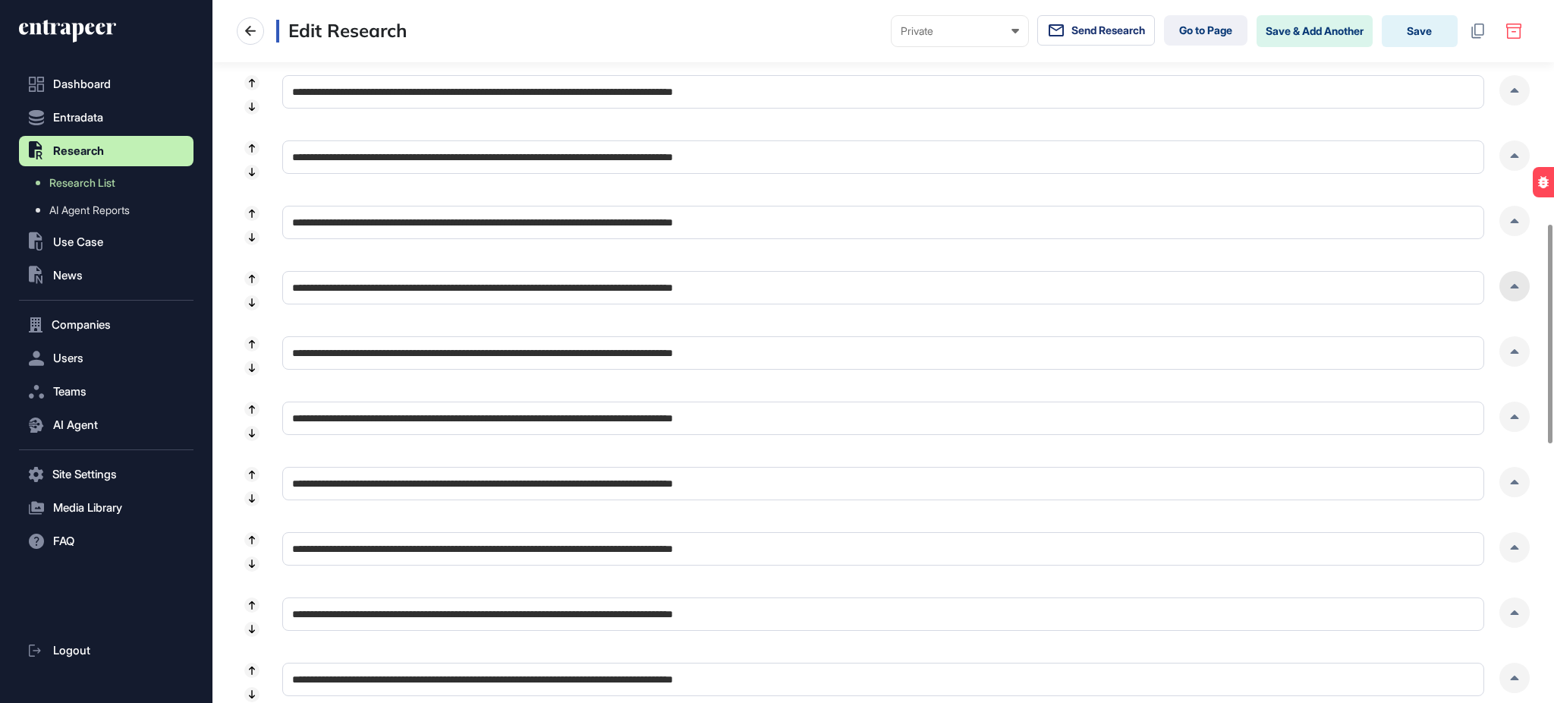
click at [1516, 288] on icon at bounding box center [1515, 286] width 8 height 5
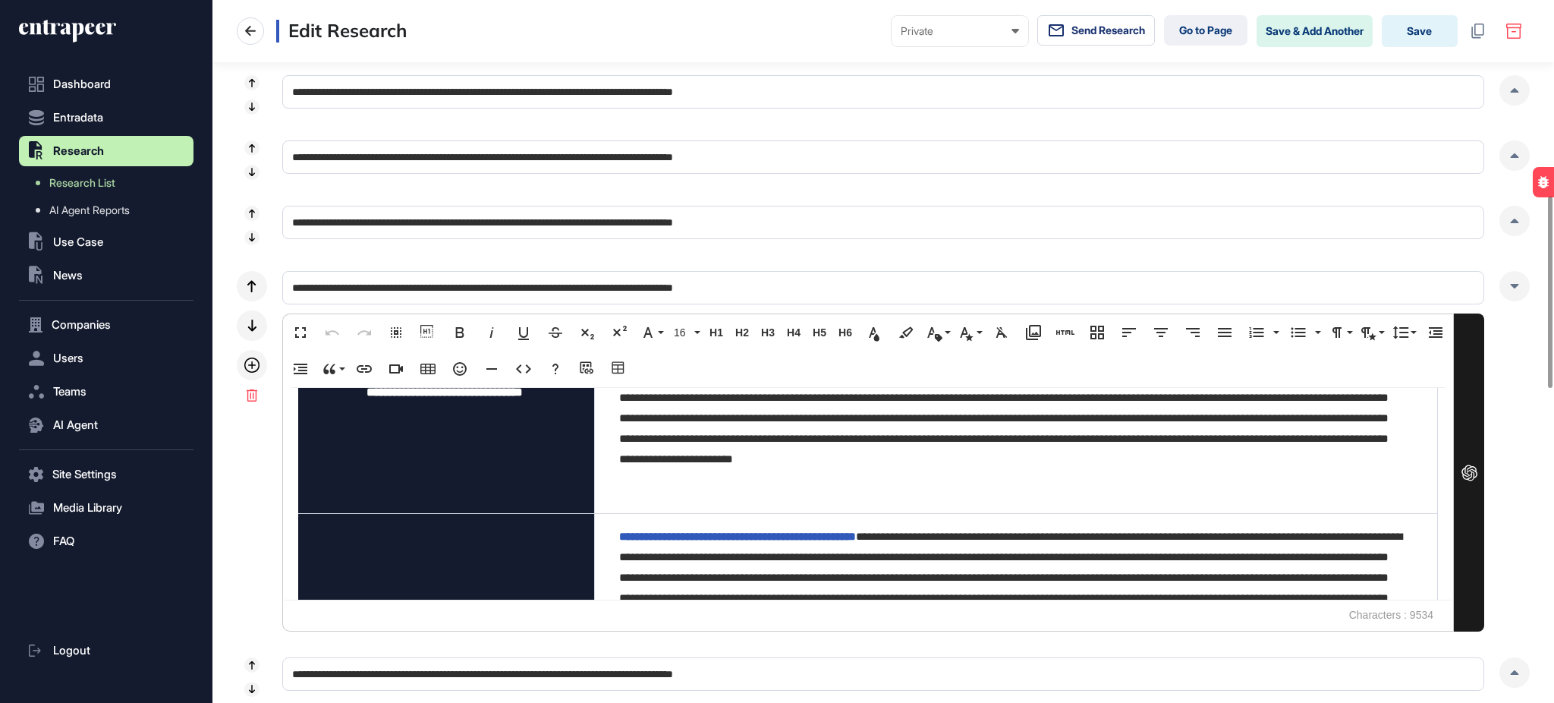
scroll to position [1442, 0]
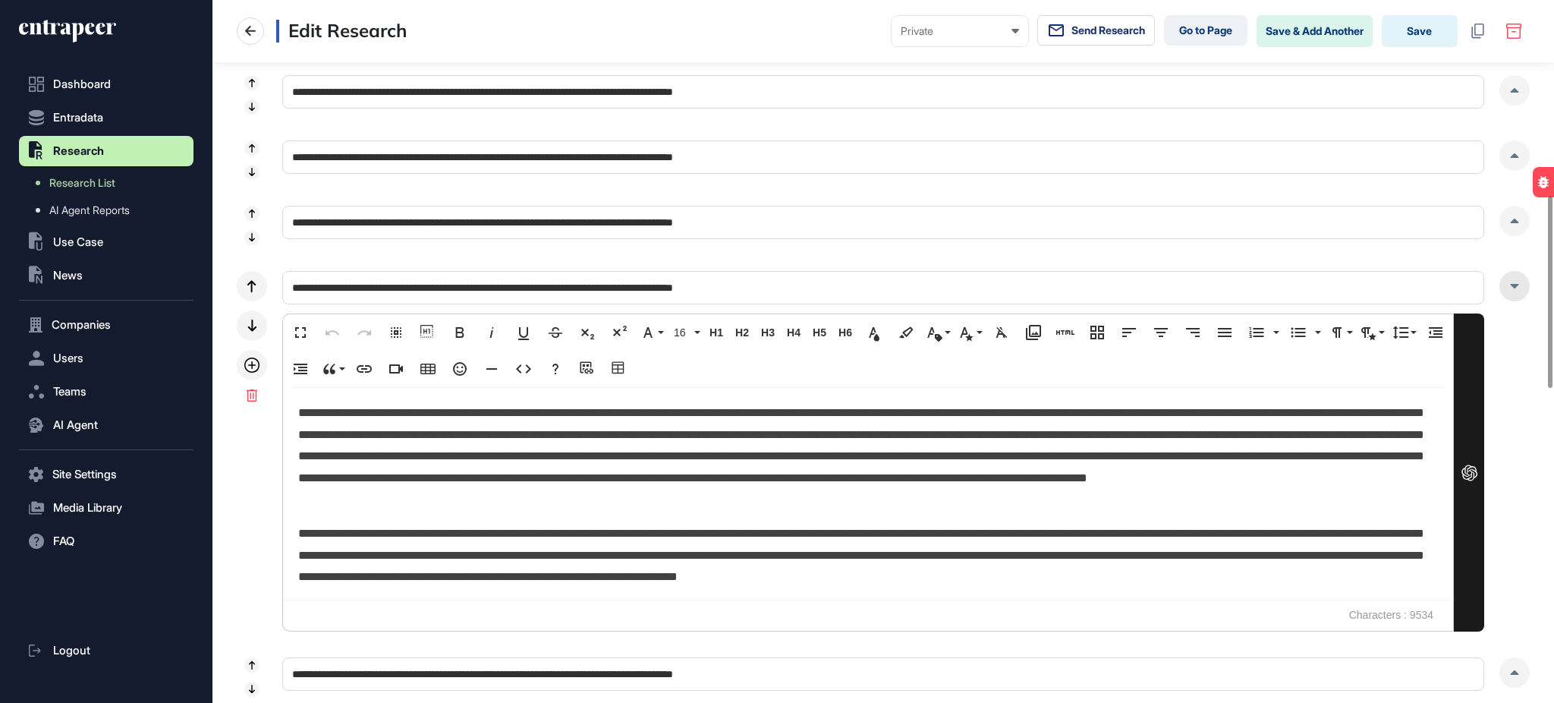
click at [1520, 289] on div at bounding box center [1515, 286] width 30 height 30
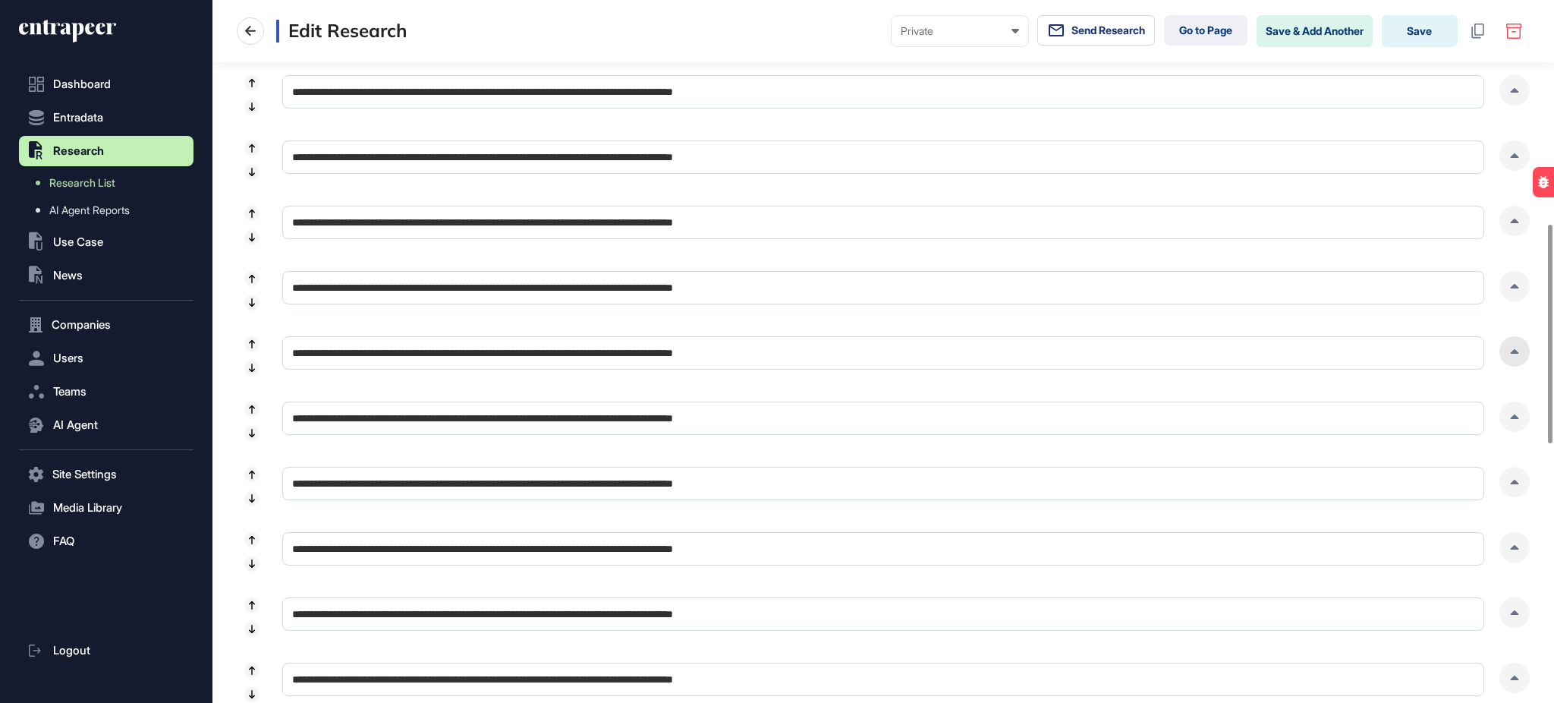
click at [1514, 349] on div at bounding box center [1515, 351] width 30 height 30
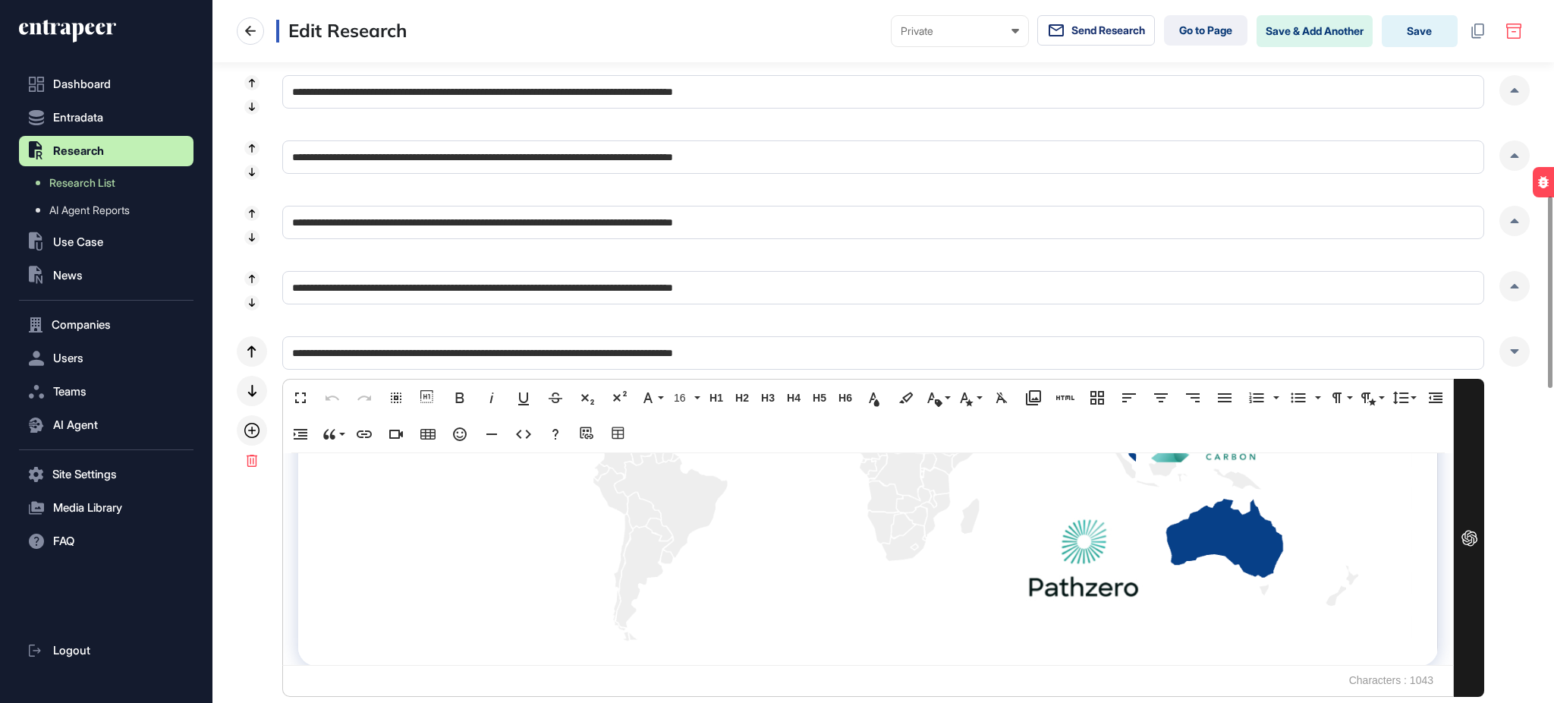
scroll to position [741, 0]
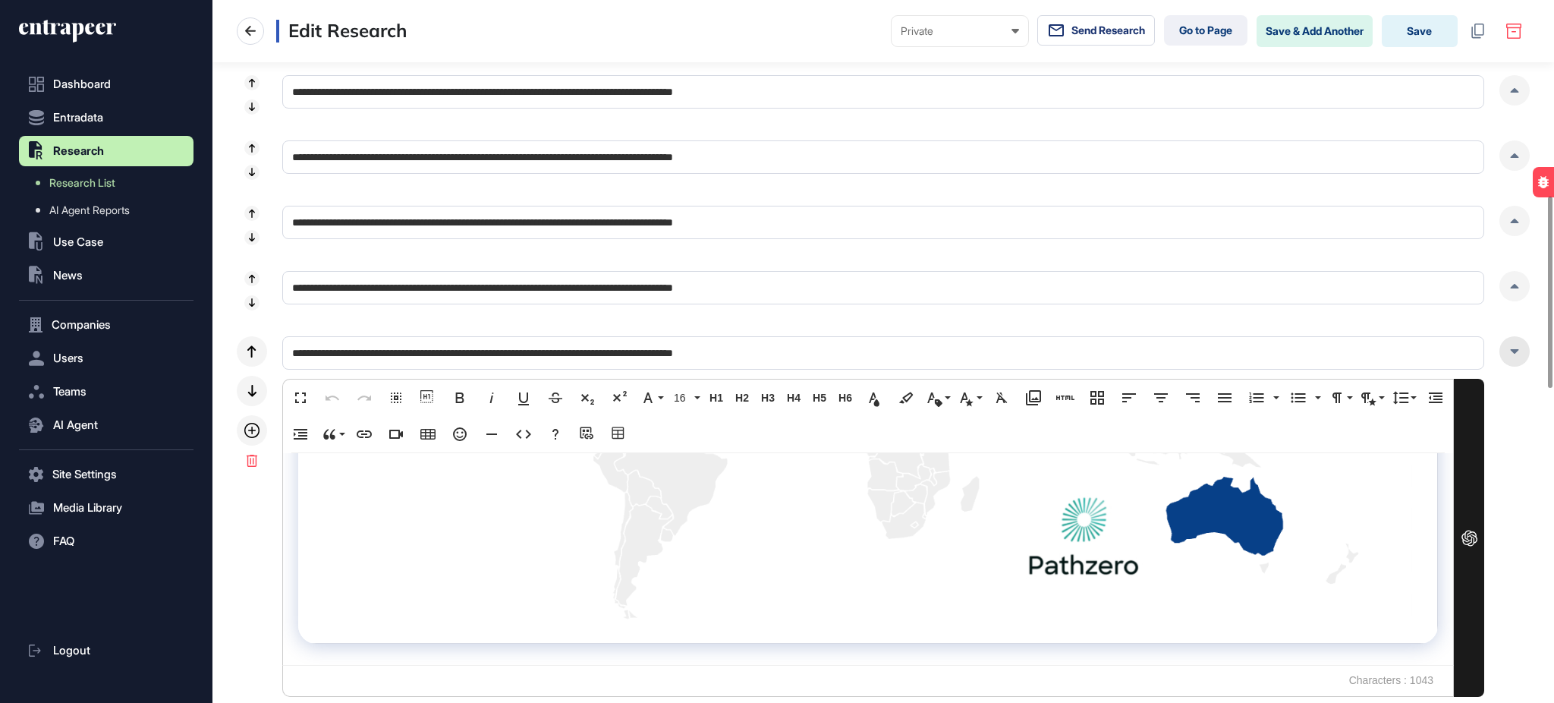
click at [1518, 358] on div at bounding box center [1515, 351] width 30 height 30
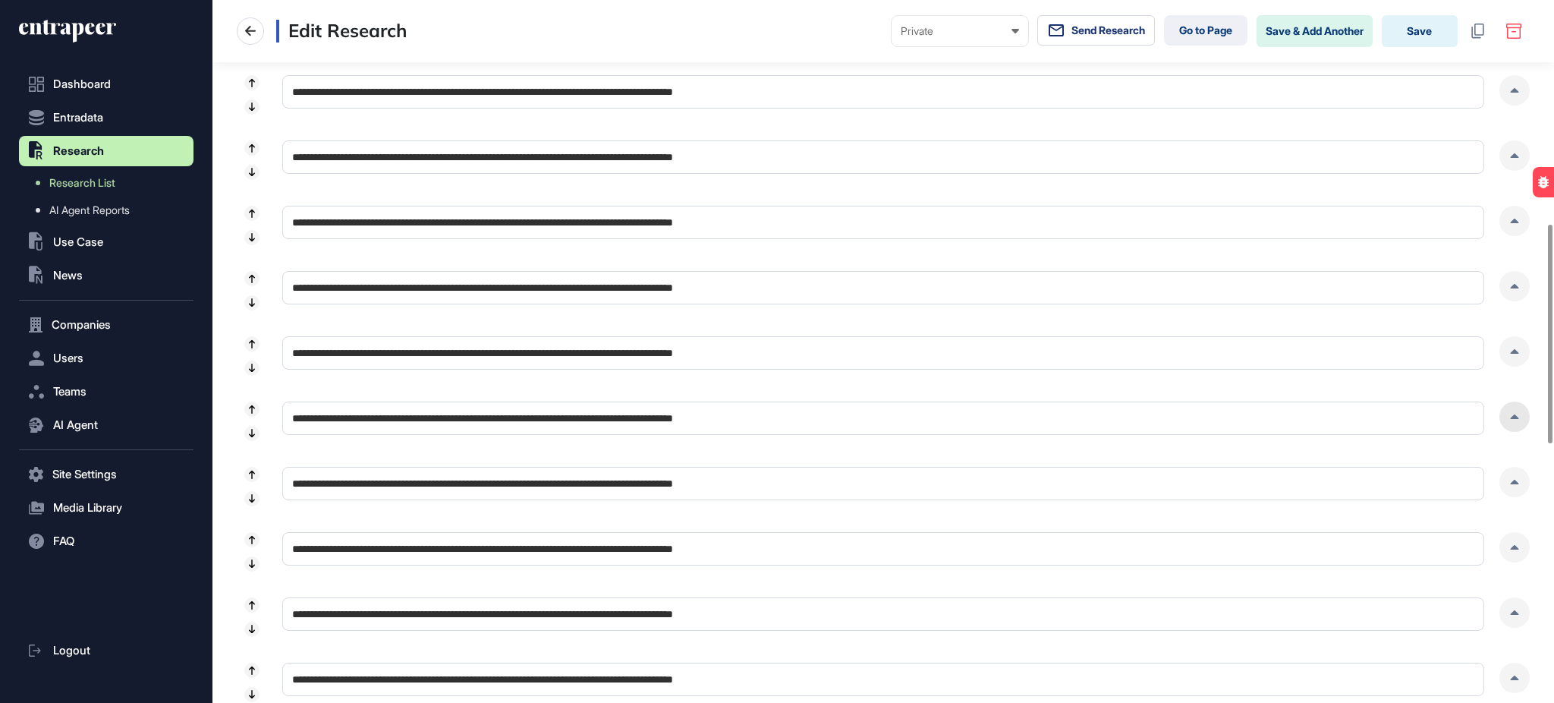
click at [1519, 419] on icon at bounding box center [1515, 416] width 8 height 5
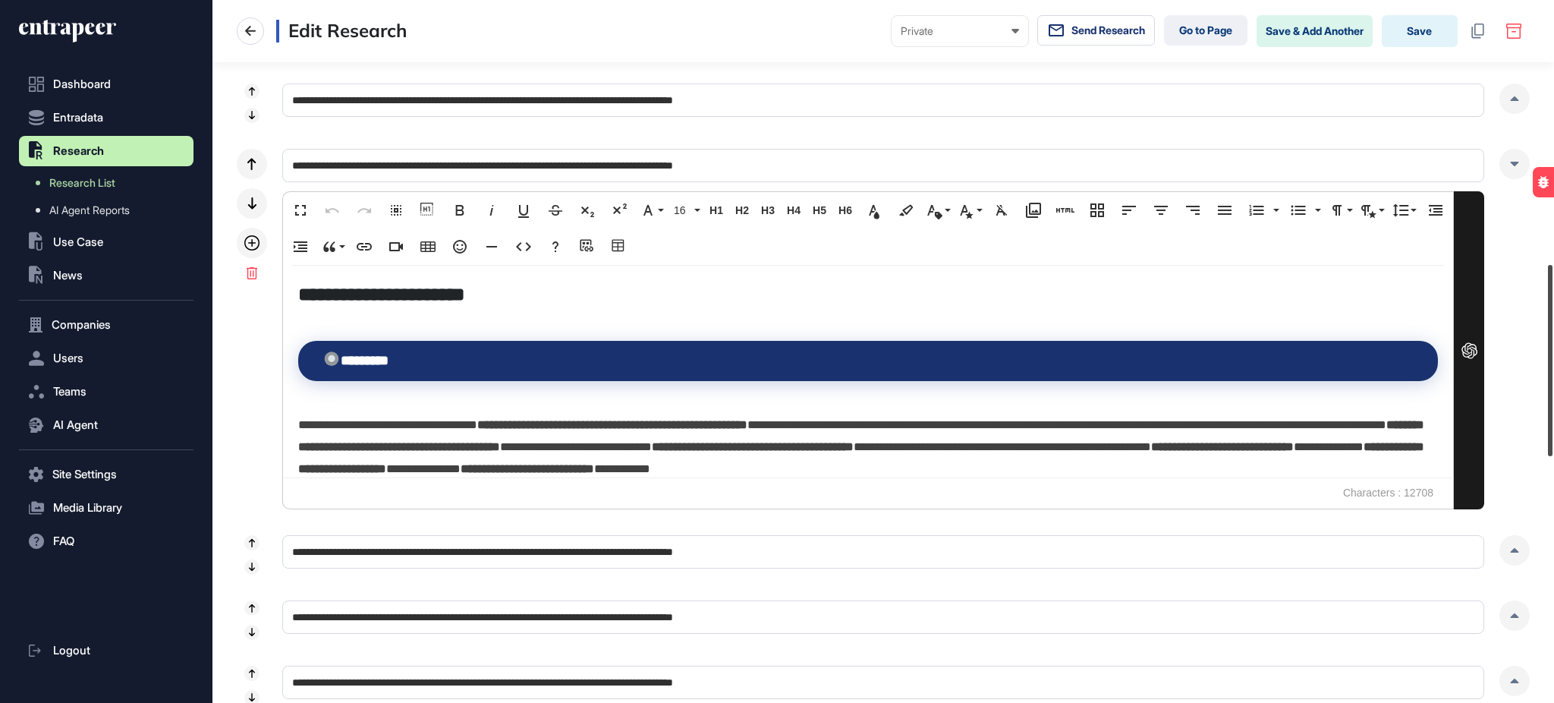
scroll to position [973, 0]
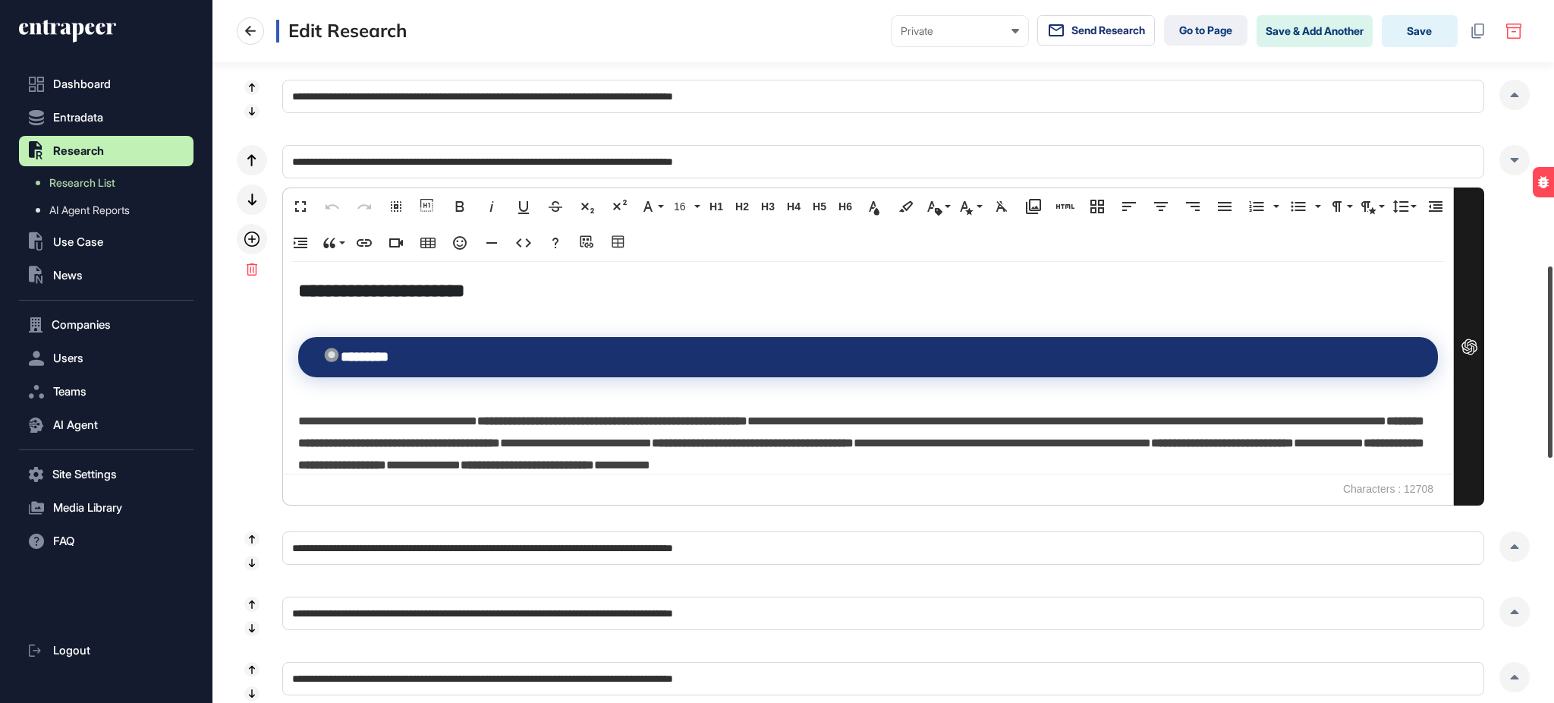
drag, startPoint x: 1553, startPoint y: 352, endPoint x: 1550, endPoint y: 422, distance: 69.9
click at [1550, 422] on div at bounding box center [1550, 361] width 5 height 191
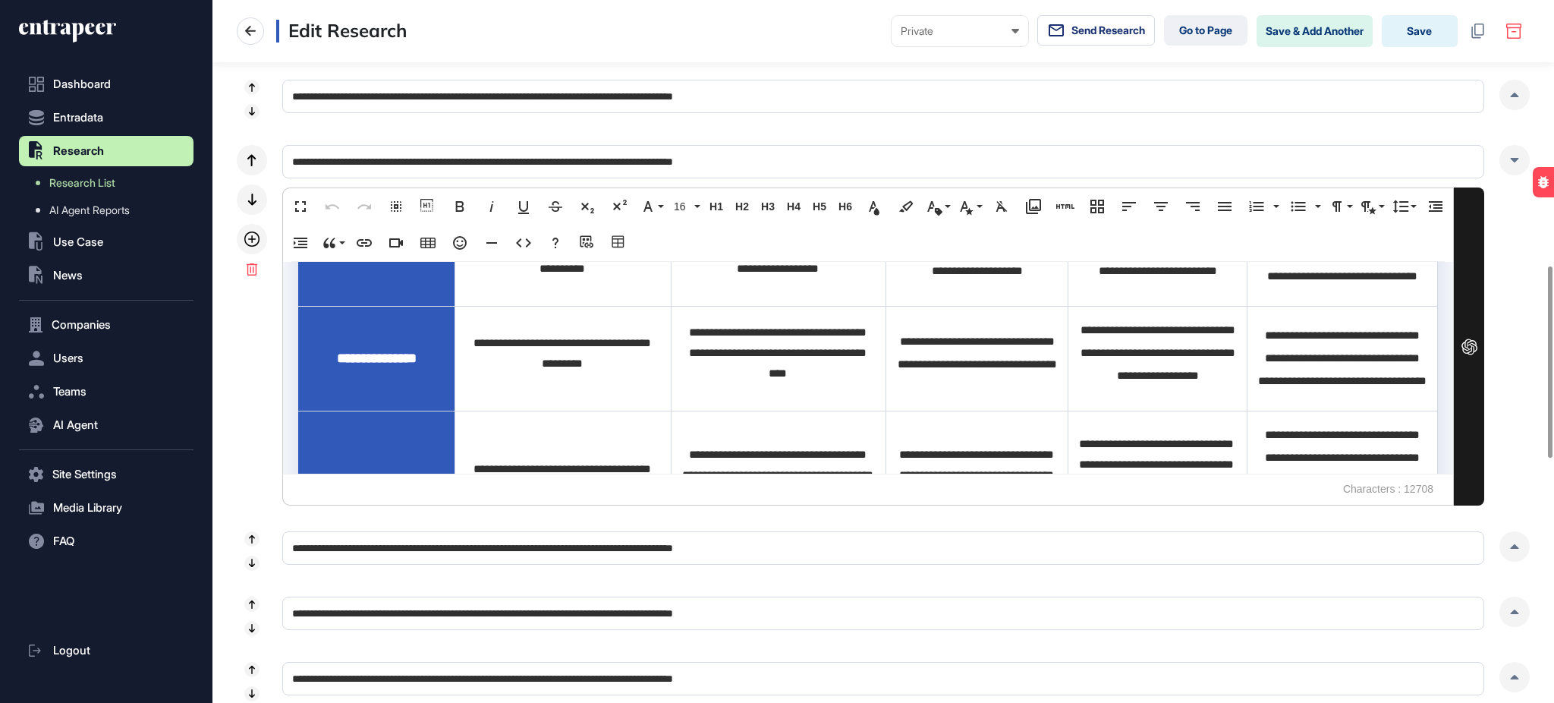
scroll to position [1299, 0]
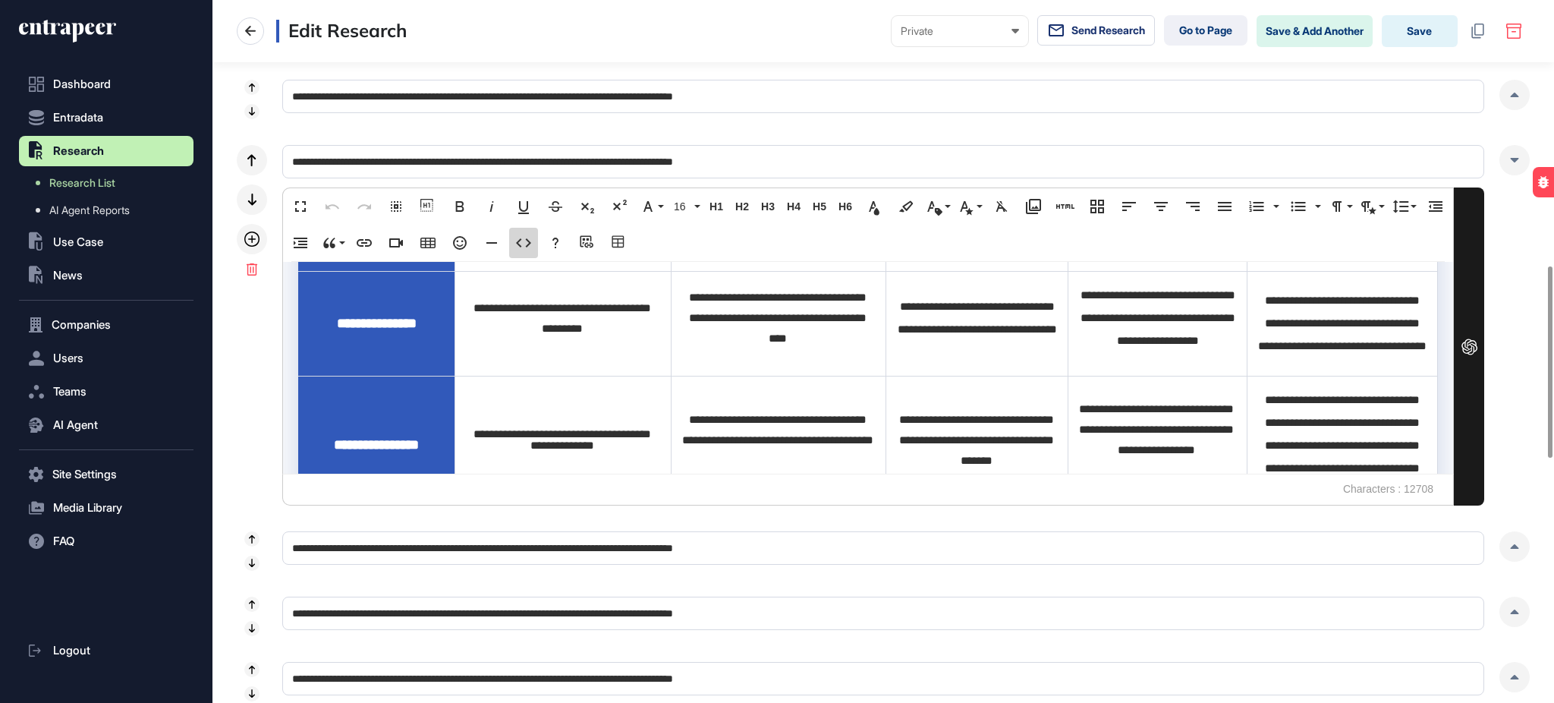
click at [533, 238] on icon "button" at bounding box center [524, 243] width 18 height 18
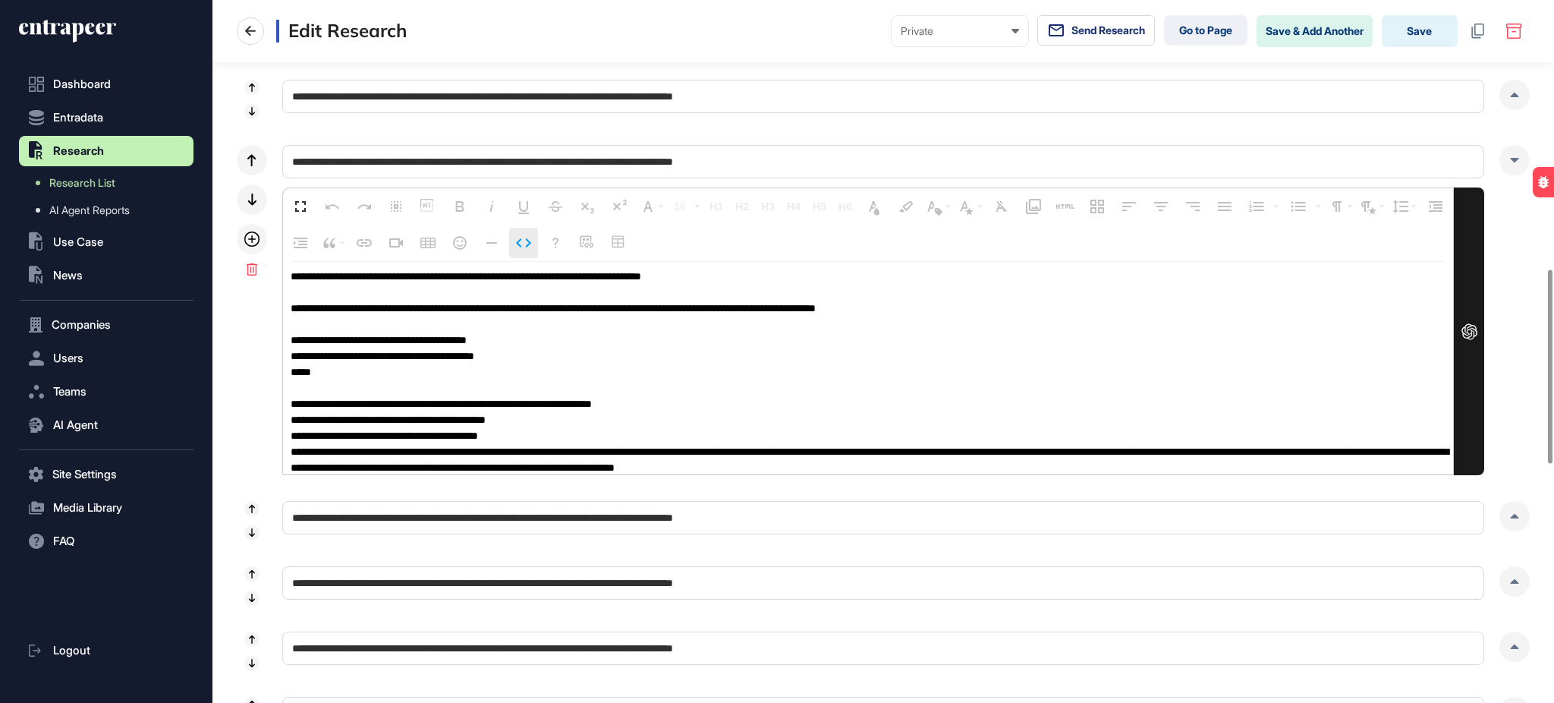
scroll to position [14114, 0]
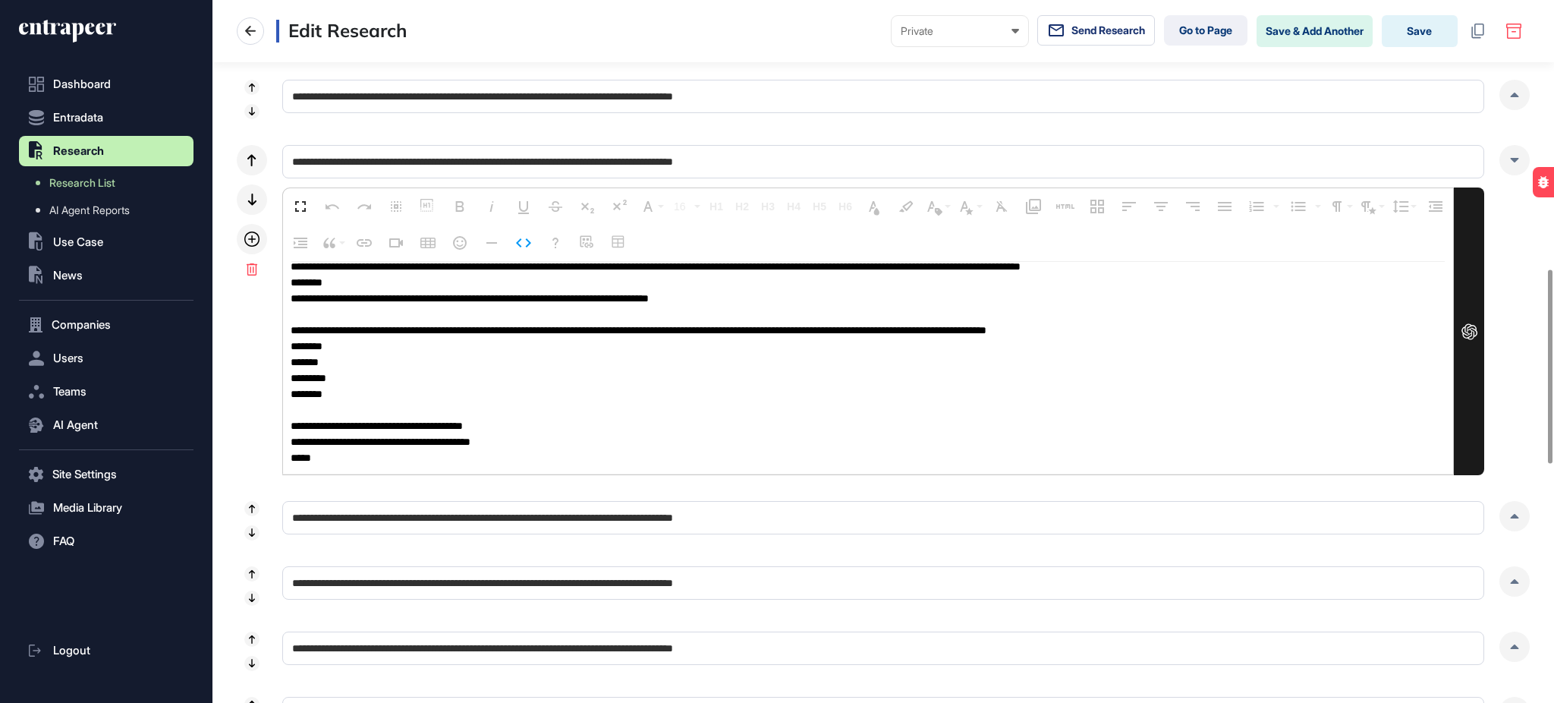
drag, startPoint x: 1510, startPoint y: 159, endPoint x: 1510, endPoint y: 176, distance: 16.7
click at [1510, 159] on icon at bounding box center [1514, 160] width 9 height 5
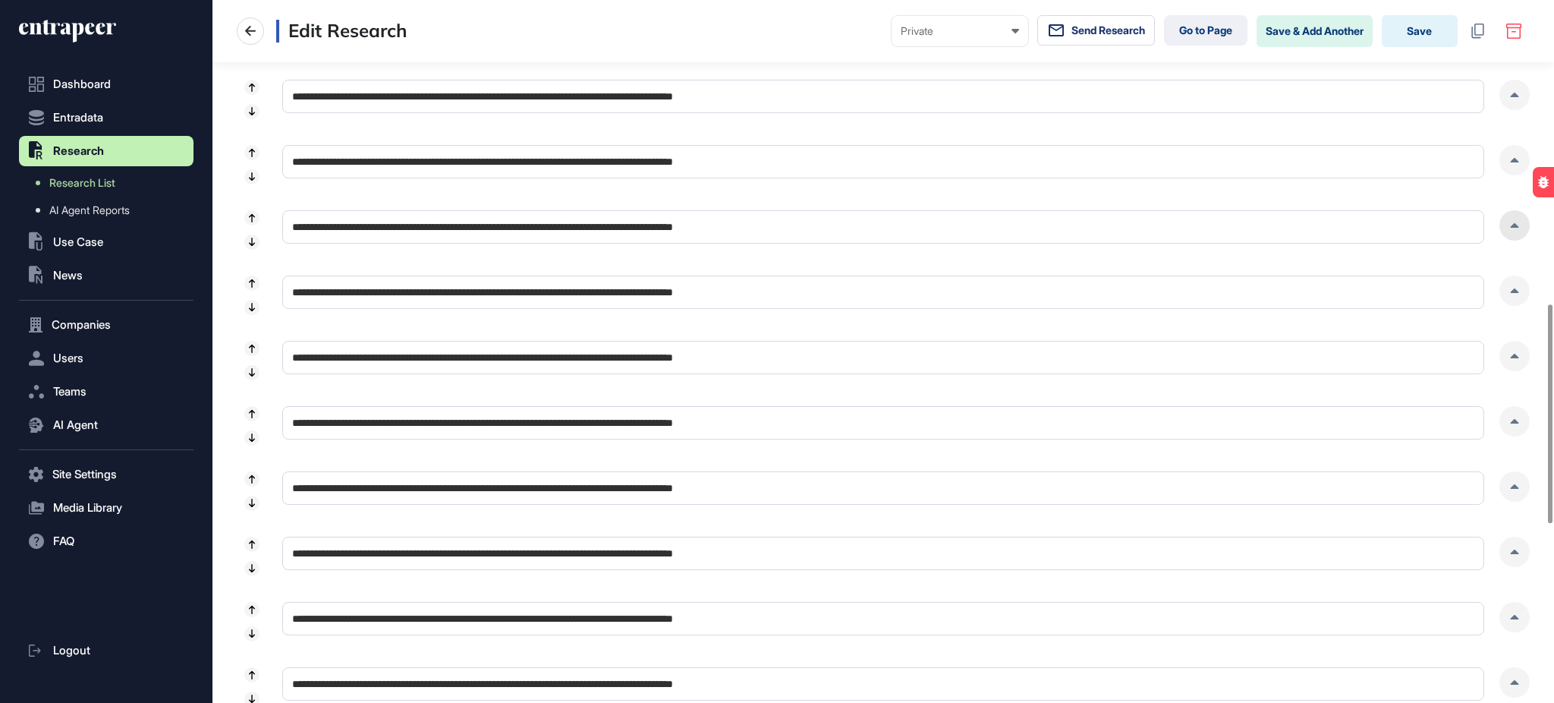
click at [1513, 217] on div at bounding box center [1515, 225] width 30 height 30
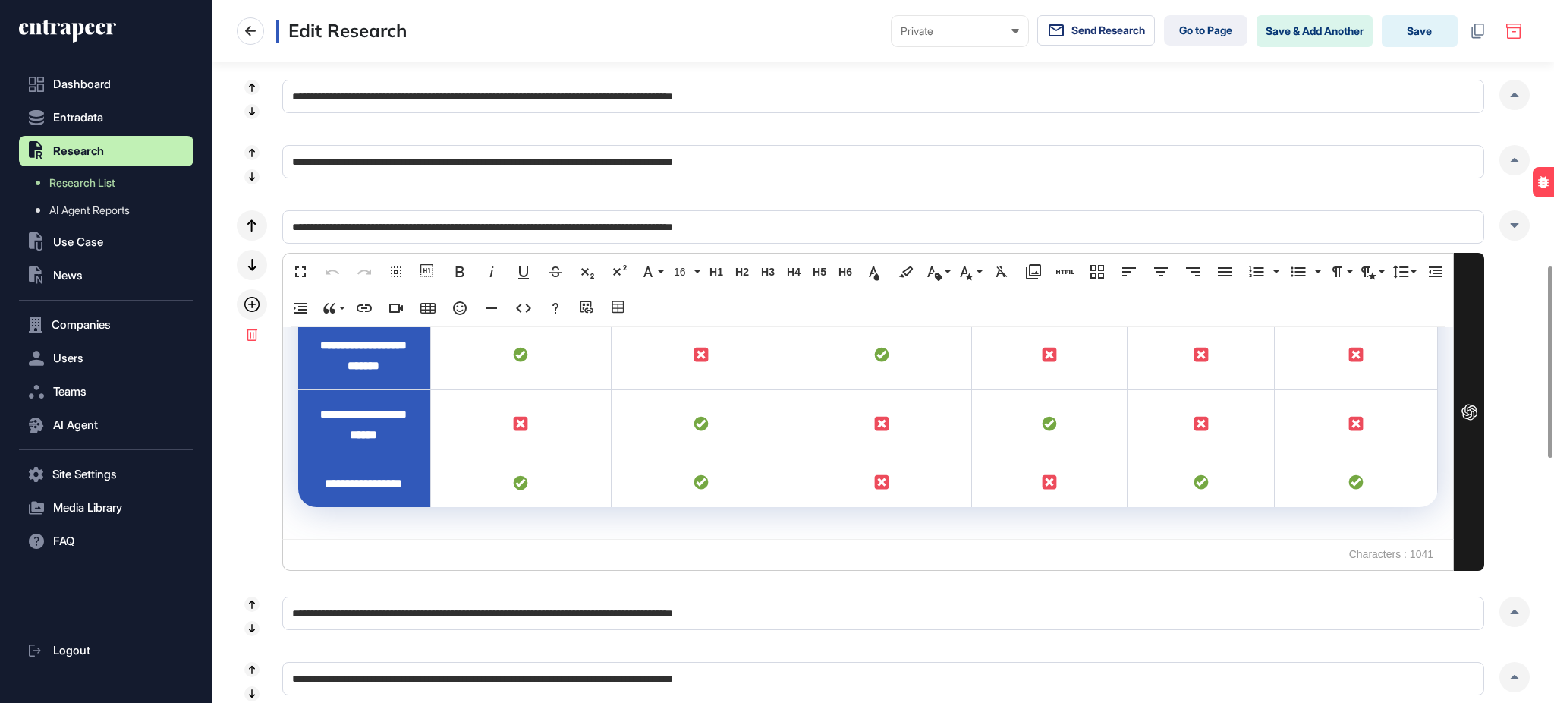
scroll to position [1112, 0]
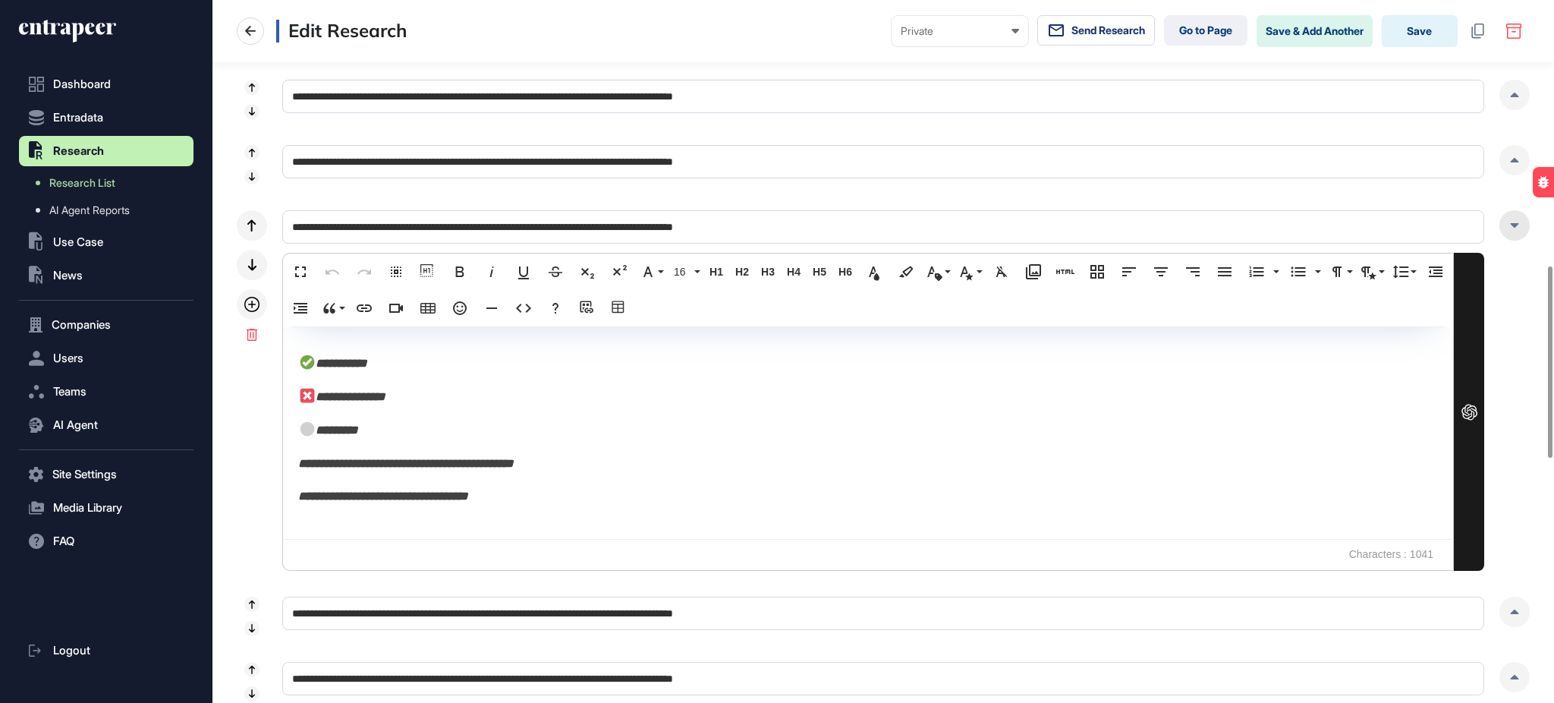
click at [1510, 216] on div at bounding box center [1515, 225] width 30 height 30
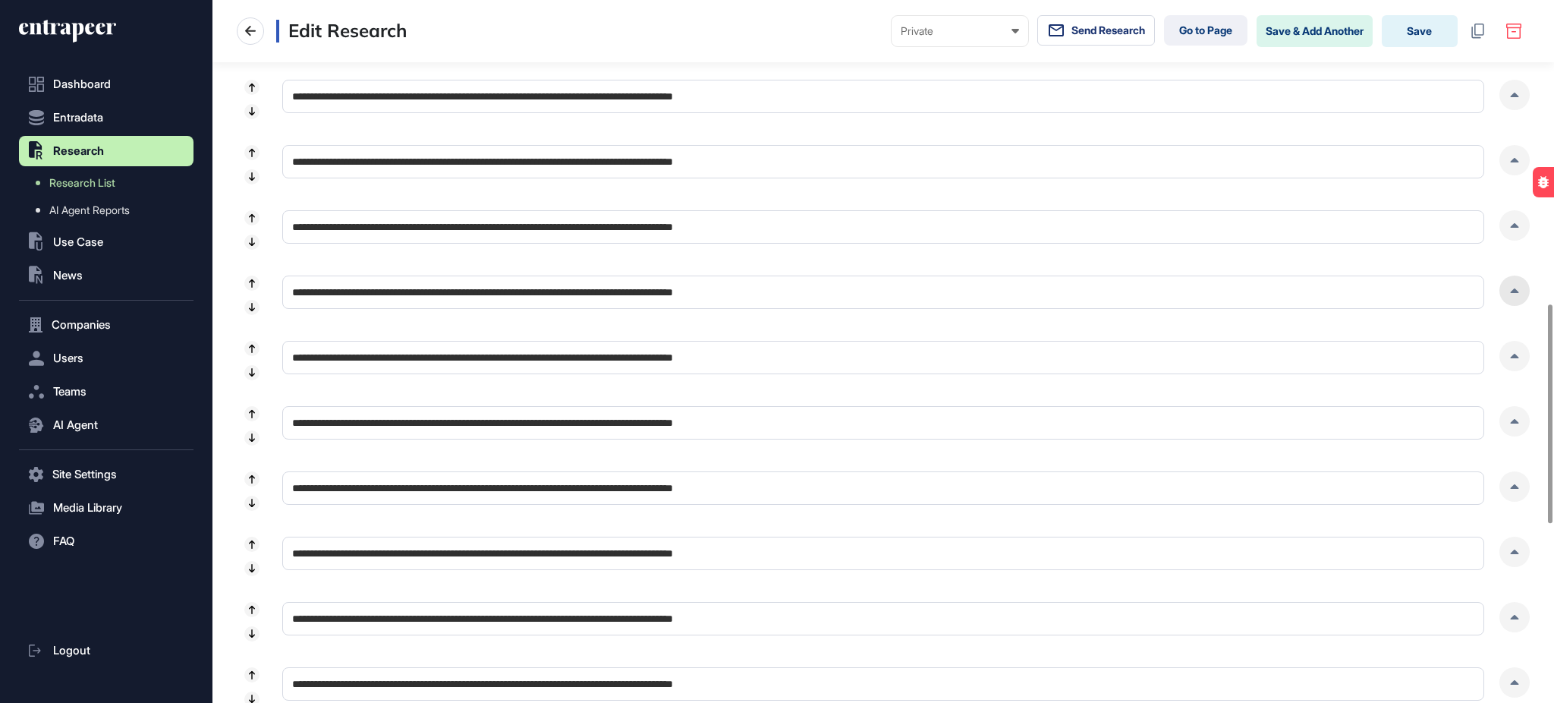
click at [1510, 288] on div at bounding box center [1515, 290] width 30 height 30
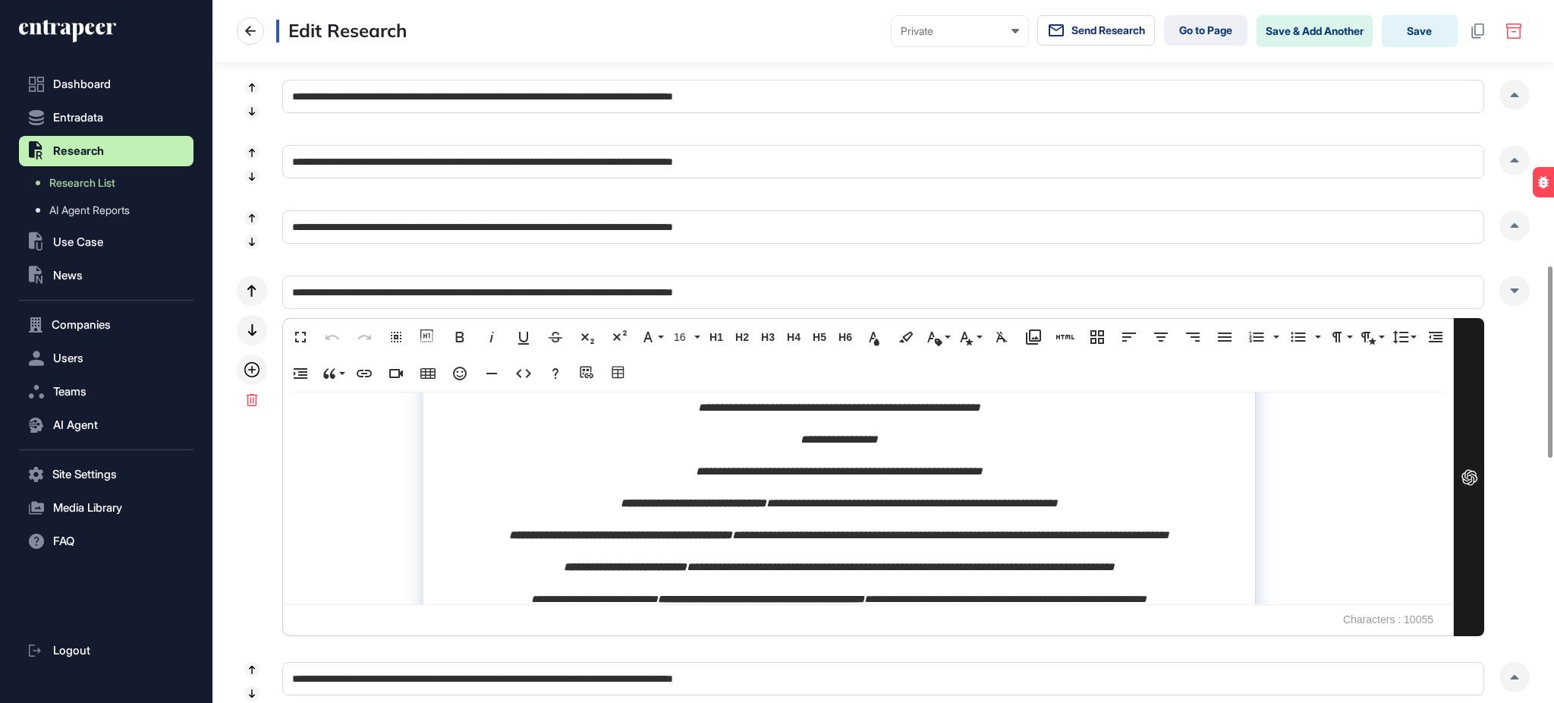
scroll to position [3674, 0]
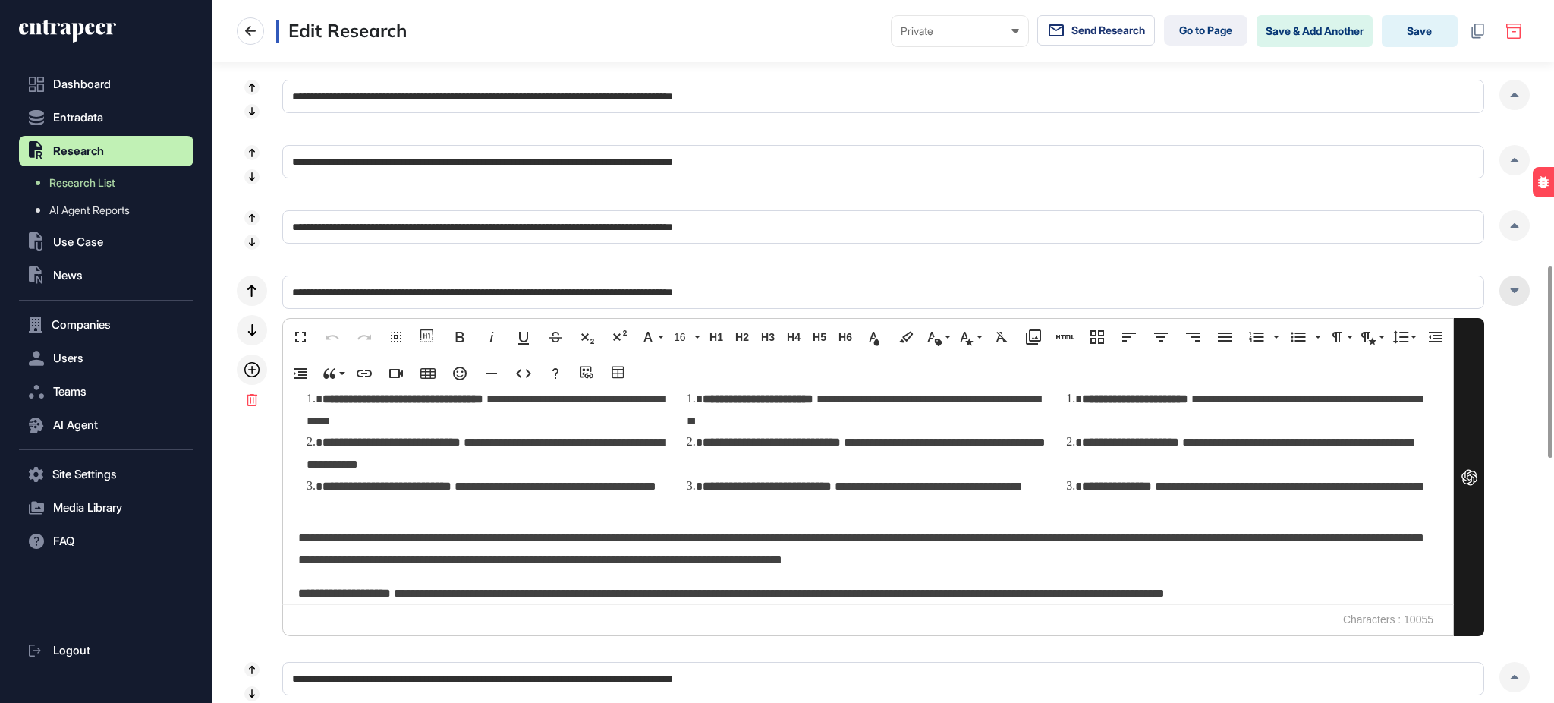
click at [1512, 289] on icon at bounding box center [1515, 290] width 8 height 5
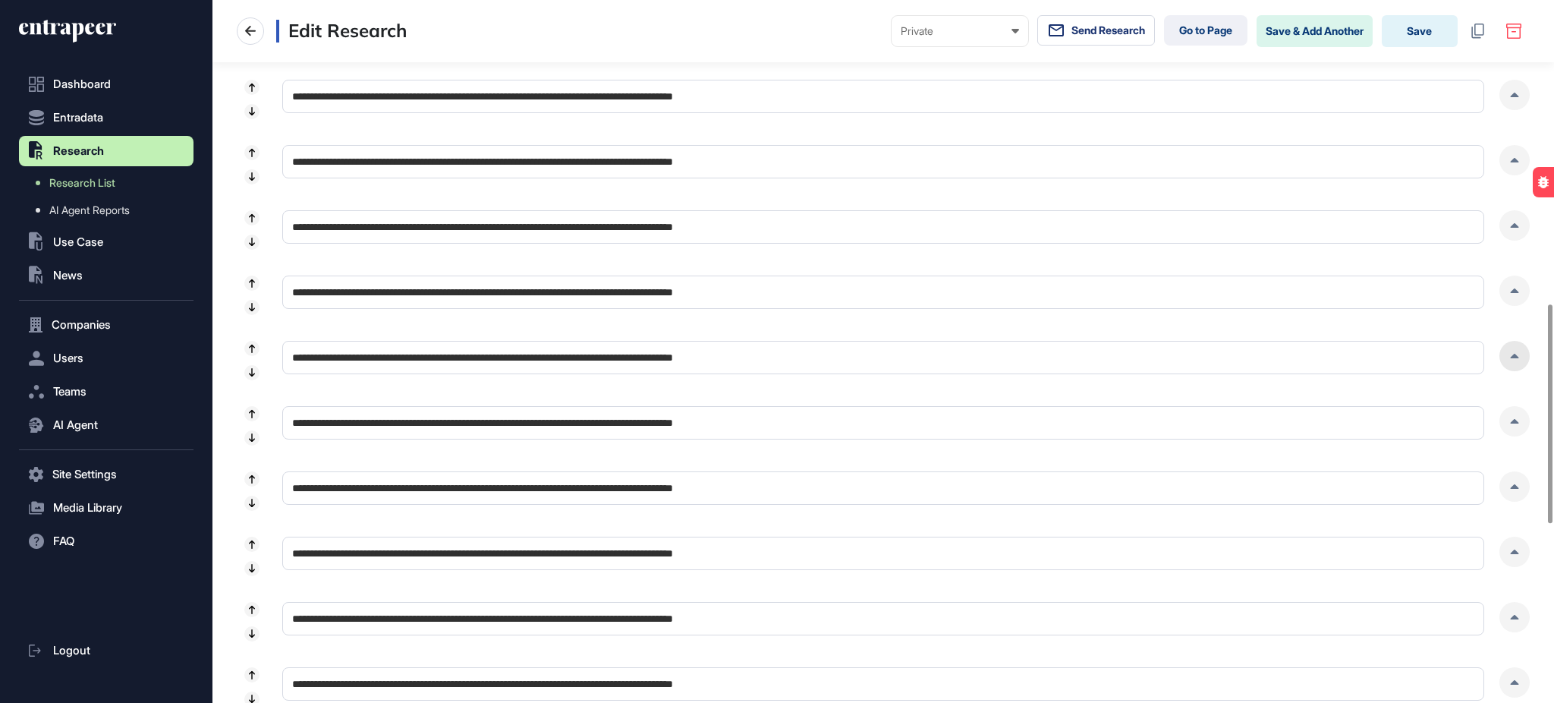
click at [1516, 351] on div at bounding box center [1515, 356] width 30 height 30
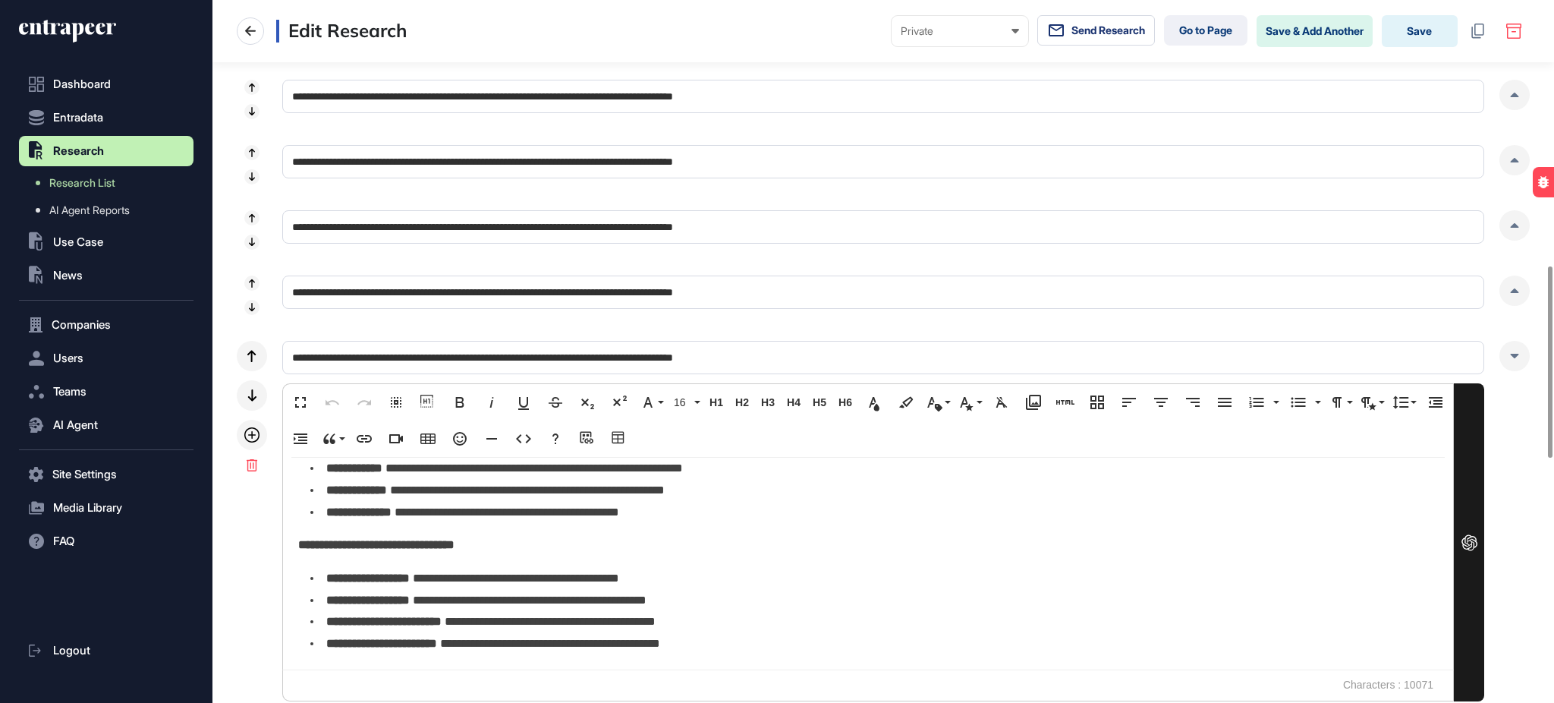
scroll to position [4022, 0]
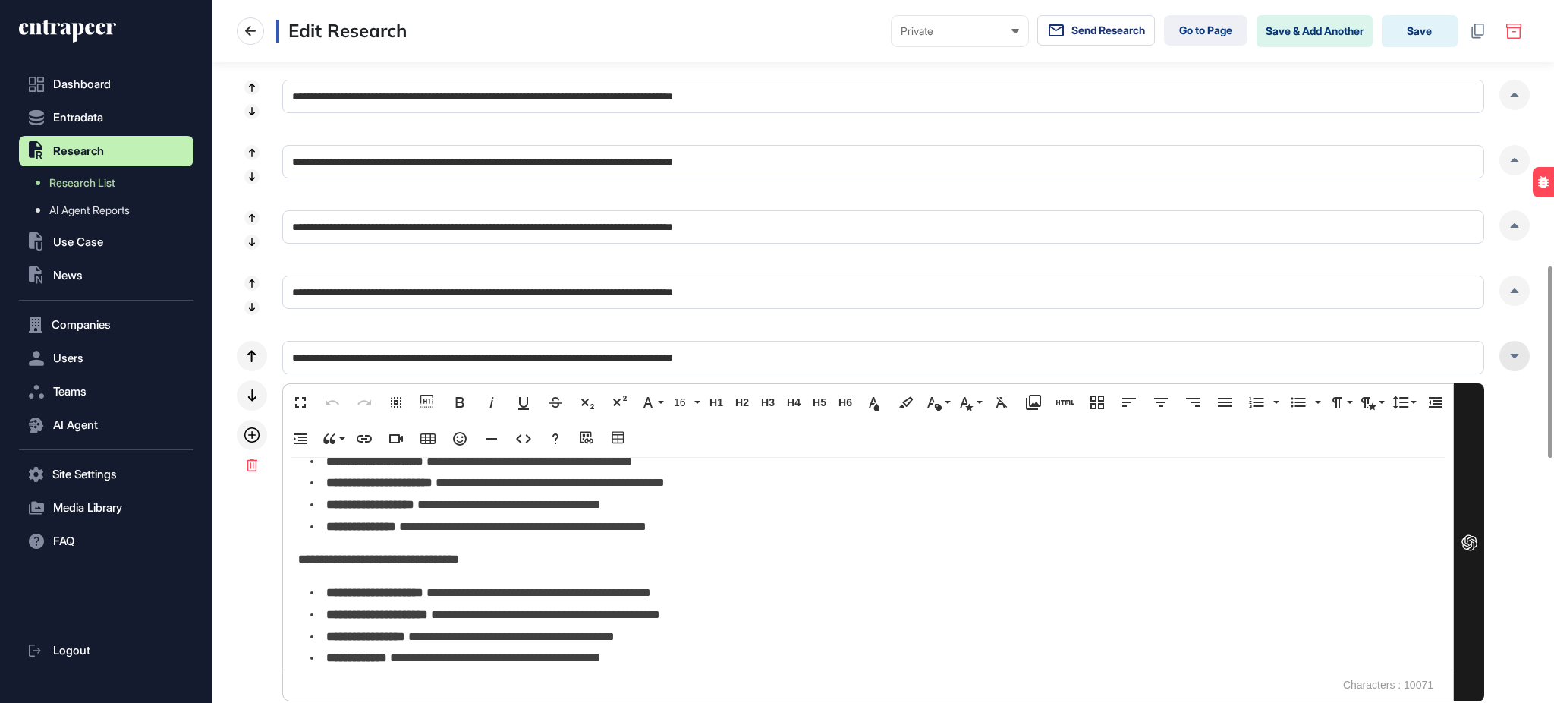
click at [1512, 353] on div at bounding box center [1515, 356] width 30 height 30
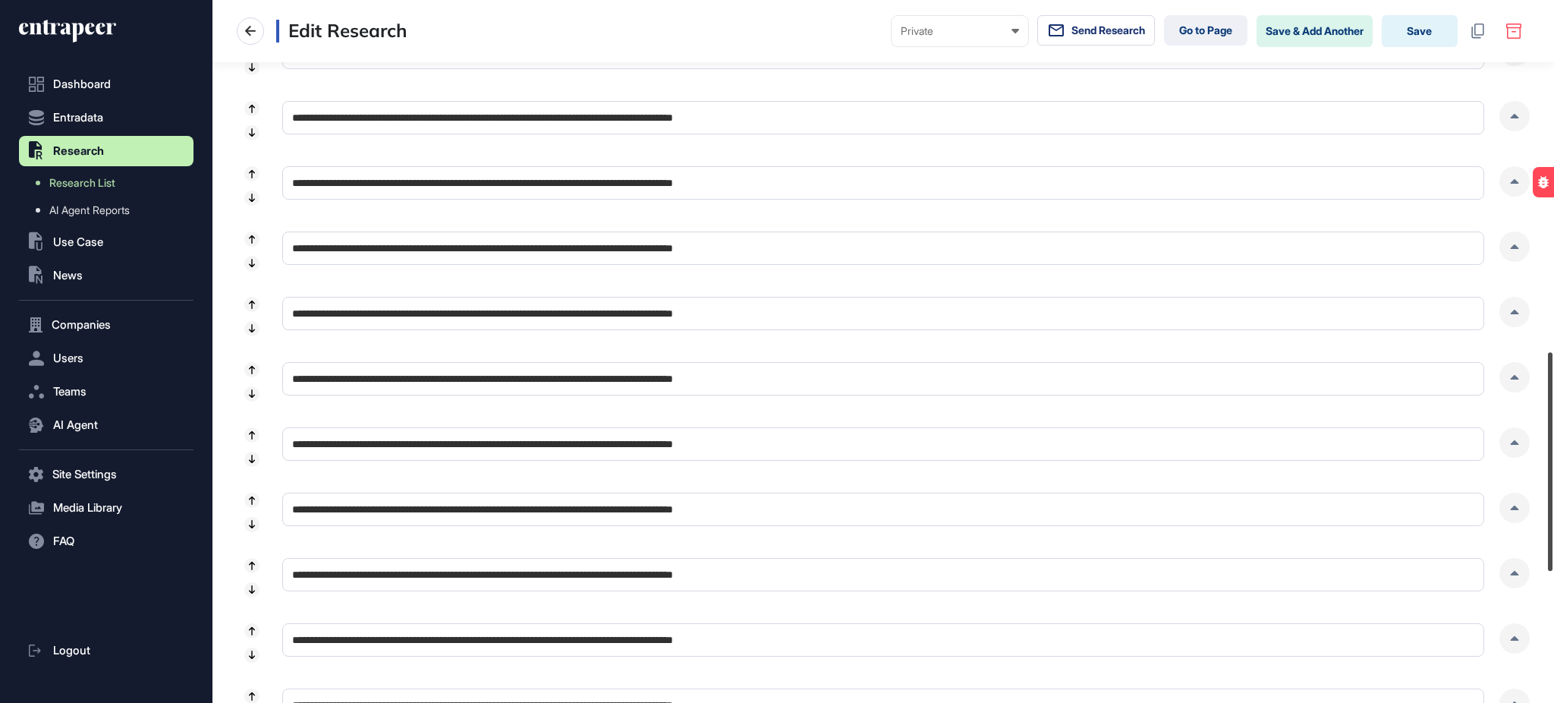
scroll to position [1156, 0]
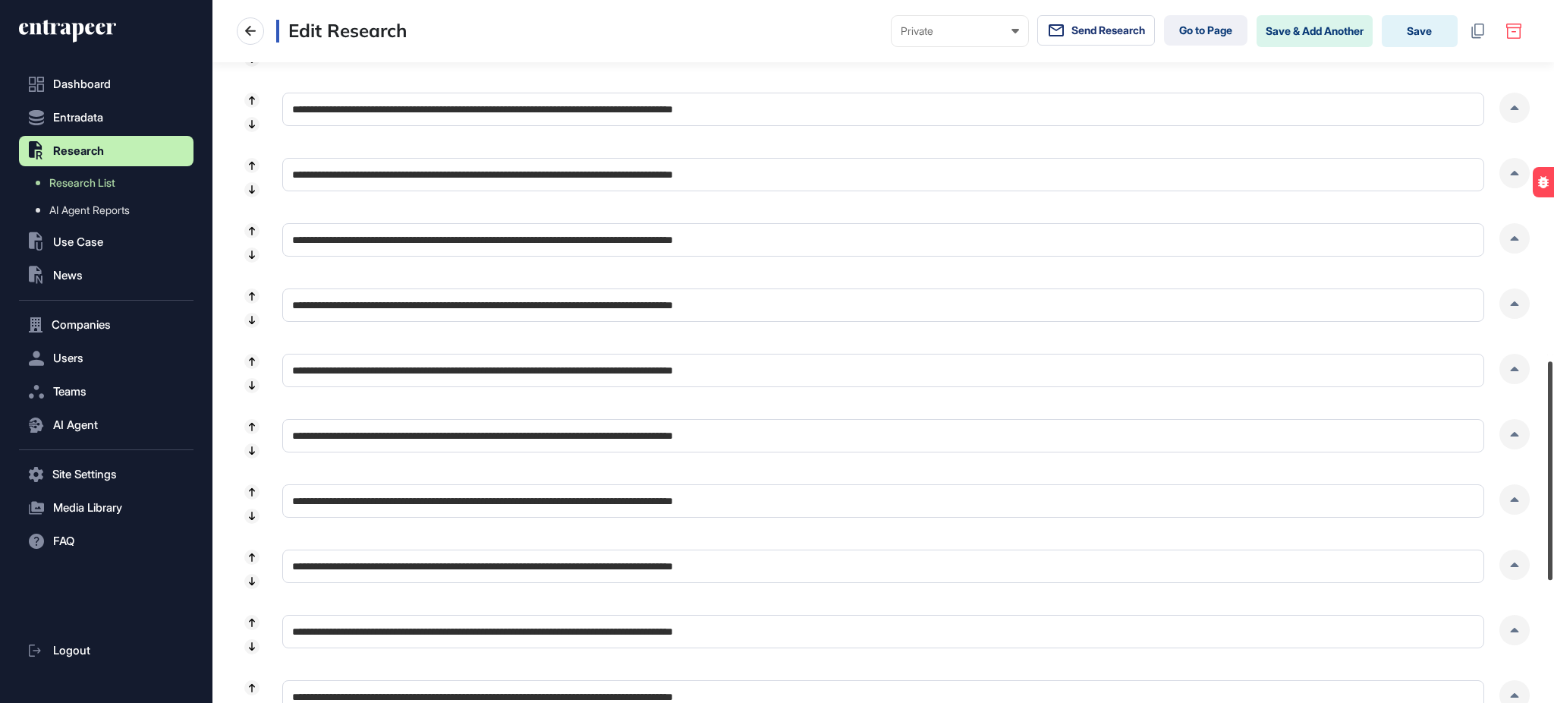
drag, startPoint x: 1551, startPoint y: 348, endPoint x: 1546, endPoint y: 389, distance: 40.6
click at [1548, 389] on div at bounding box center [1550, 470] width 5 height 219
click at [1509, 301] on div at bounding box center [1515, 303] width 30 height 30
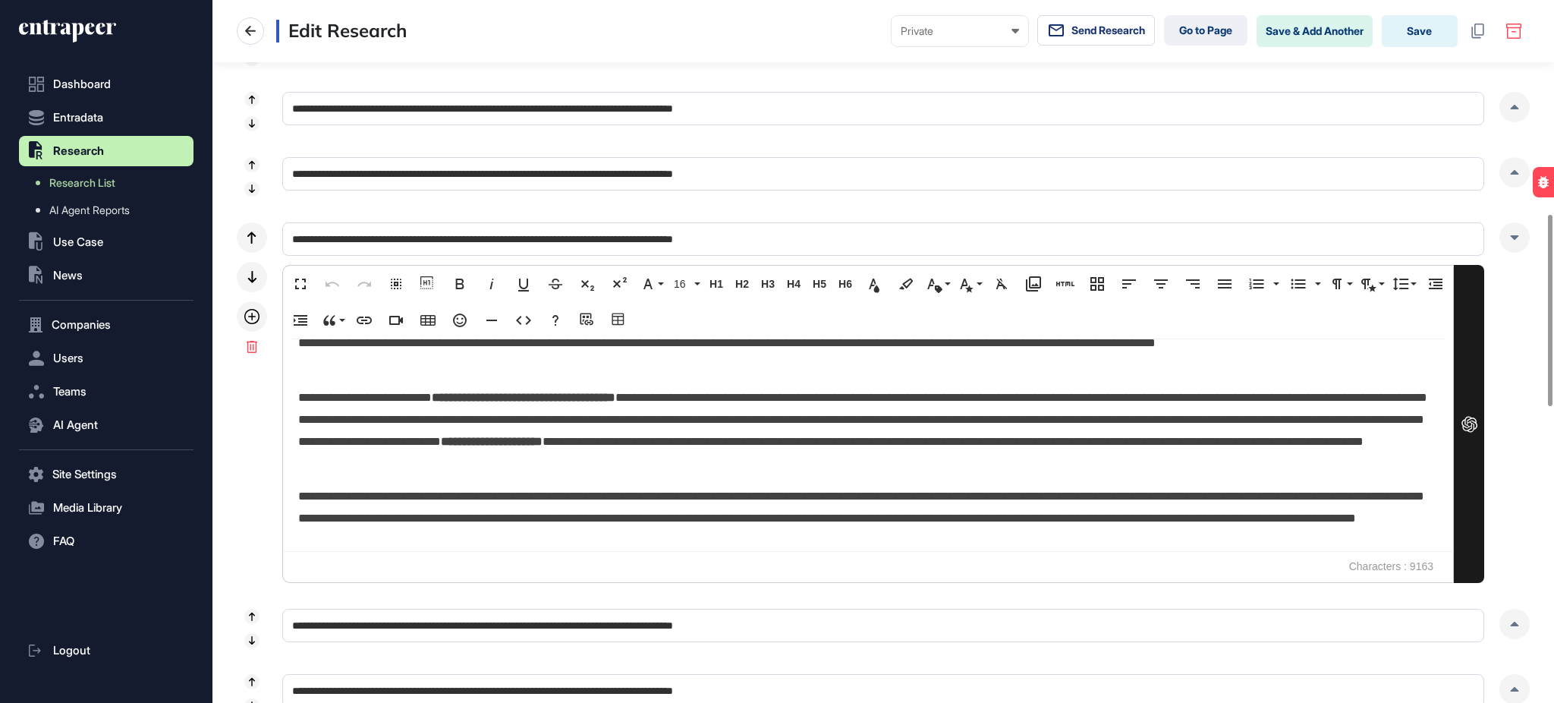
scroll to position [1253, 0]
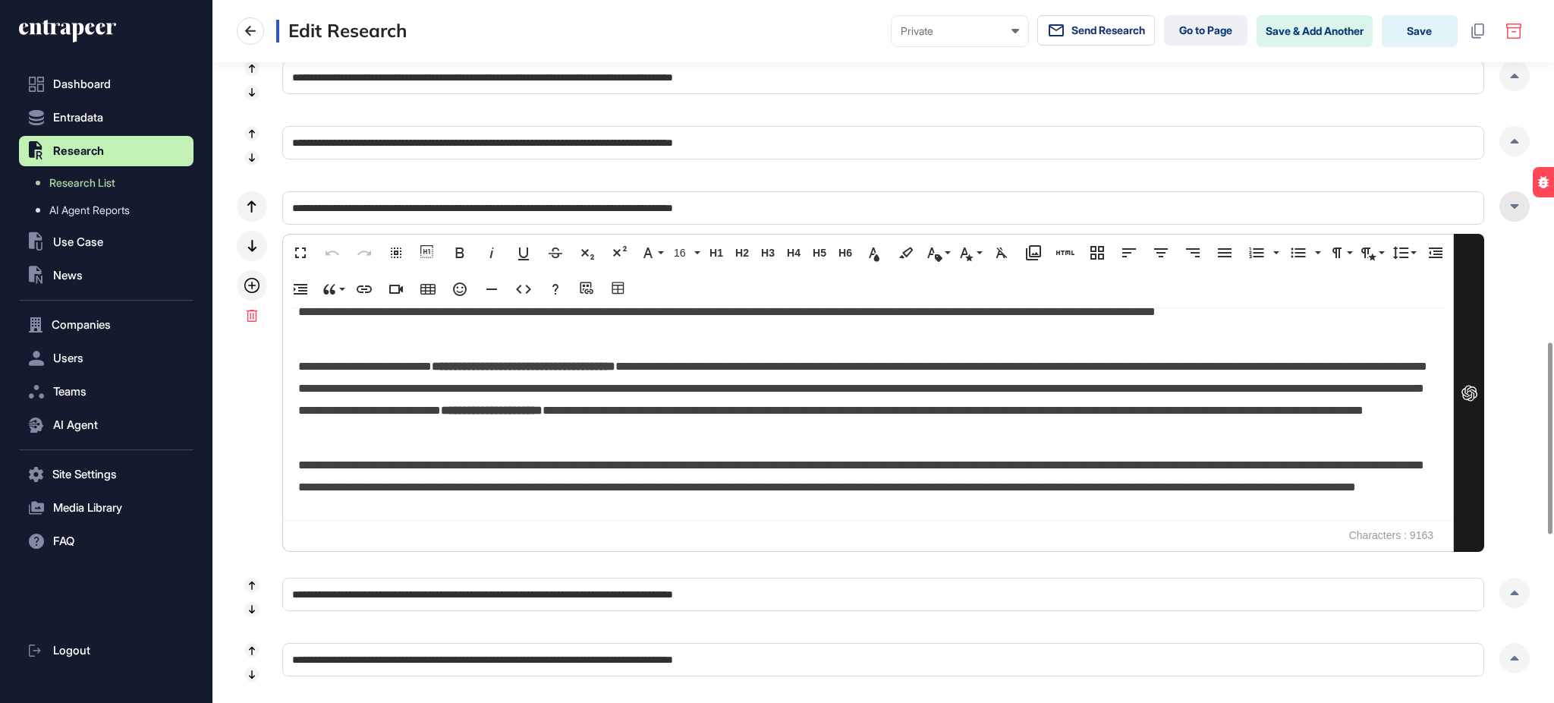
click at [1506, 204] on div at bounding box center [1515, 206] width 30 height 30
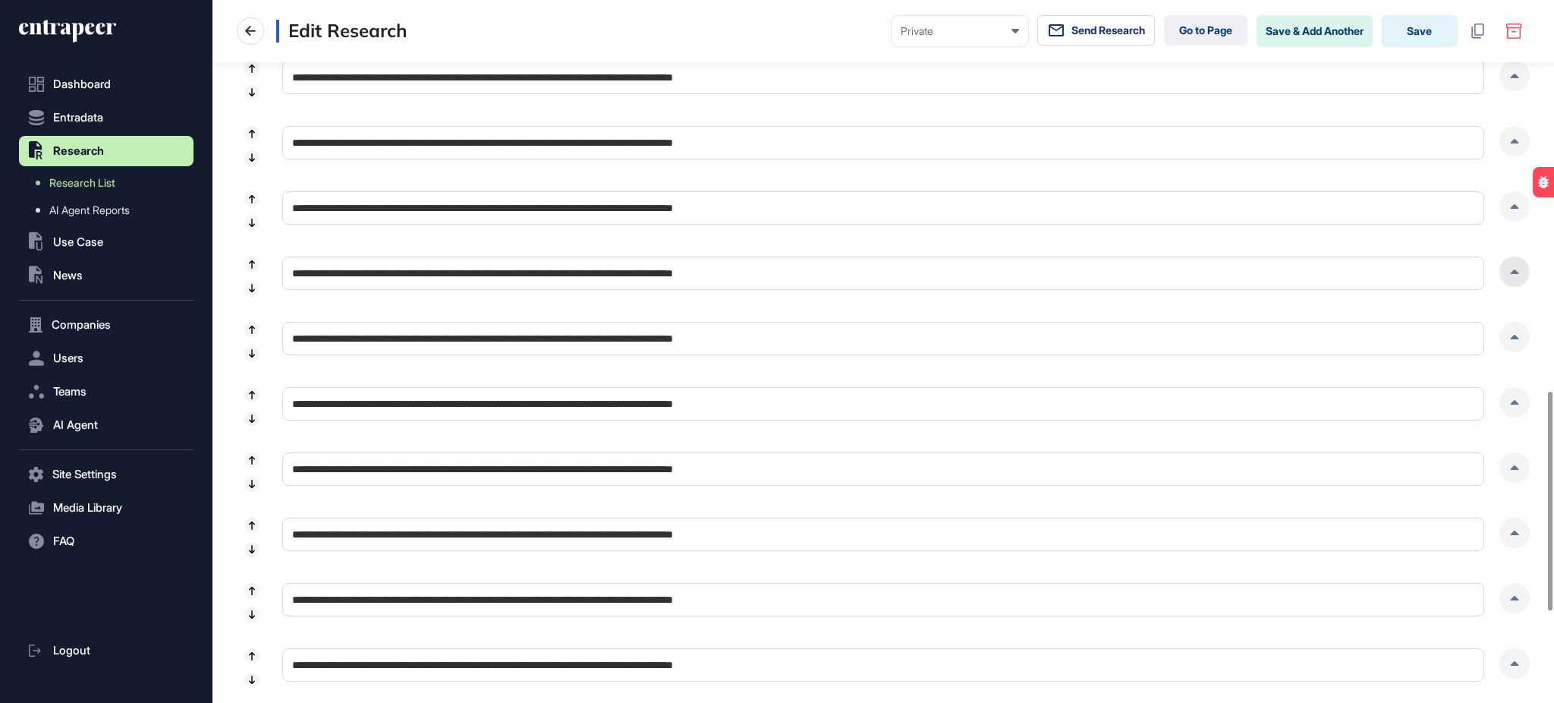
click at [1515, 265] on div at bounding box center [1515, 272] width 30 height 30
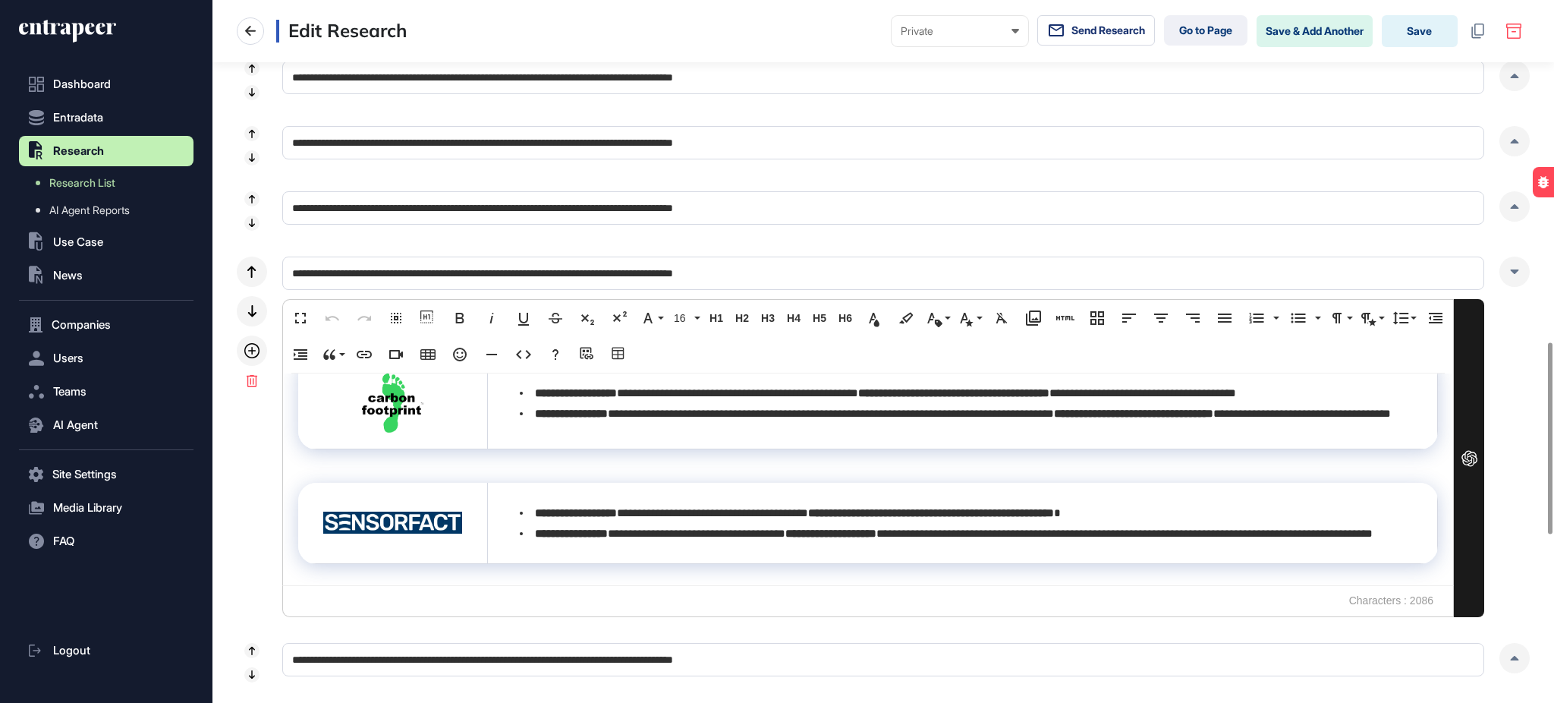
scroll to position [717, 0]
click at [1513, 268] on div at bounding box center [1515, 272] width 30 height 30
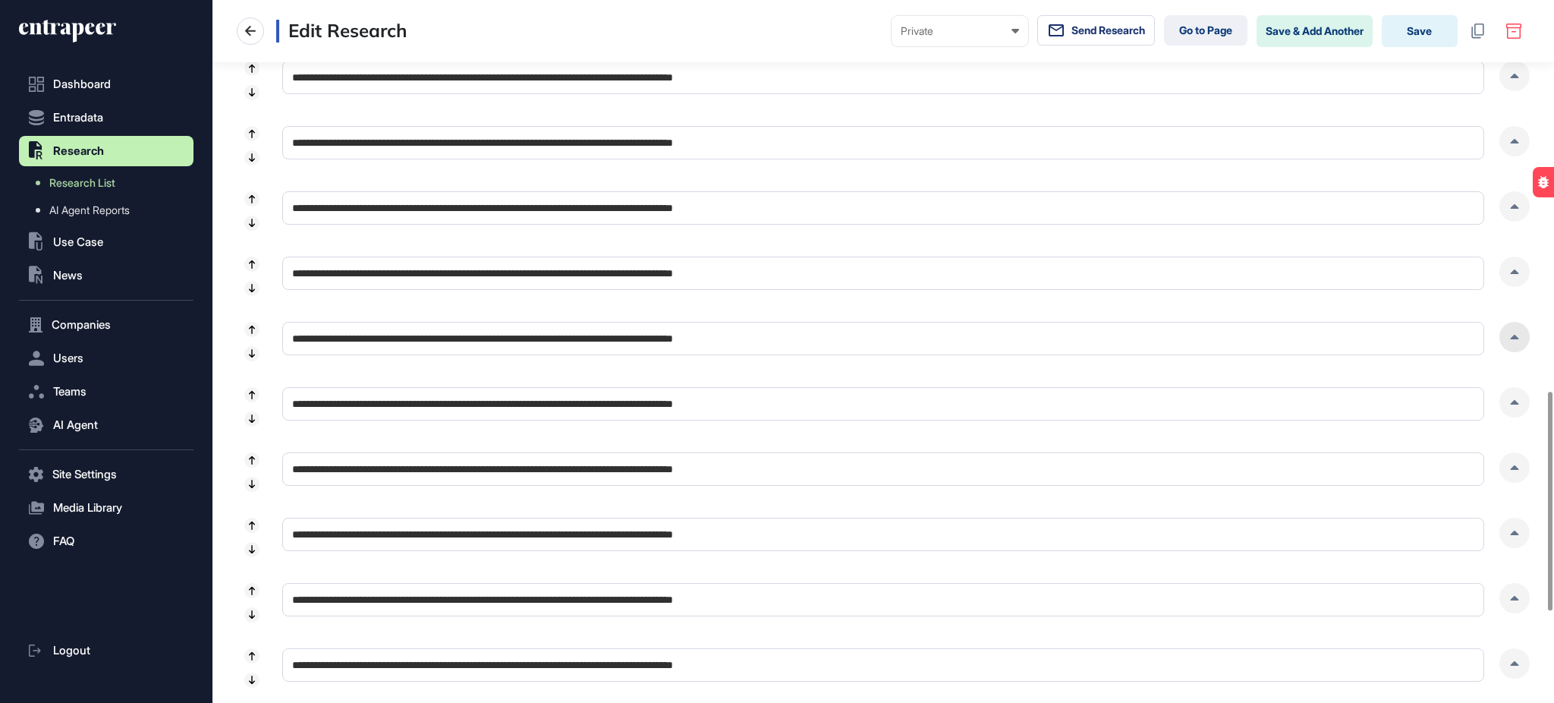
click at [1513, 340] on div at bounding box center [1515, 337] width 30 height 30
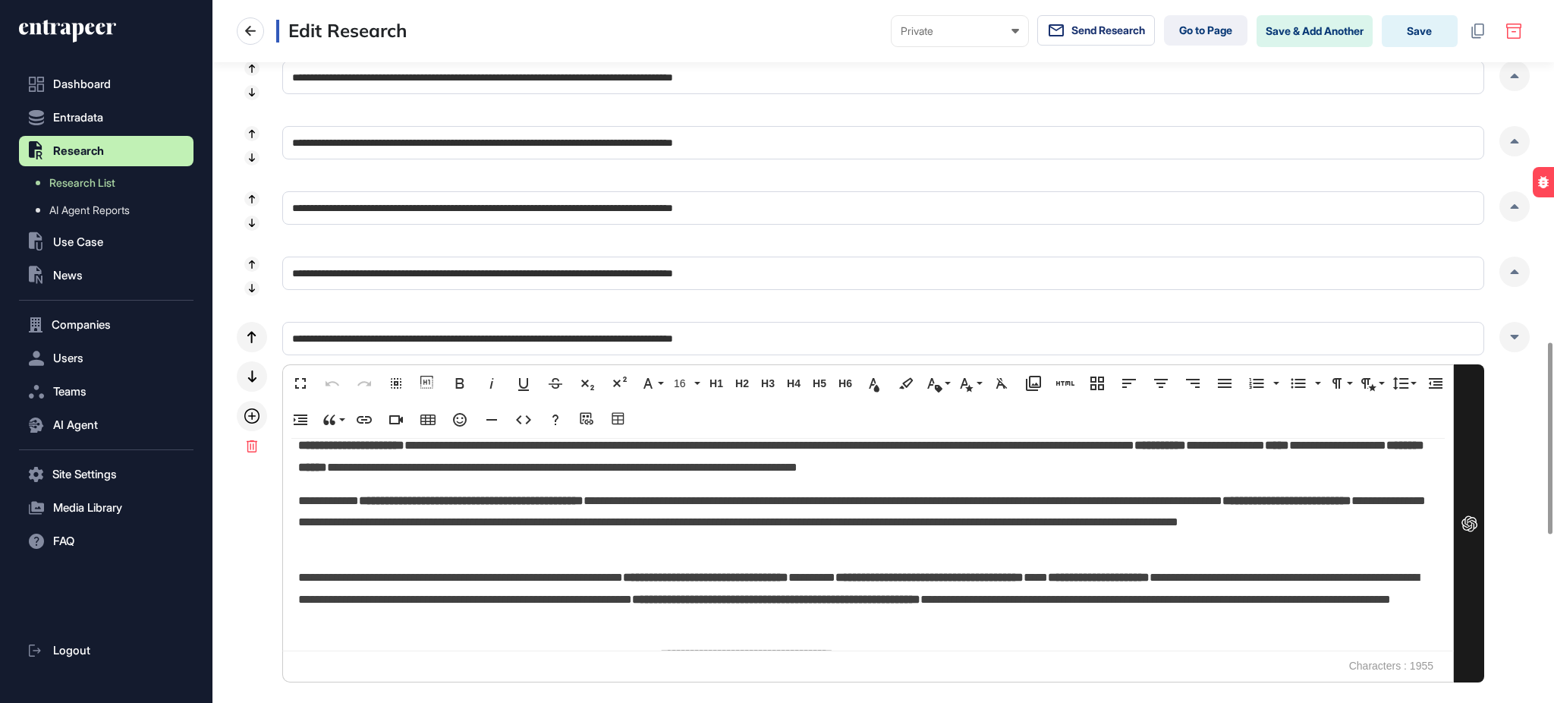
scroll to position [139, 0]
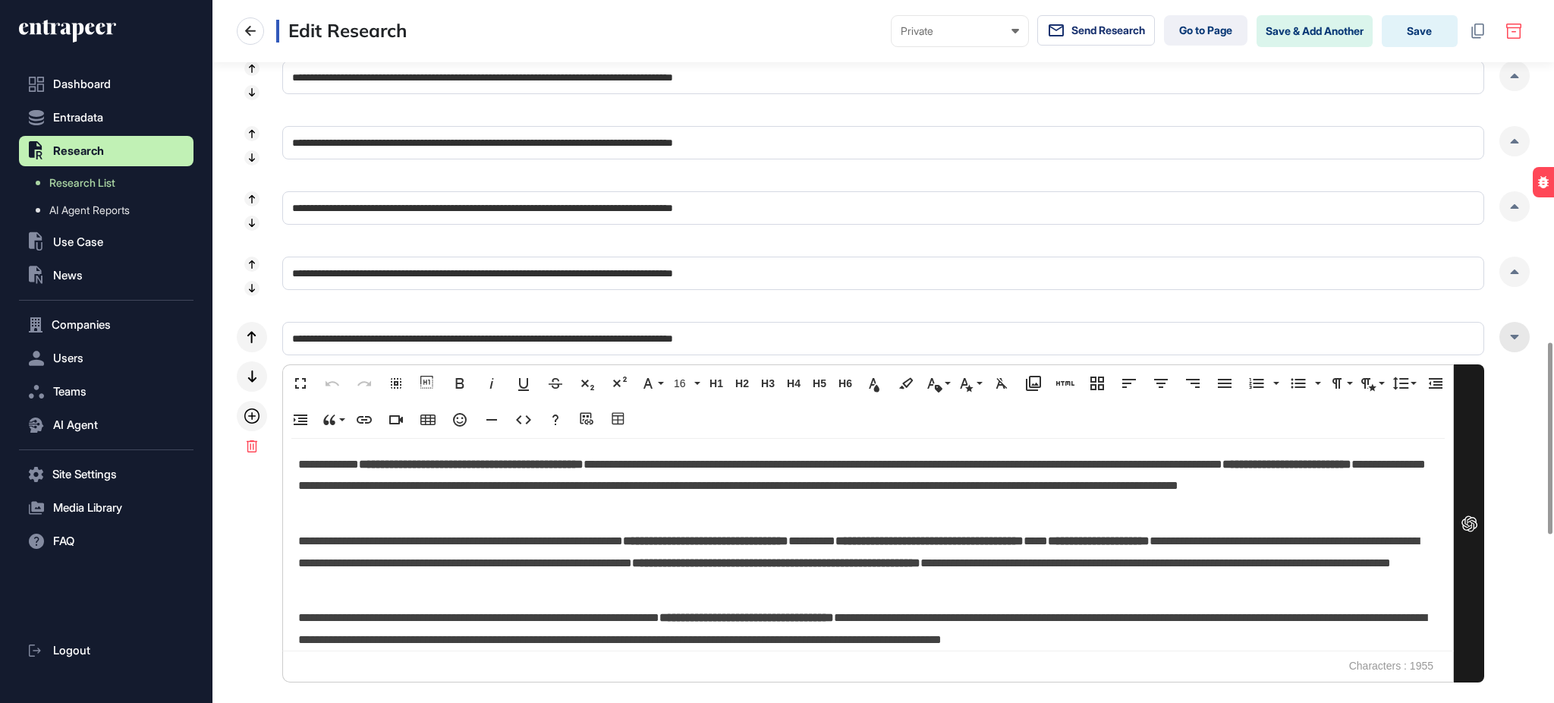
click at [1515, 331] on div at bounding box center [1515, 337] width 30 height 30
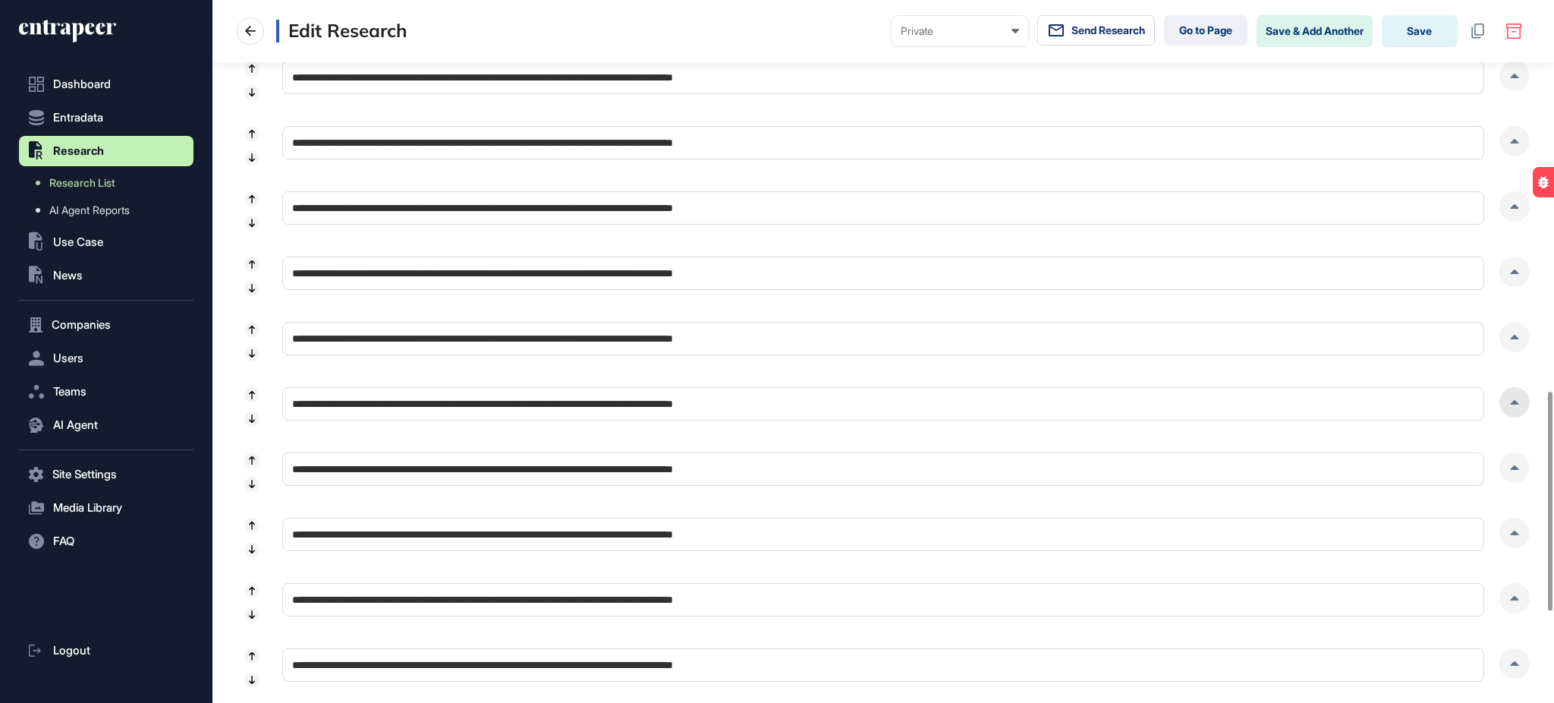
click at [1515, 407] on div at bounding box center [1515, 402] width 30 height 30
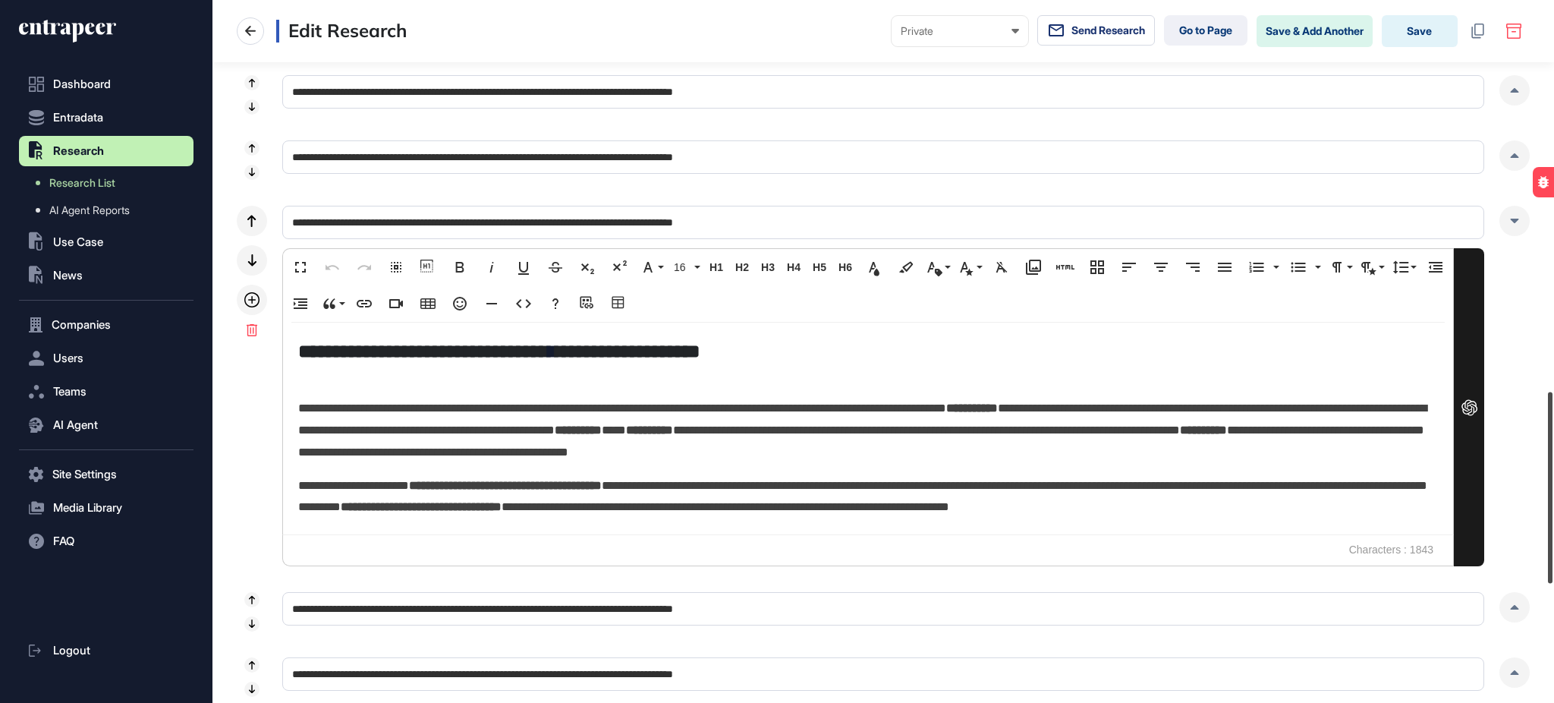
scroll to position [1489, 0]
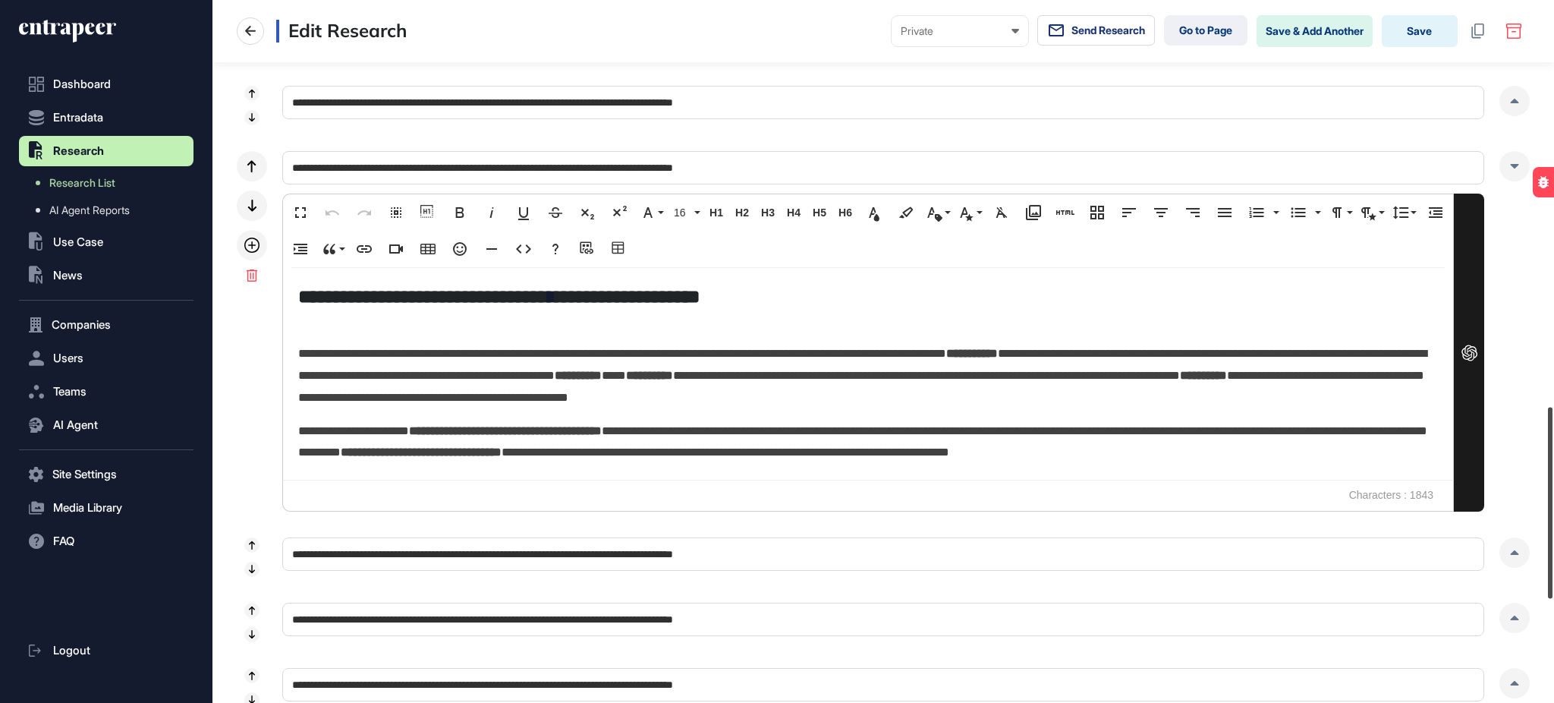
drag, startPoint x: 1553, startPoint y: 393, endPoint x: 1553, endPoint y: 458, distance: 64.5
click at [1553, 458] on div at bounding box center [1550, 503] width 5 height 191
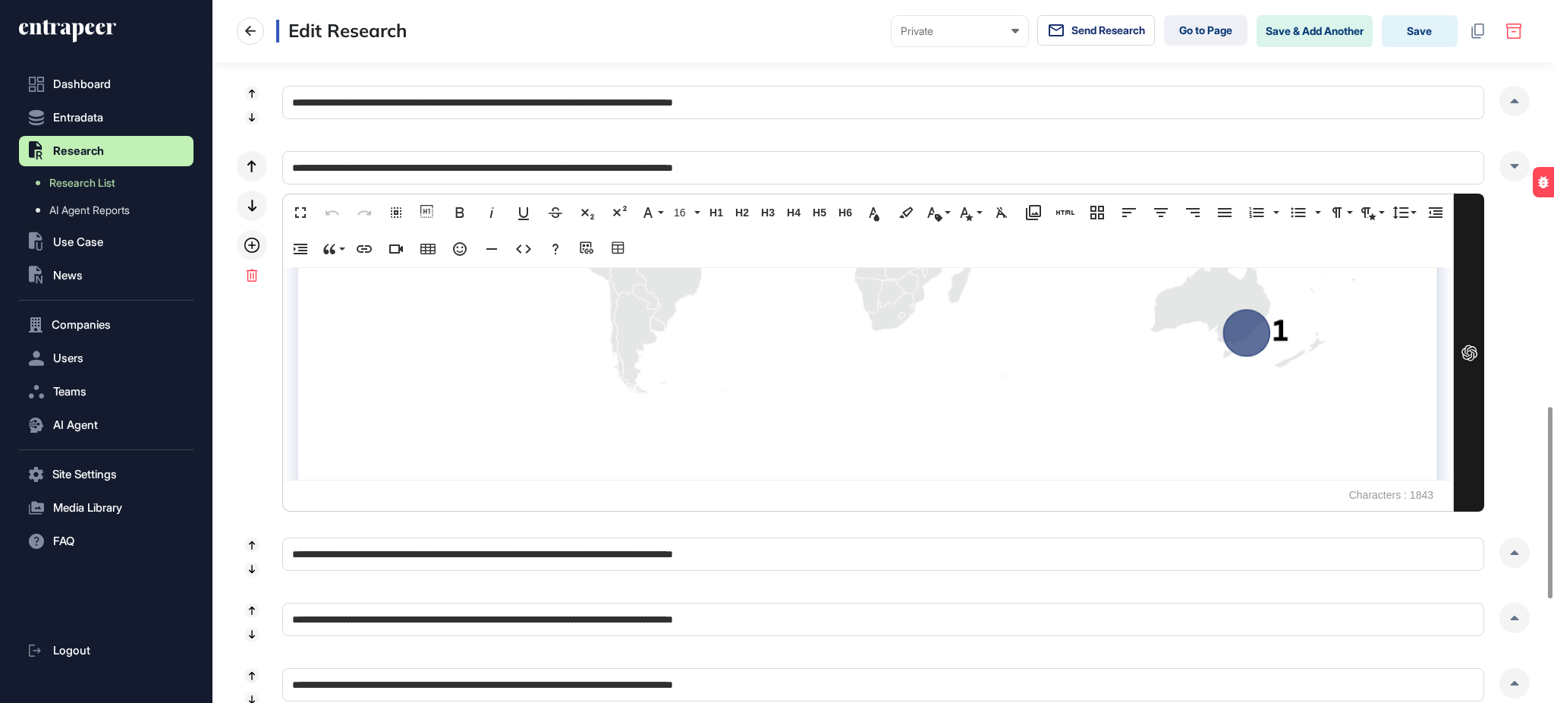
scroll to position [3010, 0]
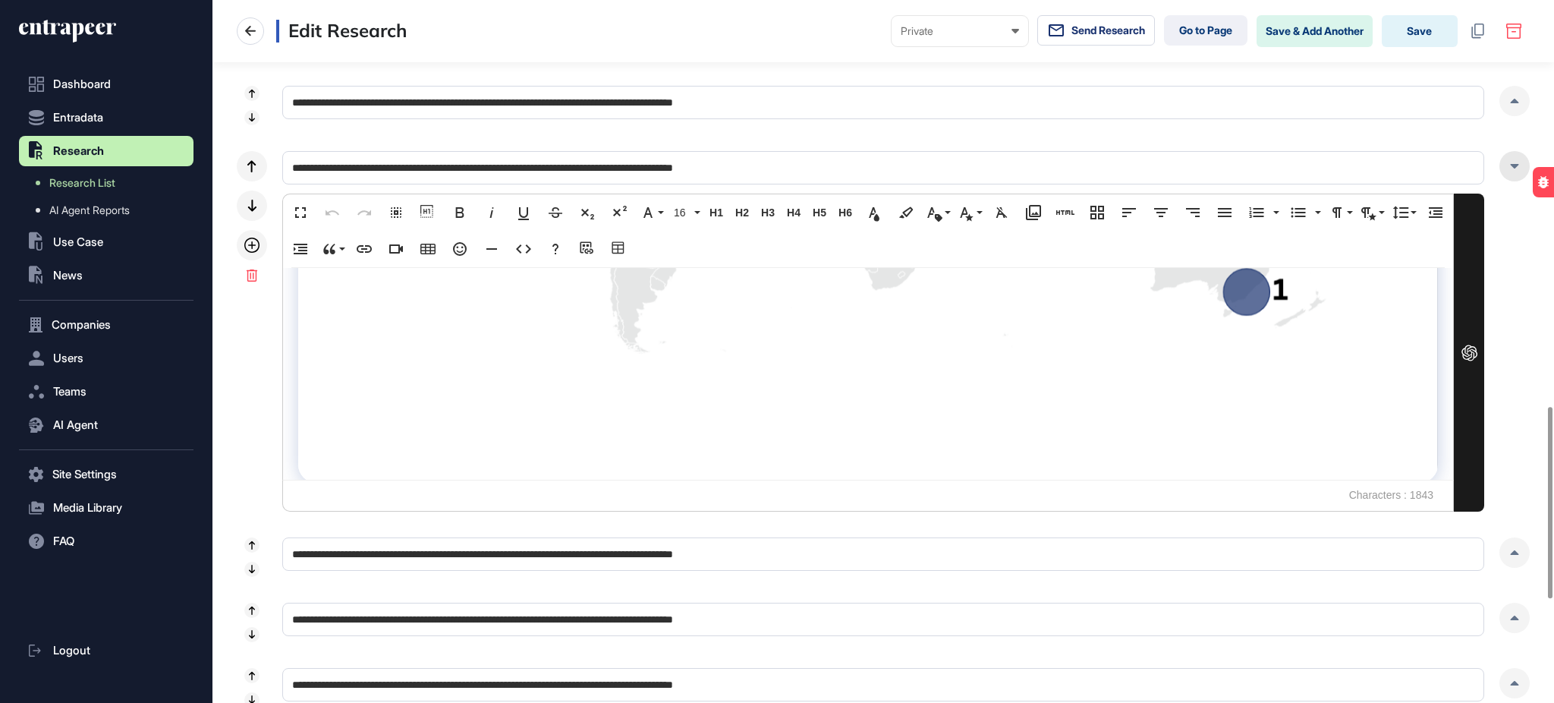
click at [1510, 163] on div at bounding box center [1515, 166] width 30 height 30
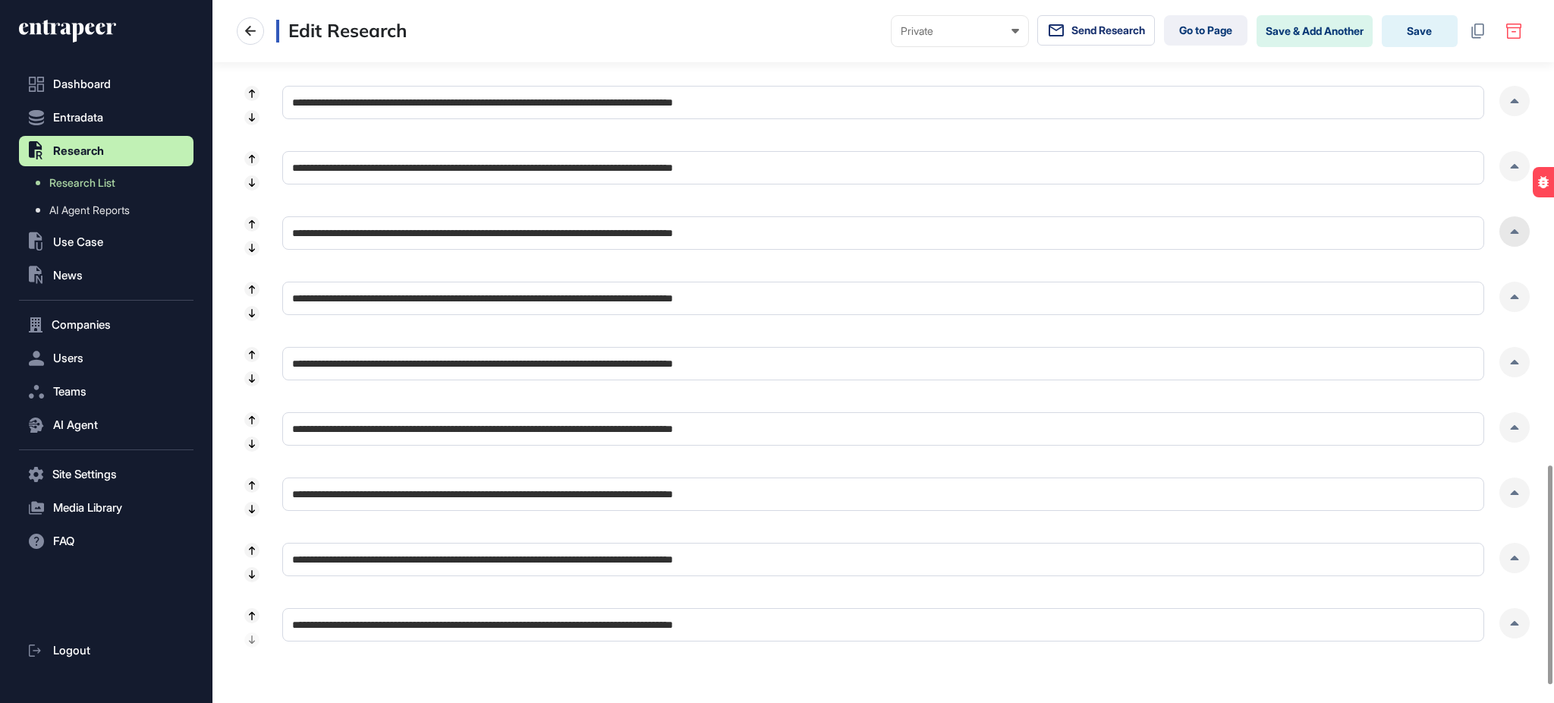
click at [1515, 232] on icon at bounding box center [1515, 231] width 8 height 5
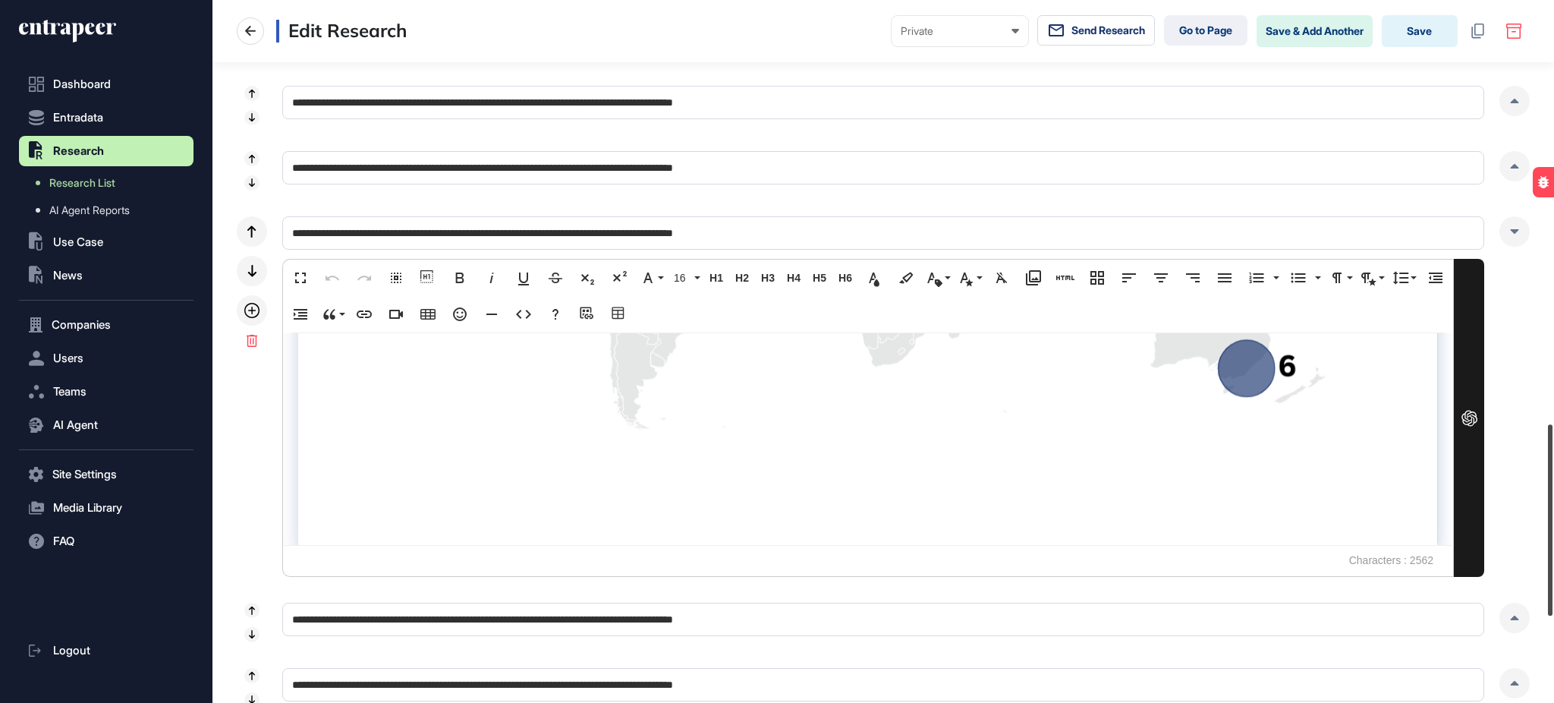
scroll to position [1632, 0]
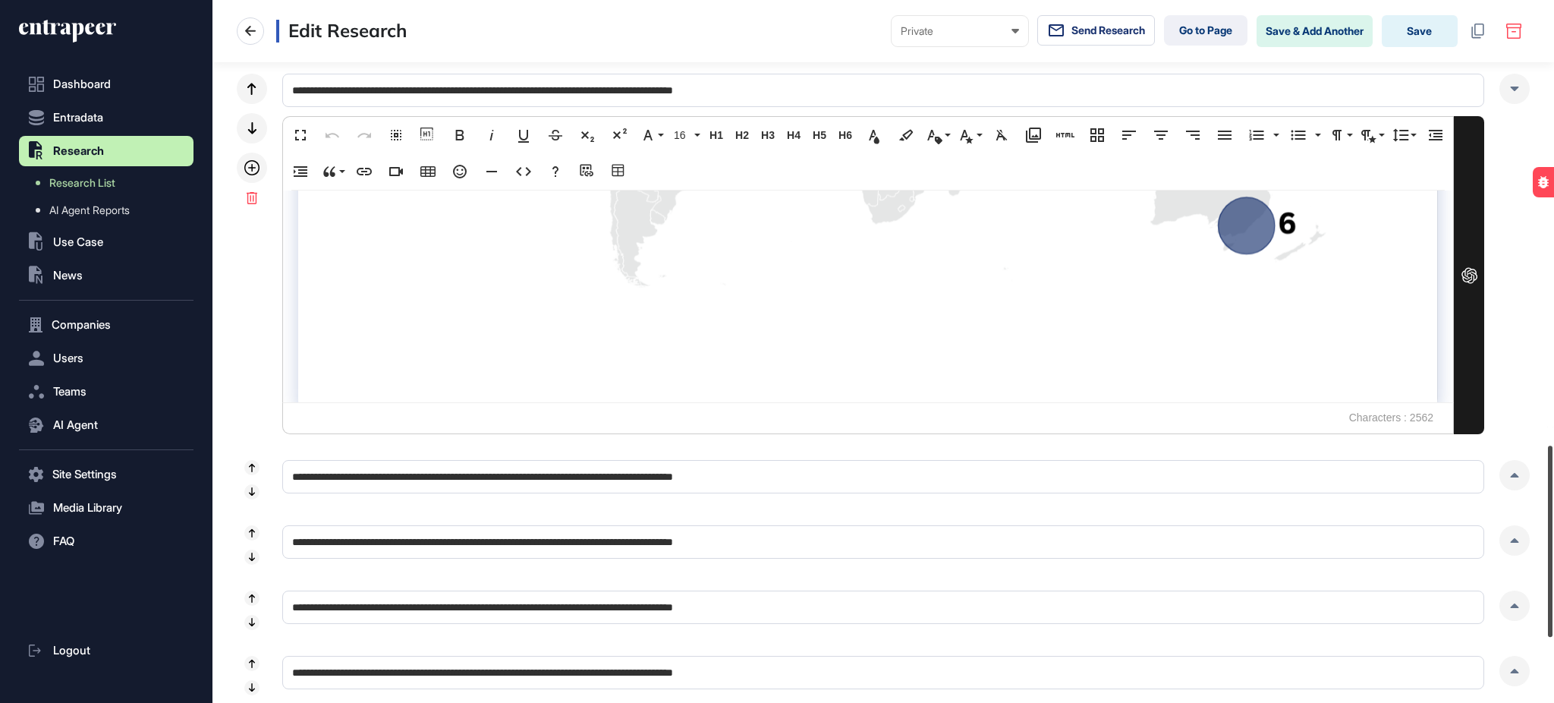
drag, startPoint x: 1553, startPoint y: 482, endPoint x: 1553, endPoint y: 503, distance: 21.3
click at [1553, 503] on div at bounding box center [1550, 540] width 5 height 191
click at [1507, 474] on div at bounding box center [1515, 475] width 30 height 30
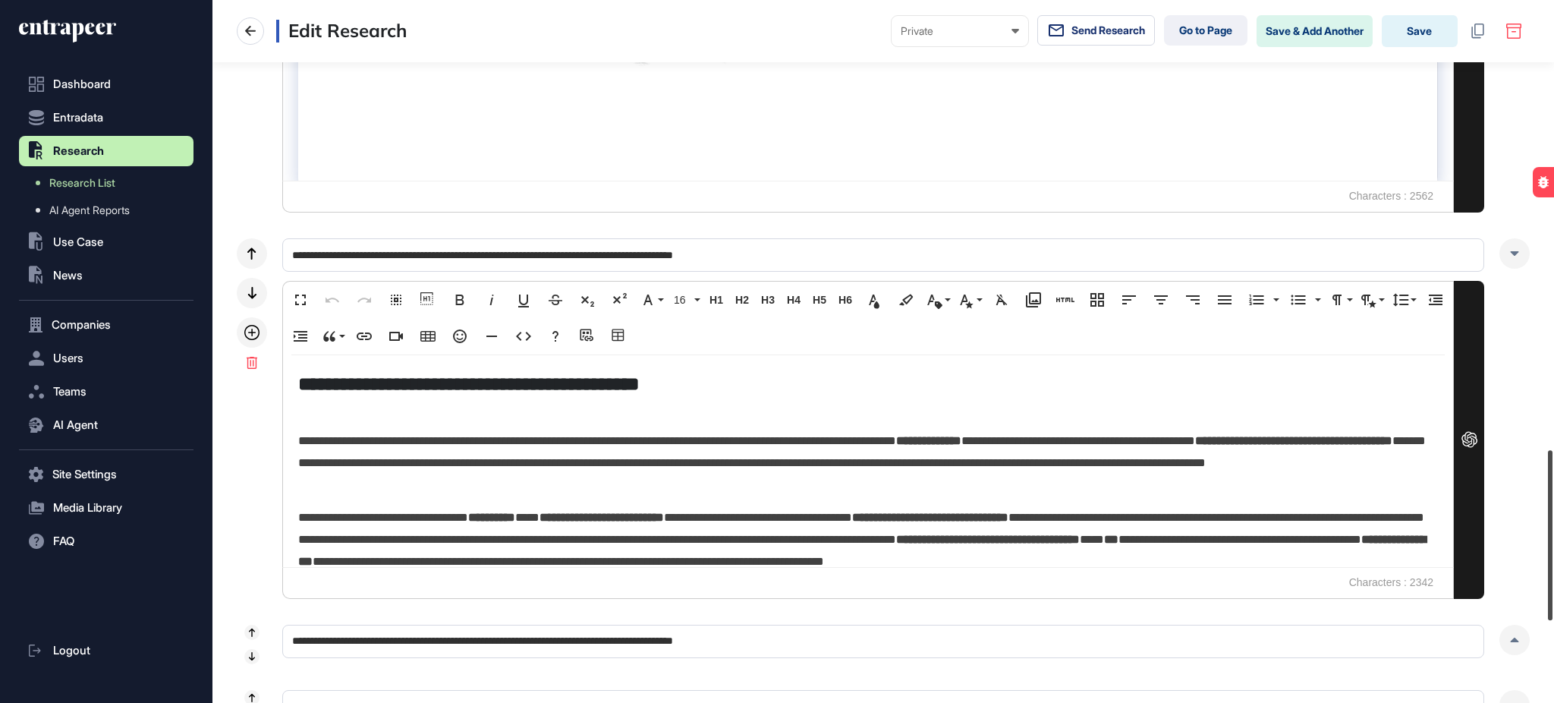
scroll to position [1861, 0]
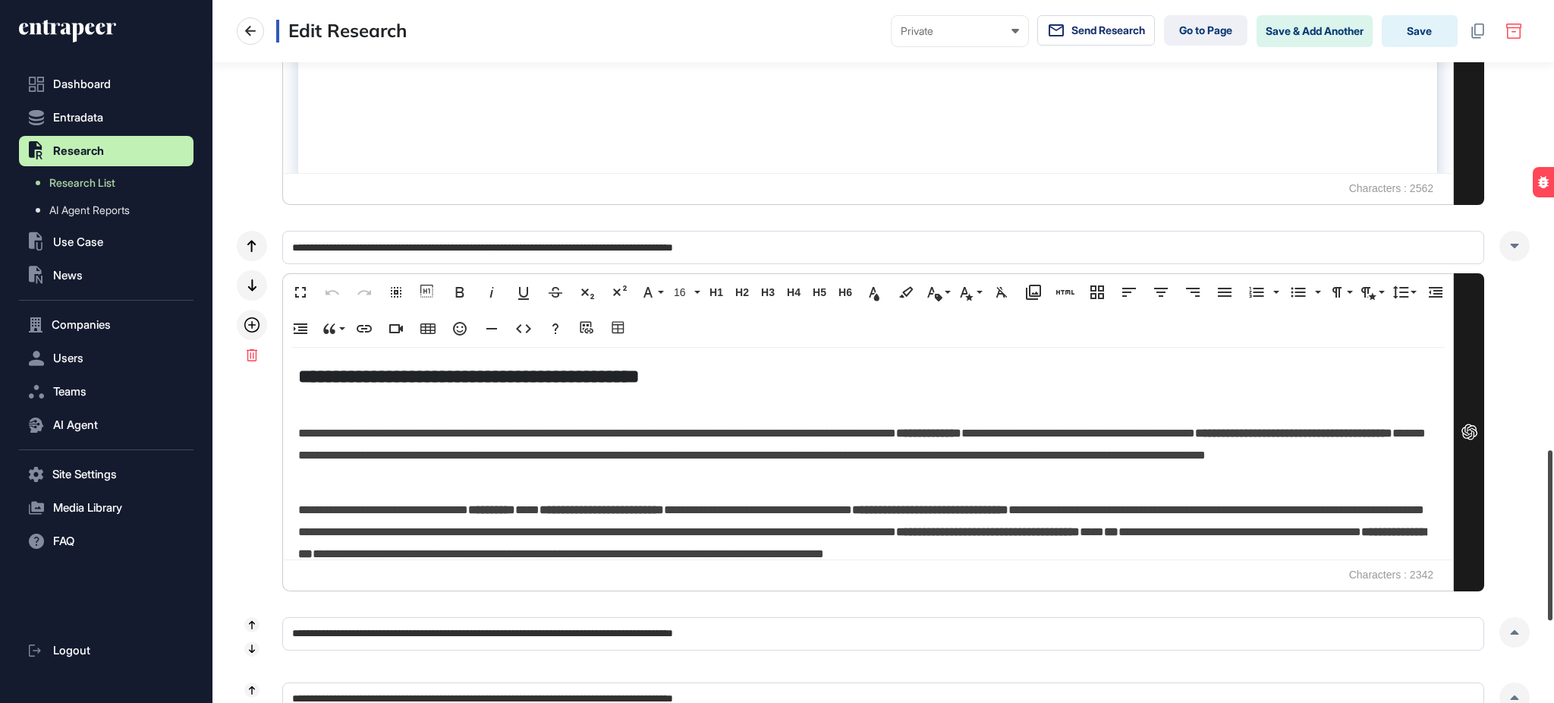
drag, startPoint x: 1553, startPoint y: 462, endPoint x: 1548, endPoint y: 518, distance: 55.6
click at [1548, 518] on div at bounding box center [1550, 535] width 5 height 170
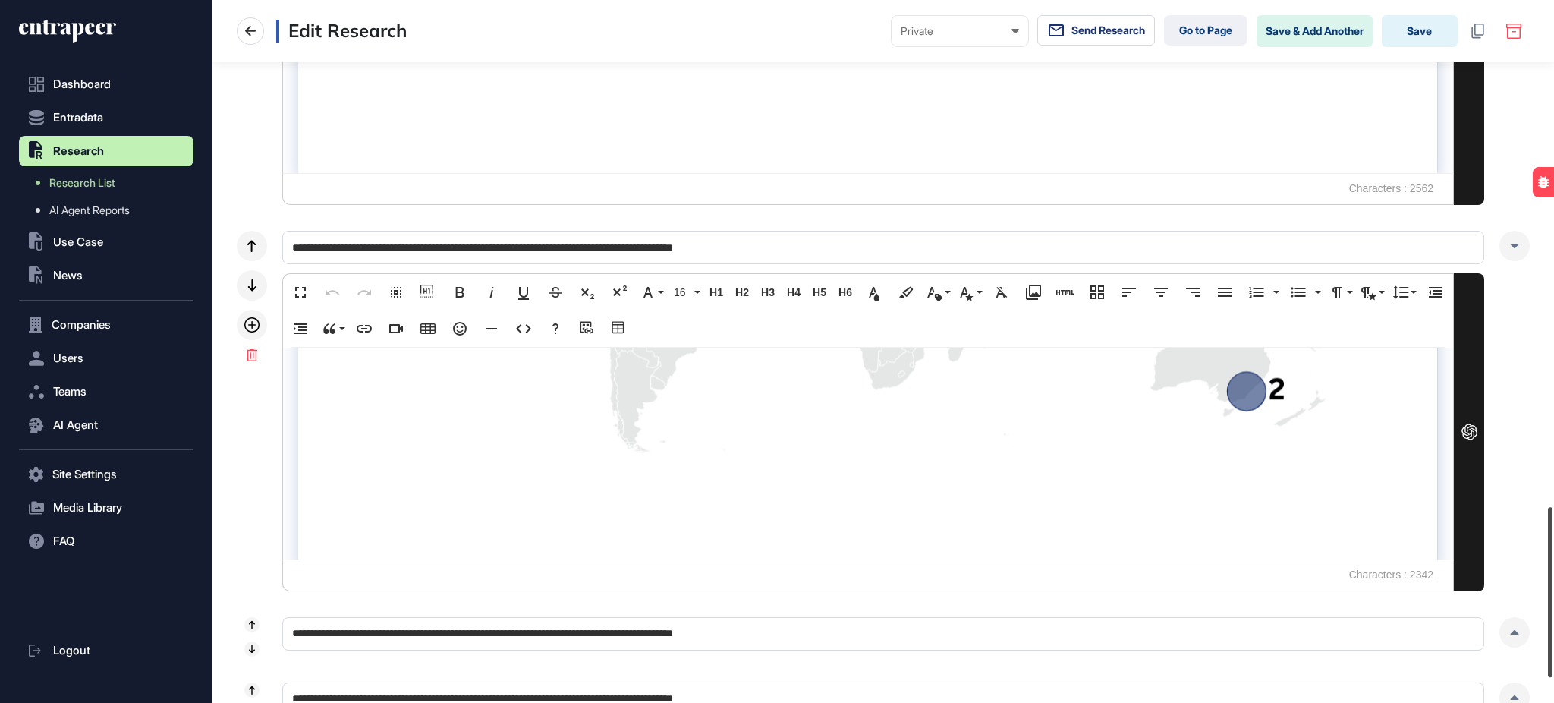
scroll to position [2089, 0]
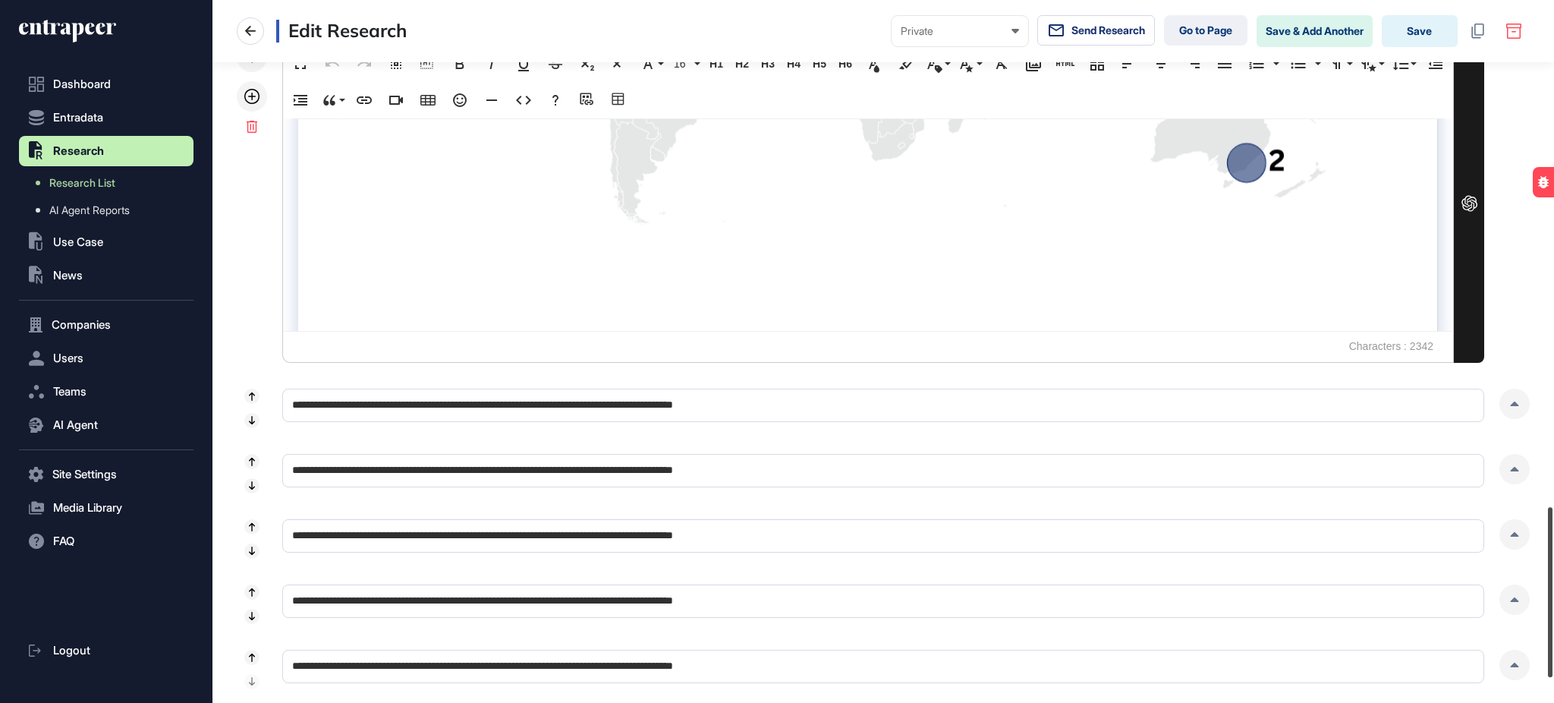
click at [1553, 553] on div at bounding box center [1550, 592] width 5 height 170
click at [1506, 389] on div at bounding box center [1515, 404] width 30 height 30
drag, startPoint x: 1507, startPoint y: 401, endPoint x: 1473, endPoint y: 406, distance: 34.5
click at [1508, 402] on div at bounding box center [1515, 404] width 30 height 30
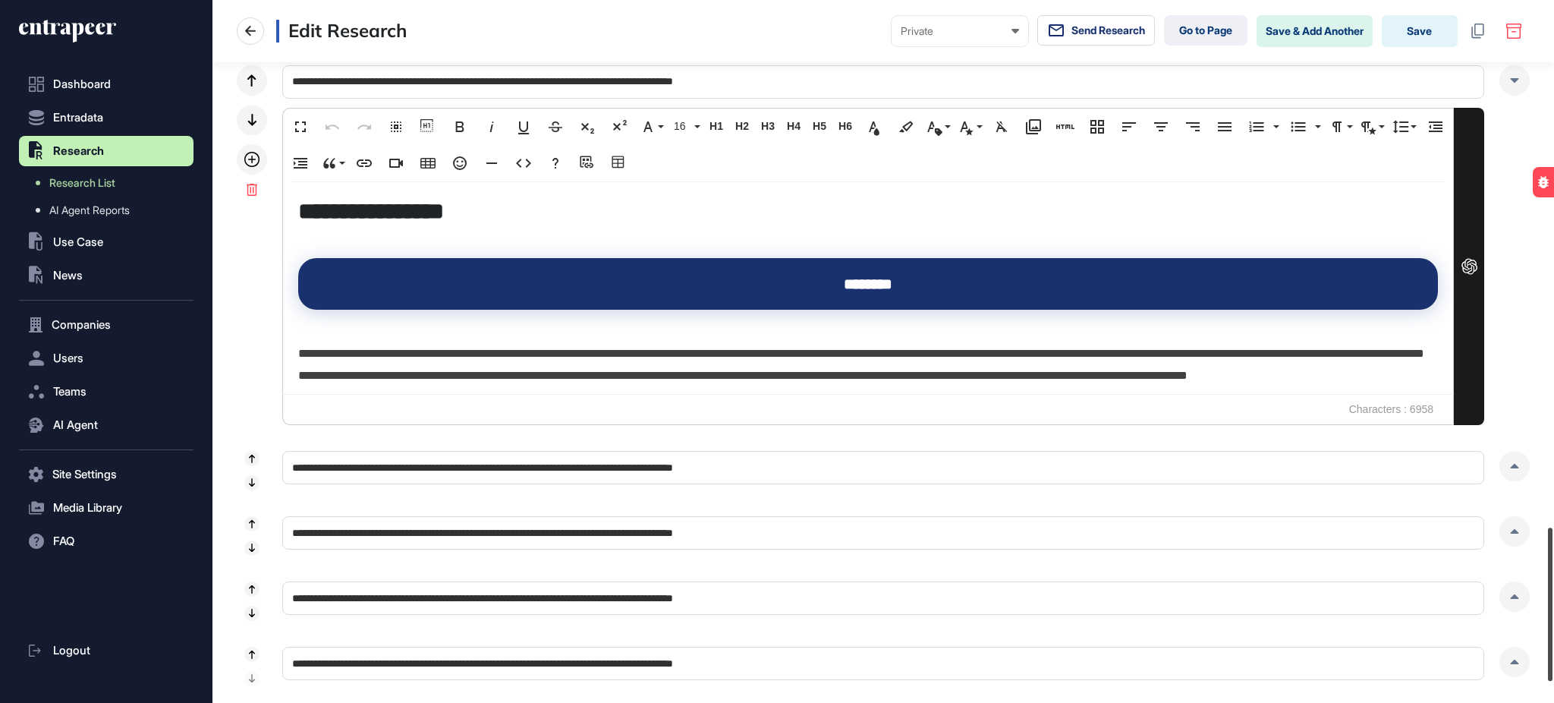
drag, startPoint x: 1553, startPoint y: 530, endPoint x: 1553, endPoint y: 570, distance: 39.5
click at [1553, 570] on div at bounding box center [1550, 603] width 5 height 153
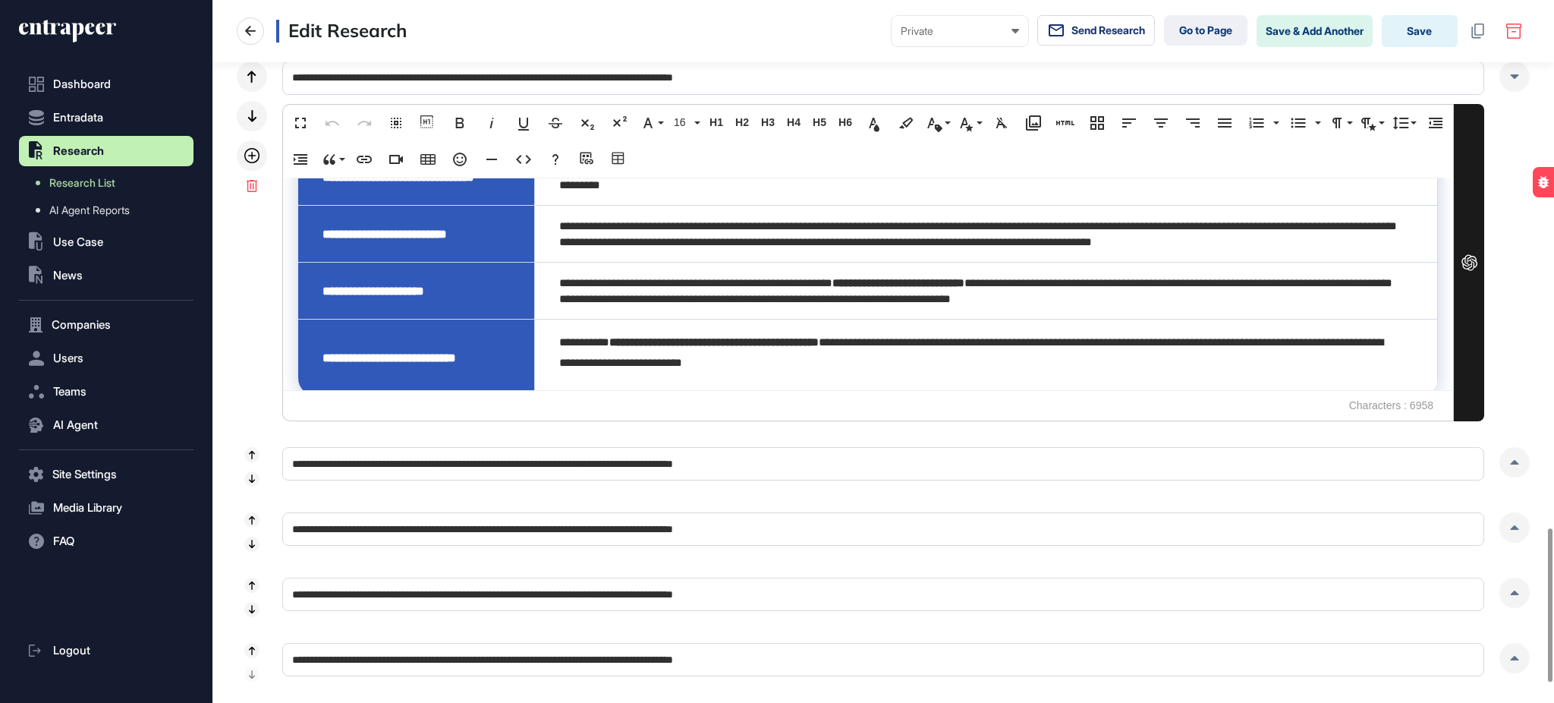
scroll to position [2237, 0]
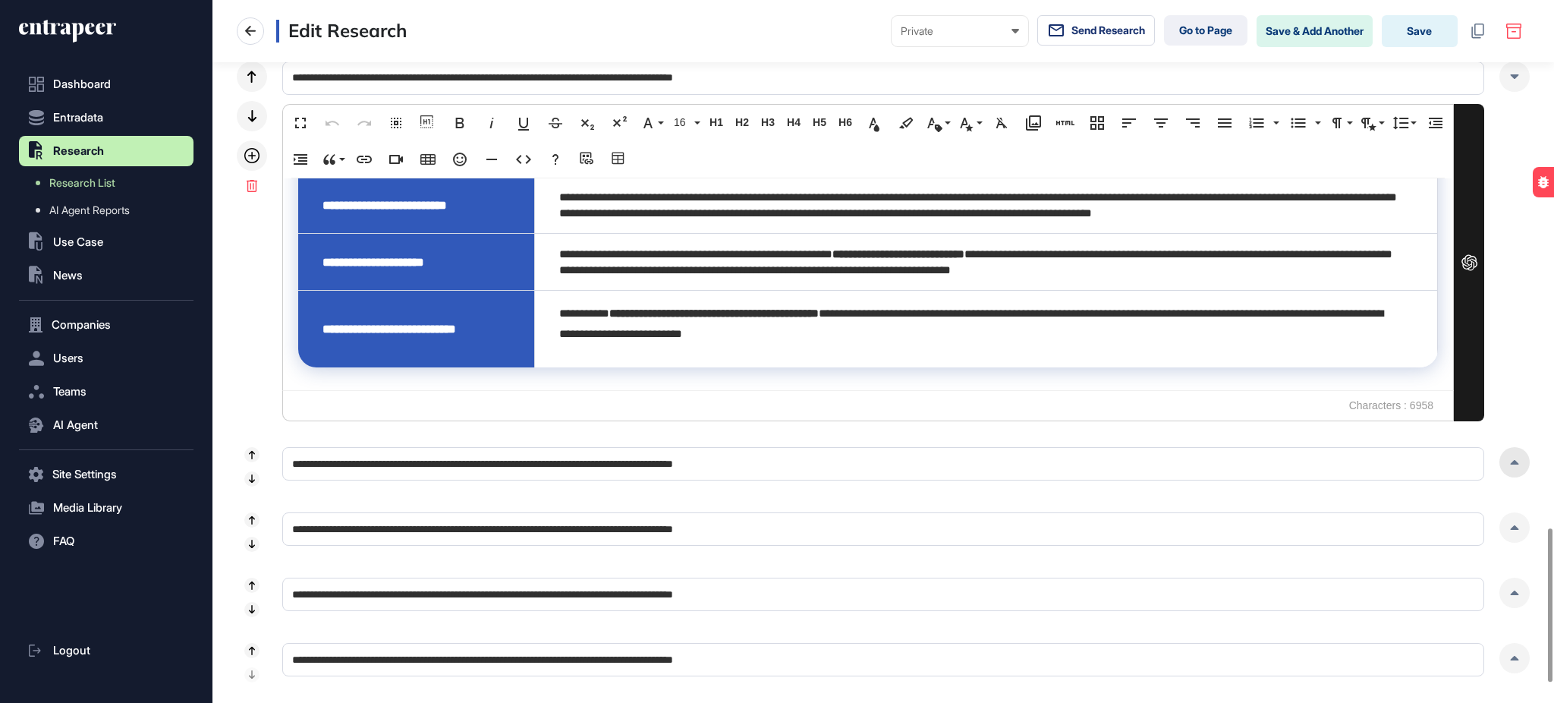
click at [1519, 466] on div at bounding box center [1515, 462] width 30 height 30
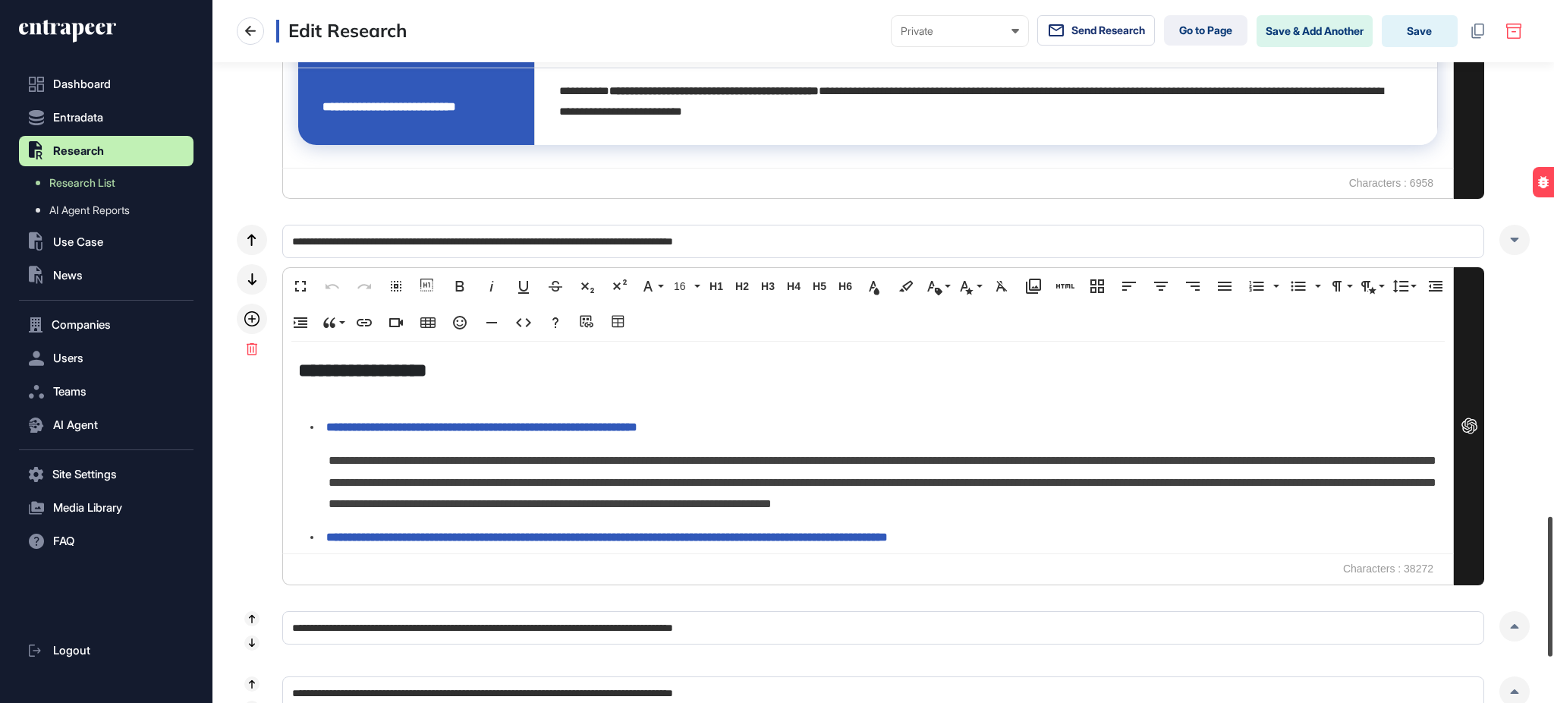
scroll to position [2642, 0]
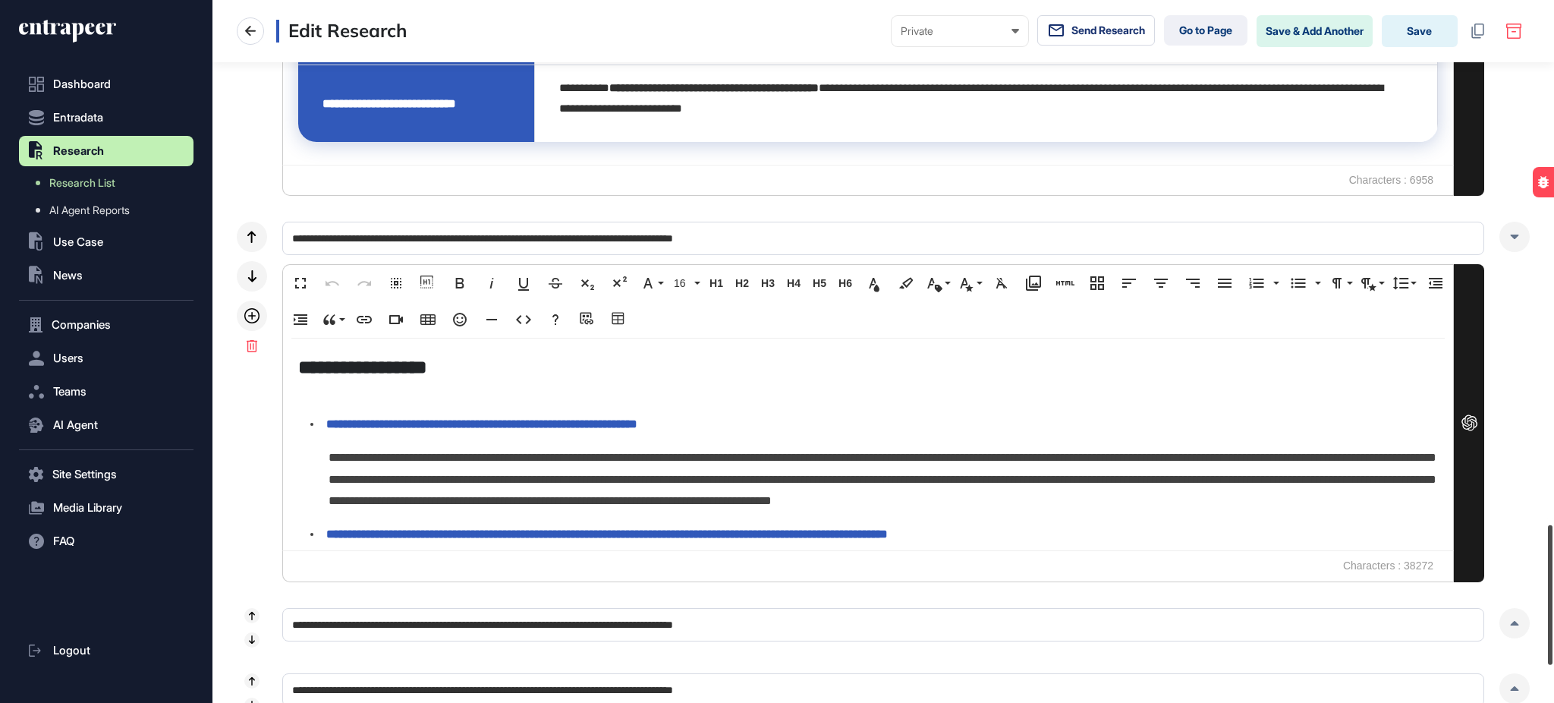
drag, startPoint x: 1553, startPoint y: 521, endPoint x: 1553, endPoint y: 543, distance: 22.8
click at [1553, 543] on div at bounding box center [1550, 595] width 5 height 140
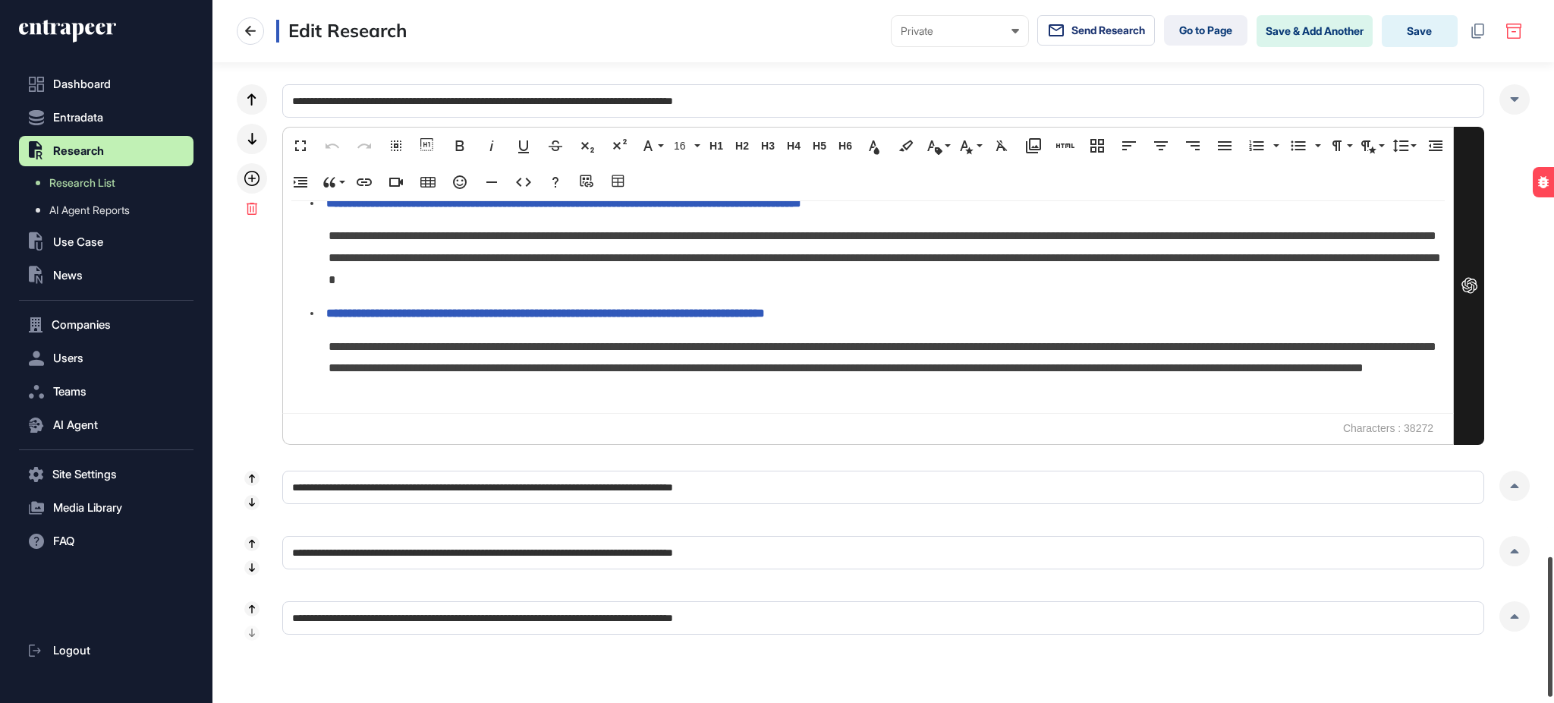
scroll to position [2803, 0]
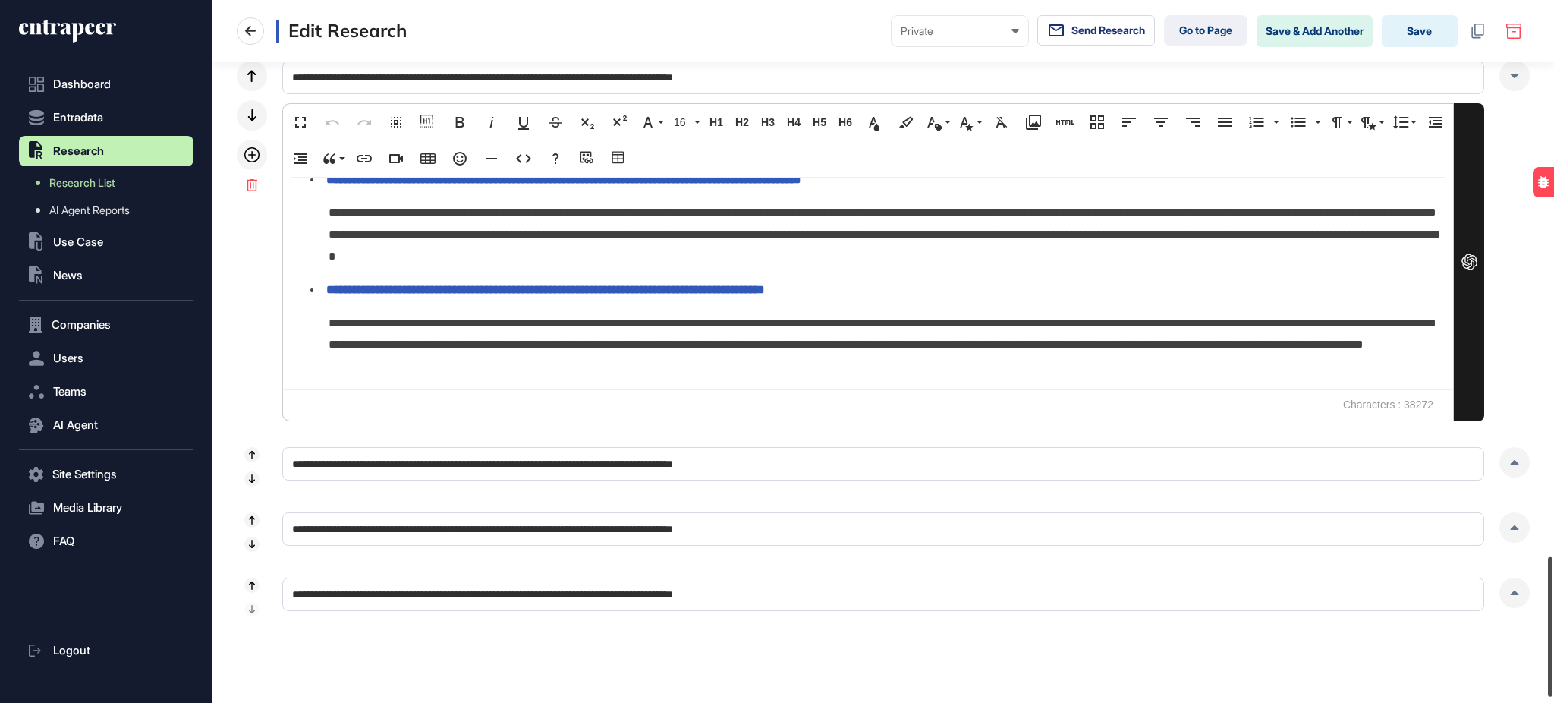
drag, startPoint x: 1553, startPoint y: 576, endPoint x: 1553, endPoint y: 594, distance: 18.2
click at [1553, 594] on div at bounding box center [1550, 627] width 5 height 140
click at [1510, 468] on div at bounding box center [1515, 462] width 30 height 30
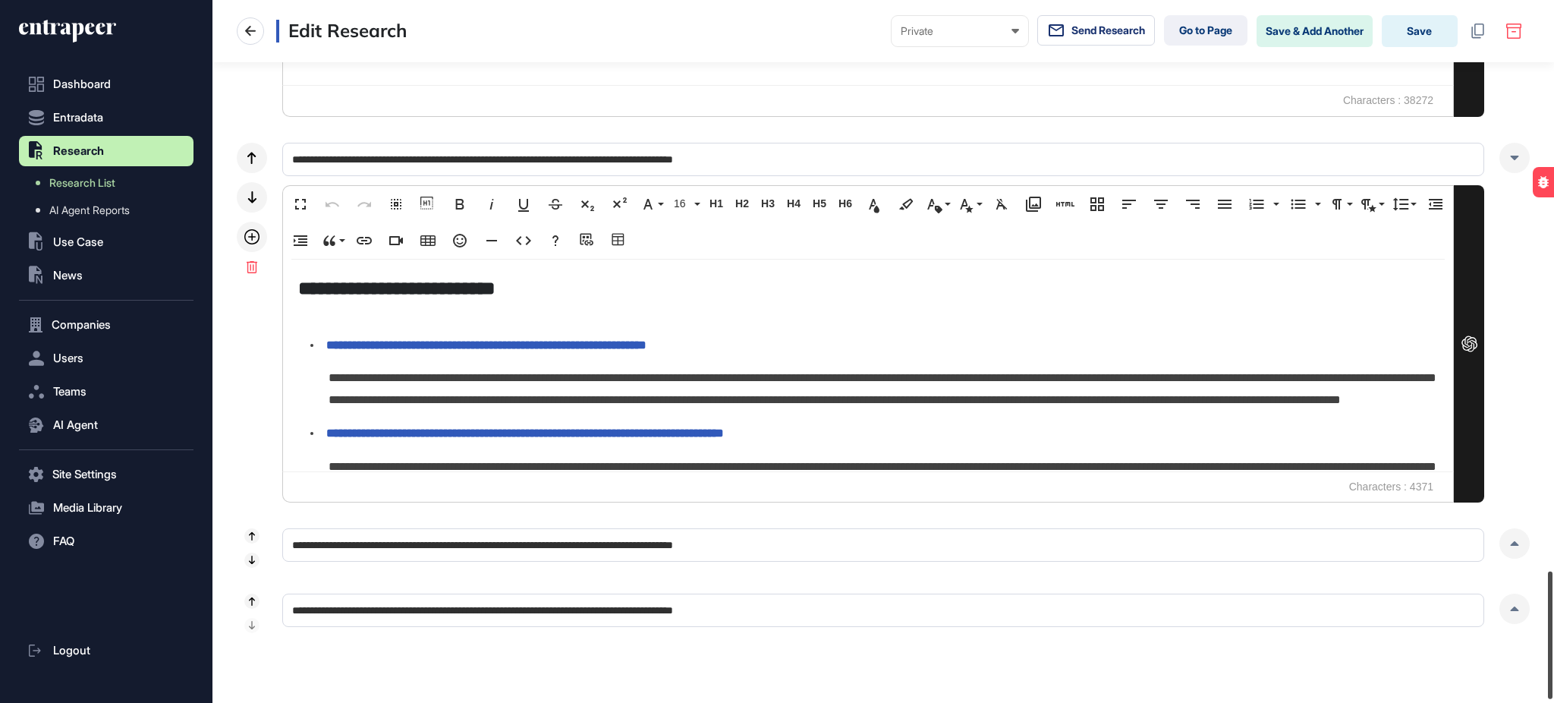
scroll to position [3133, 0]
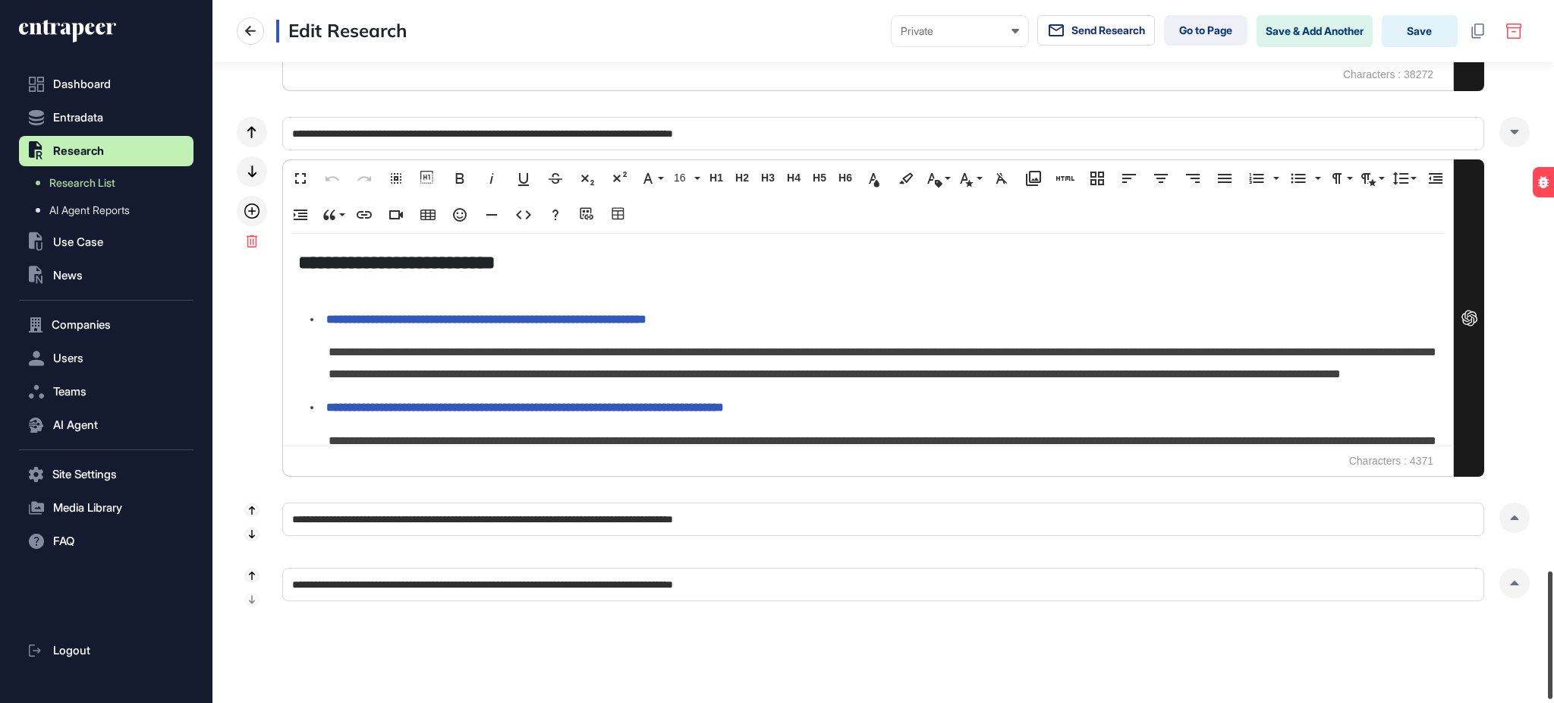
drag, startPoint x: 1553, startPoint y: 564, endPoint x: 1553, endPoint y: 624, distance: 60.0
click at [1553, 624] on div at bounding box center [1550, 635] width 5 height 128
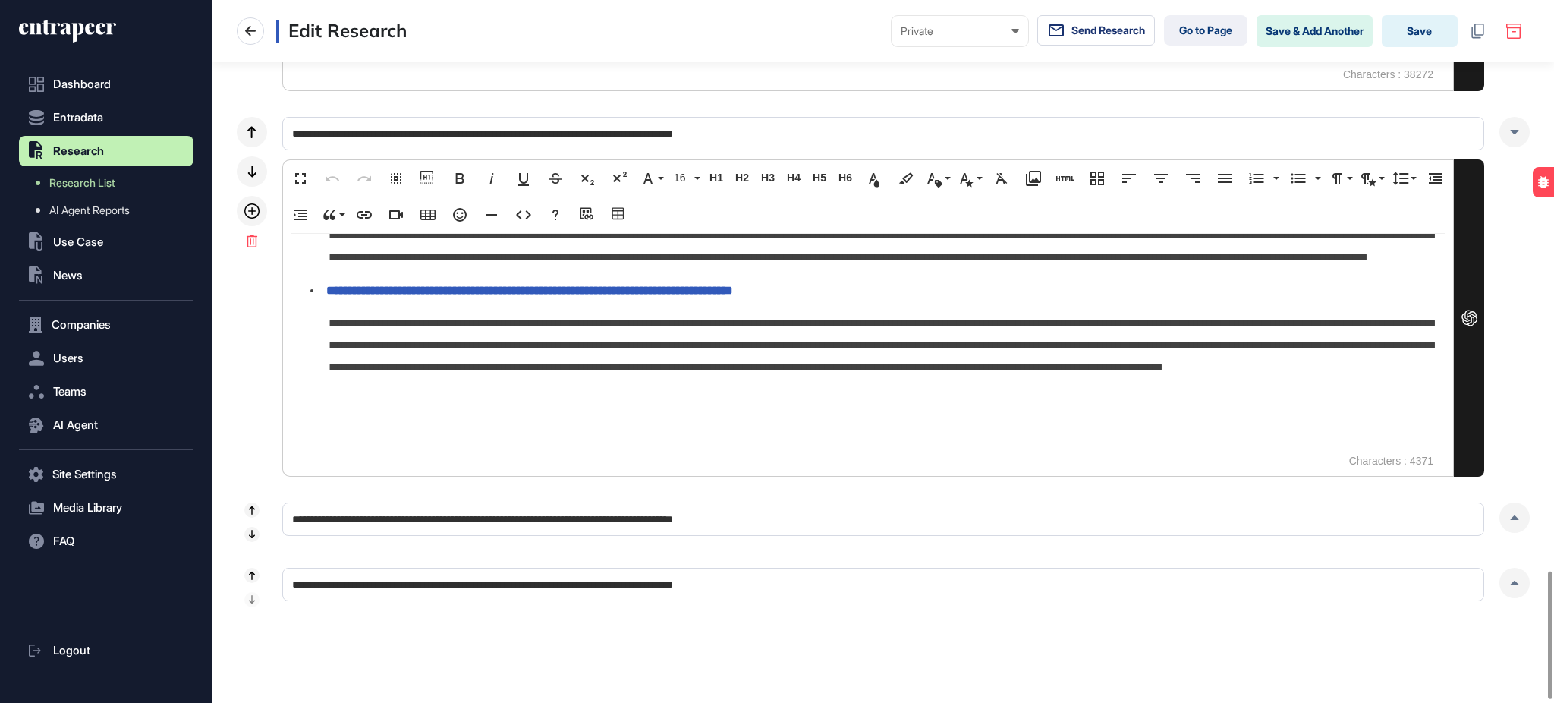
scroll to position [688, 0]
click at [1522, 518] on div at bounding box center [1515, 517] width 30 height 30
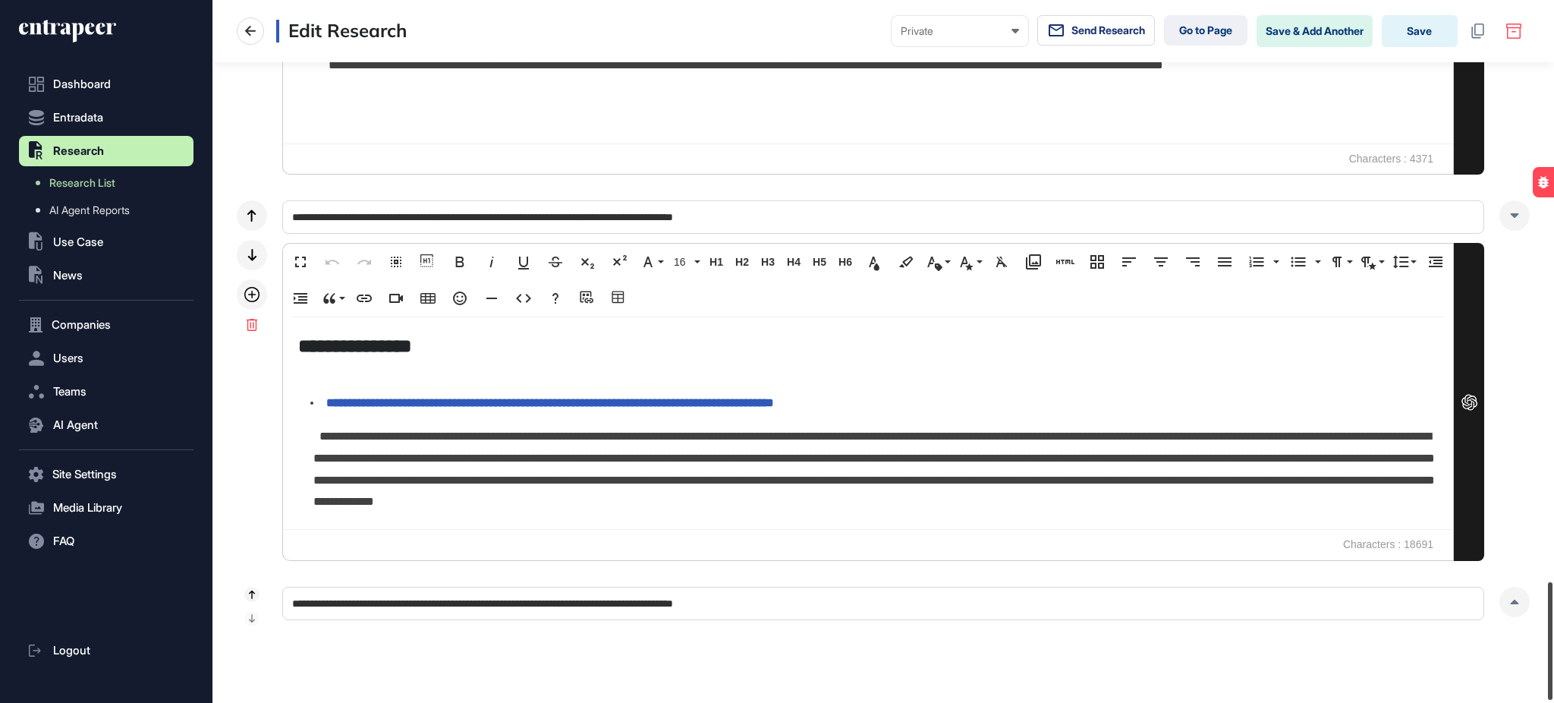
scroll to position [3471, 0]
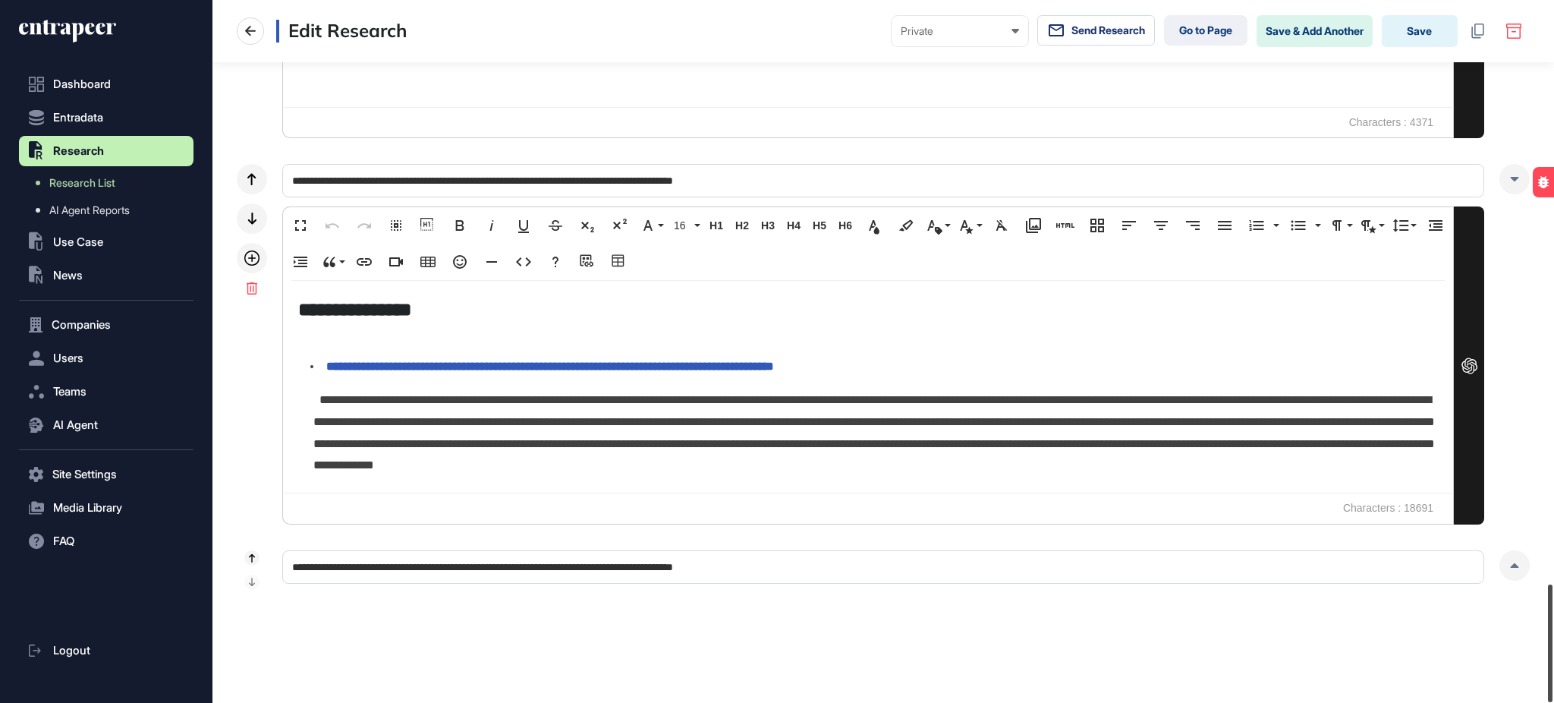
drag, startPoint x: 1553, startPoint y: 598, endPoint x: 1553, endPoint y: 632, distance: 34.2
click at [1553, 632] on div at bounding box center [1550, 643] width 5 height 118
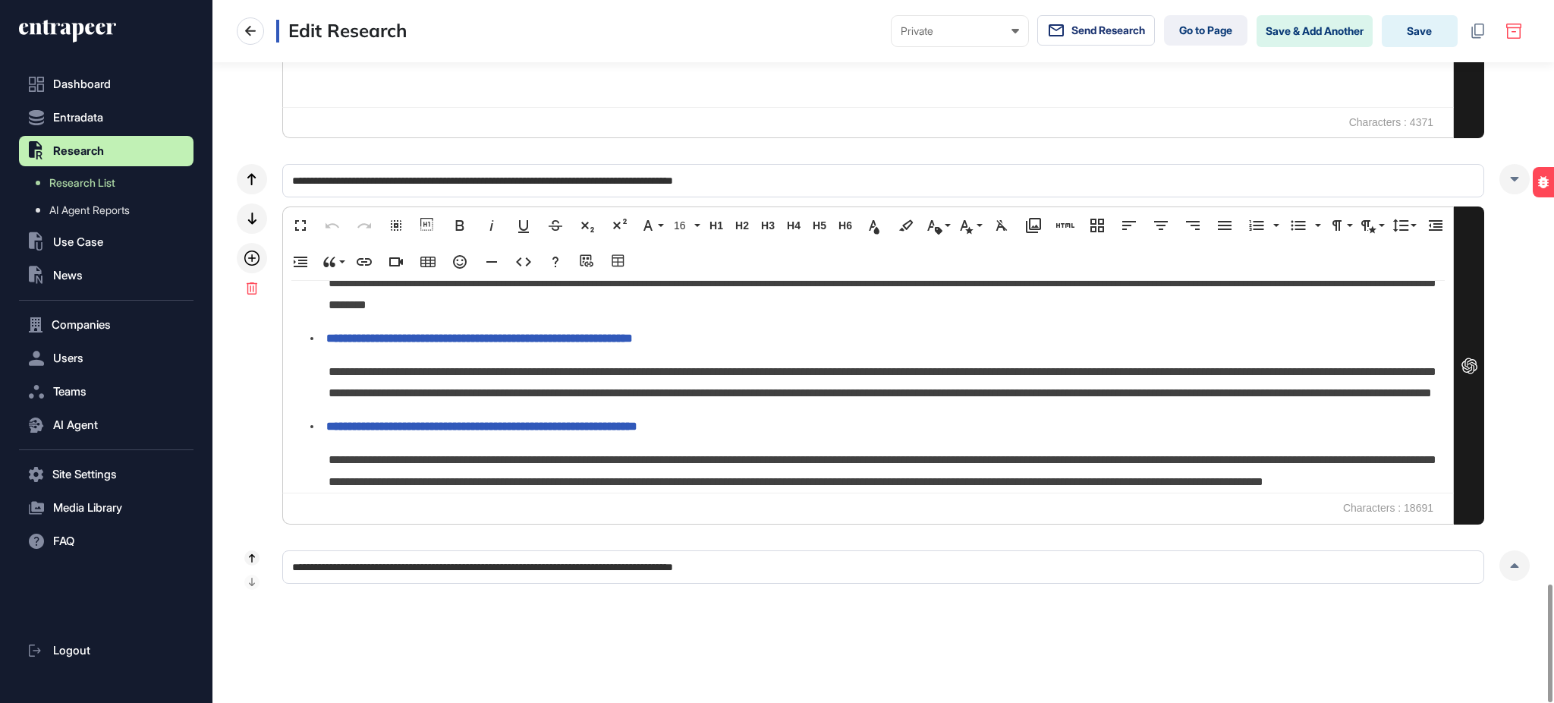
scroll to position [3197, 0]
drag, startPoint x: 1509, startPoint y: 568, endPoint x: 1255, endPoint y: 542, distance: 254.9
click at [1510, 568] on div at bounding box center [1515, 565] width 30 height 30
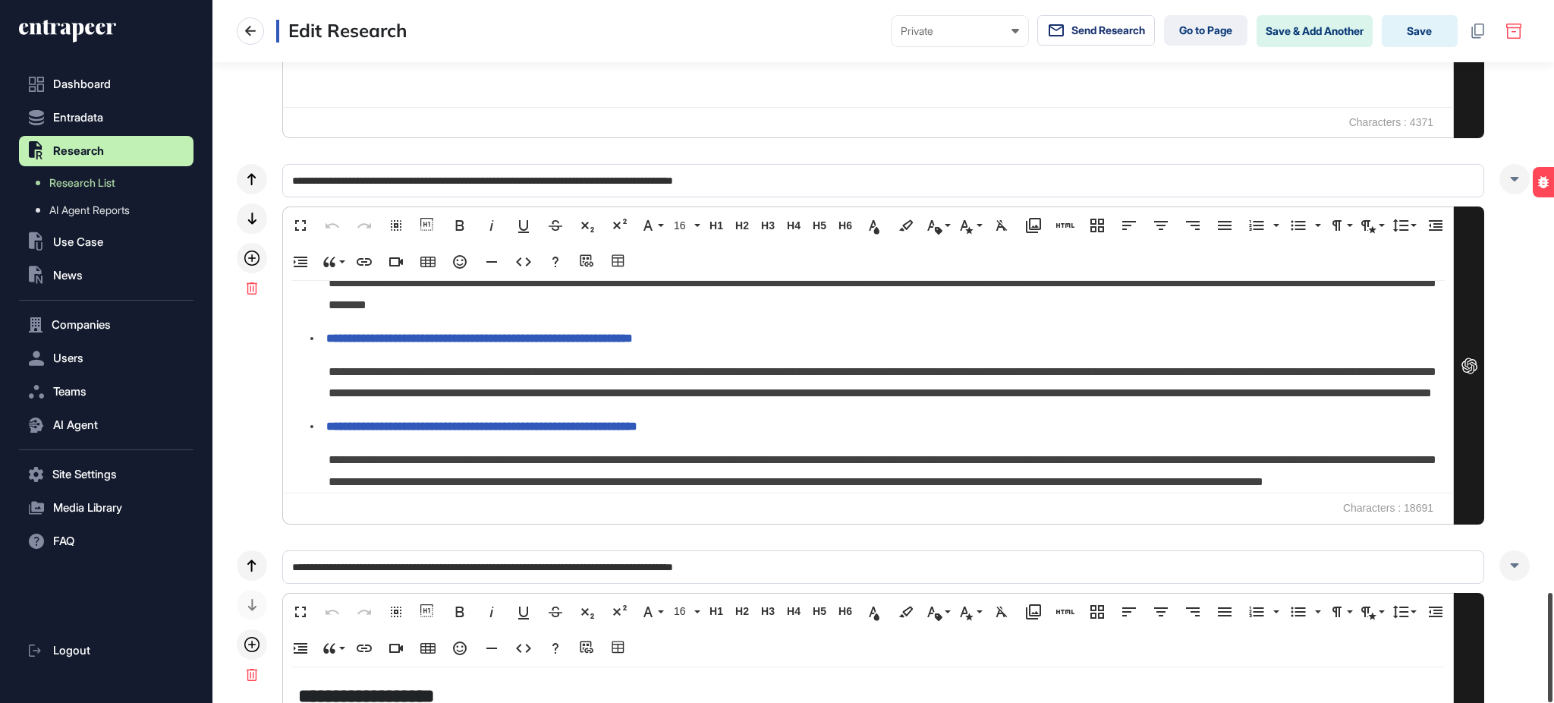
scroll to position [3793, 0]
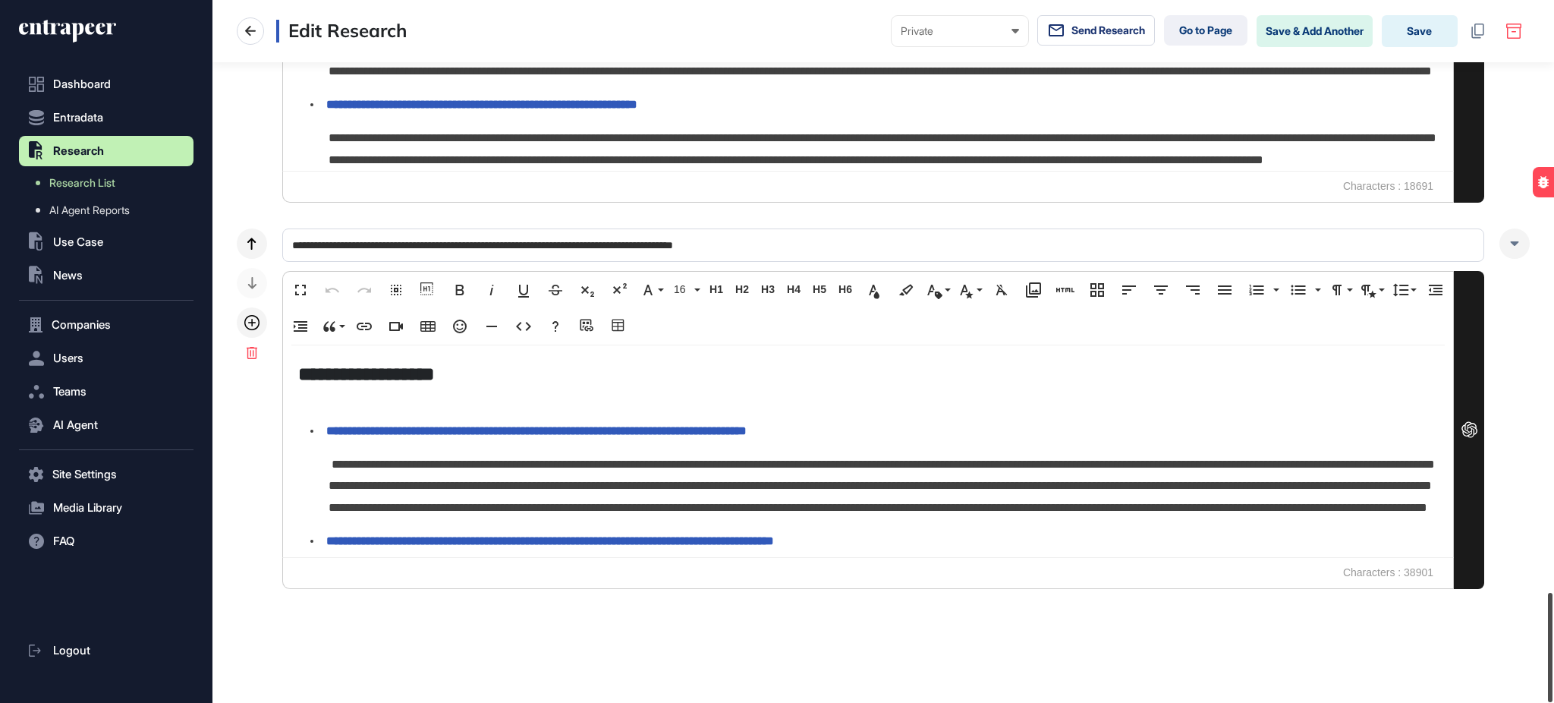
drag, startPoint x: 1553, startPoint y: 689, endPoint x: 1245, endPoint y: 433, distance: 400.4
click at [1553, 690] on div at bounding box center [1550, 647] width 5 height 109
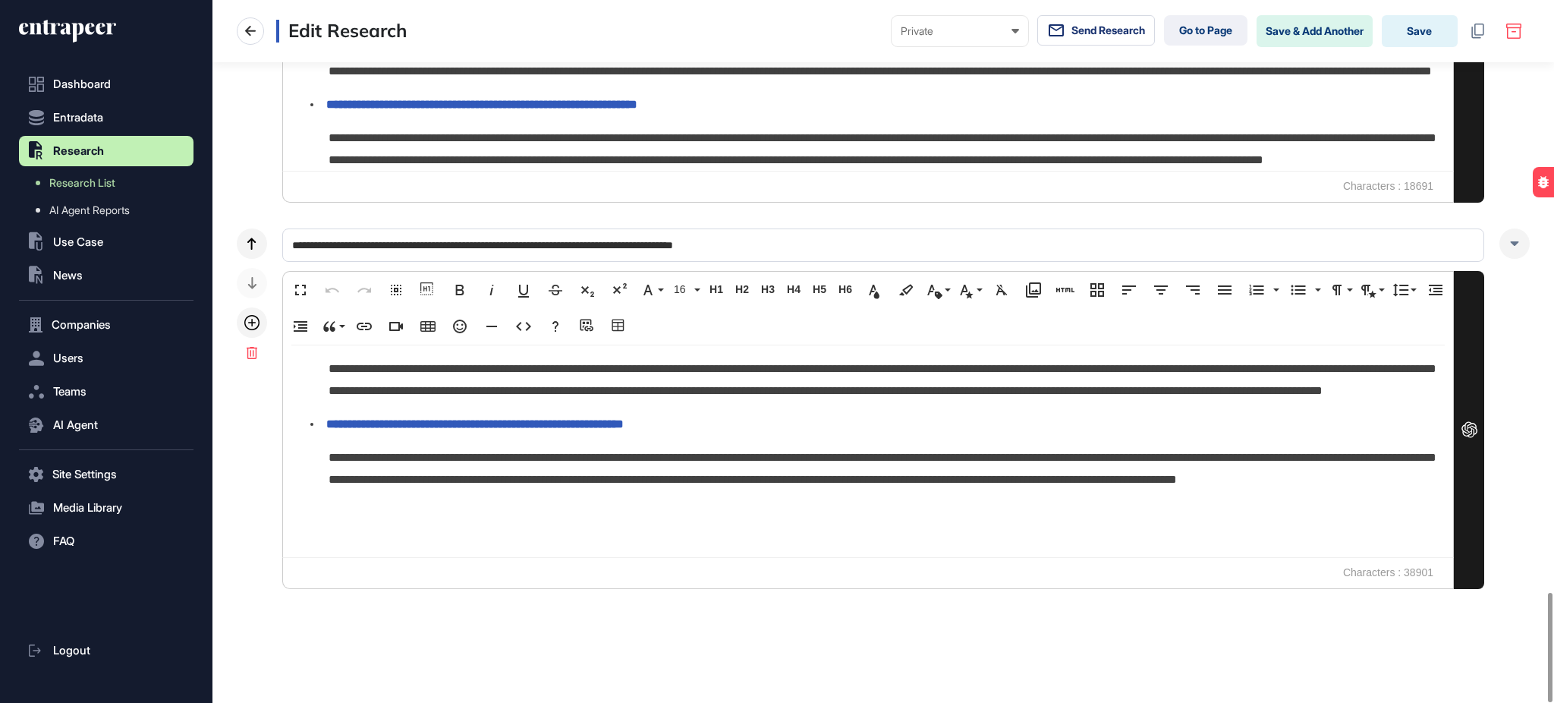
scroll to position [6894, 0]
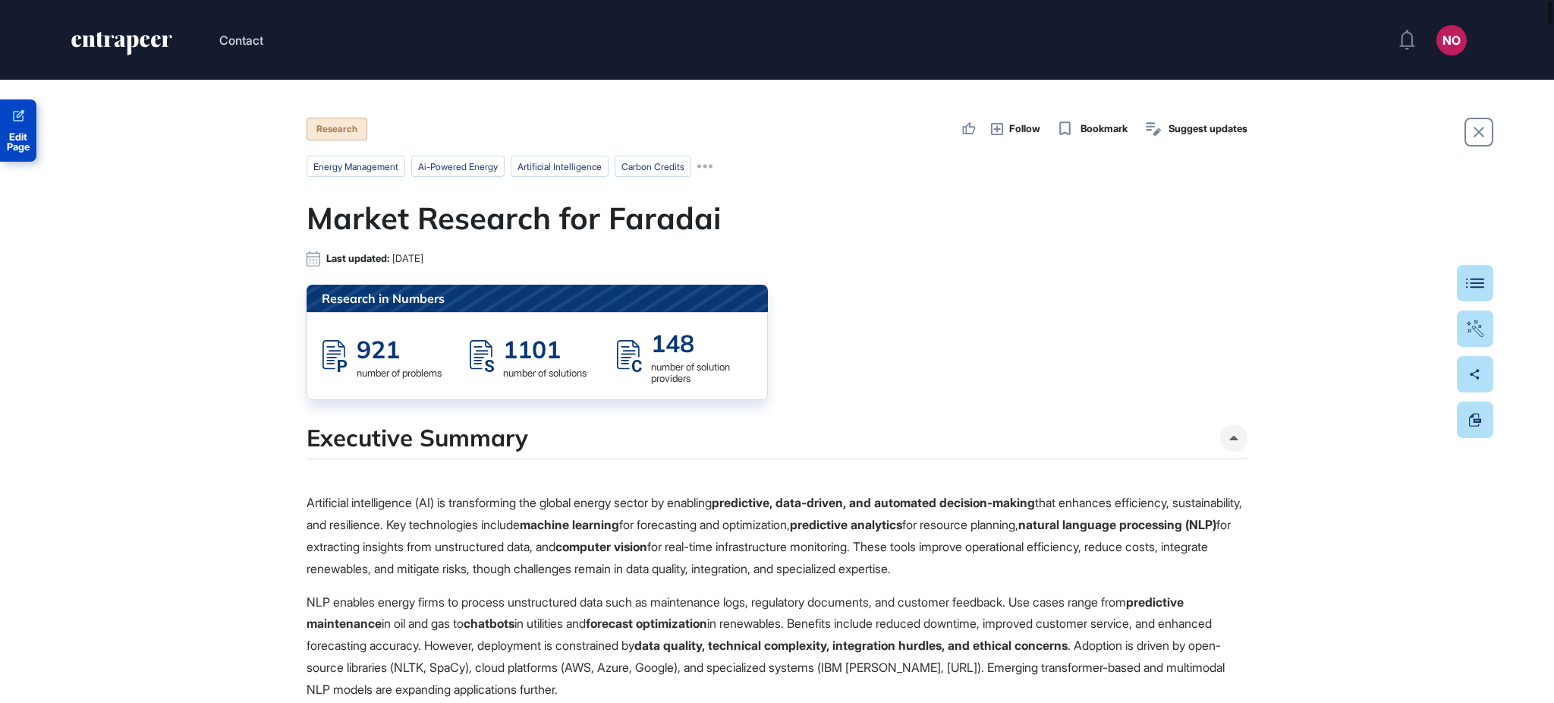
click at [23, 137] on span "Edit Page" at bounding box center [18, 142] width 36 height 20
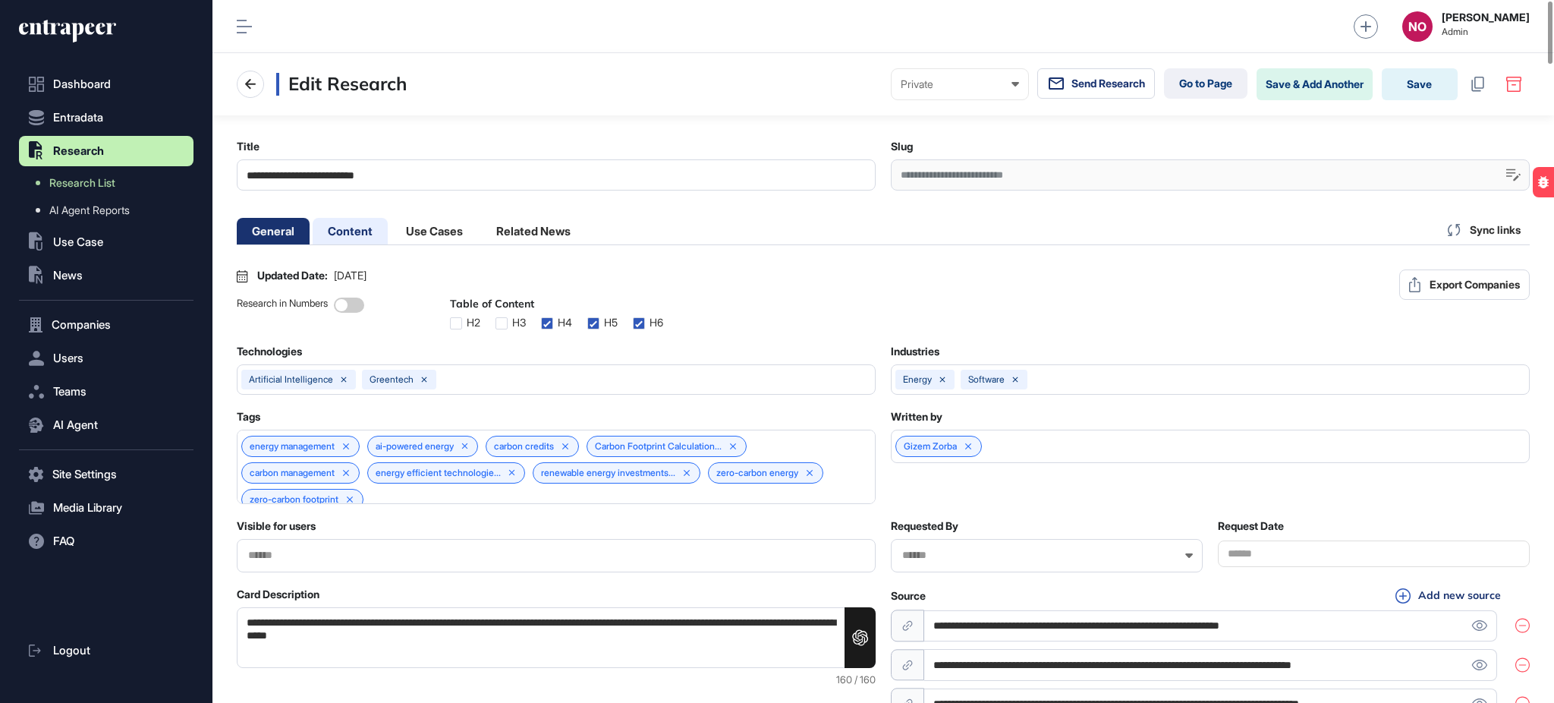
click at [335, 232] on li "Content" at bounding box center [350, 231] width 75 height 27
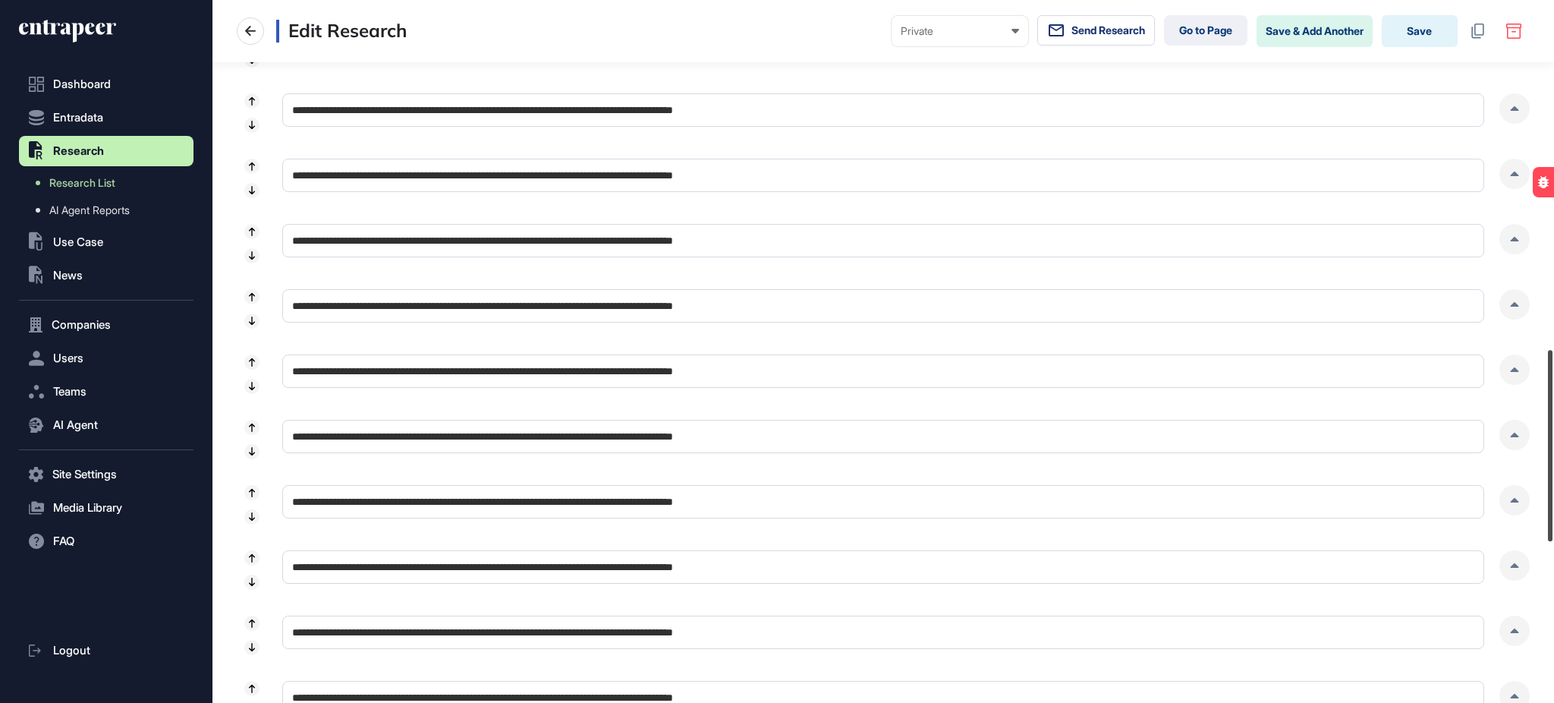
scroll to position [1257, 0]
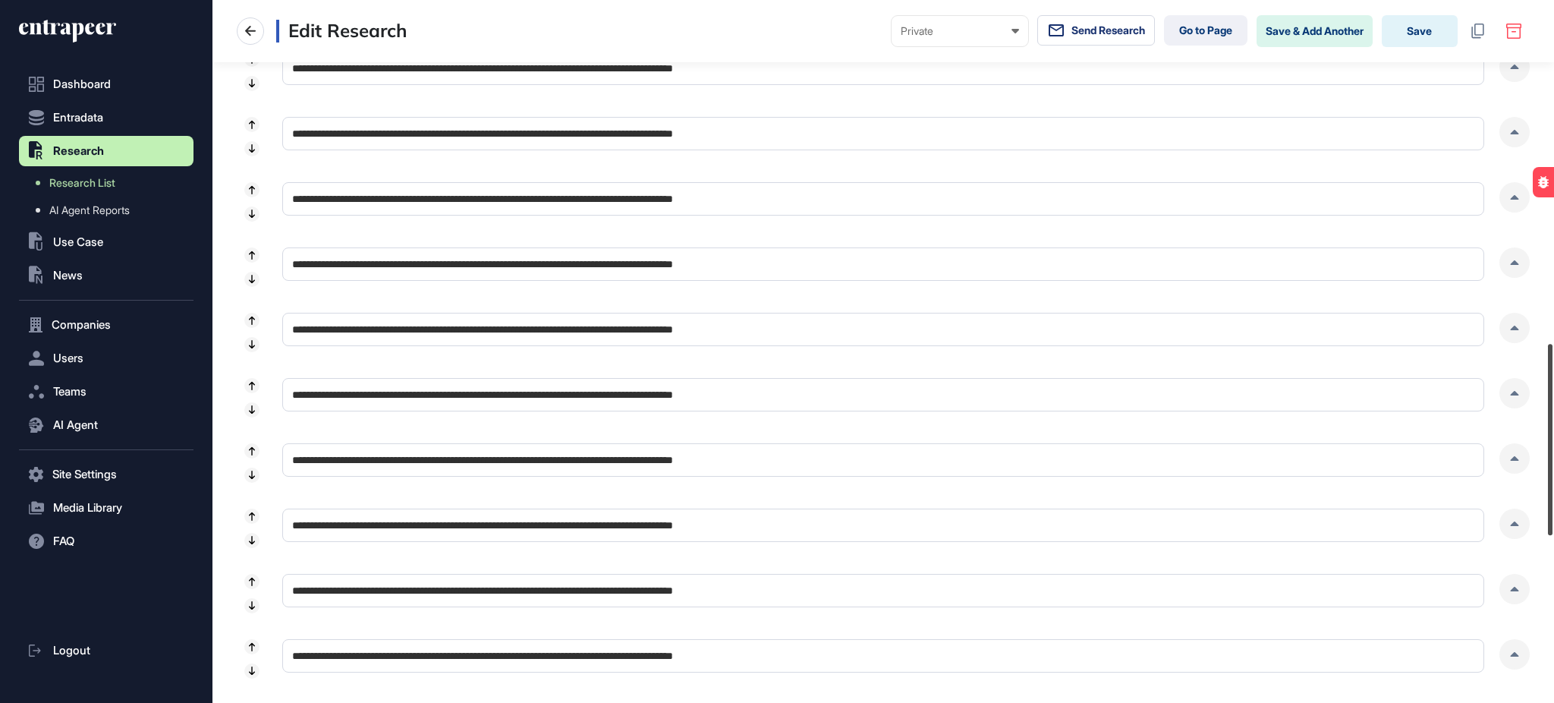
drag, startPoint x: 1553, startPoint y: 565, endPoint x: 1553, endPoint y: 398, distance: 166.2
click at [1553, 398] on div at bounding box center [1550, 439] width 5 height 191
click at [1513, 204] on div at bounding box center [1515, 197] width 30 height 30
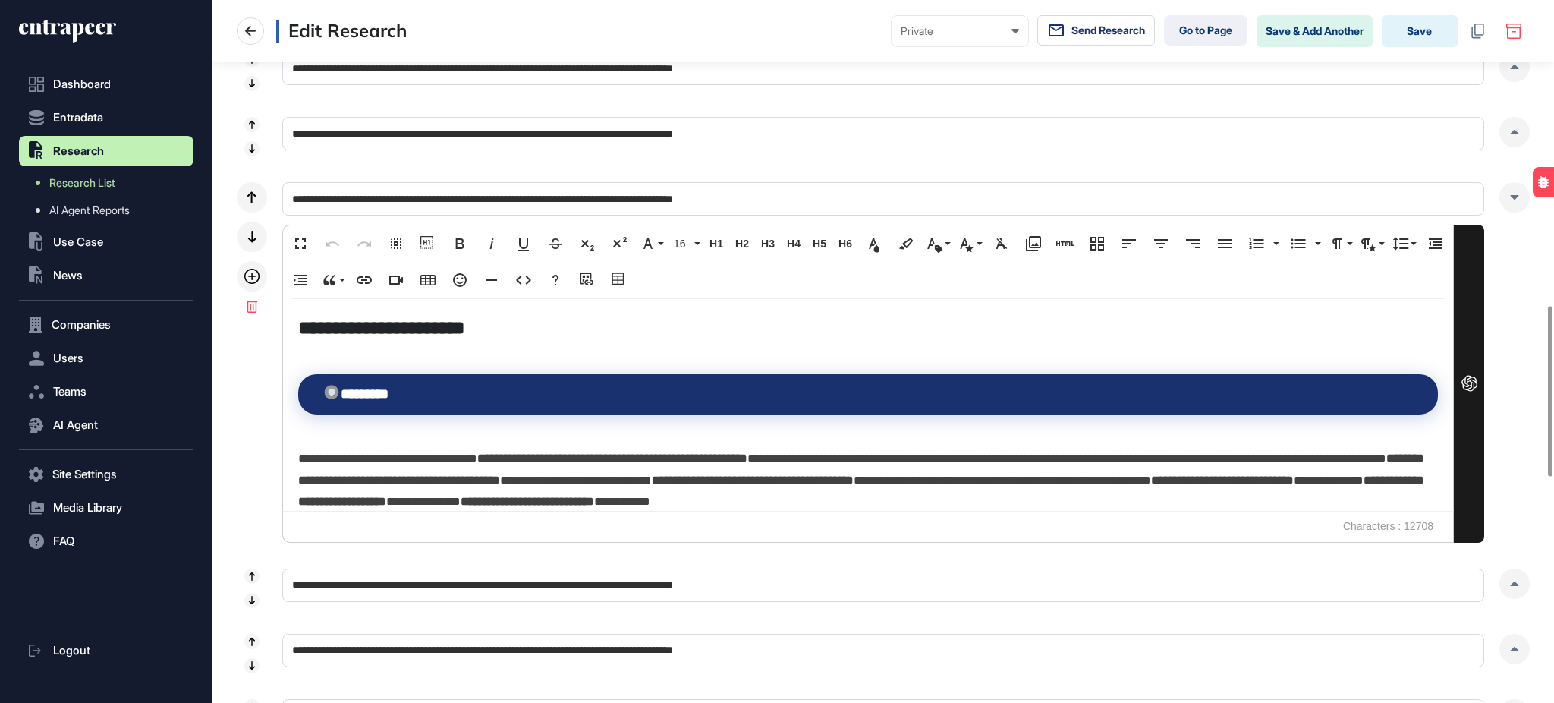
click at [439, 323] on h5 "**********" at bounding box center [862, 327] width 1129 height 27
click at [538, 277] on button "Code View" at bounding box center [523, 280] width 29 height 30
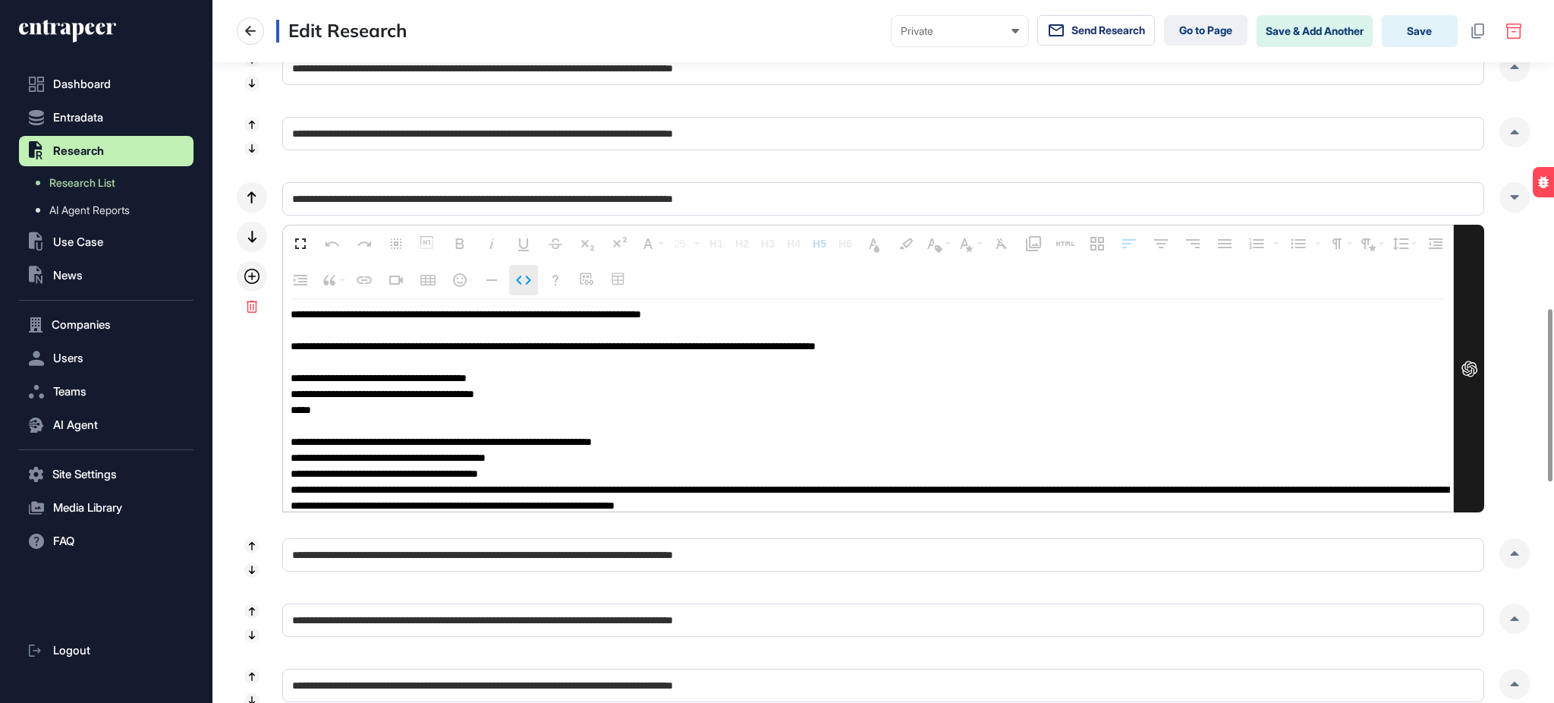
scroll to position [14114, 0]
